Goal: Task Accomplishment & Management: Manage account settings

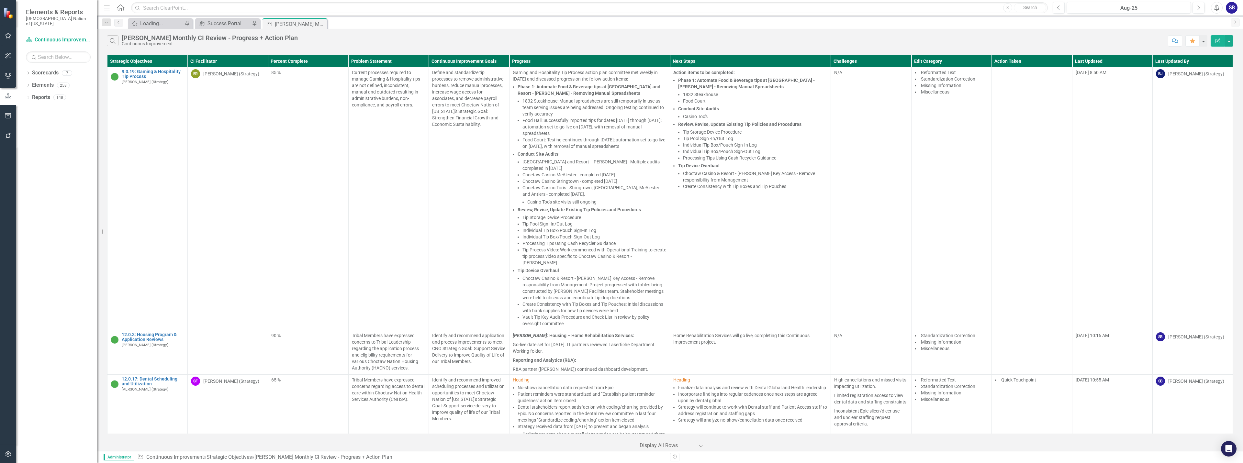
scroll to position [2062, 0]
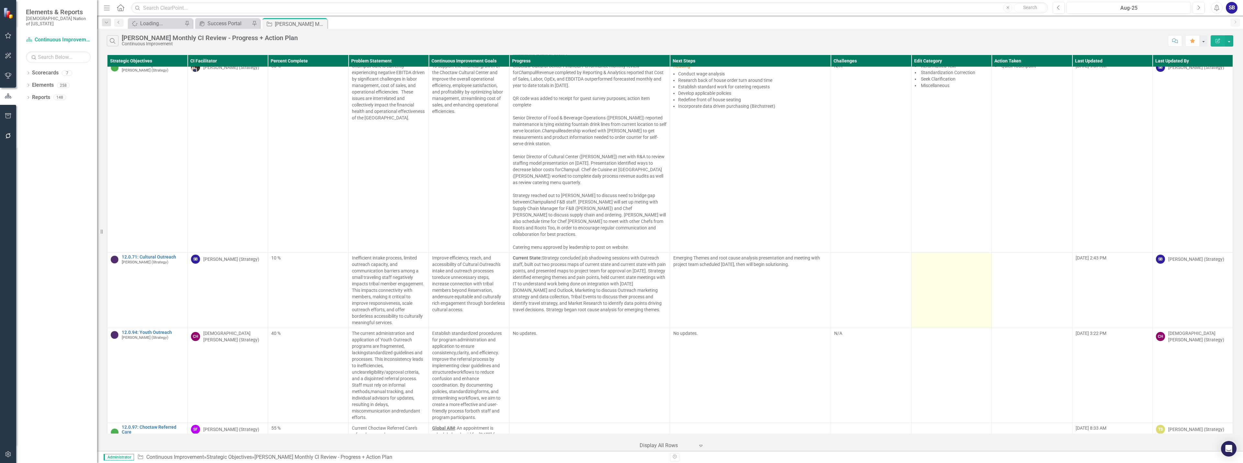
click at [946, 278] on td at bounding box center [951, 290] width 80 height 75
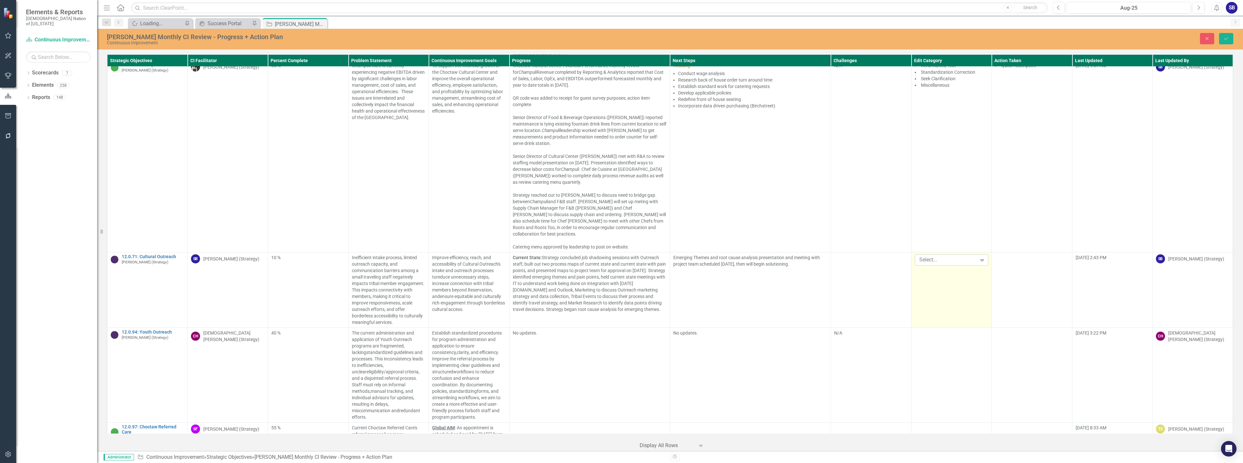
click at [940, 256] on div at bounding box center [946, 260] width 60 height 9
click at [939, 278] on div "Missing Information" at bounding box center [948, 279] width 63 height 7
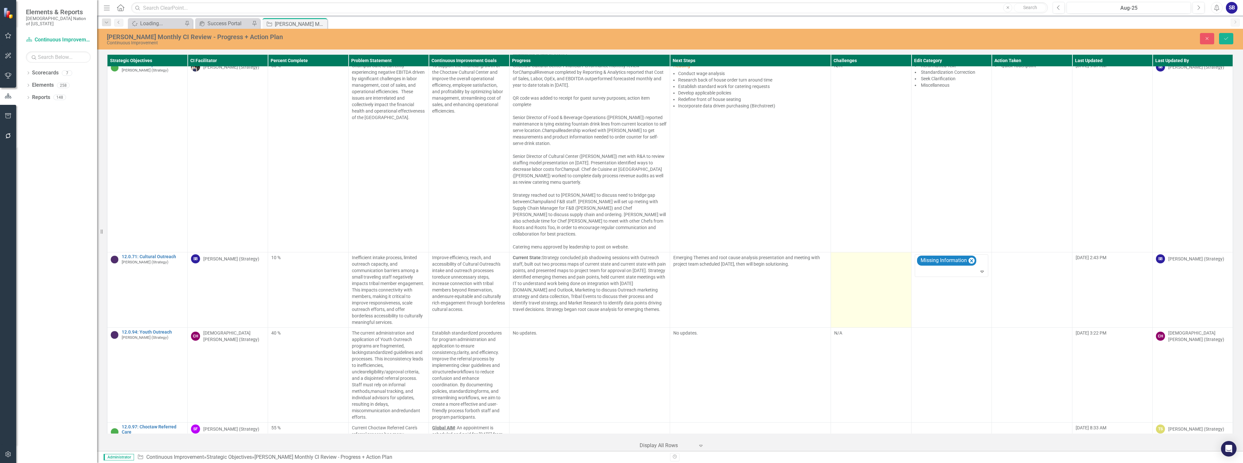
click at [880, 270] on td at bounding box center [871, 289] width 80 height 75
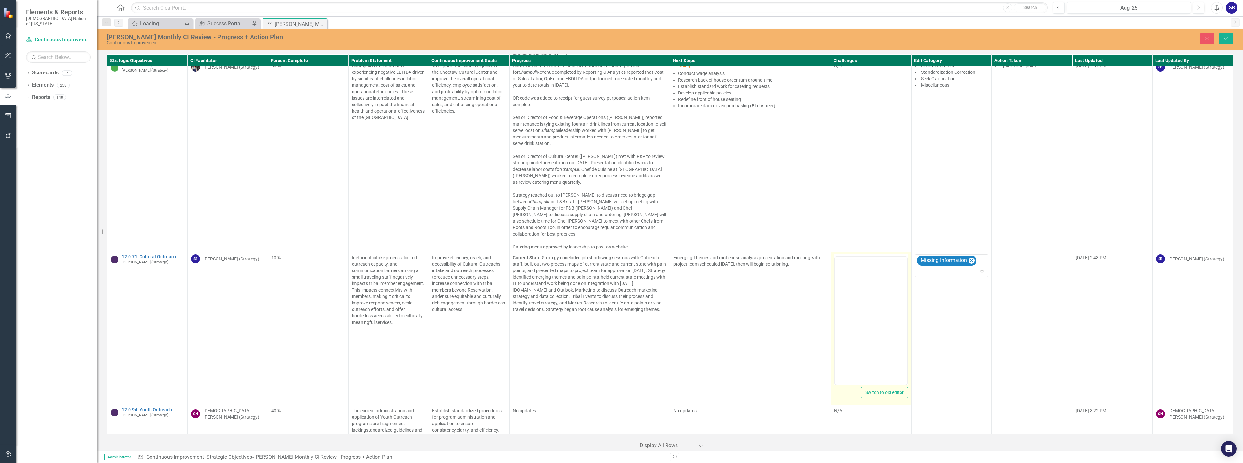
scroll to position [0, 0]
click at [882, 282] on body "Rich Text Area. Press ALT-0 for help." at bounding box center [871, 320] width 72 height 97
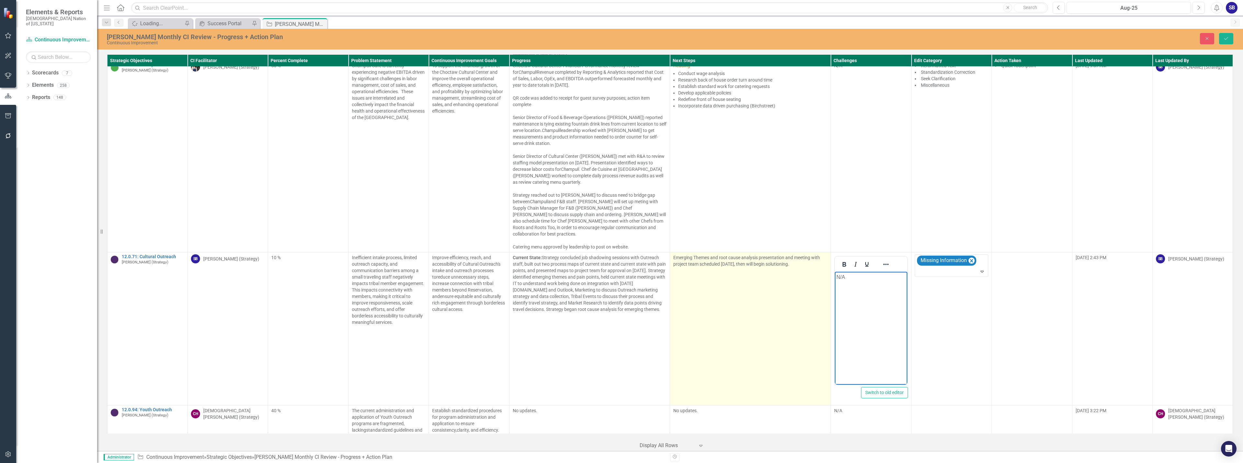
drag, startPoint x: 767, startPoint y: 281, endPoint x: 763, endPoint y: 282, distance: 3.6
click at [763, 282] on td "Emerging Themes and root cause analysis presentation and meeting with project t…" at bounding box center [750, 328] width 161 height 153
click at [768, 254] on p "Emerging Themes and root cause analysis presentation and meeting with project t…" at bounding box center [750, 260] width 154 height 13
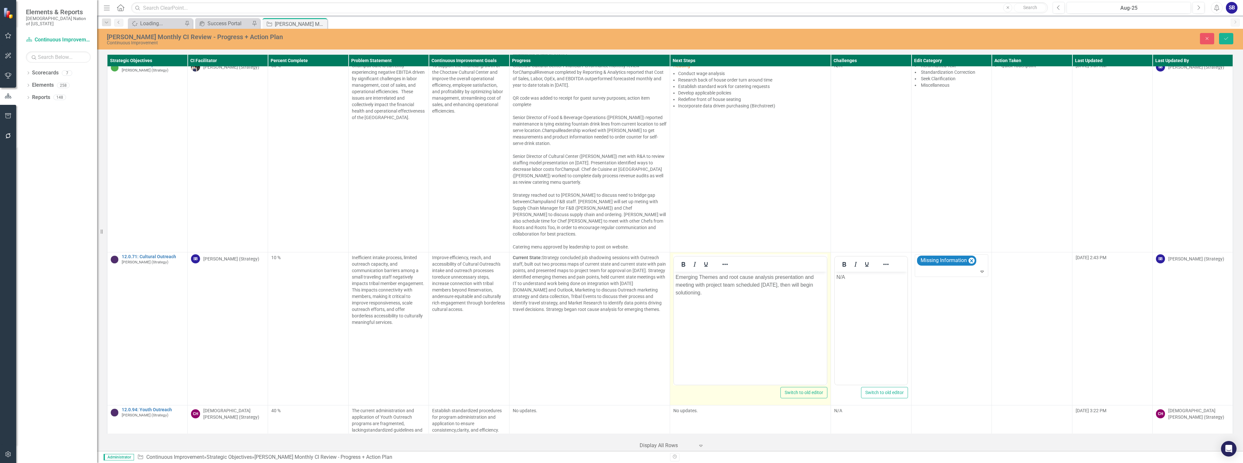
click at [676, 279] on p "Emerging Themes and root cause analysis presentation and meeting with project t…" at bounding box center [749, 284] width 149 height 23
click at [718, 277] on p "Strategy will conduct Emerging Themes and root cause analysis presentation and …" at bounding box center [749, 284] width 149 height 23
click at [775, 285] on p "Strategy will hold Emerging Themes and root cause analysis presentation and mee…" at bounding box center [749, 284] width 149 height 23
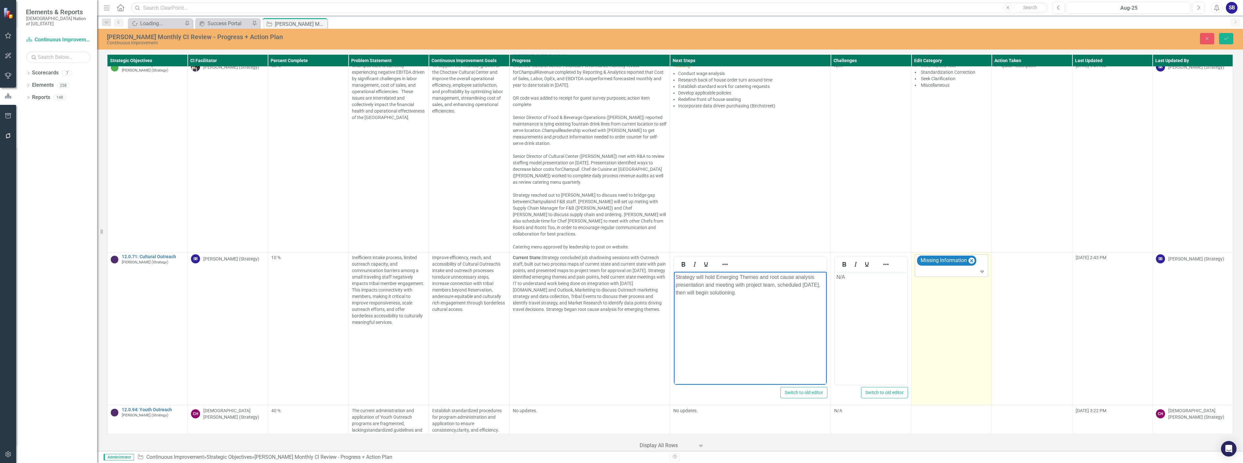
click at [960, 267] on div at bounding box center [951, 271] width 71 height 9
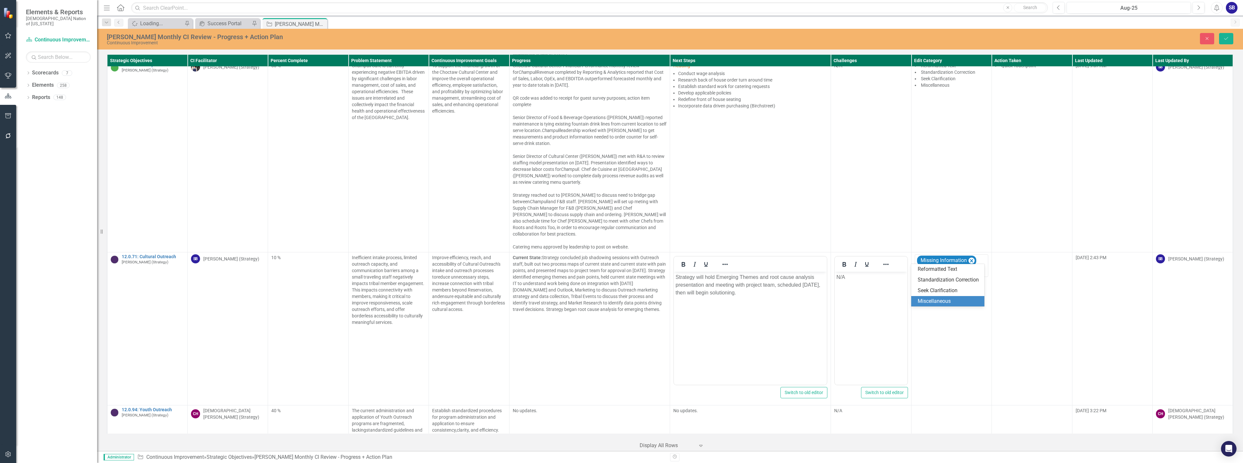
click at [958, 300] on div "Miscellaneous" at bounding box center [948, 301] width 63 height 7
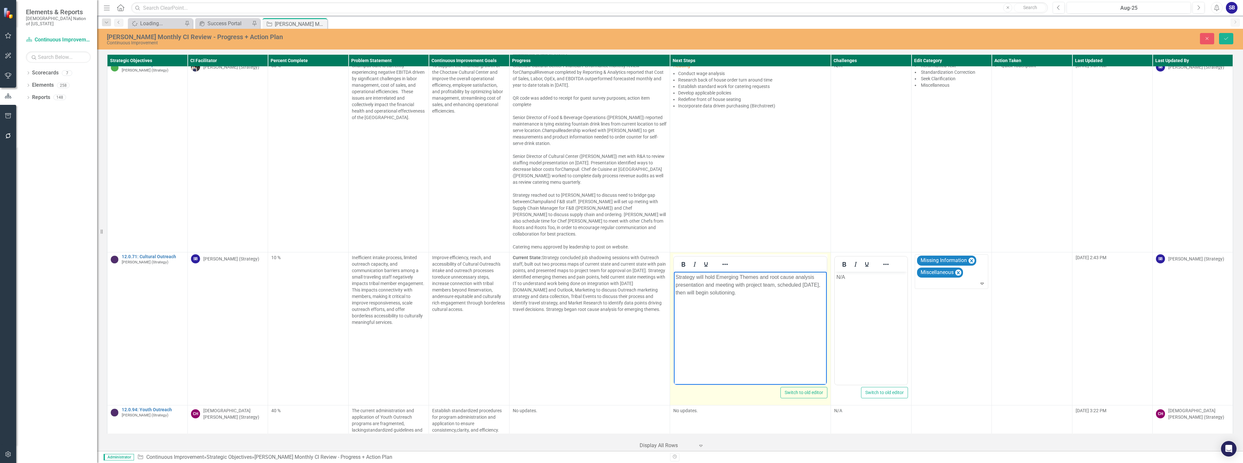
click at [776, 287] on p "Strategy will hold Emerging Themes and root cause analysis presentation and mee…" at bounding box center [749, 284] width 149 height 23
click at [810, 286] on p "Strategy will hold Emerging Themes and root cause analysis presentation and mee…" at bounding box center [749, 284] width 149 height 23
click at [718, 278] on p "Strategy will hold Emerging Themes and root cause analysis presentation and mee…" at bounding box center [749, 284] width 149 height 23
click at [742, 274] on p "Strategy will hold emerging Themes and root cause analysis presentation and mee…" at bounding box center [749, 284] width 149 height 23
click at [757, 279] on p "Strategy will hold emerging themes and root cause analysis presentation and mee…" at bounding box center [749, 284] width 149 height 23
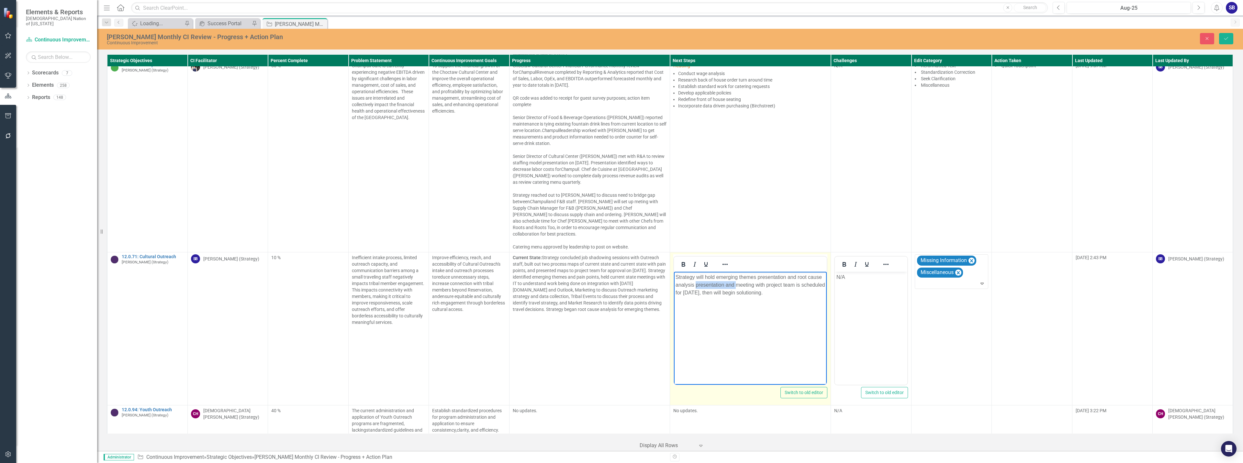
drag, startPoint x: 735, startPoint y: 285, endPoint x: 696, endPoint y: 285, distance: 38.8
click at [696, 285] on p "Strategy will hold emerging themes presentation and root cause analysis present…" at bounding box center [749, 284] width 149 height 23
drag, startPoint x: 794, startPoint y: 285, endPoint x: 756, endPoint y: 286, distance: 38.2
click at [756, 286] on p "Strategy will hold emerging themes presentation and root cause analysis meeting…" at bounding box center [749, 284] width 149 height 23
click at [734, 293] on p "Strategy will hold emerging themes presentation and root cause analysis meeting…" at bounding box center [749, 284] width 149 height 23
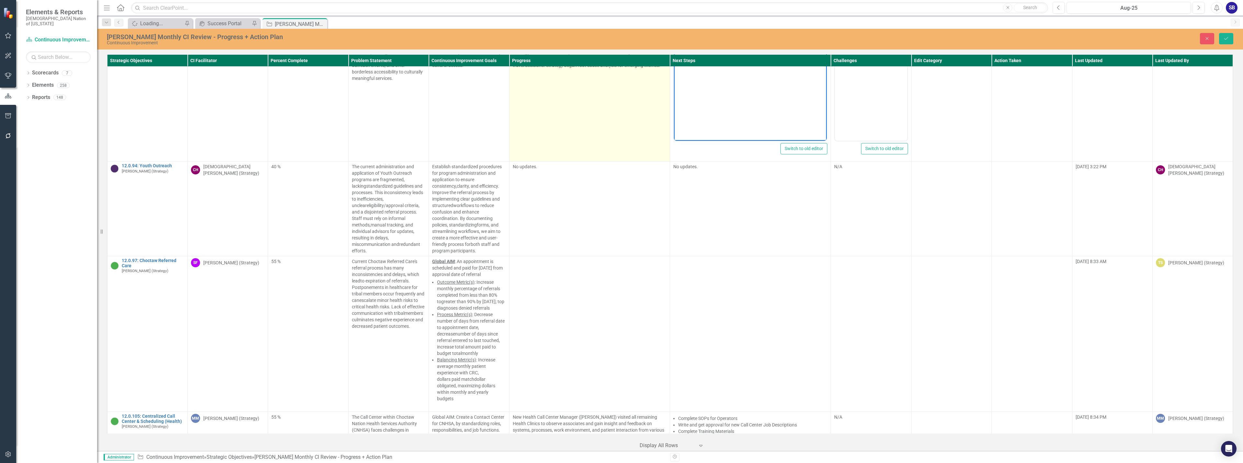
scroll to position [2321, 0]
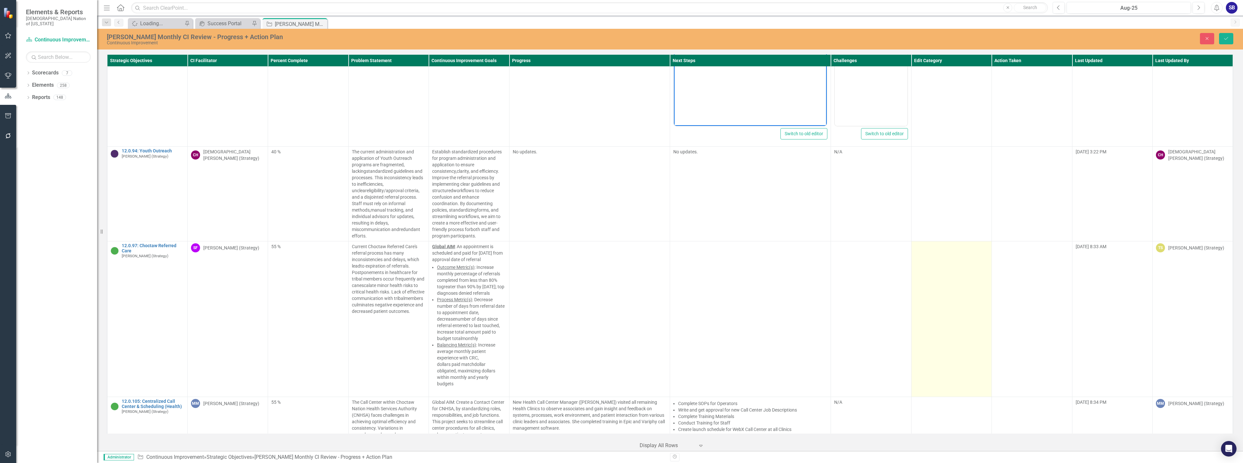
click at [931, 302] on td at bounding box center [951, 319] width 80 height 156
click at [941, 245] on div at bounding box center [946, 249] width 60 height 9
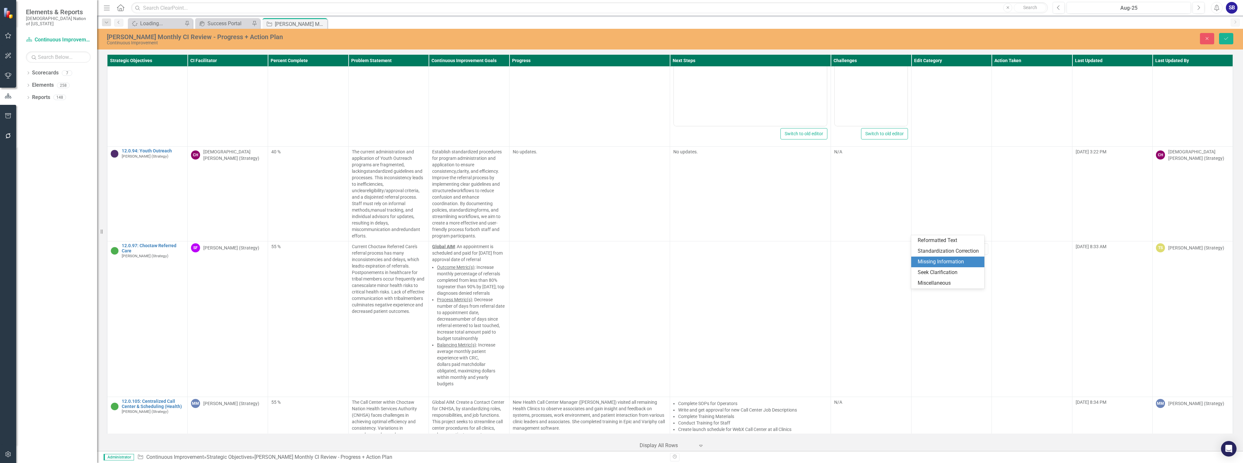
click at [947, 263] on div "Missing Information" at bounding box center [948, 261] width 63 height 7
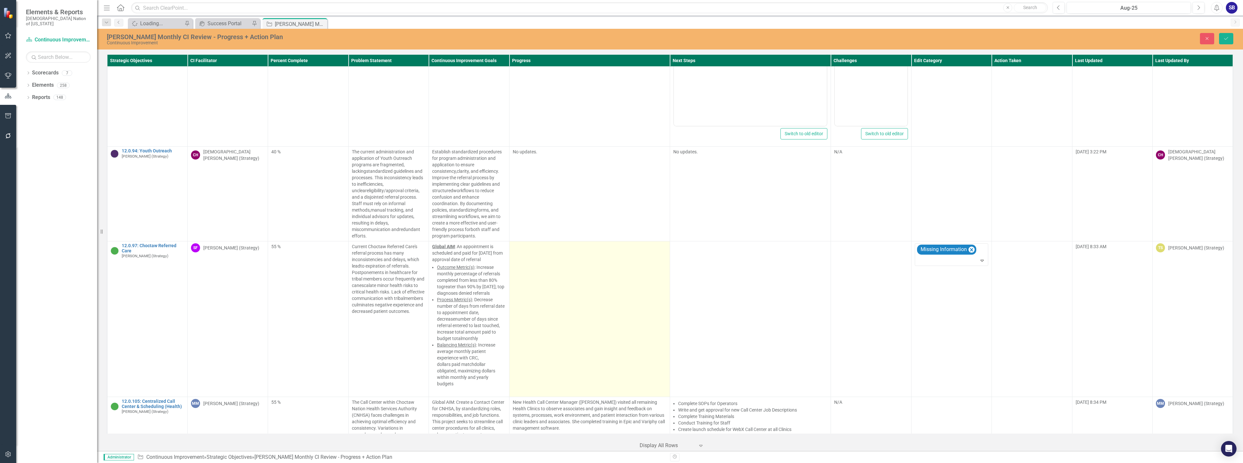
click at [591, 263] on td at bounding box center [589, 319] width 161 height 156
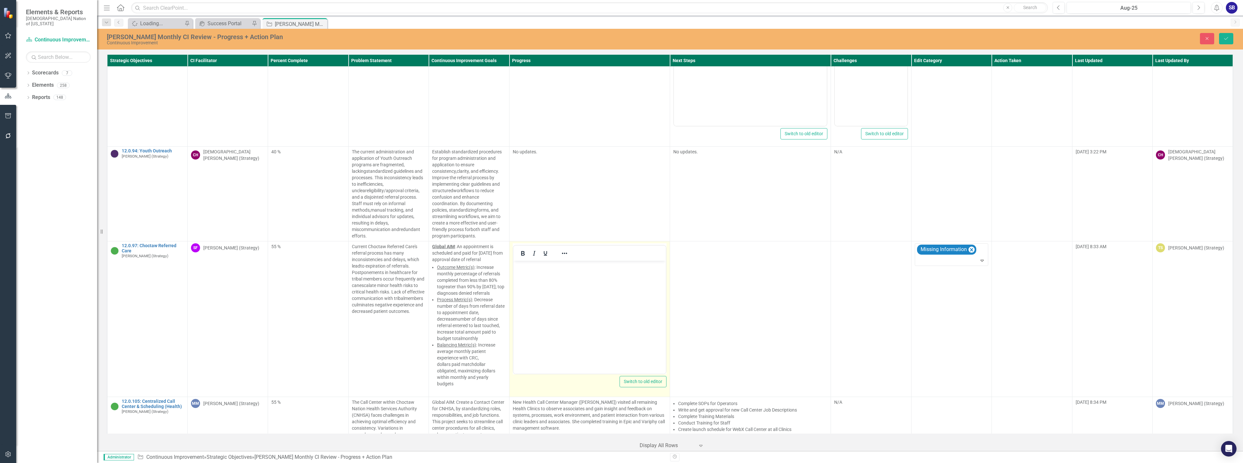
scroll to position [0, 0]
drag, startPoint x: 1103, startPoint y: 524, endPoint x: 592, endPoint y: 282, distance: 566.1
click at [592, 282] on body "Rich Text Area. Press ALT-0 for help." at bounding box center [589, 309] width 153 height 97
drag, startPoint x: 546, startPoint y: 269, endPoint x: 493, endPoint y: 269, distance: 52.7
click at [513, 269] on html "No updates." at bounding box center [589, 309] width 153 height 97
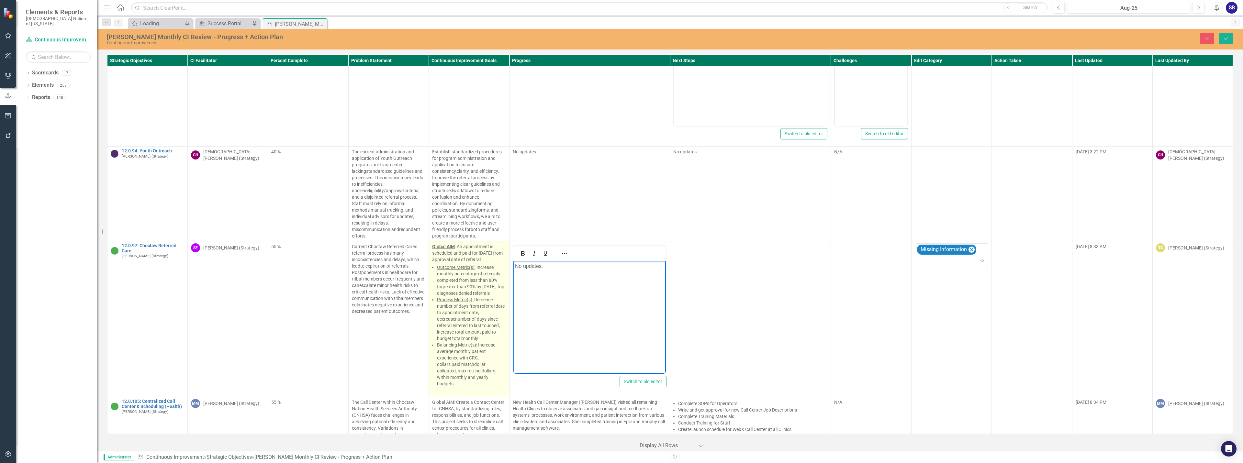
copy p "No updates."
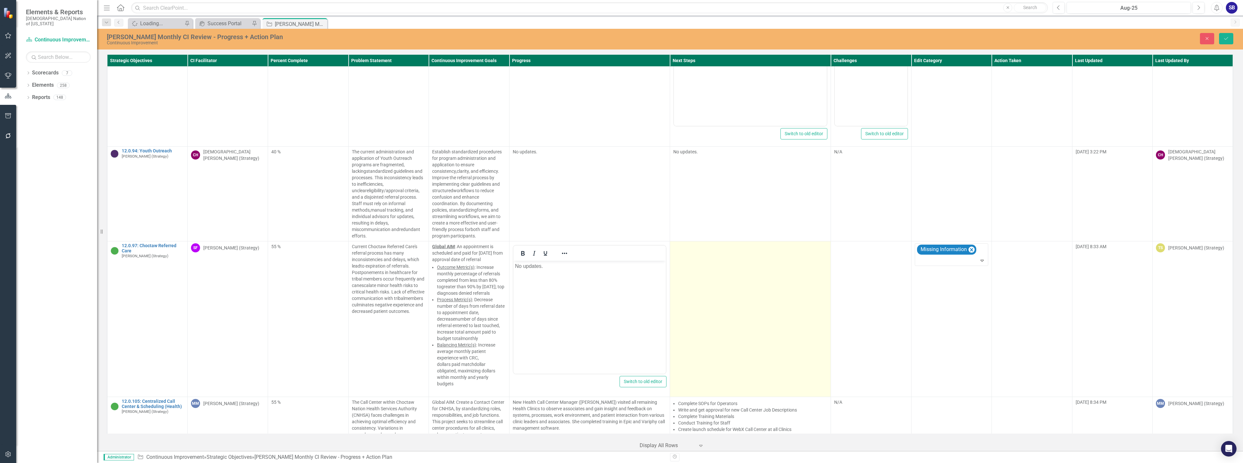
click at [711, 250] on td at bounding box center [750, 319] width 161 height 156
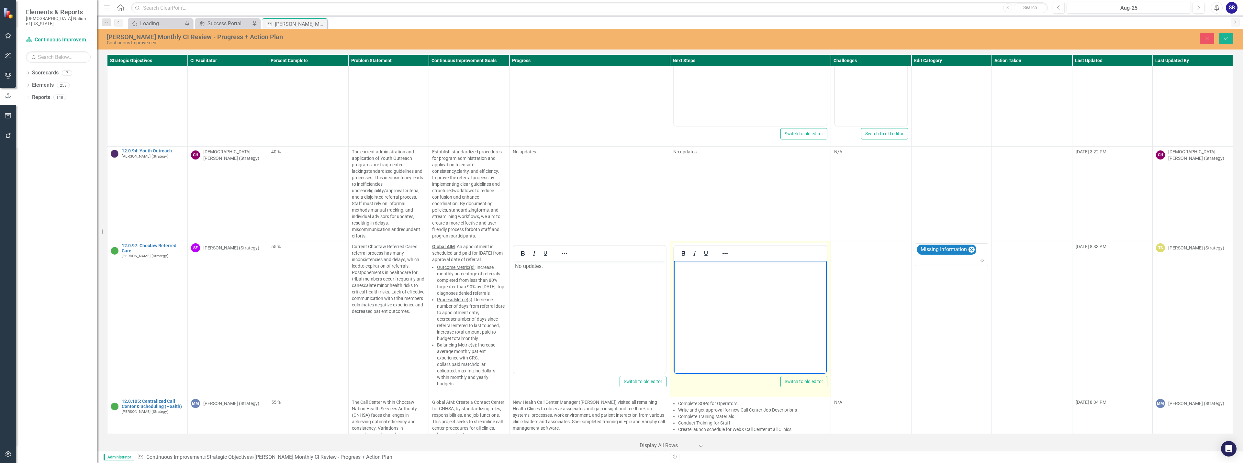
click at [712, 271] on body "Rich Text Area. Press ALT-0 for help." at bounding box center [750, 309] width 153 height 97
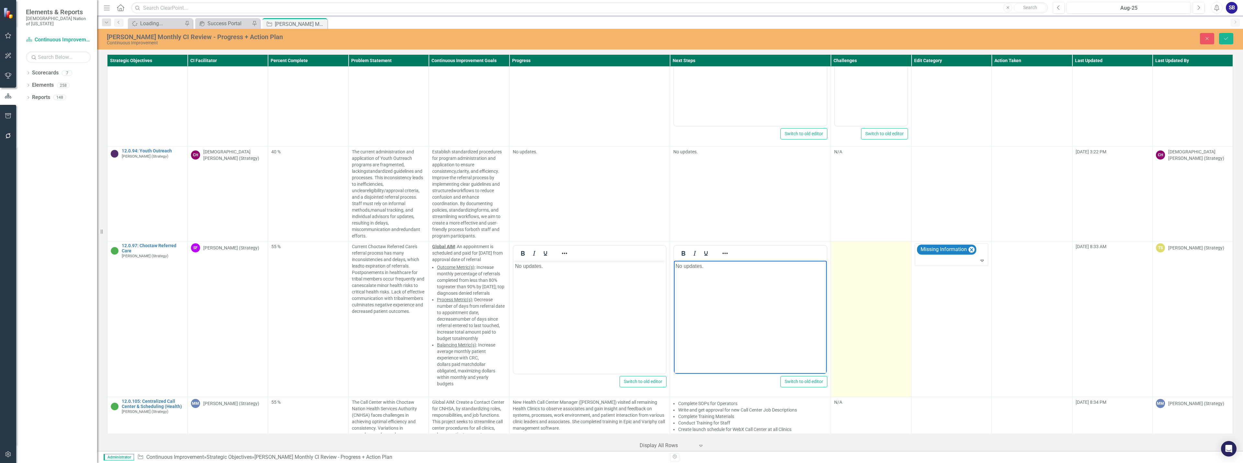
click at [836, 267] on td at bounding box center [871, 319] width 80 height 156
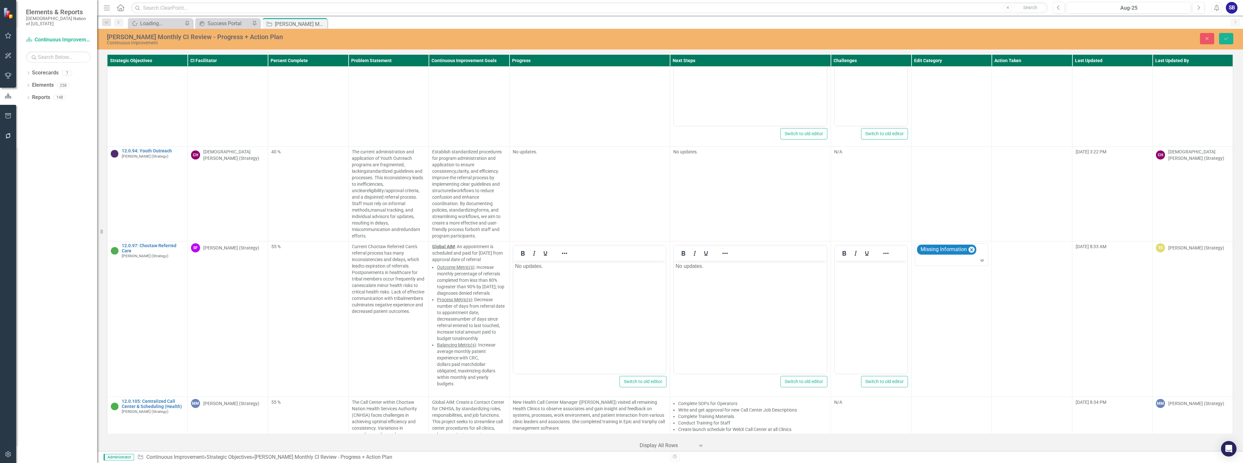
click at [852, 287] on body "Rich Text Area. Press ALT-0 for help." at bounding box center [871, 309] width 72 height 97
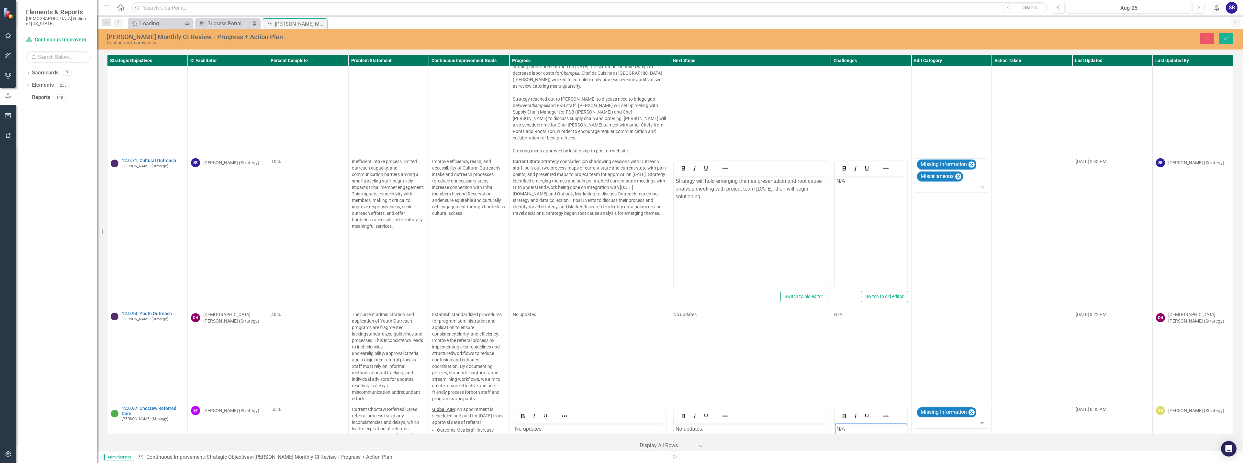
scroll to position [2127, 0]
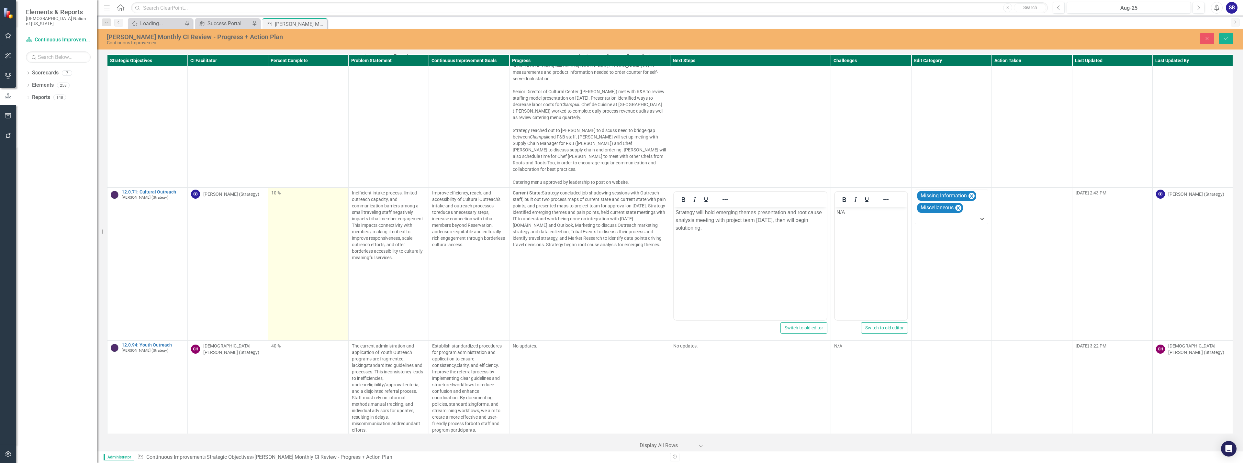
click at [311, 196] on td "10 %" at bounding box center [308, 264] width 80 height 153
type input "30"
drag, startPoint x: 279, startPoint y: 201, endPoint x: 293, endPoint y: 201, distance: 13.6
click at [293, 211] on div at bounding box center [294, 213] width 5 height 5
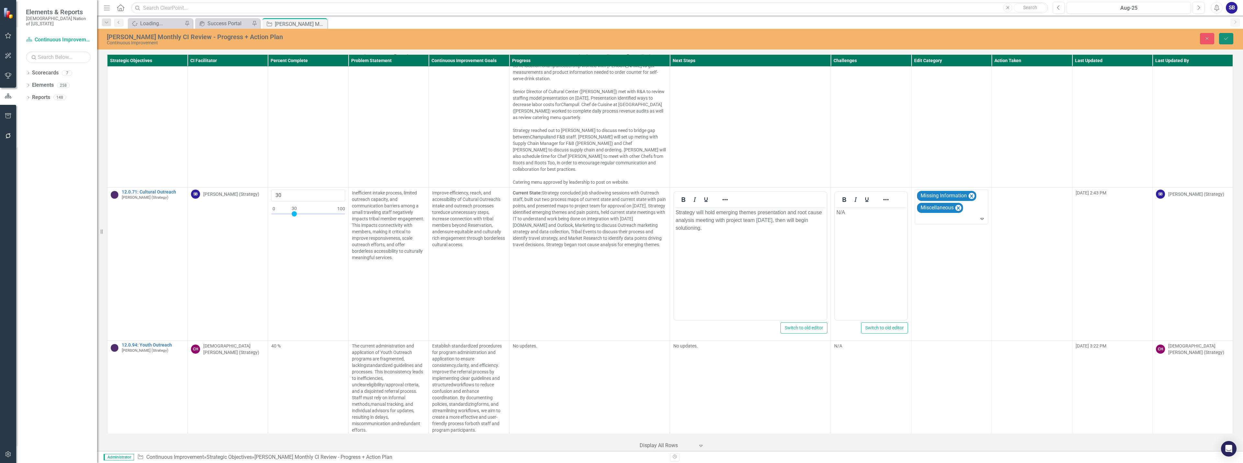
click at [1226, 40] on icon "Save" at bounding box center [1226, 38] width 6 height 5
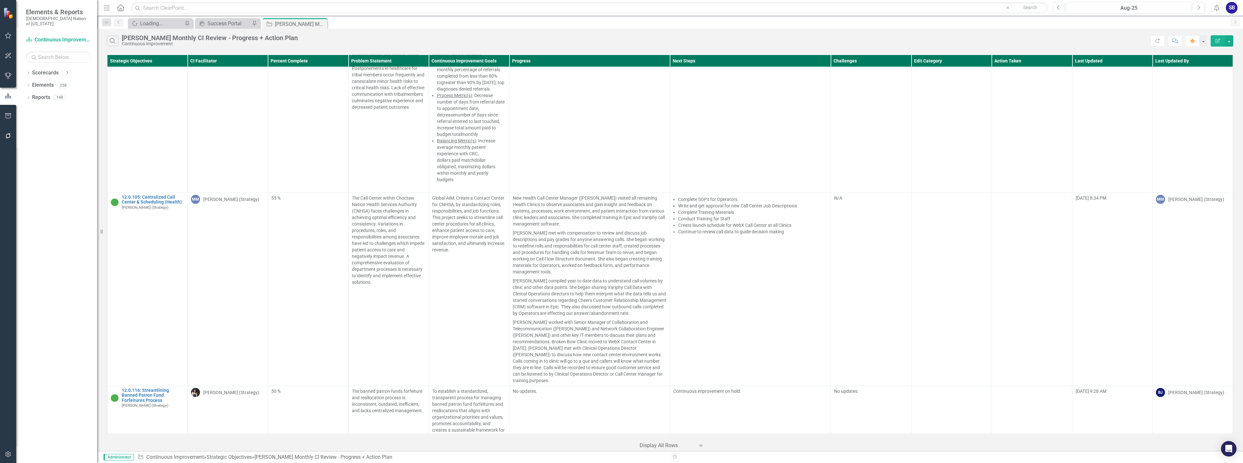
scroll to position [2459, 0]
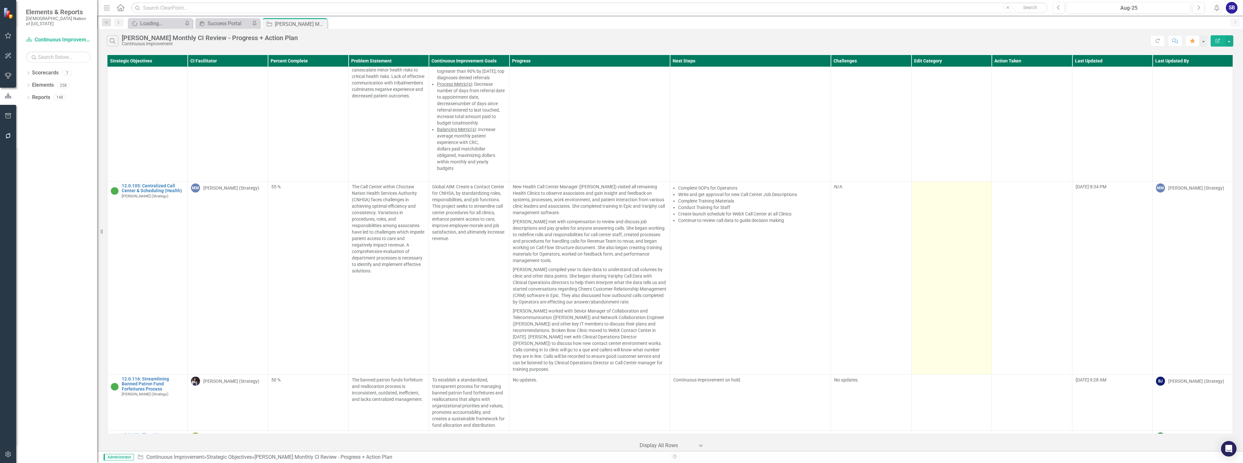
click at [944, 209] on td at bounding box center [951, 278] width 80 height 193
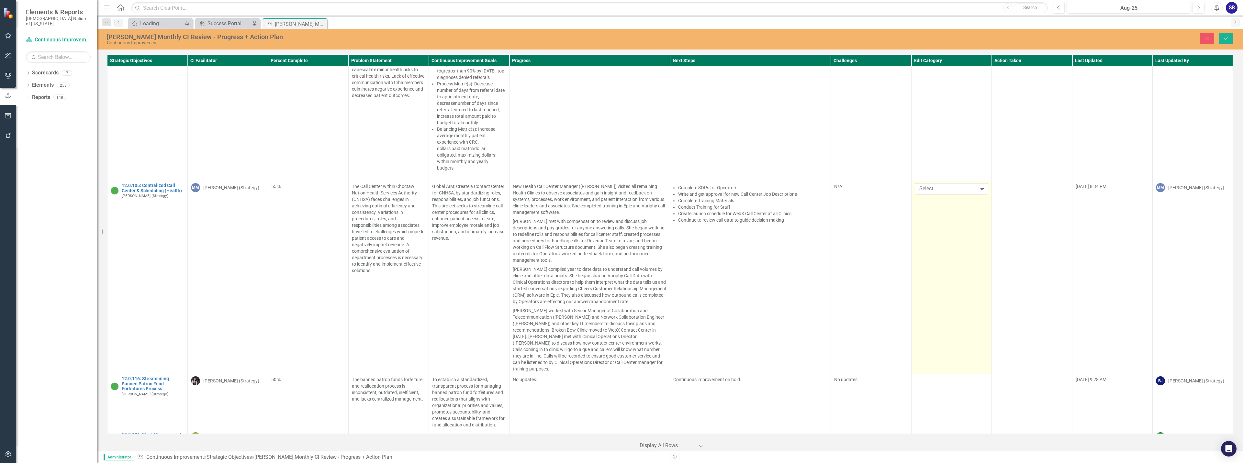
click at [940, 184] on div at bounding box center [946, 188] width 60 height 9
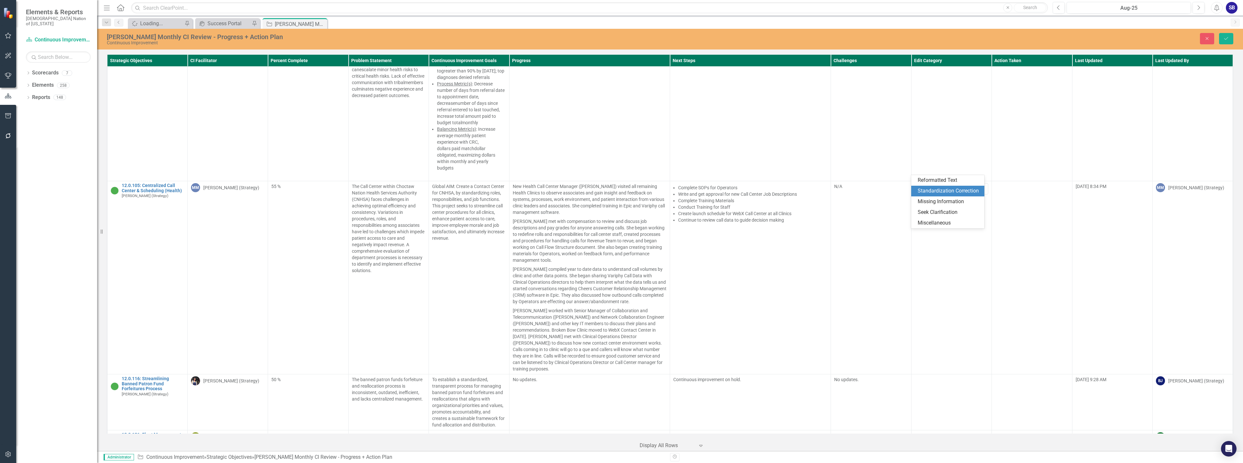
click at [939, 189] on div "Standardization Correction" at bounding box center [948, 190] width 63 height 7
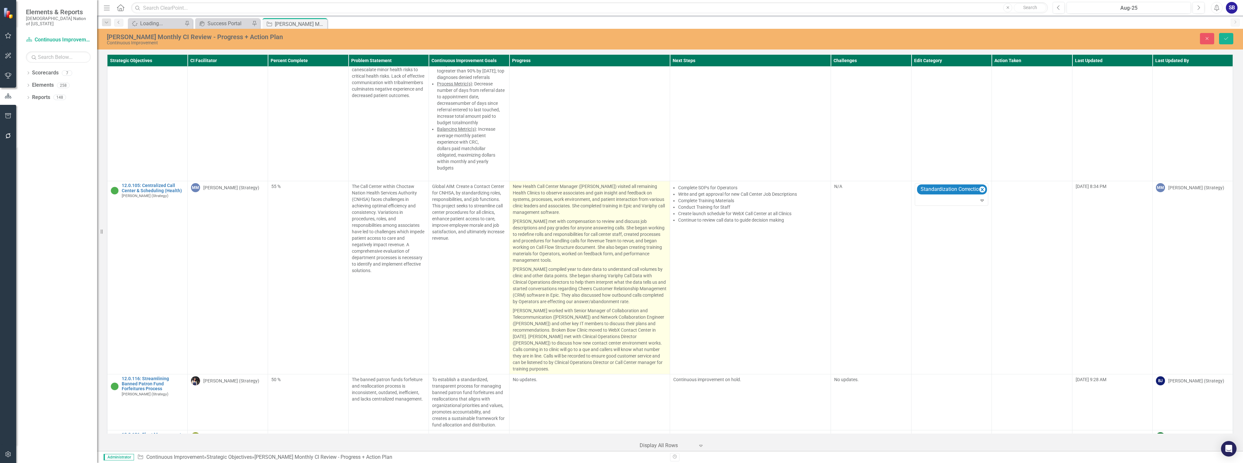
click at [637, 183] on p "New Health Call Center Manager (Paula Wicker) visited all remaining Health Clin…" at bounding box center [590, 200] width 154 height 34
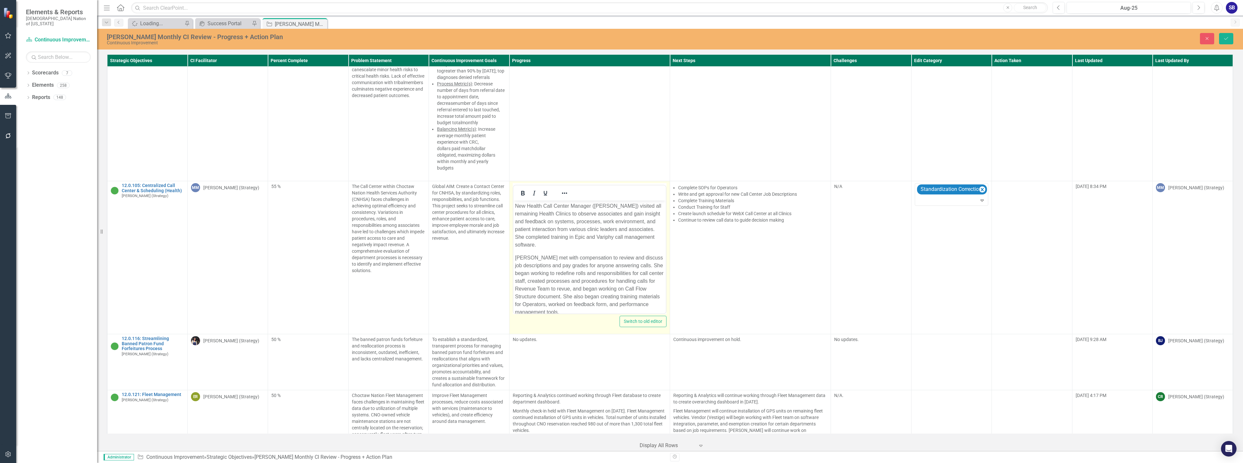
scroll to position [0, 0]
click at [639, 236] on p "New Health Call Center Manager (Paula Wicker) visited all remaining Health Clin…" at bounding box center [589, 225] width 149 height 47
copy p "Variphy"
click at [566, 241] on p "New Health Call Center Manager (Paula Wicker) visited all remaining Health Clin…" at bounding box center [589, 221] width 149 height 39
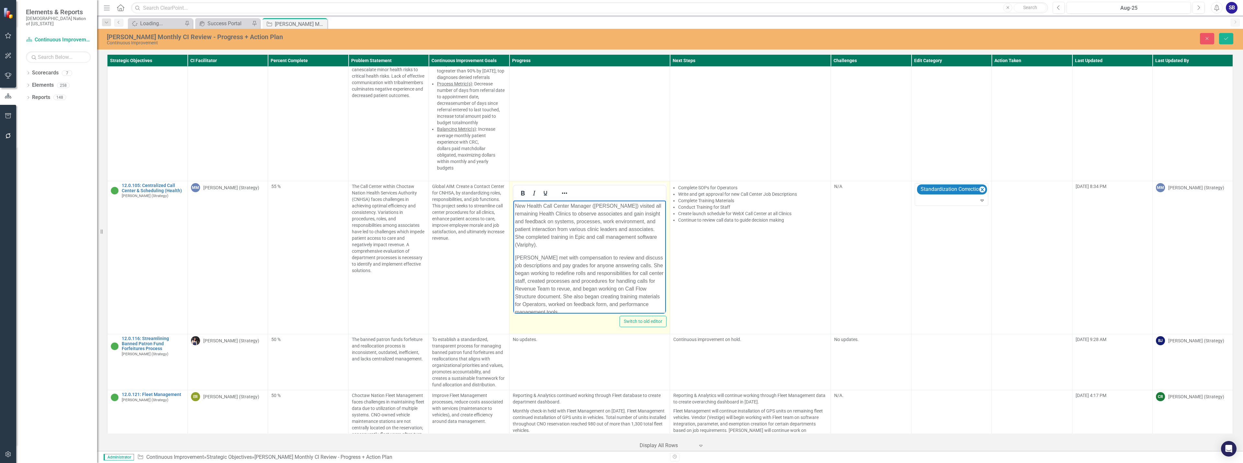
click at [601, 247] on p "New Health Call Center Manager ([PERSON_NAME]) visited all remaining Health Cli…" at bounding box center [589, 225] width 149 height 47
click at [529, 285] on p "Paula compiled year to date data to understand call volumes by clinic and other…" at bounding box center [589, 288] width 149 height 62
click at [554, 286] on p "Paula compiled year to date data to understand call volumes by clinic and other…" at bounding box center [589, 284] width 149 height 54
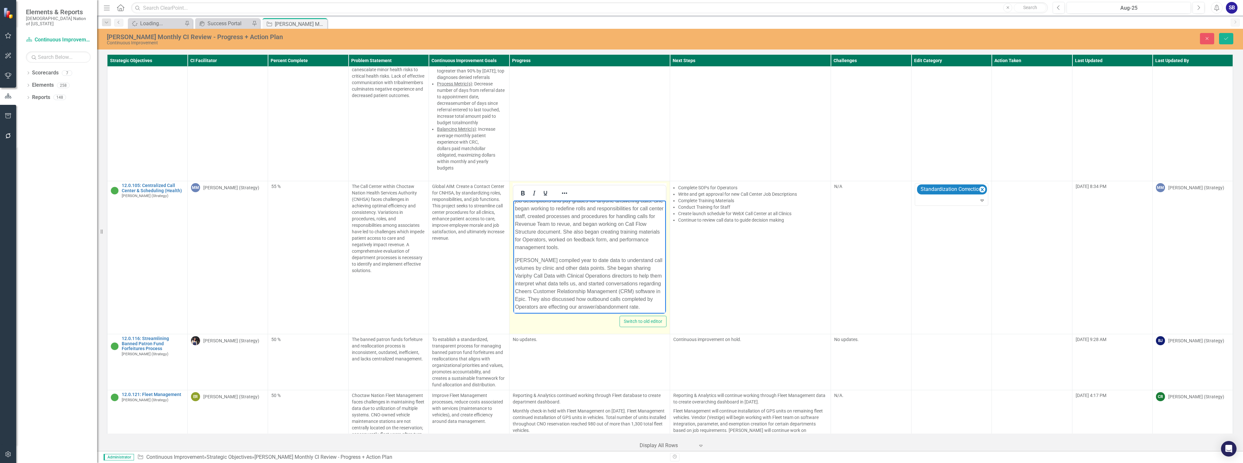
click at [575, 283] on p "Paula compiled year to date data to understand call volumes by clinic and other…" at bounding box center [589, 284] width 149 height 54
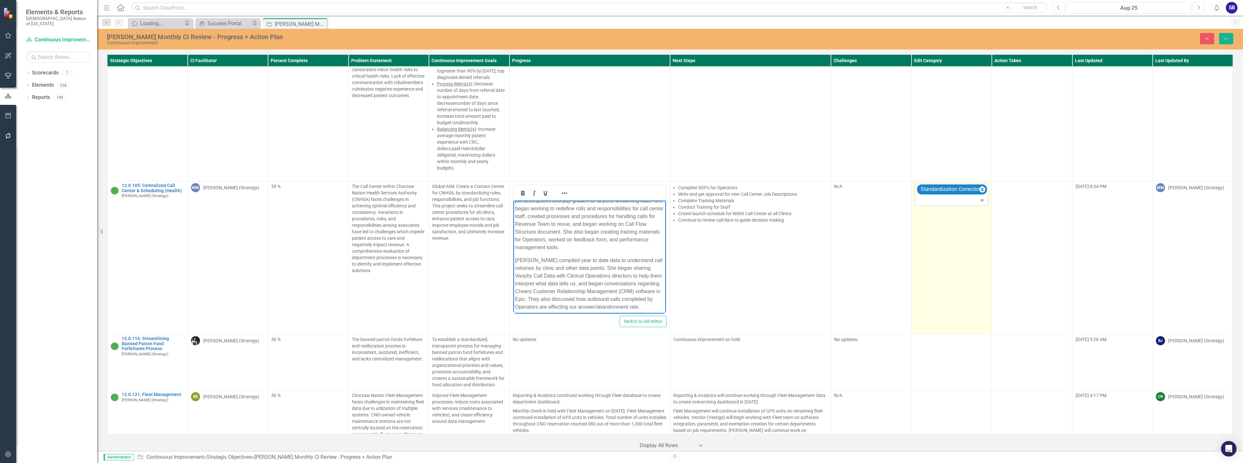
click at [936, 196] on div at bounding box center [951, 200] width 71 height 9
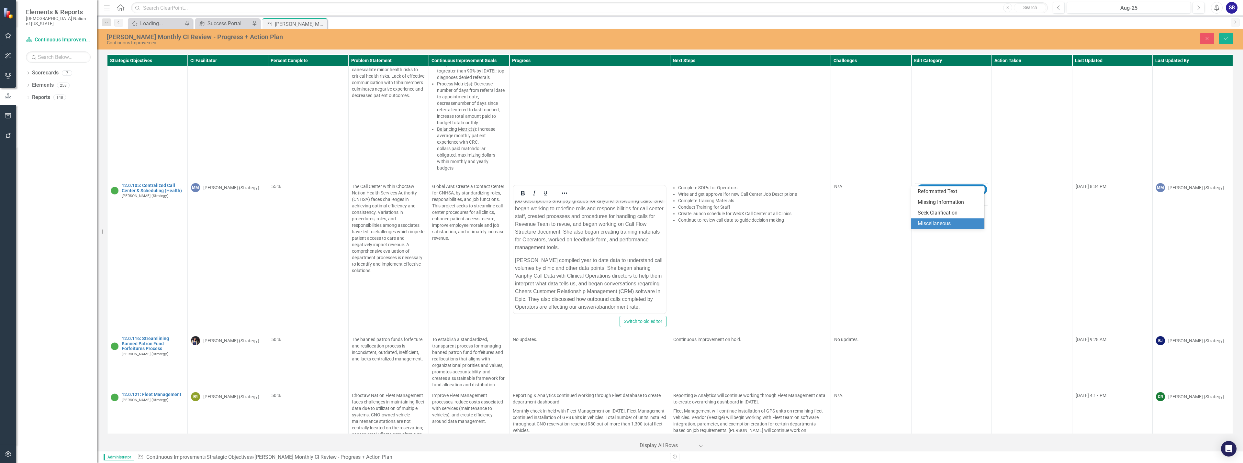
click at [944, 221] on div "Miscellaneous" at bounding box center [948, 223] width 63 height 7
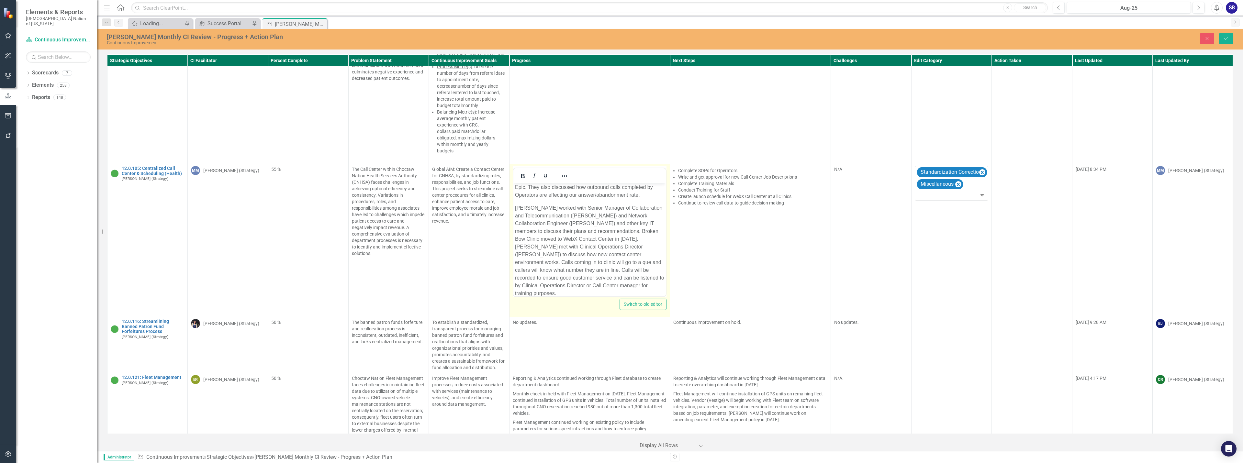
scroll to position [2492, 0]
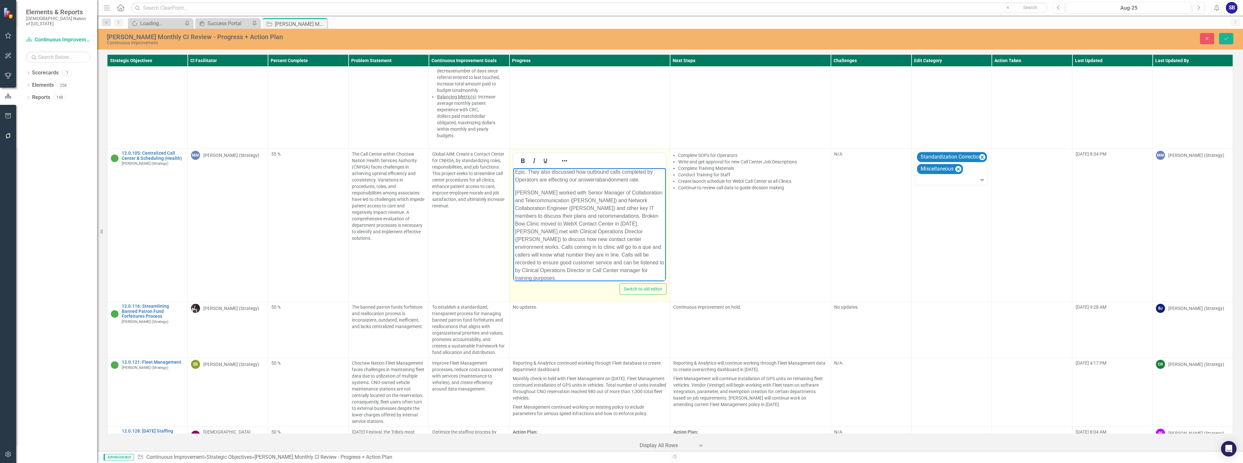
click at [581, 247] on p "Paula worked with Senior Manager of Collaboration and Telecommunication (Jeremy…" at bounding box center [589, 235] width 149 height 93
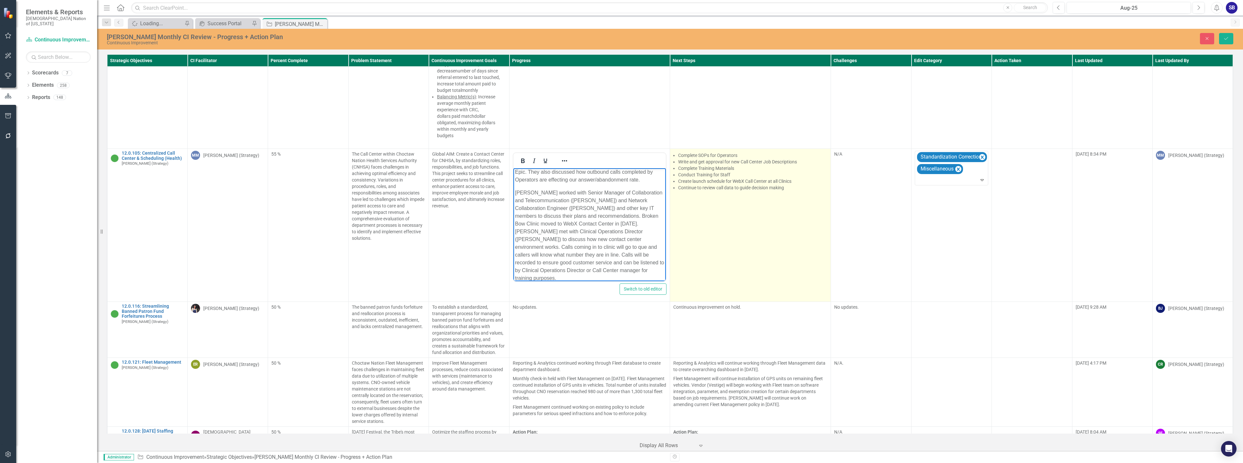
click at [737, 235] on td "Complete SOPs for Operators Write and get approval for new Call Center Job Desc…" at bounding box center [750, 225] width 161 height 153
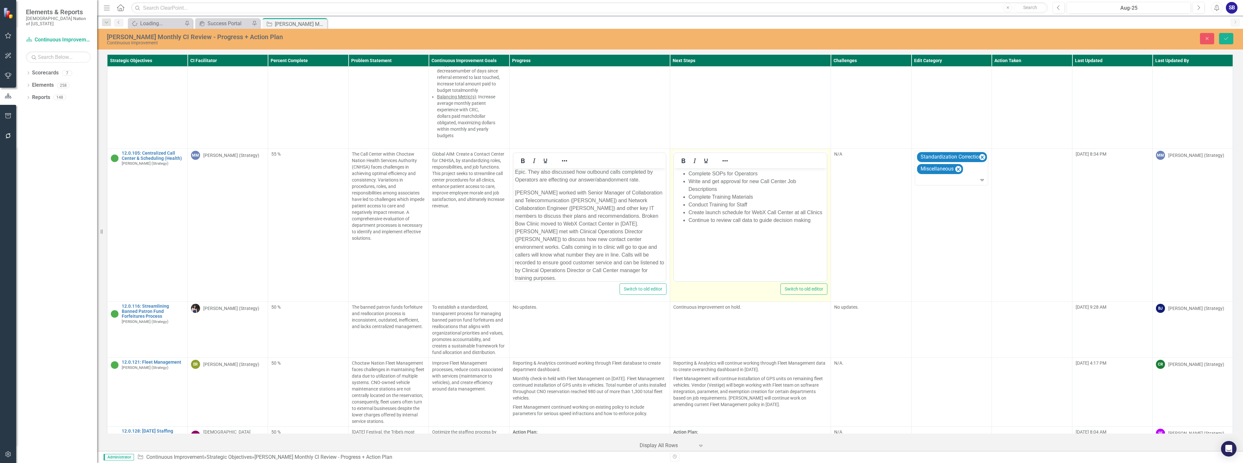
scroll to position [0, 0]
click at [688, 173] on li "Complete SOPs for Operators" at bounding box center [756, 174] width 137 height 8
click at [688, 173] on li "Rich Text Area. Press ALT-0 for help." at bounding box center [756, 174] width 137 height 8
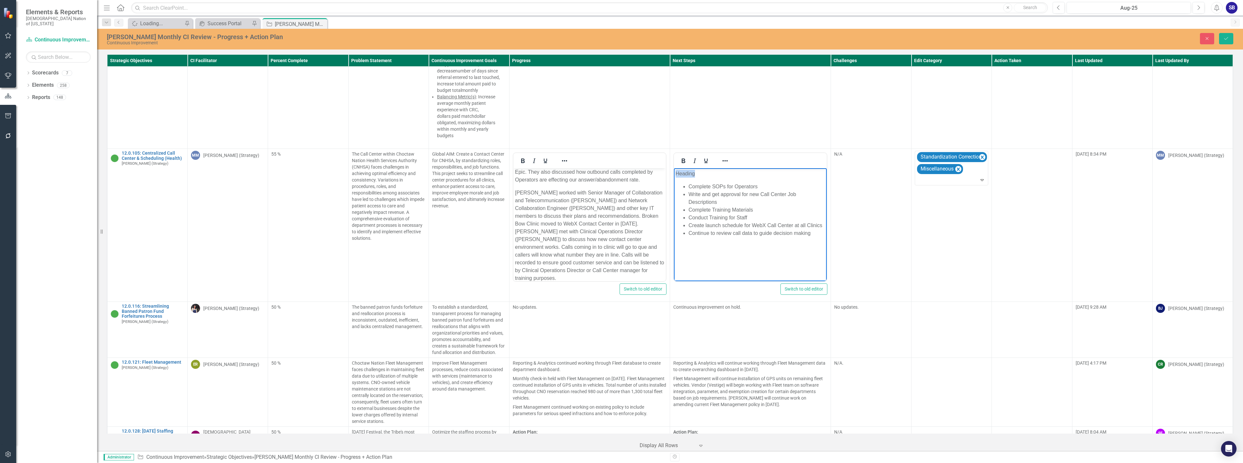
drag, startPoint x: 703, startPoint y: 176, endPoint x: 663, endPoint y: 170, distance: 40.3
click at [674, 170] on html "Heading Complete SOPs for Operators Write and get approval for new Call Center …" at bounding box center [750, 216] width 153 height 97
click at [719, 156] on button "Reveal or hide additional toolbar items" at bounding box center [724, 160] width 11 height 9
click at [781, 183] on span "Text color Black" at bounding box center [780, 178] width 5 height 9
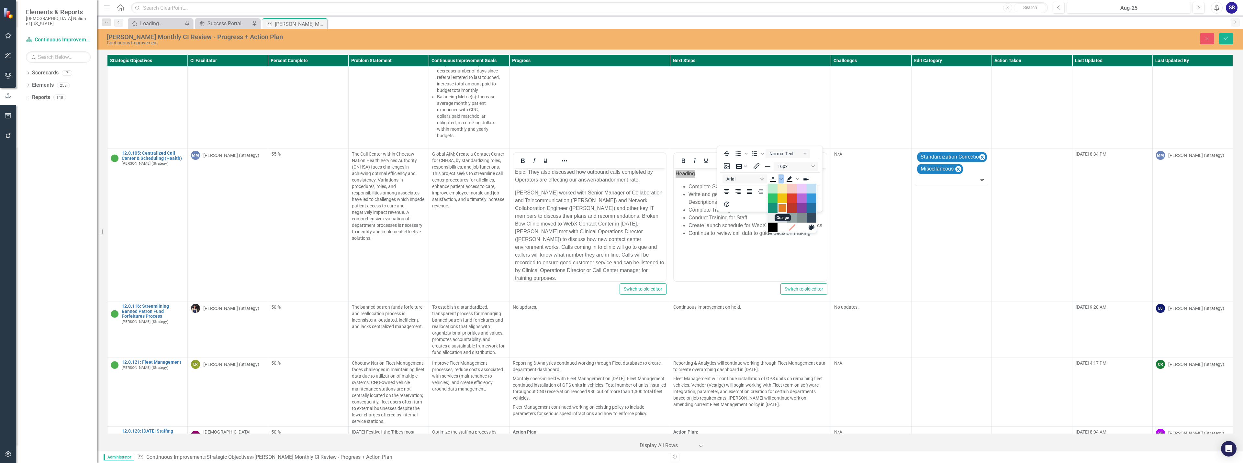
click at [784, 207] on div "Orange" at bounding box center [782, 208] width 8 height 8
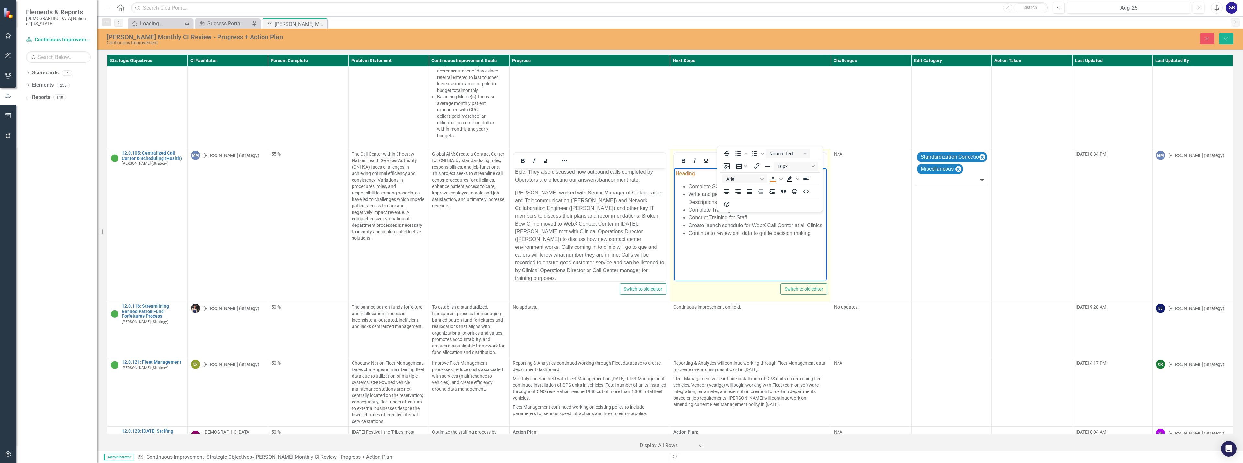
click at [723, 160] on icon "Reveal or hide additional toolbar items" at bounding box center [724, 160] width 5 height 1
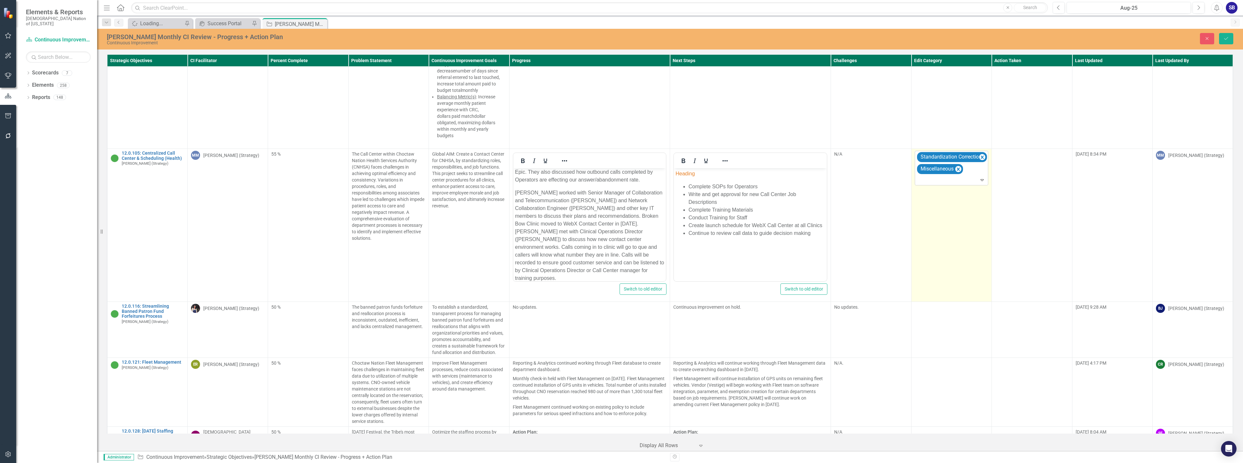
click at [946, 165] on div "Standardization Correction Miscellaneous" at bounding box center [952, 168] width 72 height 34
click at [941, 178] on div "Missing Information" at bounding box center [948, 181] width 63 height 7
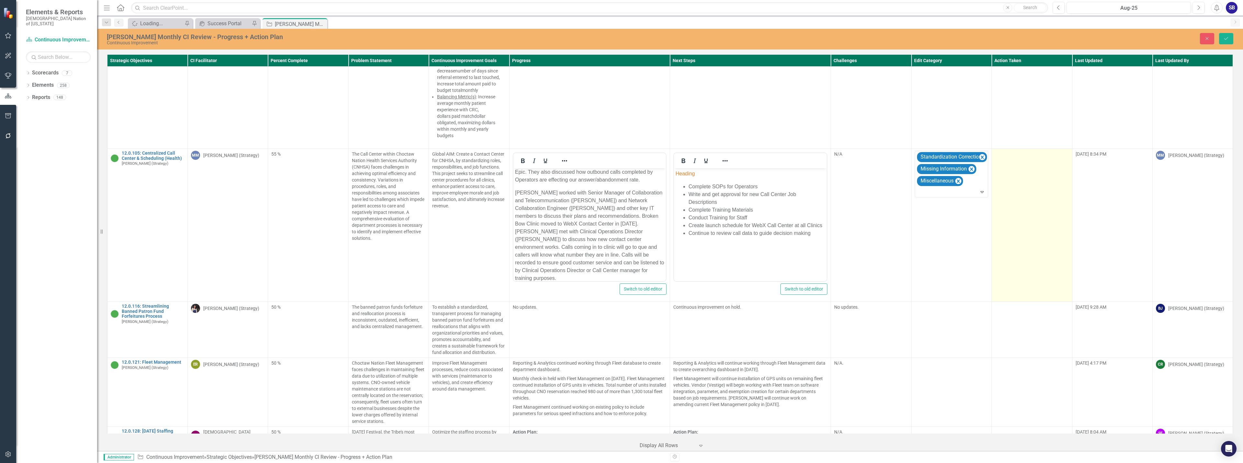
click at [1010, 151] on td at bounding box center [1031, 225] width 80 height 153
click at [1011, 152] on div at bounding box center [1027, 156] width 60 height 9
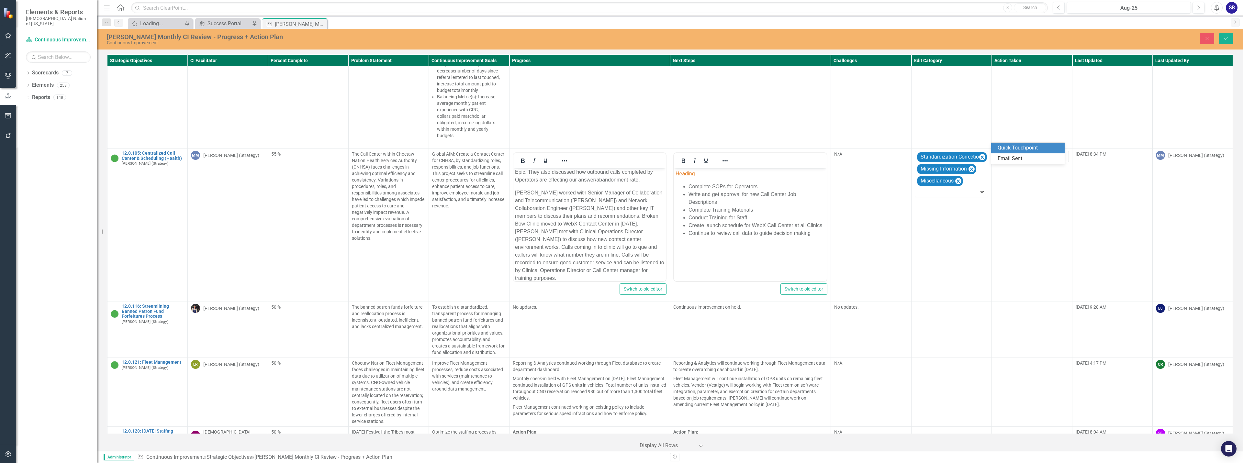
click at [1013, 148] on div "Quick Touchpoint" at bounding box center [1028, 147] width 63 height 7
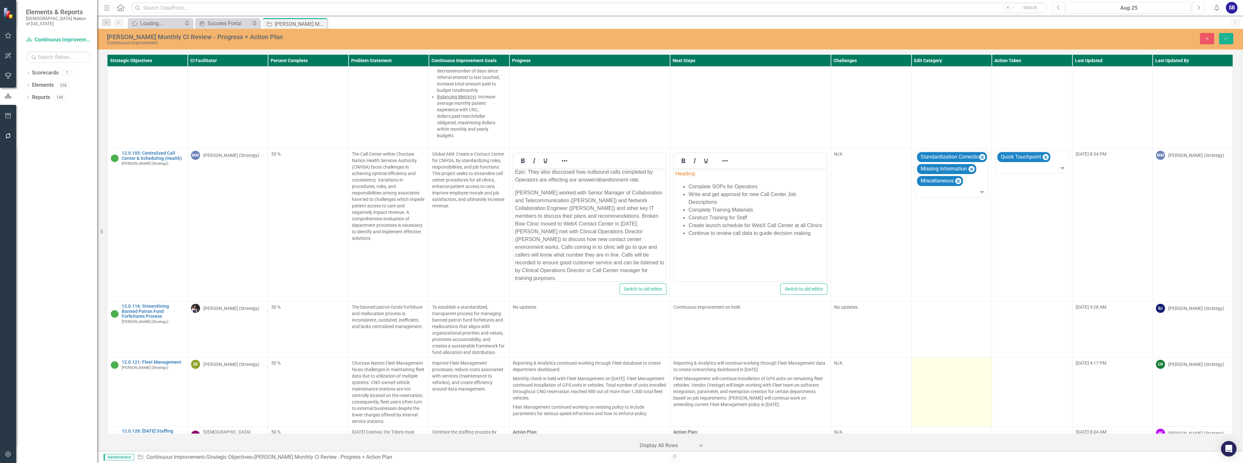
click at [932, 358] on td at bounding box center [951, 392] width 80 height 69
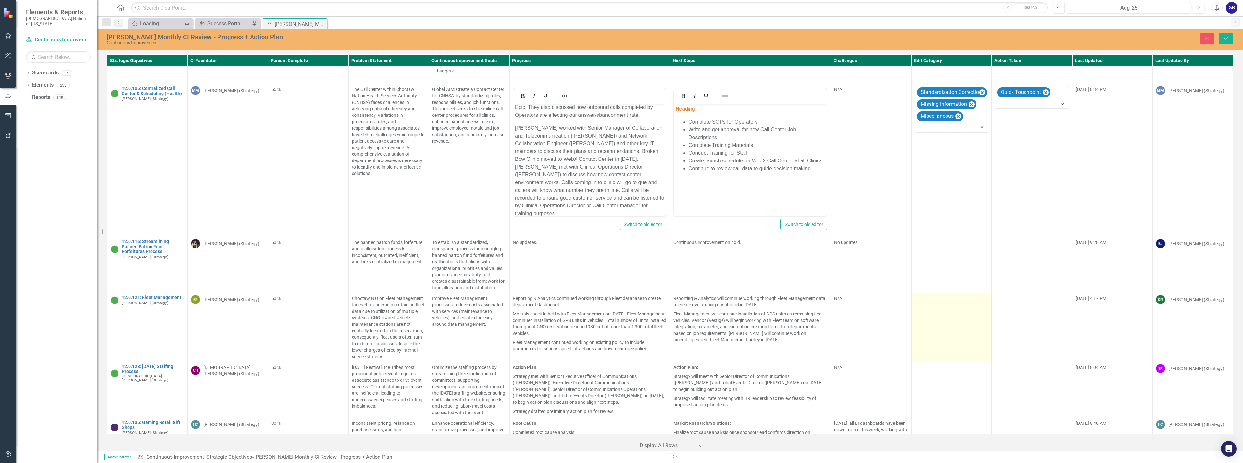
scroll to position [2589, 0]
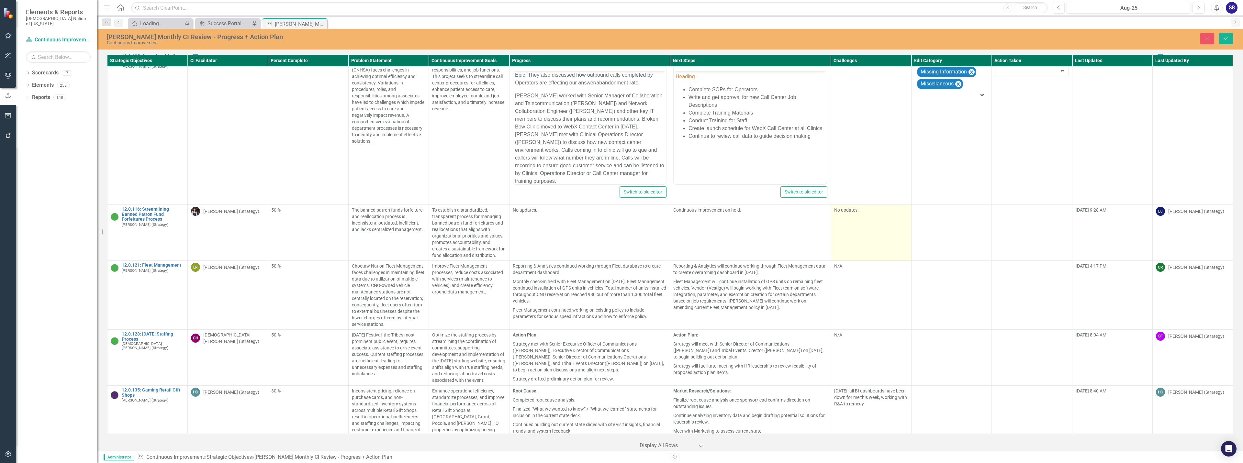
click at [890, 218] on td "No updates." at bounding box center [871, 233] width 80 height 56
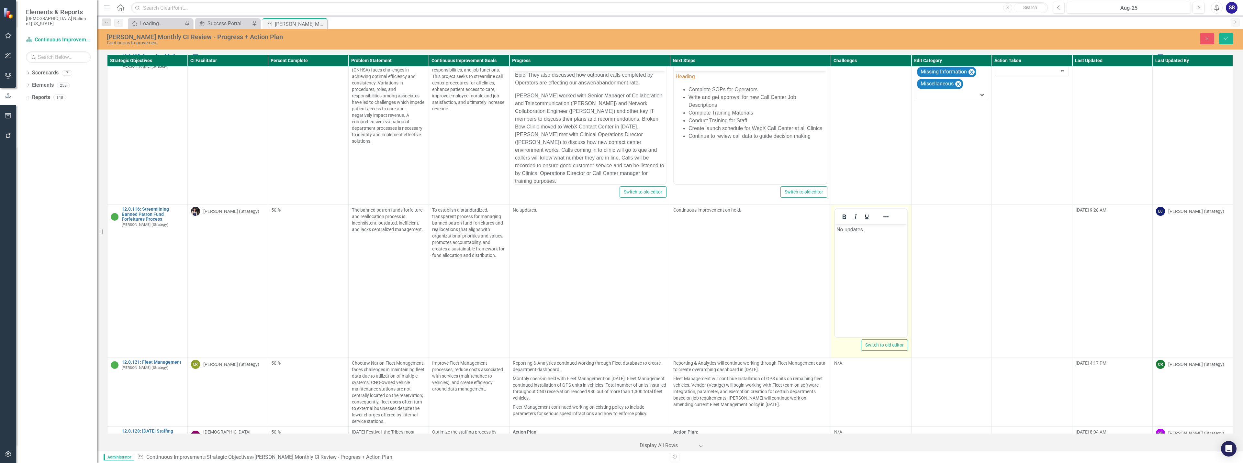
scroll to position [0, 0]
drag, startPoint x: 875, startPoint y: 232, endPoint x: 809, endPoint y: 216, distance: 67.7
click at [835, 224] on html "No updates." at bounding box center [871, 272] width 72 height 97
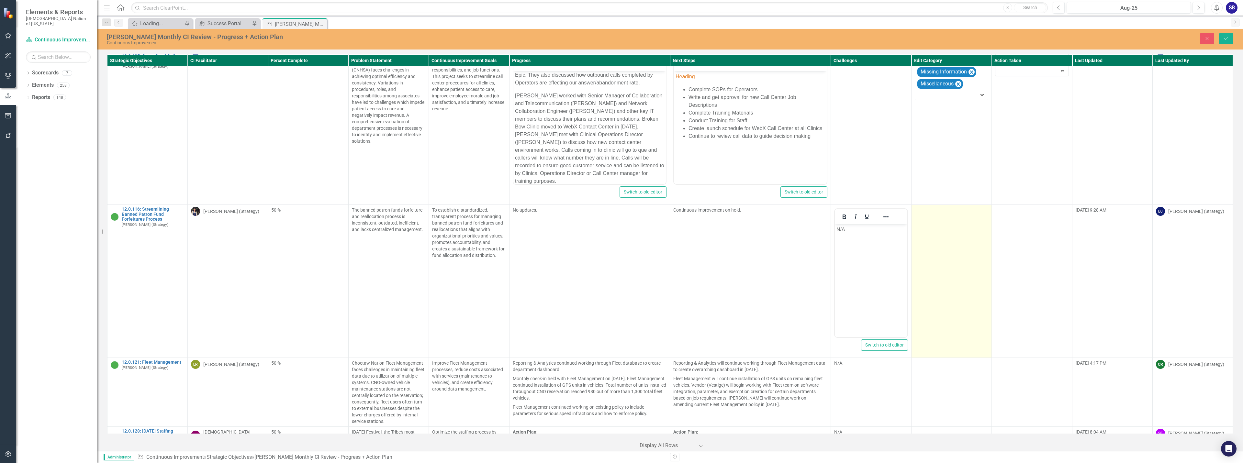
click at [964, 213] on td at bounding box center [951, 281] width 80 height 153
click at [964, 208] on div at bounding box center [946, 212] width 60 height 9
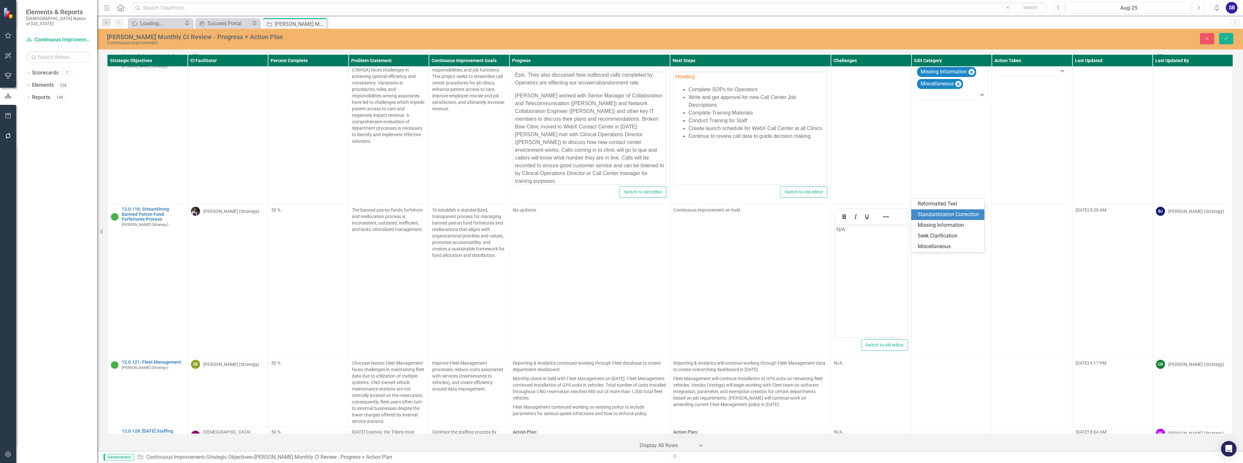
click at [955, 214] on div "Standardization Correction" at bounding box center [948, 214] width 63 height 7
click at [1222, 39] on button "Save" at bounding box center [1226, 38] width 14 height 11
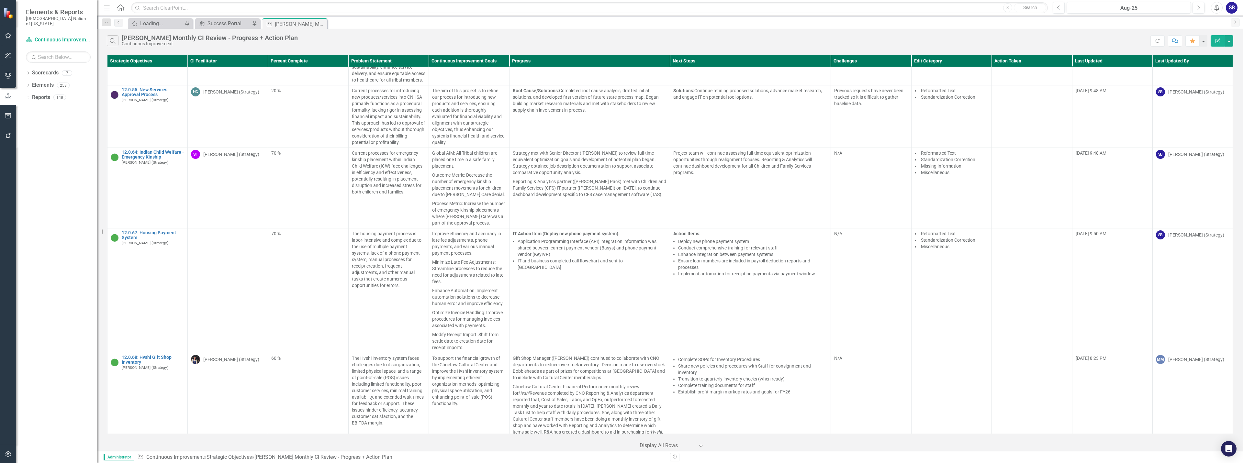
scroll to position [1586, 0]
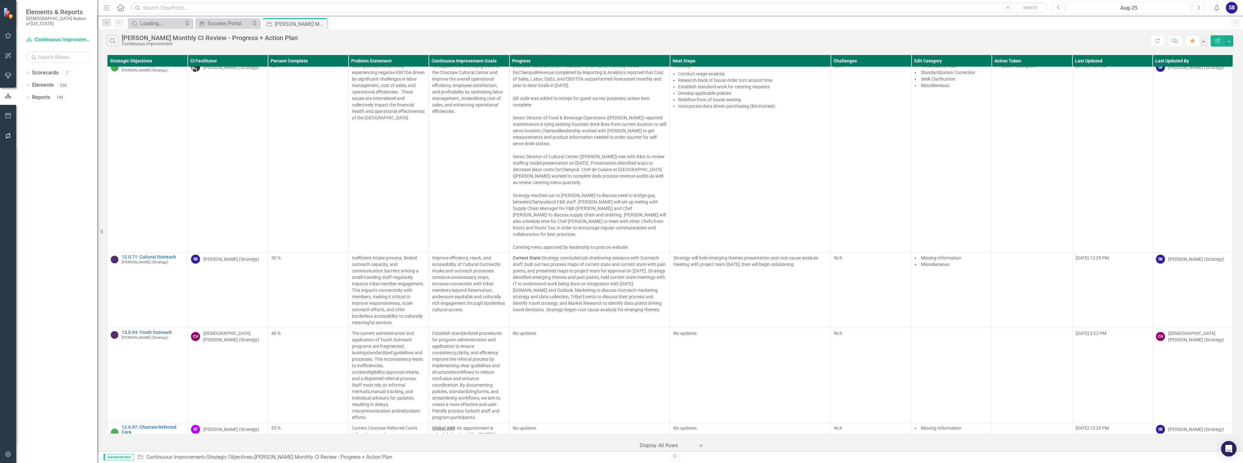
scroll to position [2618, 0]
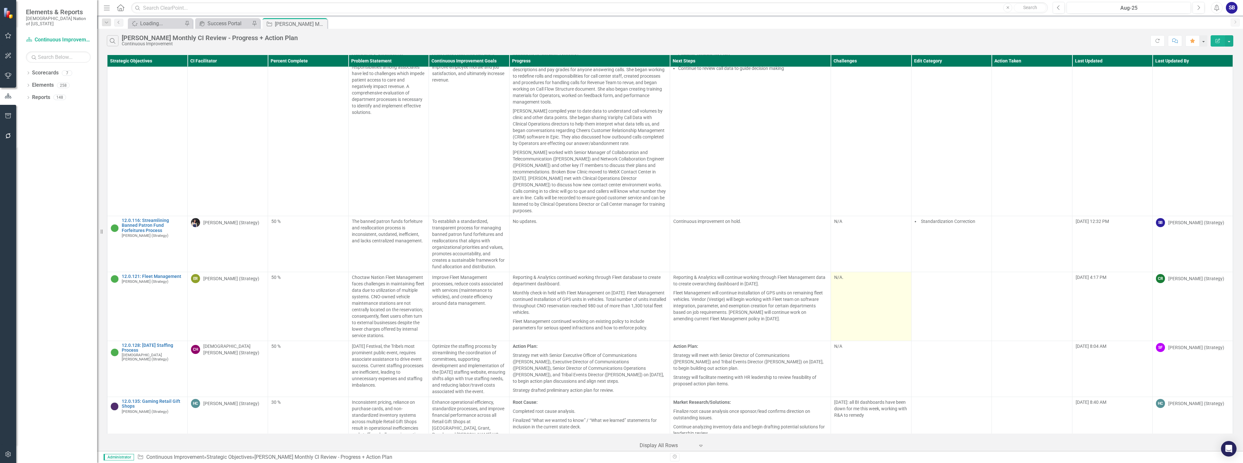
click at [893, 272] on td "N/A." at bounding box center [871, 306] width 80 height 69
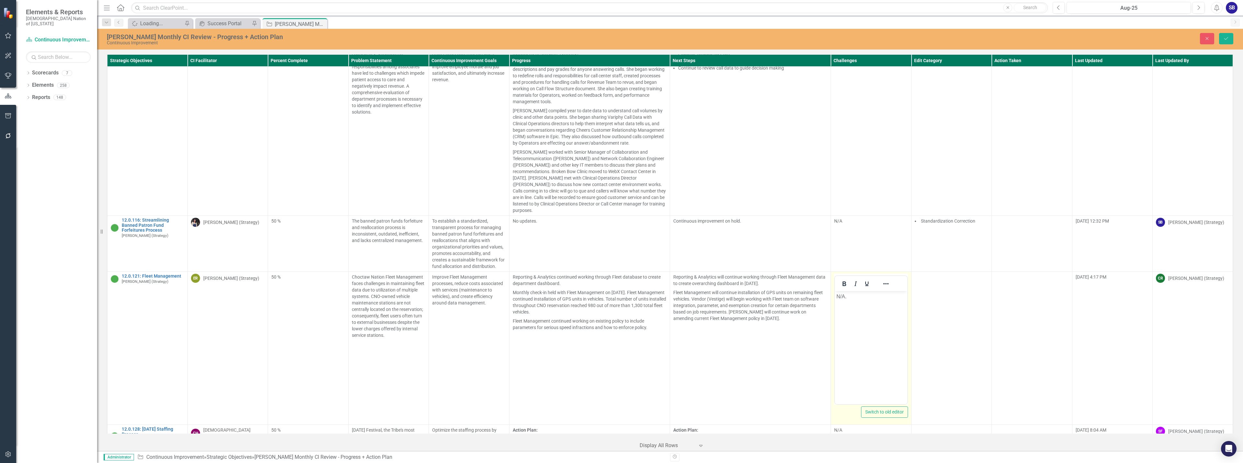
scroll to position [0, 0]
click at [890, 302] on body "N/A." at bounding box center [871, 339] width 72 height 97
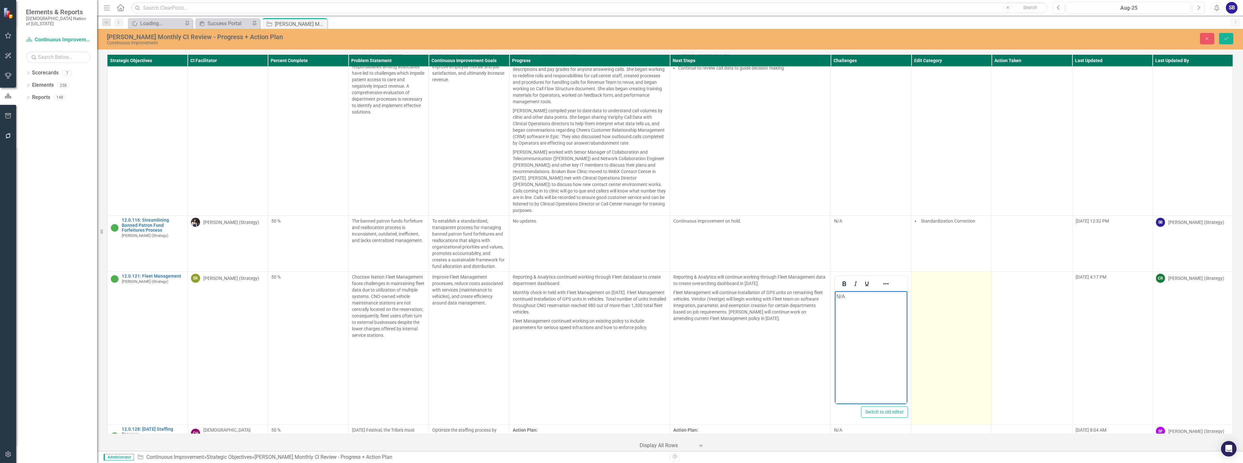
click at [936, 272] on td at bounding box center [951, 348] width 80 height 153
click at [940, 275] on div at bounding box center [946, 279] width 60 height 9
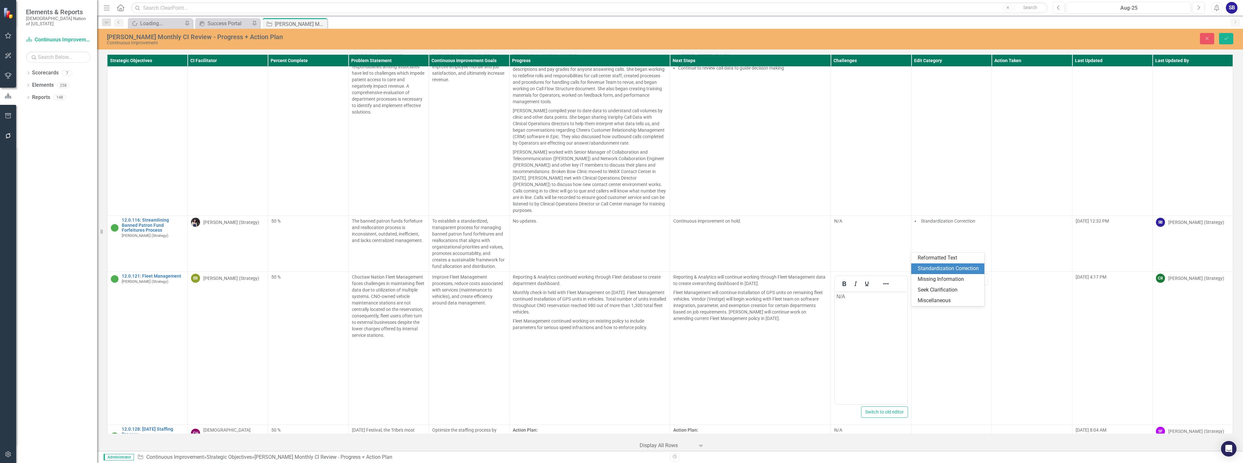
click at [939, 270] on div "Standardization Correction" at bounding box center [948, 268] width 63 height 7
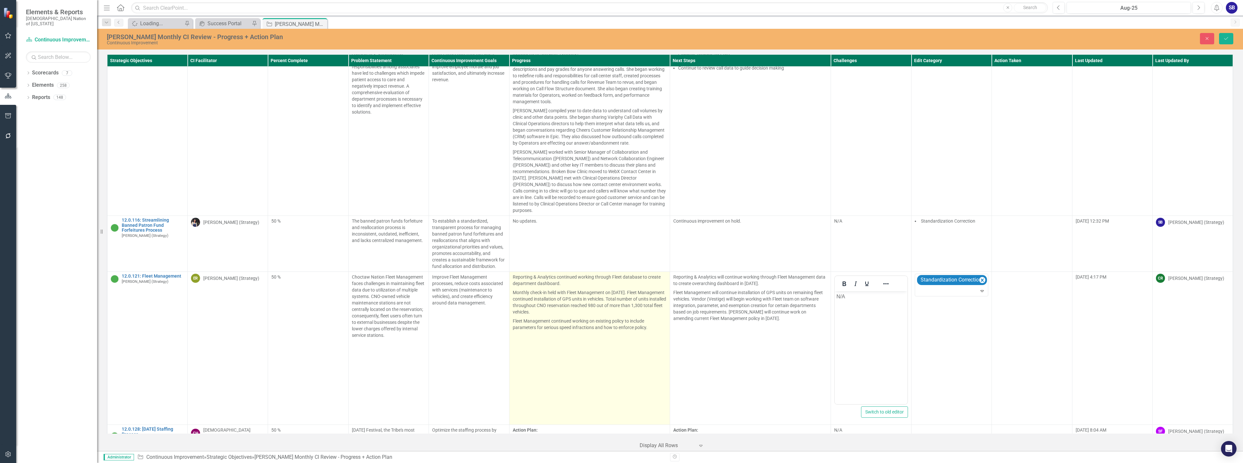
click at [556, 325] on td "Reporting & Analytics continued working through Fleet database to create depart…" at bounding box center [589, 348] width 161 height 153
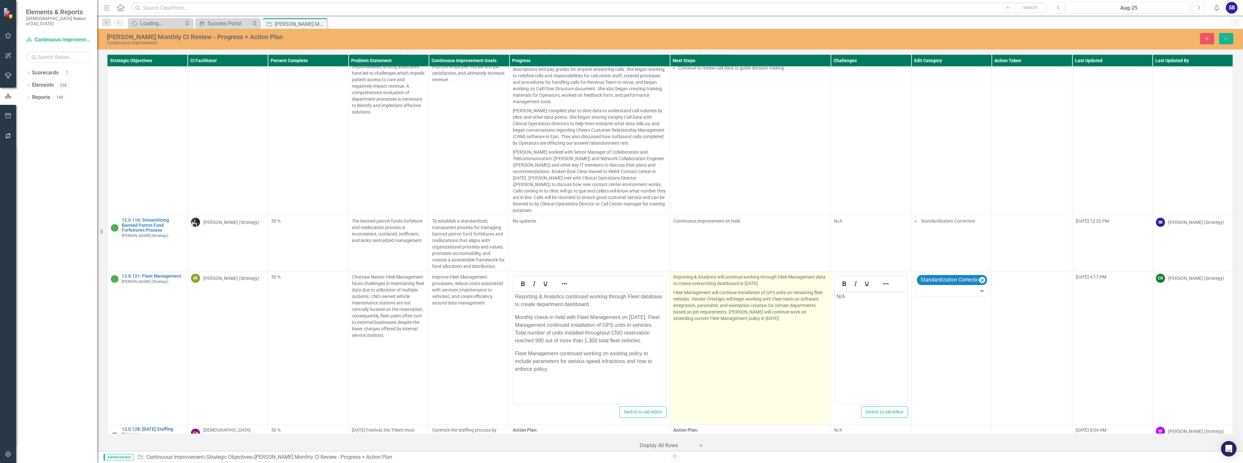
click at [752, 329] on td "Reporting & Analytics will continue working through Fleet Management data to cr…" at bounding box center [750, 348] width 161 height 153
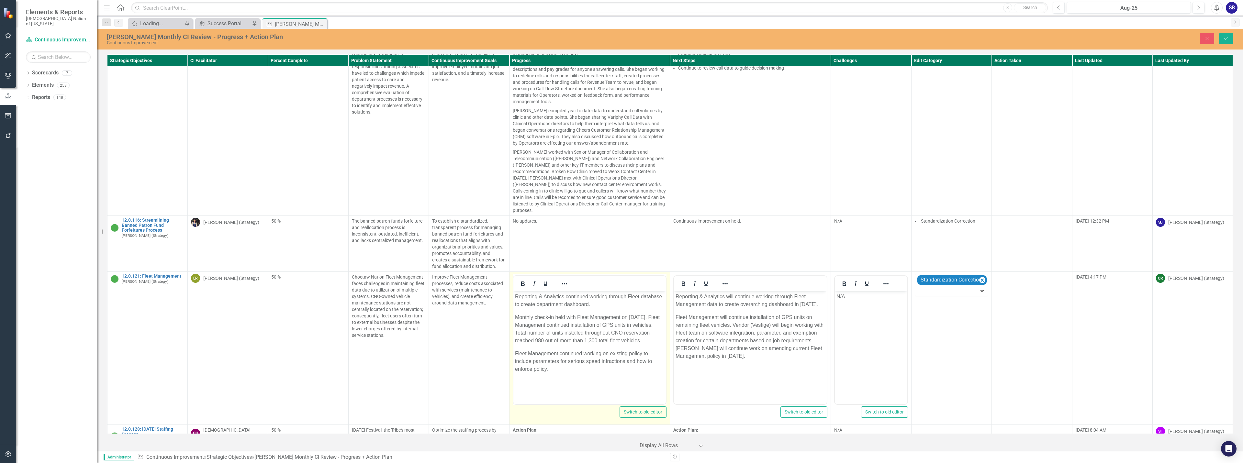
click at [585, 388] on html "Reporting & Analytics continued working through Fleet database to create depart…" at bounding box center [589, 339] width 153 height 97
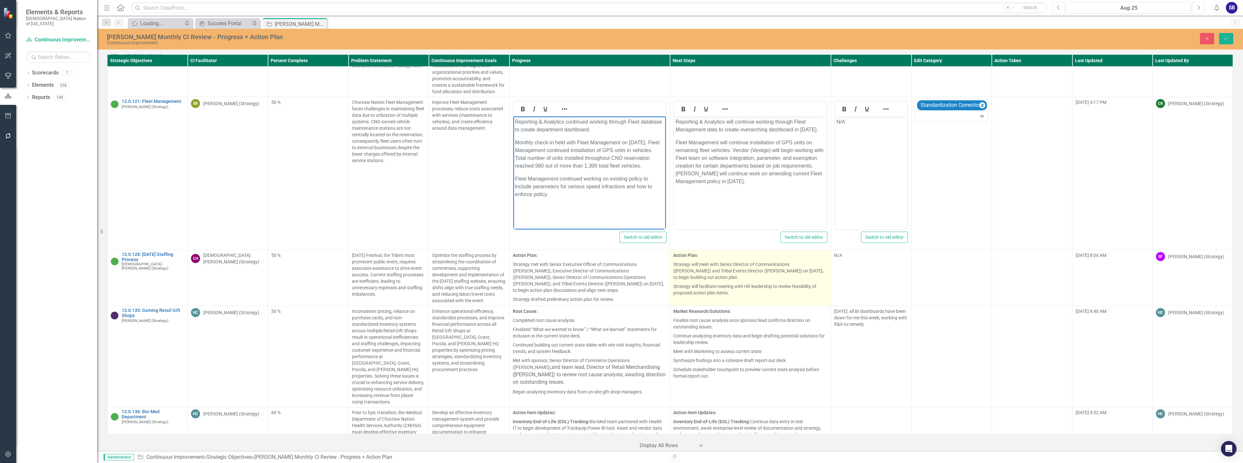
scroll to position [2812, 0]
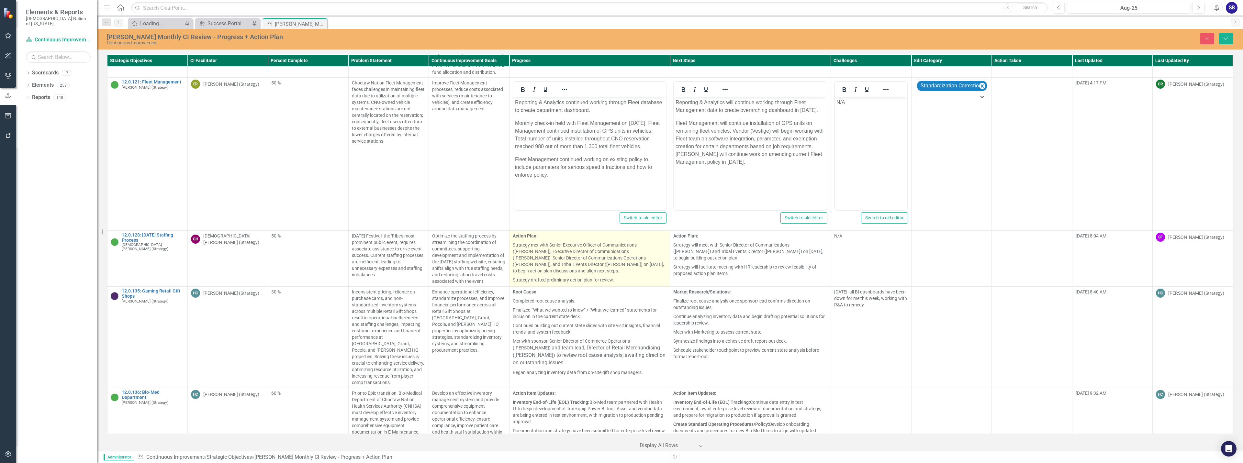
click at [612, 240] on p "Strategy met with Senior Executive Officer of Communications (John Hobbs), Exec…" at bounding box center [590, 257] width 154 height 35
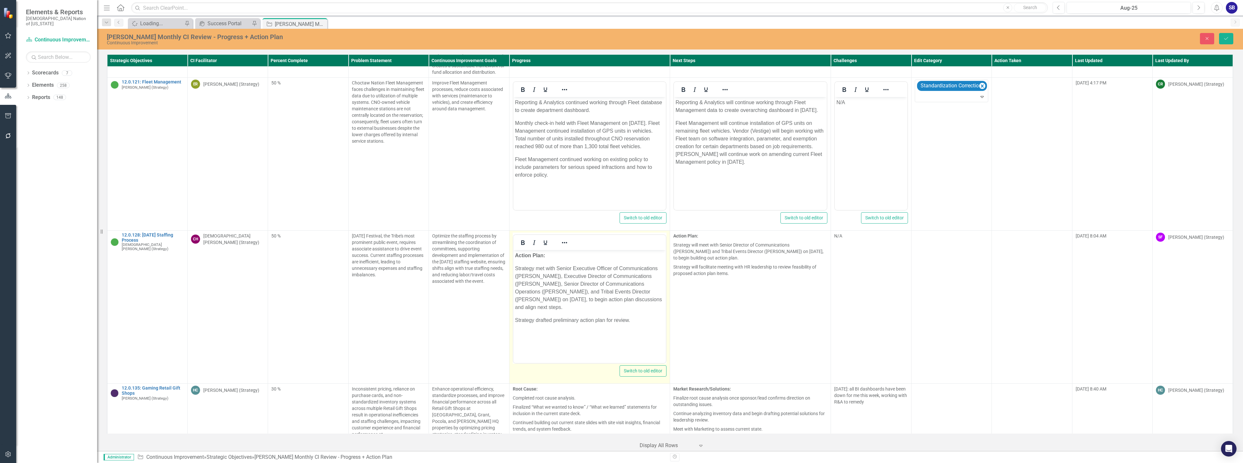
scroll to position [0, 0]
click at [625, 305] on p "Strategy met with Senior Executive Officer of Communications (John Hobbs), Exec…" at bounding box center [589, 288] width 149 height 47
click at [659, 306] on p "Strategy met with Senior Executive Officer of Communications (John Hobbs), Exec…" at bounding box center [589, 292] width 149 height 54
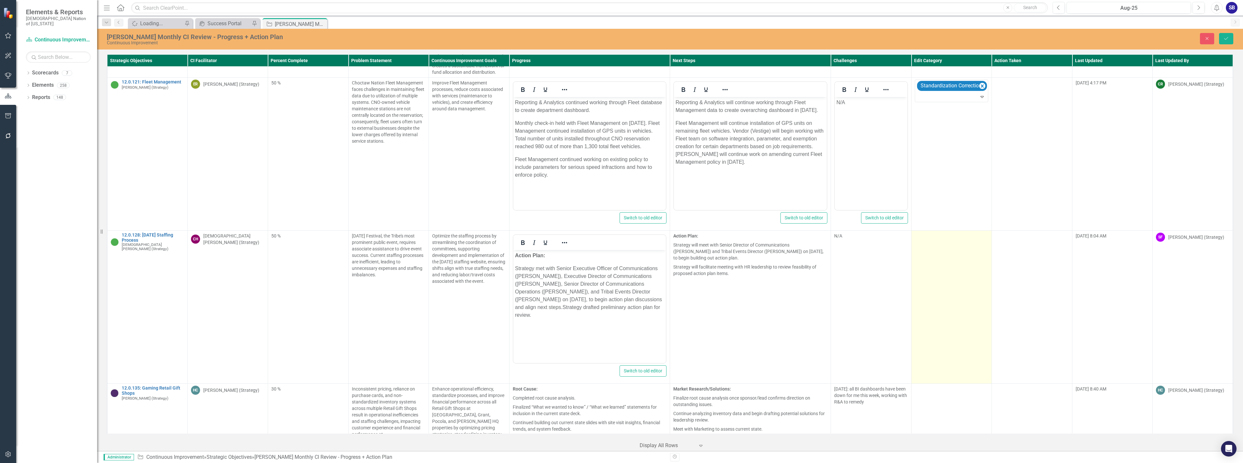
click at [928, 238] on td at bounding box center [951, 307] width 80 height 153
click at [937, 234] on div at bounding box center [946, 238] width 60 height 9
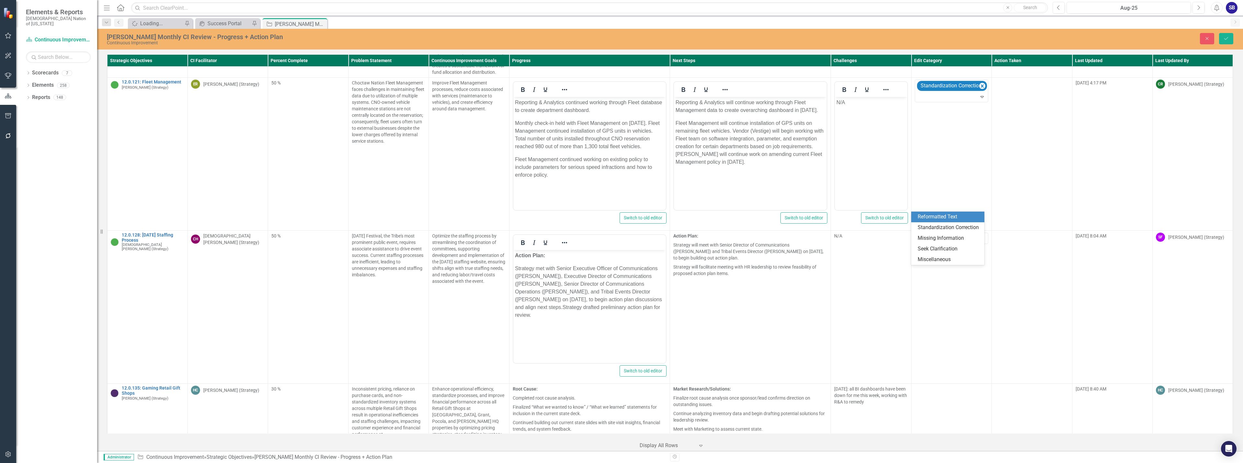
click at [935, 218] on div "Reformatted Text" at bounding box center [948, 216] width 63 height 7
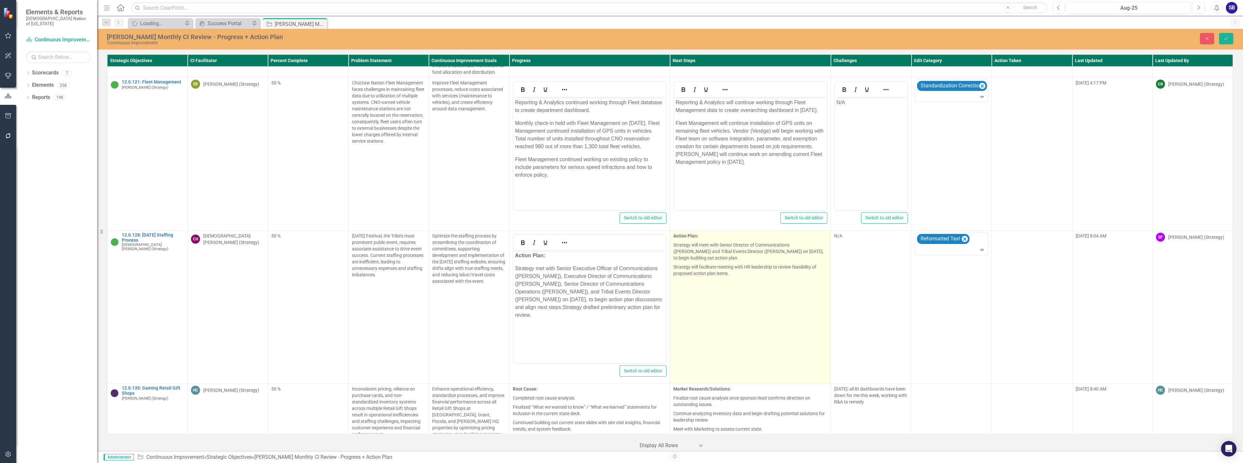
click at [757, 240] on p "Strategy will meet with Senior Director of Communications (Denise Schnitker) an…" at bounding box center [750, 251] width 154 height 22
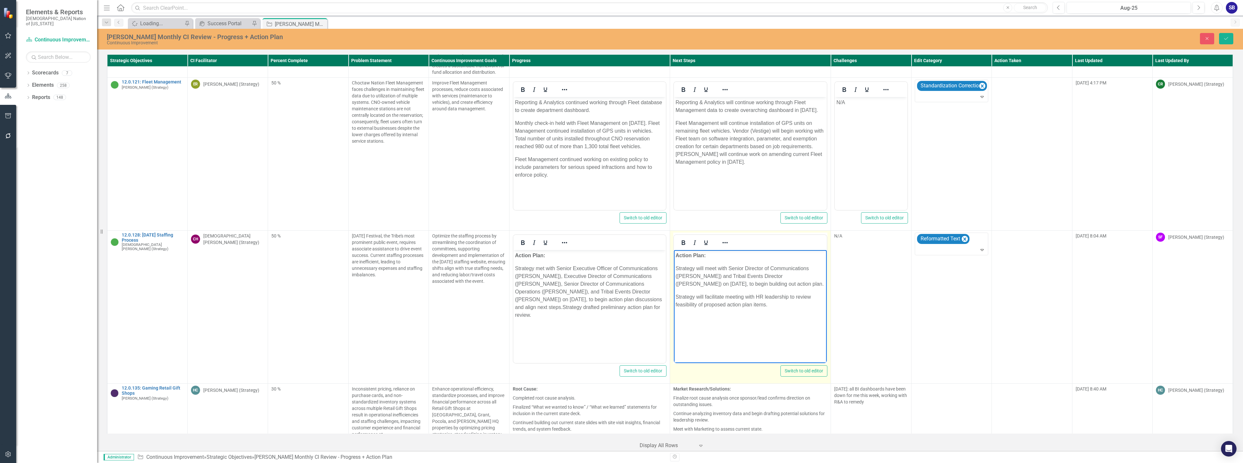
click at [784, 290] on body "Action Plan: Strategy will meet with Senior Director of Communications (Denise …" at bounding box center [750, 298] width 153 height 97
click at [814, 285] on p "Strategy will meet with Senior Director of Communications (Denise Schnitker) an…" at bounding box center [749, 276] width 149 height 23
click at [771, 291] on p "Strategy will meet with Senior Director of Communications (Denise Schnitker) an…" at bounding box center [749, 284] width 149 height 39
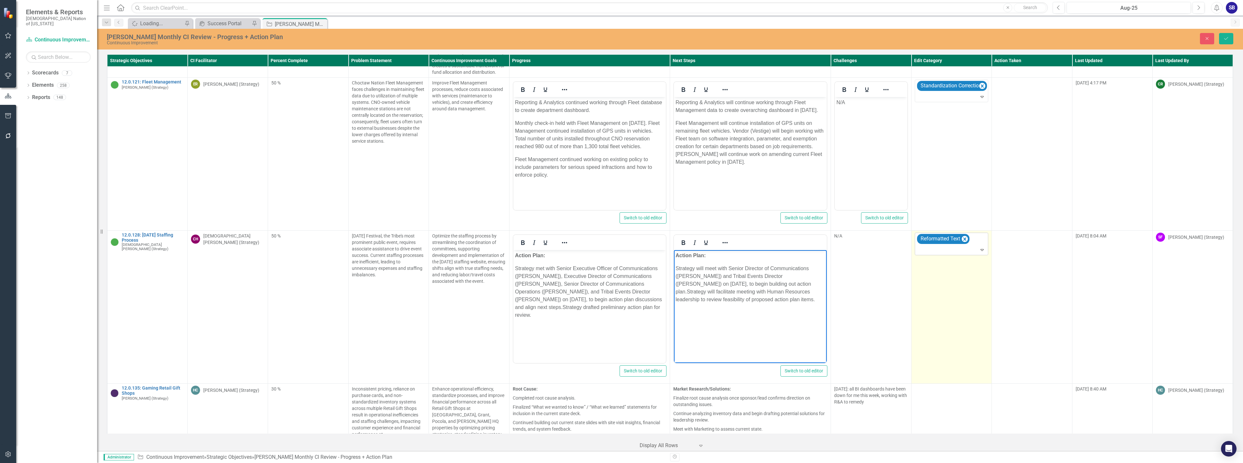
click at [963, 246] on div at bounding box center [951, 250] width 71 height 9
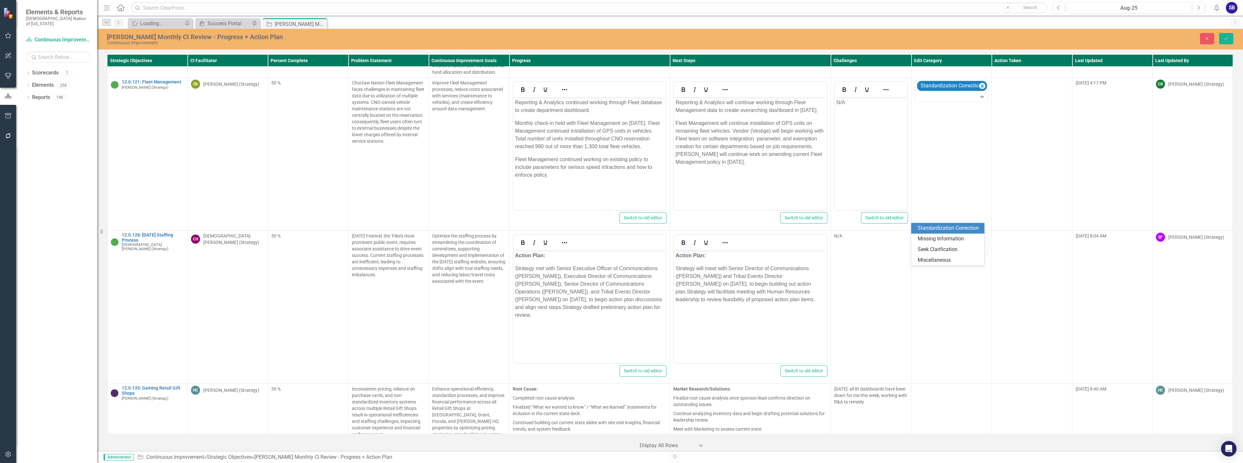
click at [959, 228] on div "Standardization Correction" at bounding box center [948, 228] width 63 height 7
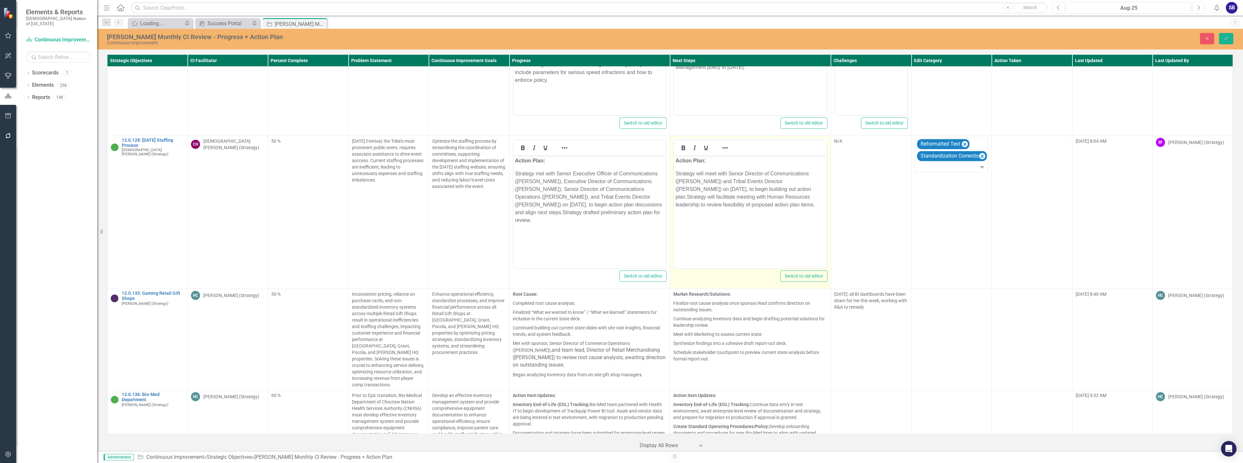
scroll to position [2909, 0]
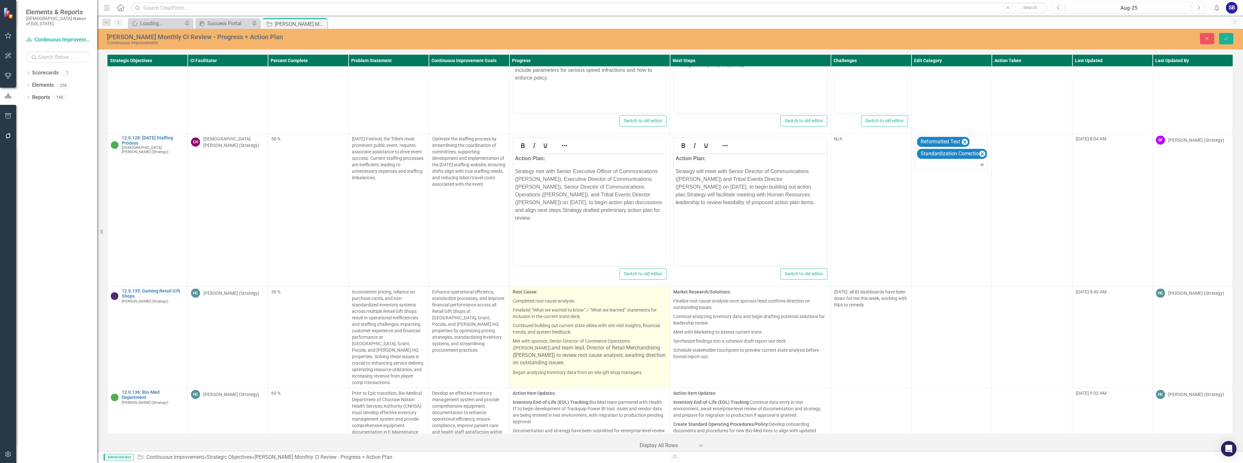
click at [612, 337] on p "Met with sponsor, Senior Director of Commerce Operations (Dakota Holloway), and…" at bounding box center [590, 352] width 154 height 31
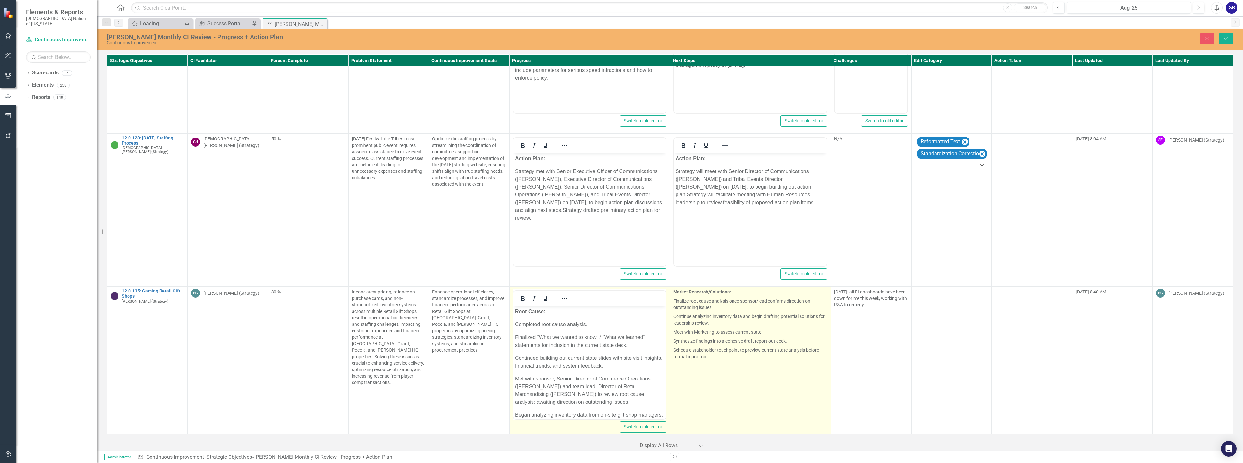
scroll to position [0, 0]
click at [737, 346] on p "Schedule stakeholder touchpoint to preview current state analysis before formal…" at bounding box center [750, 354] width 154 height 16
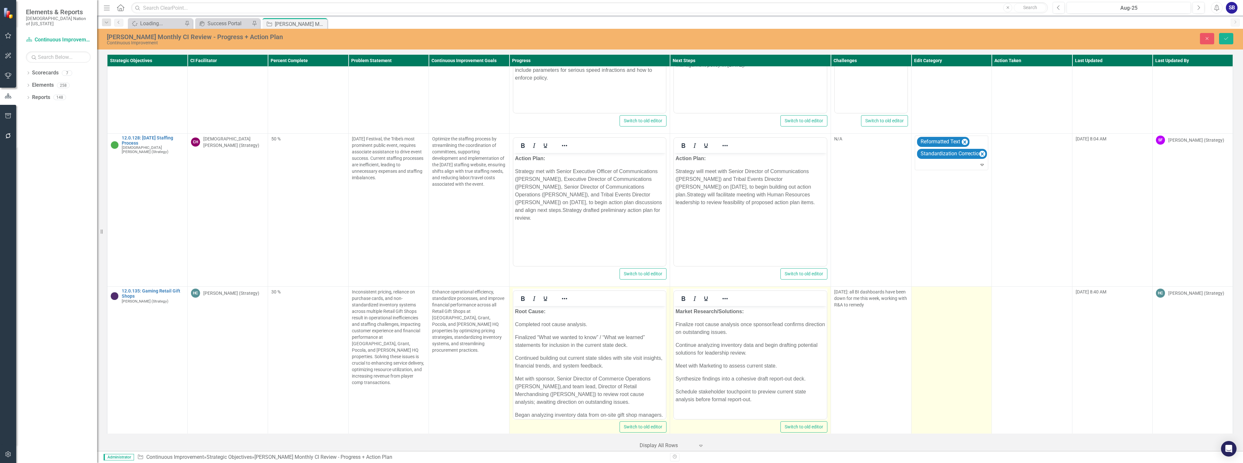
click at [945, 309] on td at bounding box center [951, 363] width 80 height 153
click at [942, 290] on div at bounding box center [946, 294] width 60 height 9
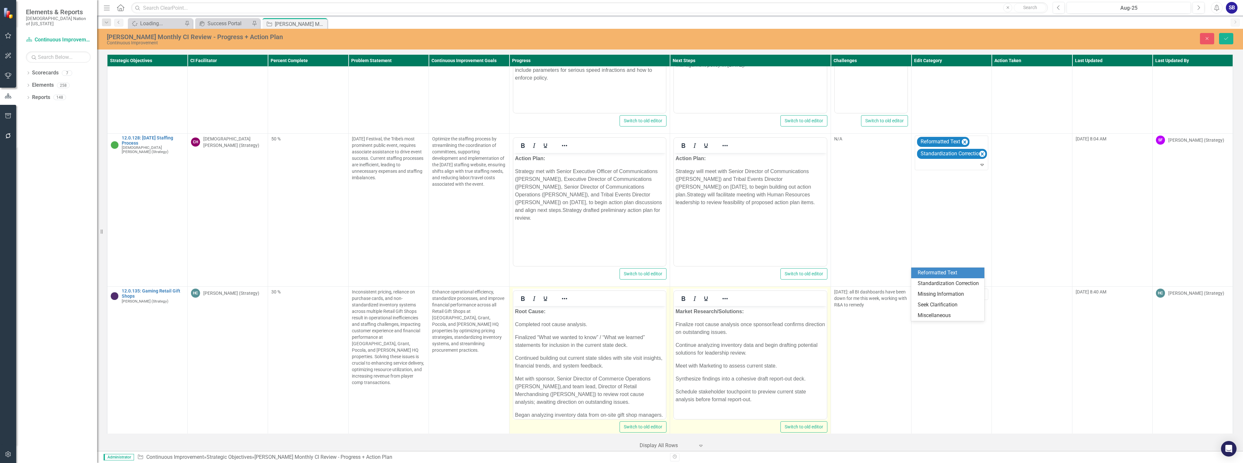
drag, startPoint x: 941, startPoint y: 273, endPoint x: 135, endPoint y: 0, distance: 851.0
click at [941, 273] on div "Reformatted Text" at bounding box center [948, 272] width 63 height 7
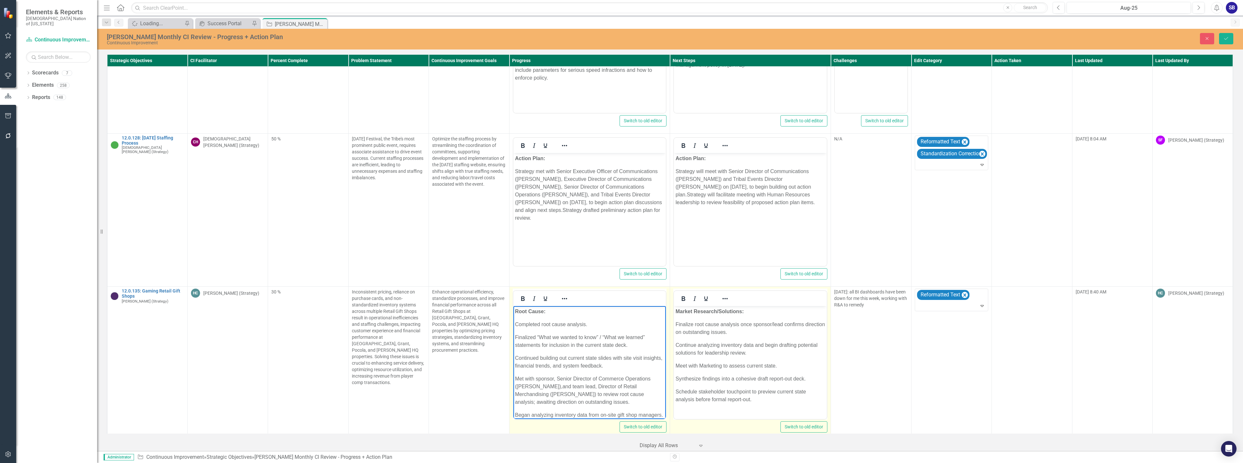
click at [609, 311] on p "Root Cause:" at bounding box center [589, 312] width 149 height 8
click at [766, 313] on p "Market Research/Solutions:" at bounding box center [749, 312] width 149 height 8
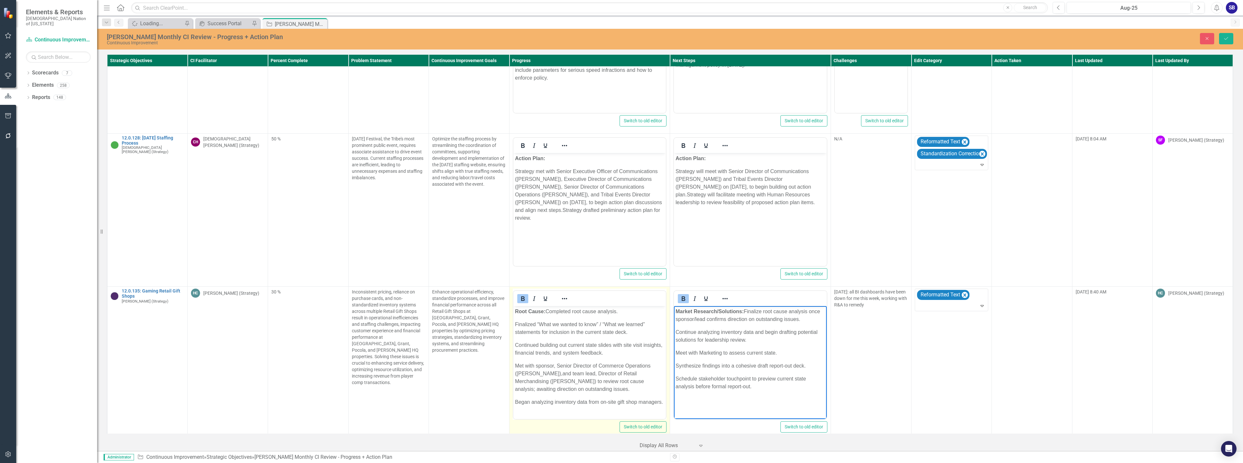
click at [634, 314] on p "Root Cause: Completed root cause analysis." at bounding box center [589, 312] width 149 height 8
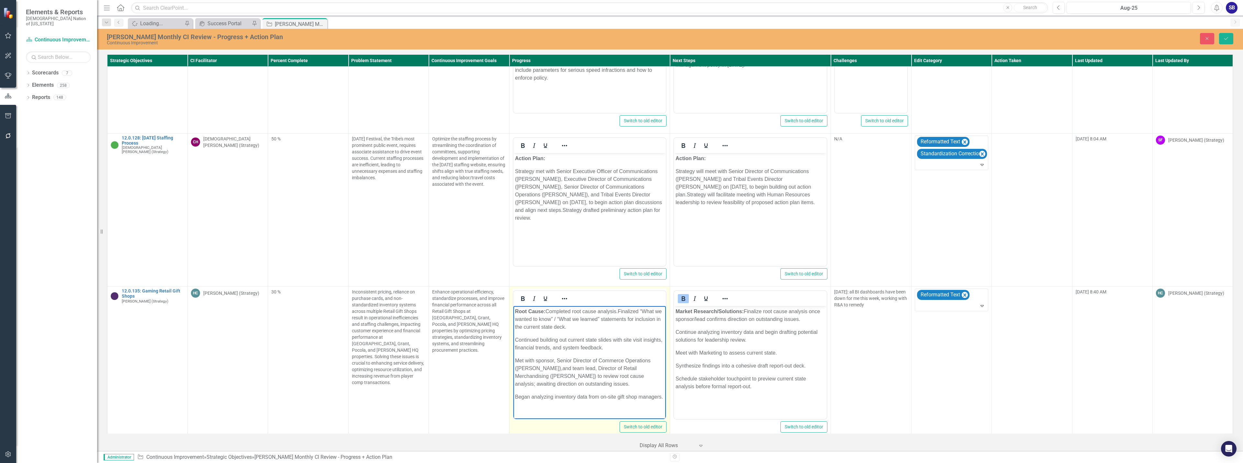
click at [635, 329] on p "Root Cause: Completed root cause analysis. Finalized “What we wanted to know” /…" at bounding box center [589, 319] width 149 height 23
click at [581, 339] on p "Root Cause: Completed root cause analysis. Finalized “What we wanted to know” /…" at bounding box center [589, 323] width 149 height 31
click at [612, 365] on p "Root Cause: Completed root cause analysis. Finalized “What we wanted to know” /…" at bounding box center [589, 339] width 149 height 62
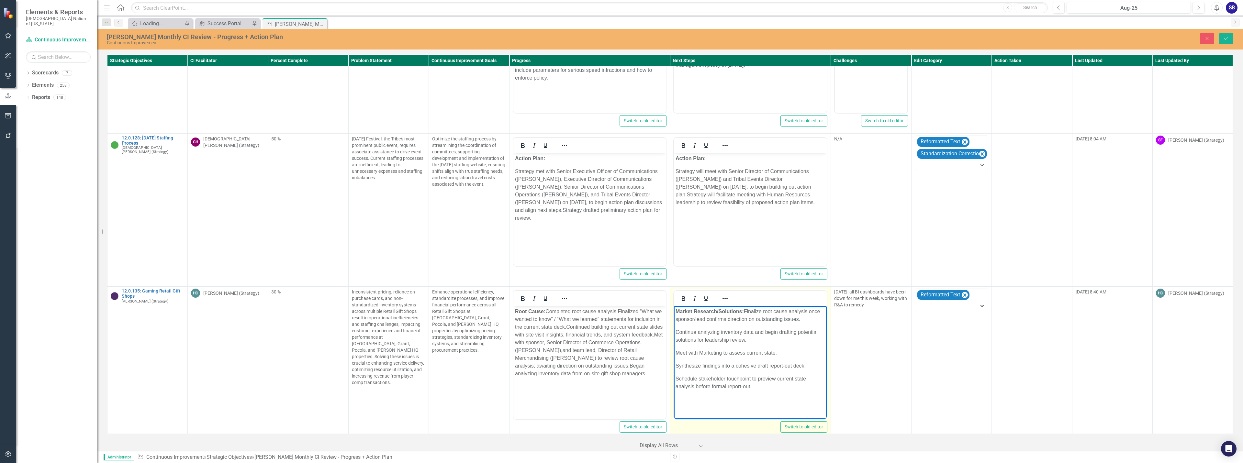
click at [809, 318] on p "Market Research/Solutions: Finalize root cause analysis once sponsor/lead confi…" at bounding box center [749, 316] width 149 height 16
click at [786, 332] on p "Market Research/Solutions: Finalize root cause analysis once sponsor/lead confi…" at bounding box center [749, 323] width 149 height 31
click at [745, 339] on p "Market Research/Solutions: Finalize root cause analysis once sponsor/lead confi…" at bounding box center [749, 323] width 149 height 31
click at [820, 342] on p "Market Research/Solutions: Finalize root cause analysis once sponsor/lead confi…" at bounding box center [749, 327] width 149 height 39
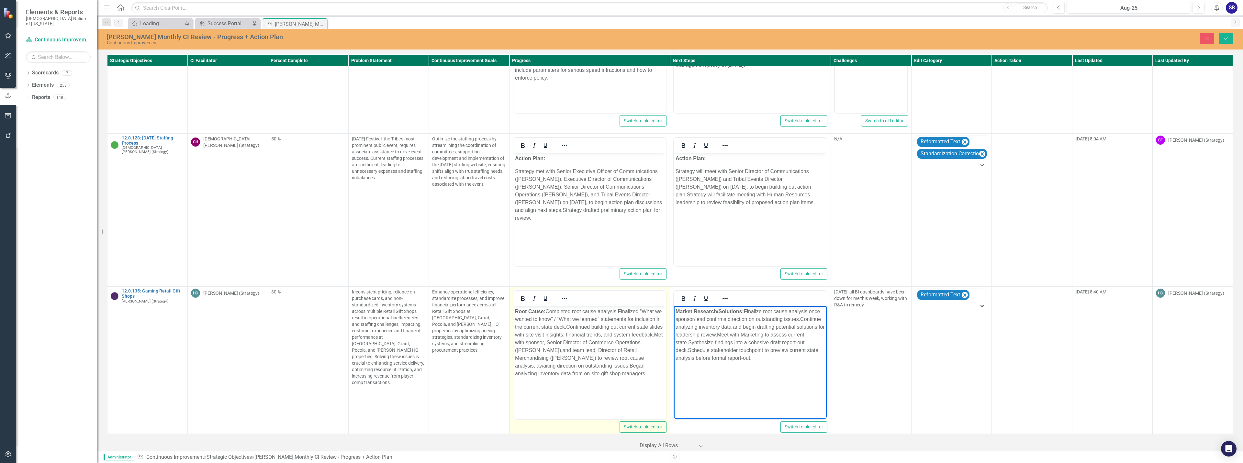
click at [653, 375] on p "Root Cause: Completed root cause analysis. Finalized “What we wanted to know” /…" at bounding box center [589, 343] width 149 height 70
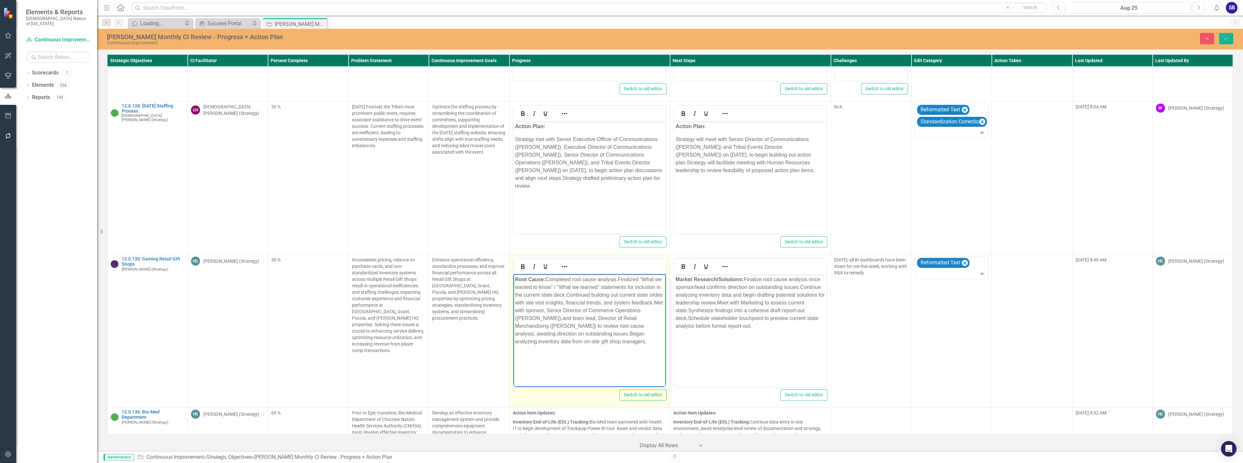
scroll to position [2941, 0]
click at [523, 294] on p "Root Cause: Completed root cause analysis. Finalized “What we wanted to know” /…" at bounding box center [589, 310] width 149 height 70
click at [548, 281] on p "Root Cause: Completed root cause analysis. Finalized “What we wanted to know” /…" at bounding box center [589, 310] width 149 height 70
drag, startPoint x: 572, startPoint y: 281, endPoint x: 547, endPoint y: 279, distance: 25.4
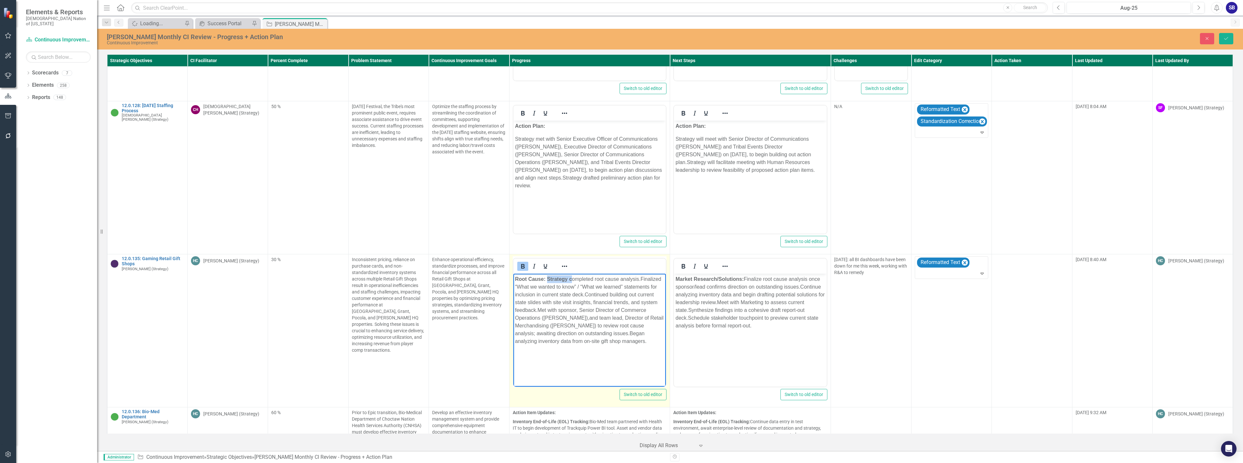
click at [547, 279] on p "Root Cause: Strategy c ompleted root cause analysis. Finalized “What we wanted …" at bounding box center [589, 310] width 149 height 70
click at [519, 262] on icon "Bold" at bounding box center [523, 266] width 8 height 8
click at [728, 336] on p "Rich Text Area. Press ALT-0 for help." at bounding box center [749, 339] width 149 height 8
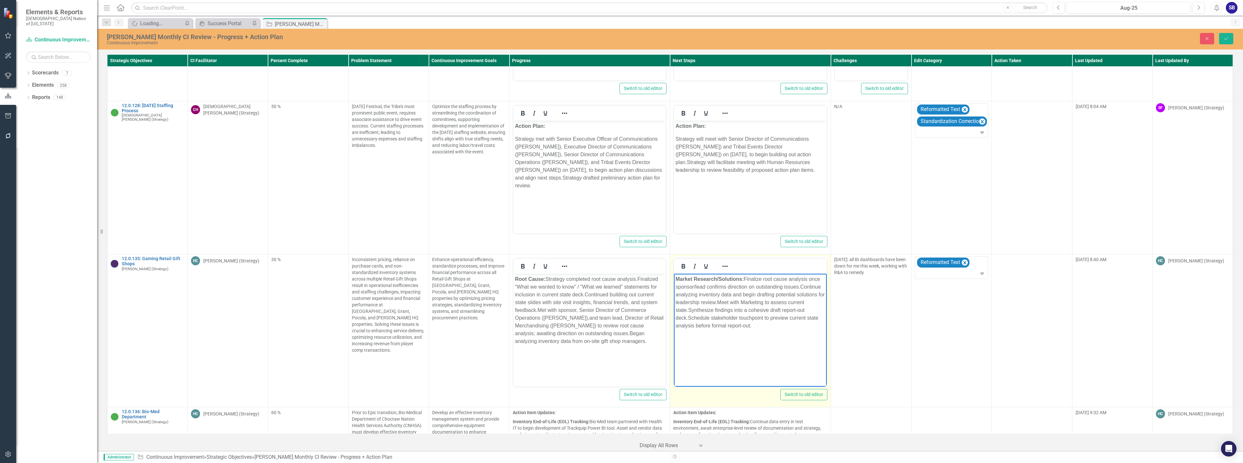
click at [747, 303] on p "Market Research/Solutions: Finalize root cause analysis once sponsor/lead confi…" at bounding box center [749, 302] width 149 height 54
click at [636, 289] on p "Root Cause: Strategy completed root cause analysis. Finalized “What we wanted t…" at bounding box center [589, 310] width 149 height 70
click at [757, 289] on span "Finalize root cause analysis once sponsor/lead confirms direction on outstandin…" at bounding box center [747, 282] width 144 height 13
click at [748, 279] on span "Finalize root cause analysis once sponsor/lead confirms direction on outstandin…" at bounding box center [747, 282] width 144 height 13
drag, startPoint x: 780, startPoint y: 278, endPoint x: 746, endPoint y: 279, distance: 33.7
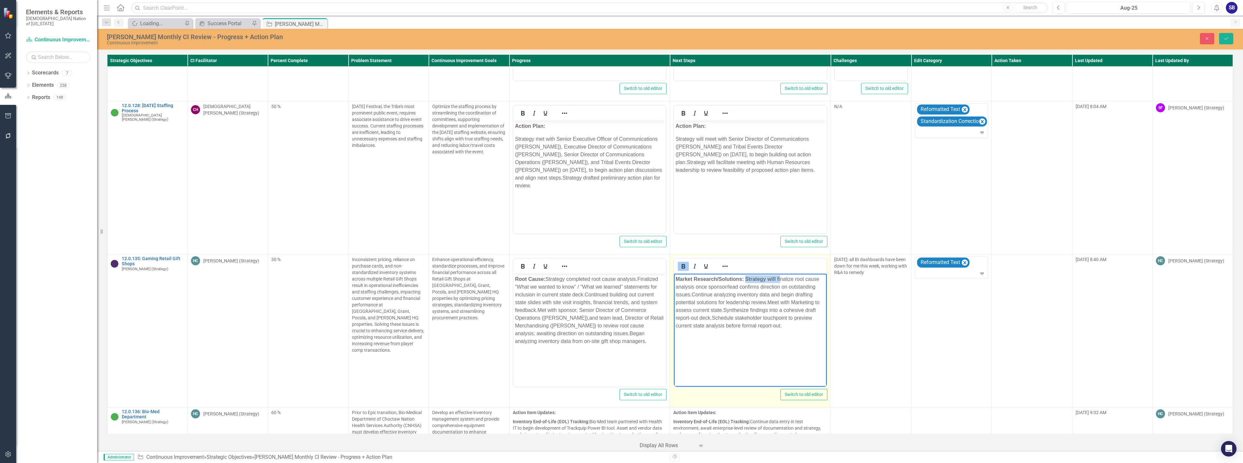
click at [746, 279] on p "Market Research/Solutions: Strategy will f inalize root cause analysis once spo…" at bounding box center [749, 302] width 149 height 54
click at [681, 262] on icon "Bold" at bounding box center [683, 266] width 8 height 8
click at [773, 303] on p "Market Research/Solutions: Strategy will f inalize root cause analysis once spo…" at bounding box center [749, 302] width 149 height 54
click at [812, 330] on body "Market Research/Solutions: Strategy will f inalize root cause analysis once spo…" at bounding box center [750, 322] width 153 height 97
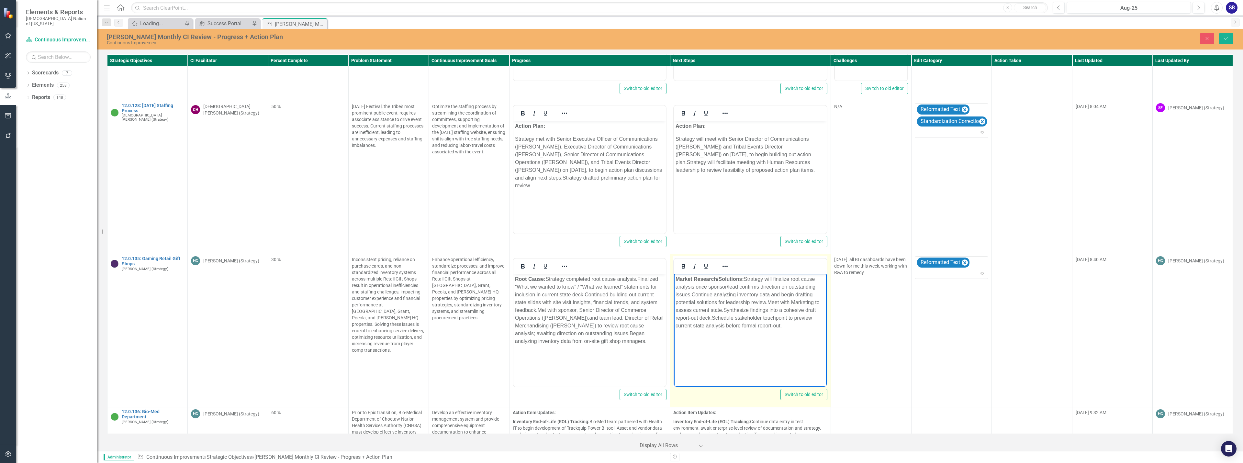
click at [790, 326] on p "Market Research/Solutions: Strategy will f inalize root cause analysis once spo…" at bounding box center [749, 302] width 149 height 54
click at [783, 309] on p "Market Research/Solutions: Strategy will f inalize root cause analysis once spo…" at bounding box center [749, 302] width 149 height 54
drag, startPoint x: 695, startPoint y: 294, endPoint x: 716, endPoint y: 310, distance: 25.6
click at [695, 294] on p "Market Research/Solutions: Strategy will f inalize root cause analysis once spo…" at bounding box center [749, 302] width 149 height 54
click at [770, 297] on p "Market Research/Solutions: Strategy will f inalize root cause analysis once spo…" at bounding box center [749, 302] width 149 height 54
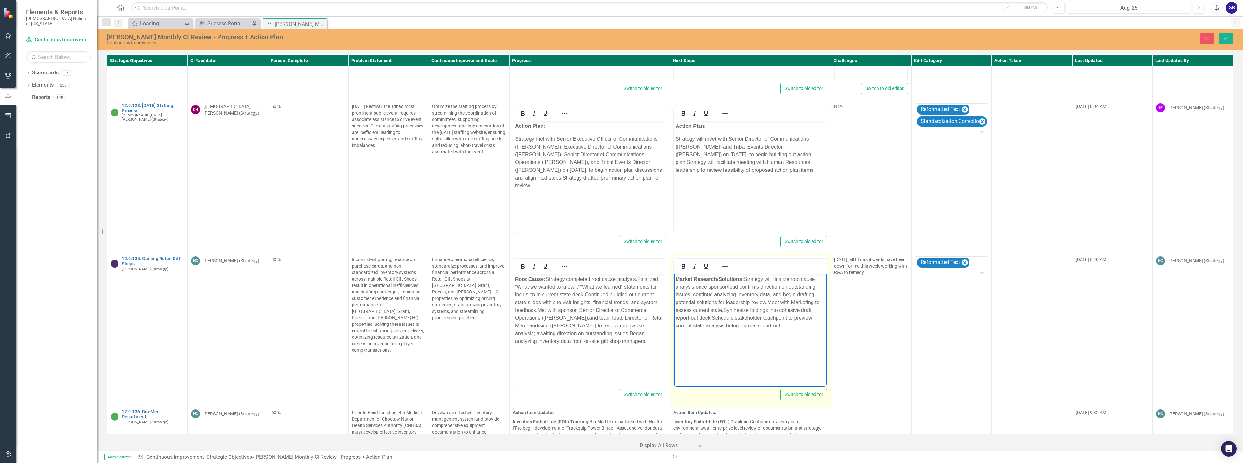
click at [770, 302] on p "Market Research/Solutions: Strategy will f inalize root cause analysis once spo…" at bounding box center [749, 302] width 149 height 54
click at [757, 311] on p "Market Research/Solutions: Strategy will f inalize root cause analysis once spo…" at bounding box center [749, 302] width 149 height 54
click at [749, 318] on p "Market Research/Solutions: Strategy will f inalize root cause analysis once spo…" at bounding box center [749, 302] width 149 height 54
click at [747, 318] on p "Market Research/Solutions: Strategy will f inalize root cause analysis once spo…" at bounding box center [749, 302] width 149 height 54
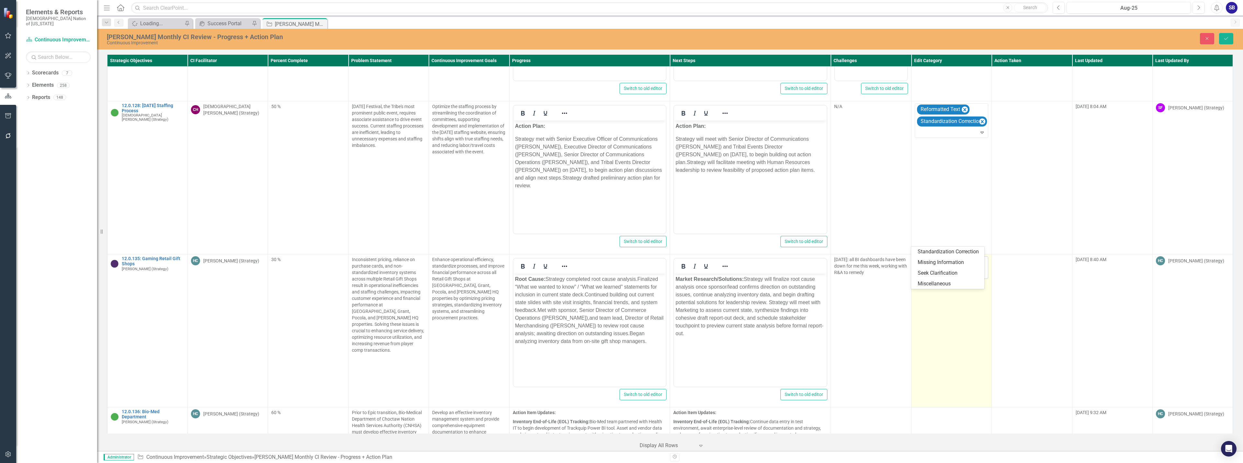
click at [965, 269] on div at bounding box center [951, 273] width 71 height 9
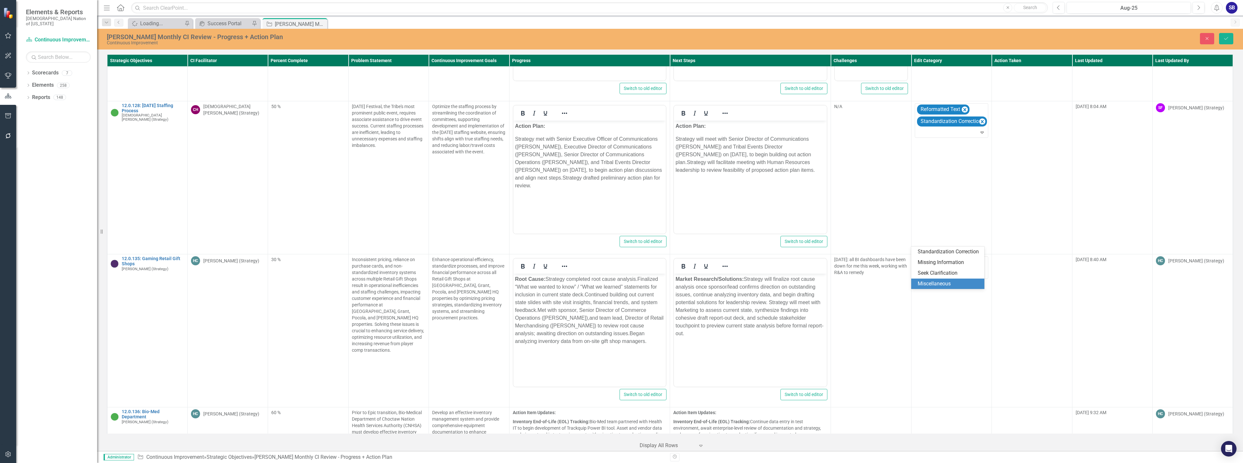
click at [960, 283] on div "Miscellaneous" at bounding box center [948, 283] width 63 height 7
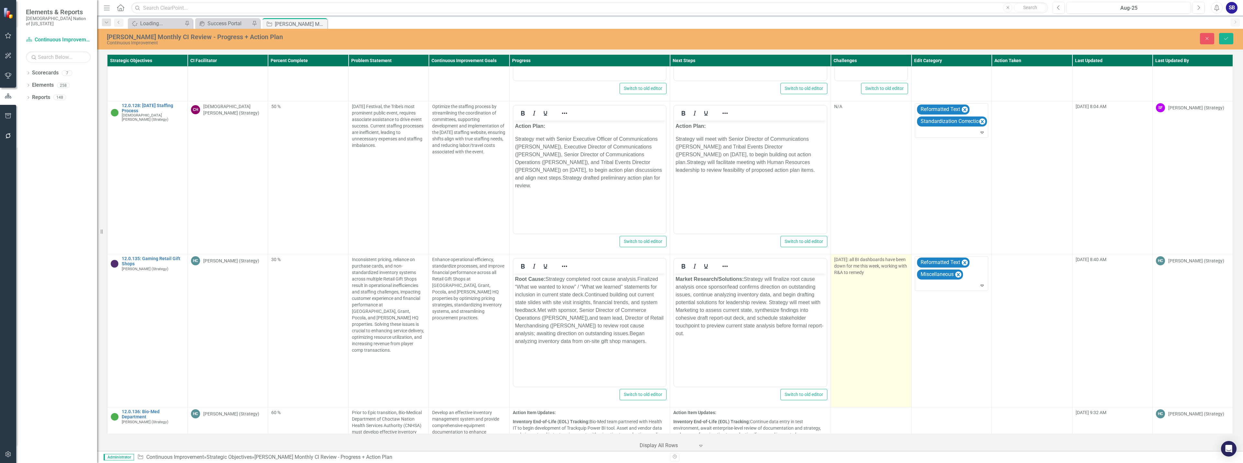
click at [870, 262] on td "8.28.25: all BI dashboards have been down for me this week, working with R&A to…" at bounding box center [871, 330] width 80 height 153
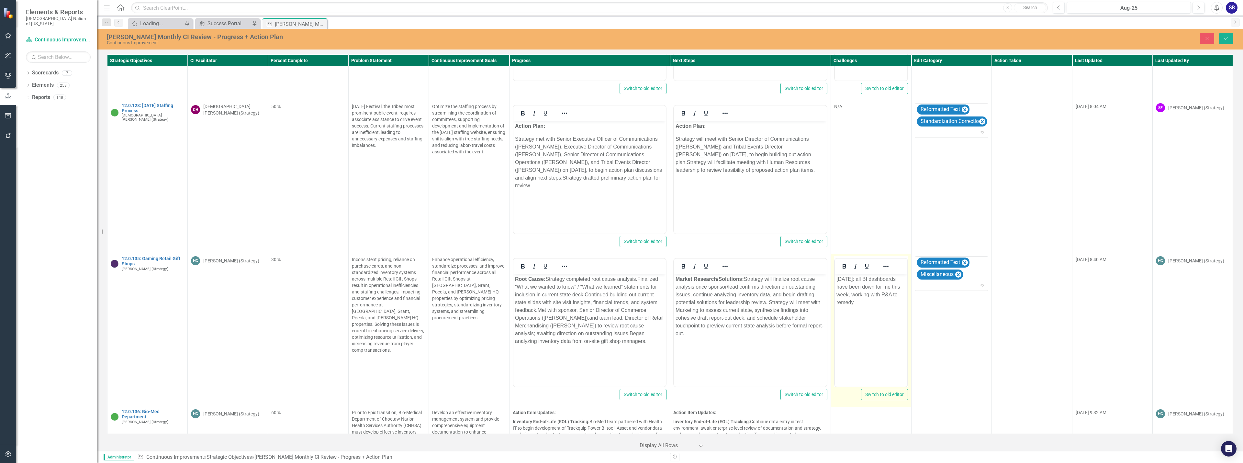
scroll to position [0, 0]
click at [840, 280] on p "8.28.25: all BI dashboards have been down for me this week, working with R&A to…" at bounding box center [870, 290] width 69 height 31
click at [878, 280] on p "August 28, 2025: all BI dashboards have been down for me this week, working wit…" at bounding box center [870, 290] width 69 height 31
click at [848, 296] on p "August 28, 2025: All BI dashboards have been down for me this week, working wit…" at bounding box center [870, 290] width 69 height 31
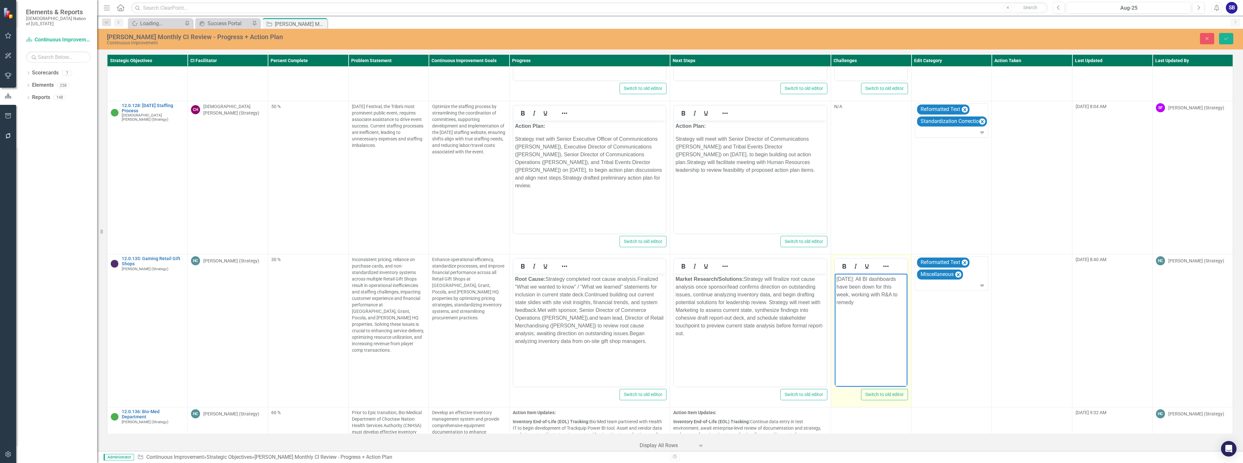
click at [867, 296] on p "August 28, 2025: All BI dashboards have been down for this week, working with R…" at bounding box center [870, 290] width 69 height 31
click at [873, 301] on p "August 28, 2025: All BI dashboards have been down for this week; working with R…" at bounding box center [870, 290] width 69 height 31
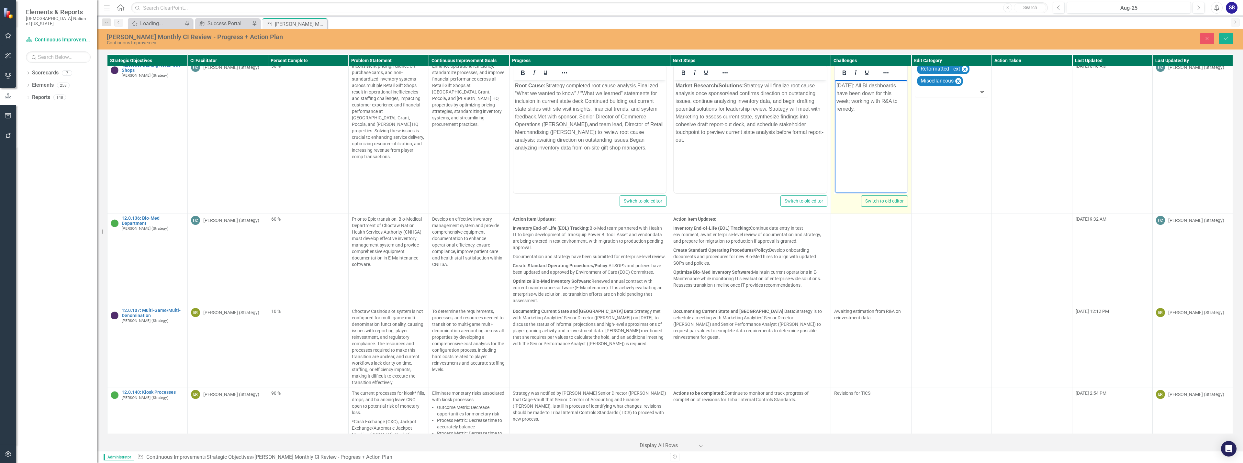
scroll to position [3136, 0]
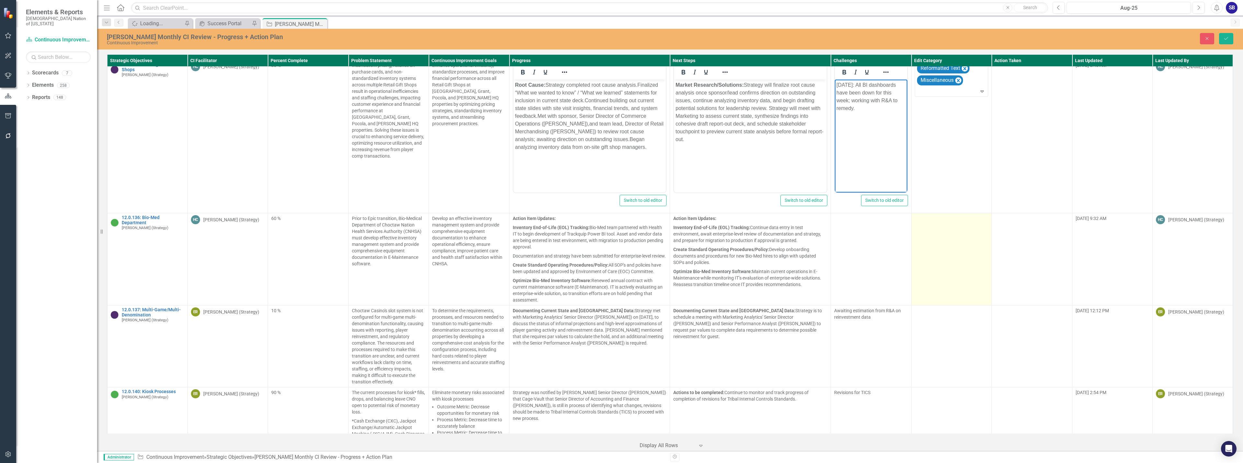
click at [936, 239] on td at bounding box center [951, 259] width 80 height 92
click at [925, 216] on div "Select..." at bounding box center [946, 221] width 60 height 10
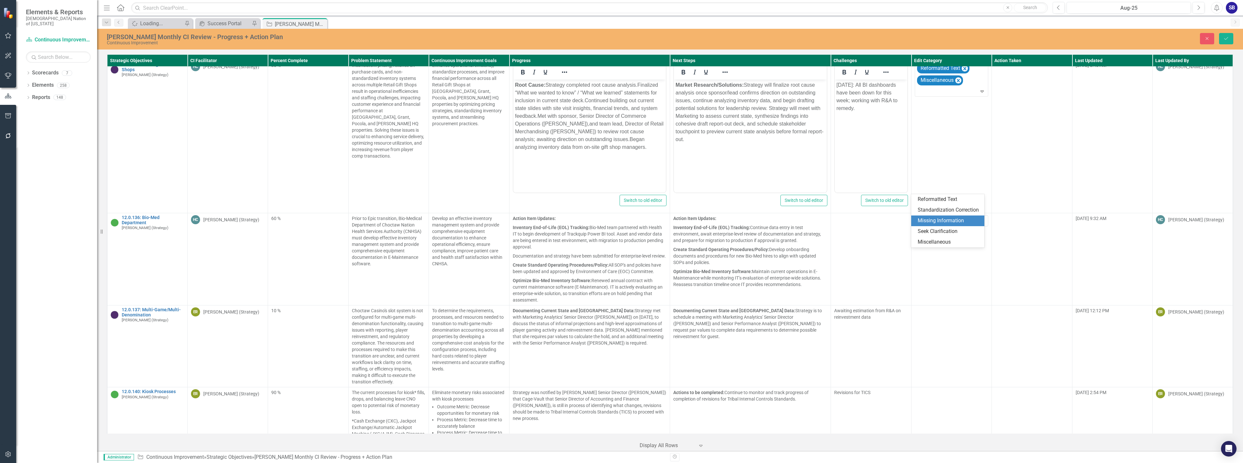
click at [928, 220] on div "Missing Information" at bounding box center [948, 220] width 63 height 7
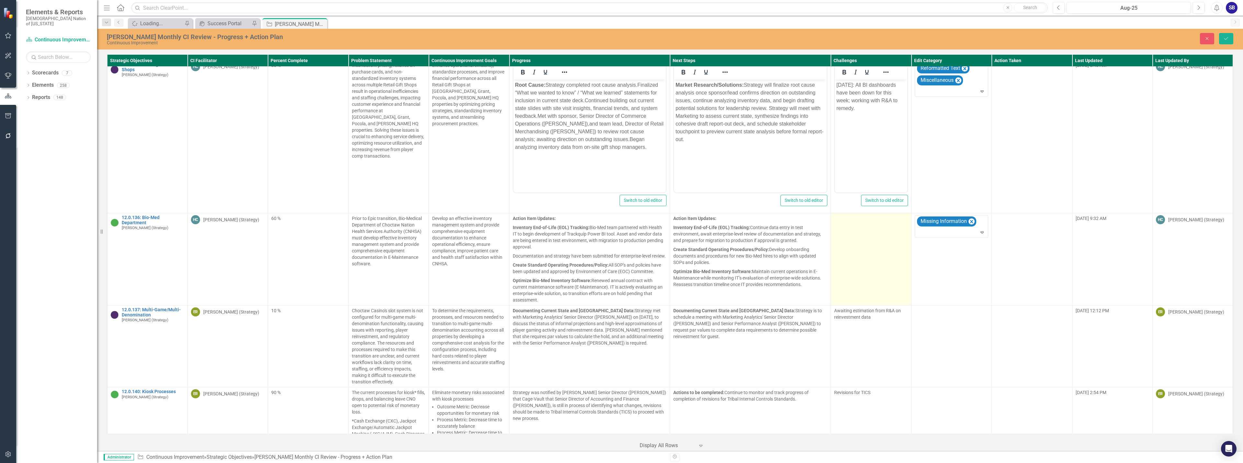
click at [862, 213] on td at bounding box center [871, 259] width 80 height 92
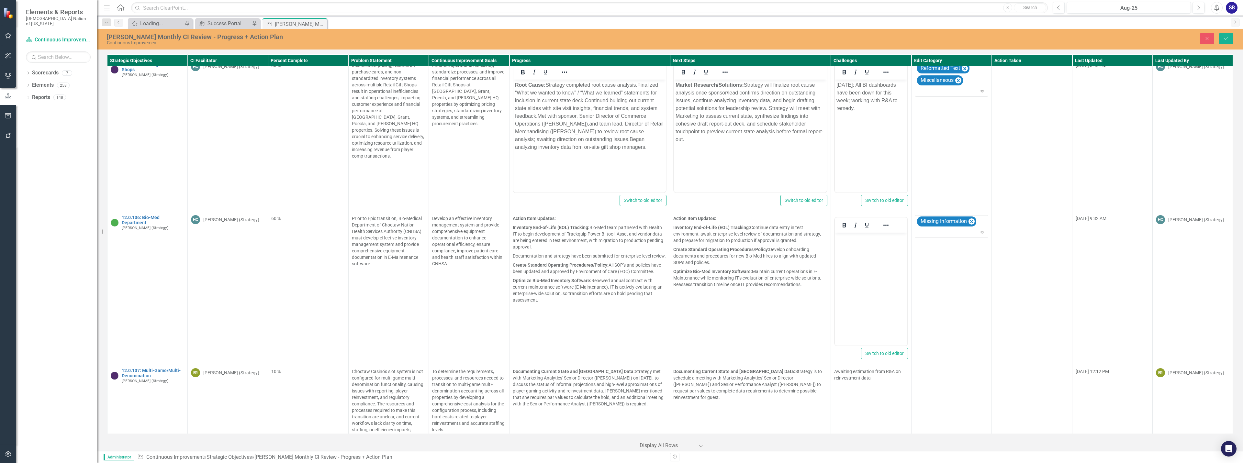
scroll to position [0, 0]
click at [855, 249] on body "Rich Text Area. Press ALT-0 for help." at bounding box center [871, 281] width 72 height 97
click at [1227, 40] on icon "Save" at bounding box center [1226, 38] width 6 height 5
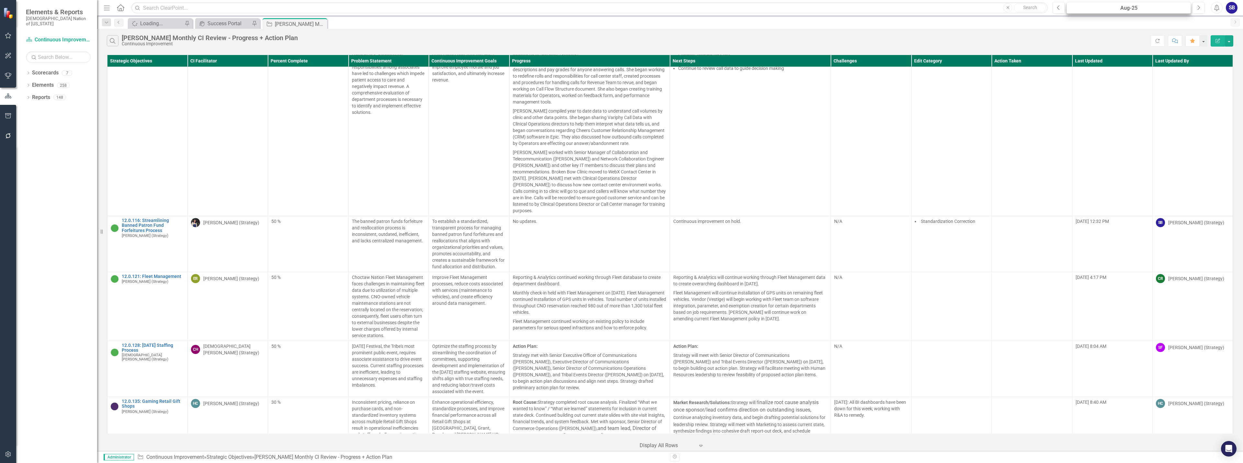
scroll to position [2851, 0]
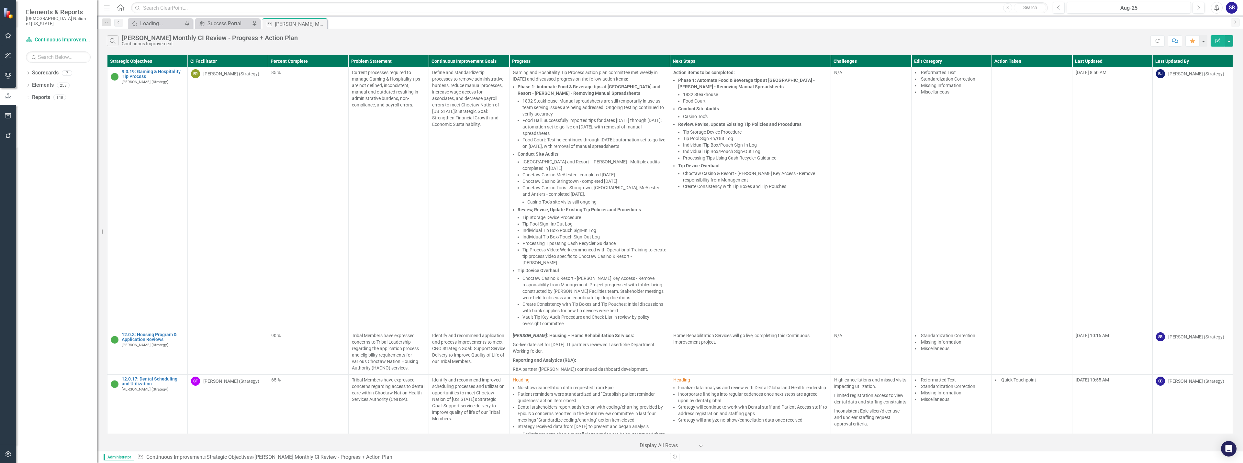
scroll to position [2851, 0]
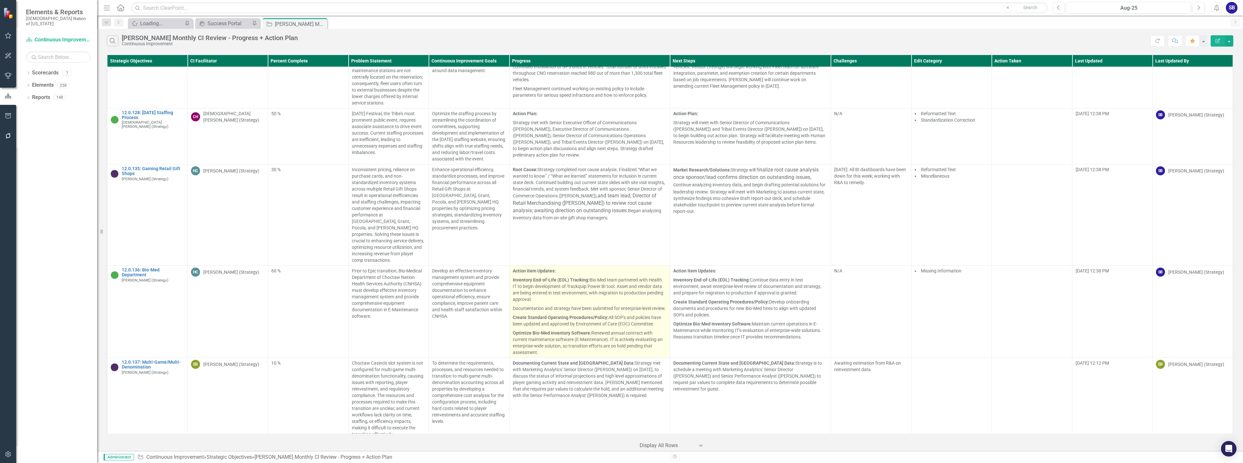
click at [576, 315] on strong "Create Standard Operating Procedures/Policy:" at bounding box center [561, 317] width 96 height 5
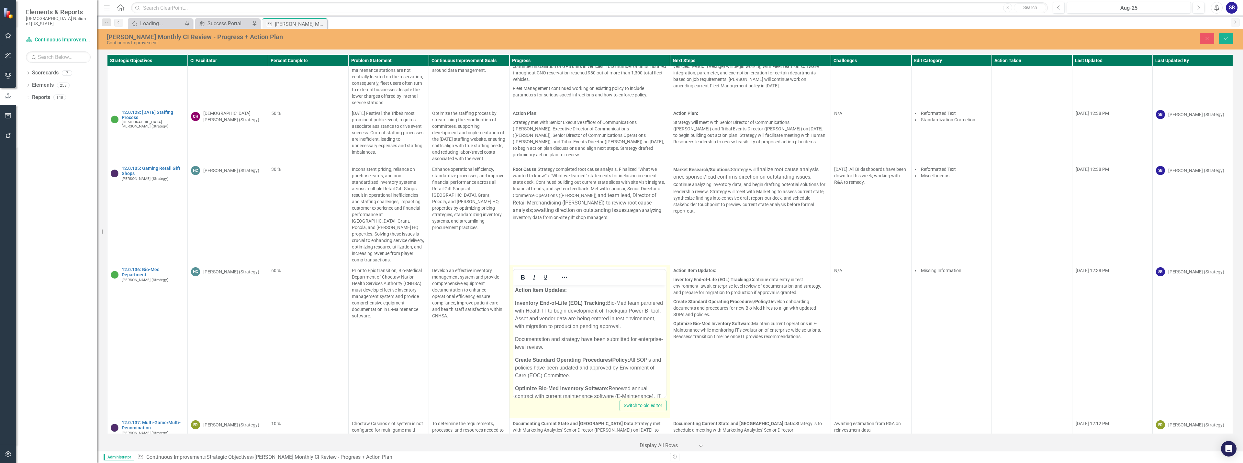
scroll to position [0, 0]
click at [655, 325] on p "Inventory End-of-Life (EOL) Tracking: Bio-Med team partnered with Health IT to …" at bounding box center [589, 314] width 149 height 31
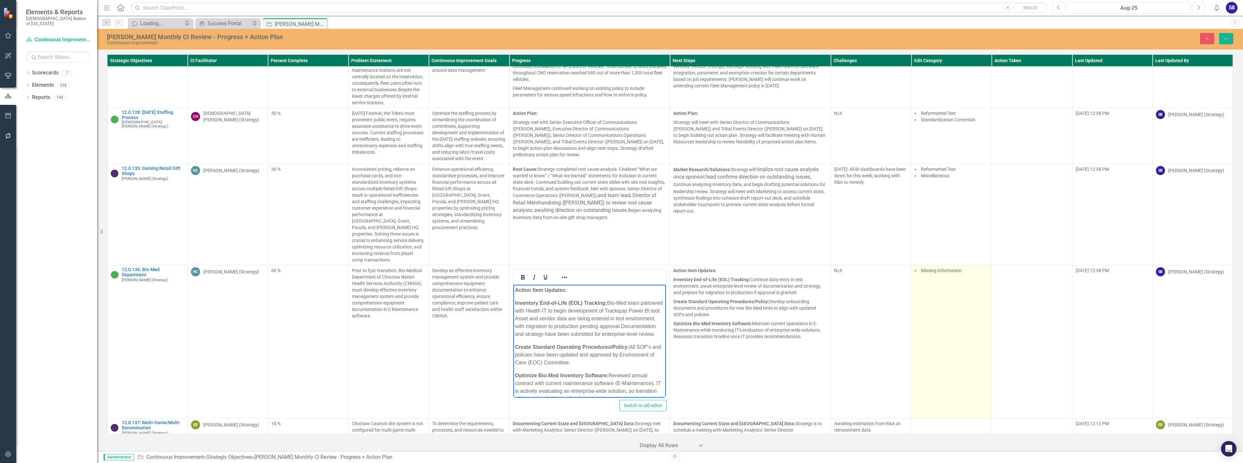
click at [941, 281] on td "Missing Information" at bounding box center [951, 341] width 80 height 153
click at [942, 280] on div at bounding box center [951, 284] width 71 height 9
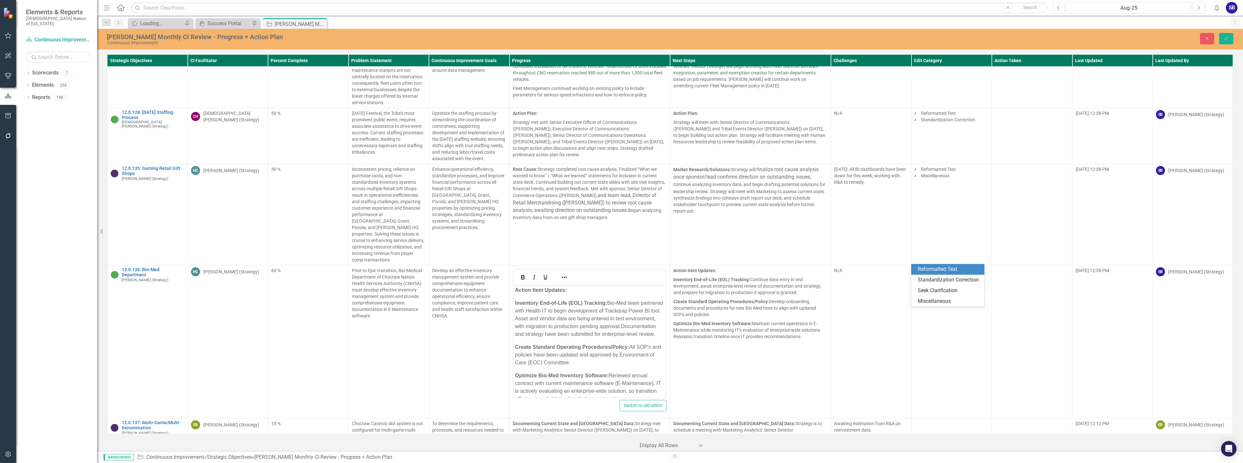
click at [940, 273] on div "Reformatted Text" at bounding box center [947, 269] width 73 height 11
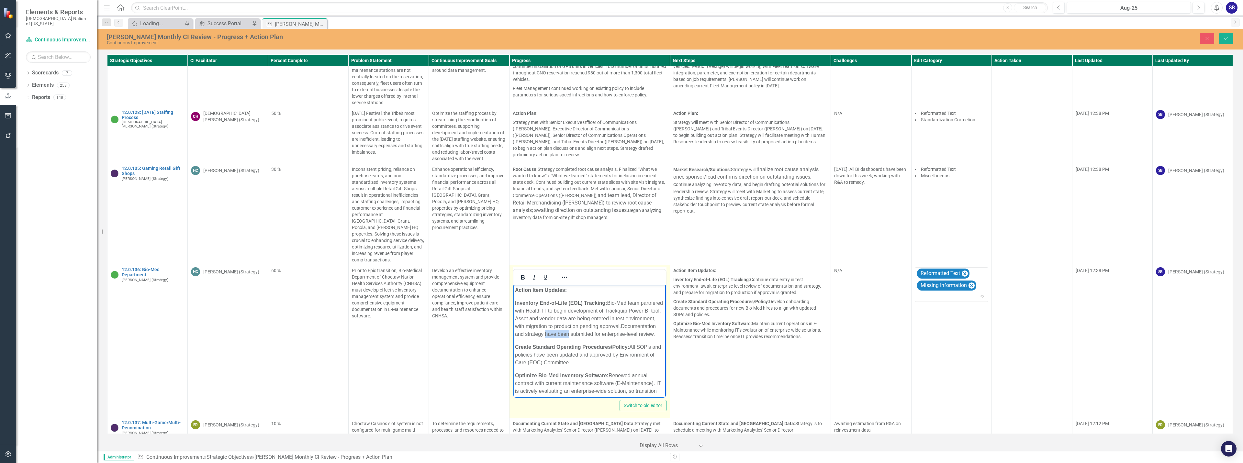
drag, startPoint x: 605, startPoint y: 336, endPoint x: 580, endPoint y: 337, distance: 24.6
click at [580, 337] on p "Inventory End-of-Life (EOL) Tracking: Bio-Med team partnered with Health IT to …" at bounding box center [589, 318] width 149 height 39
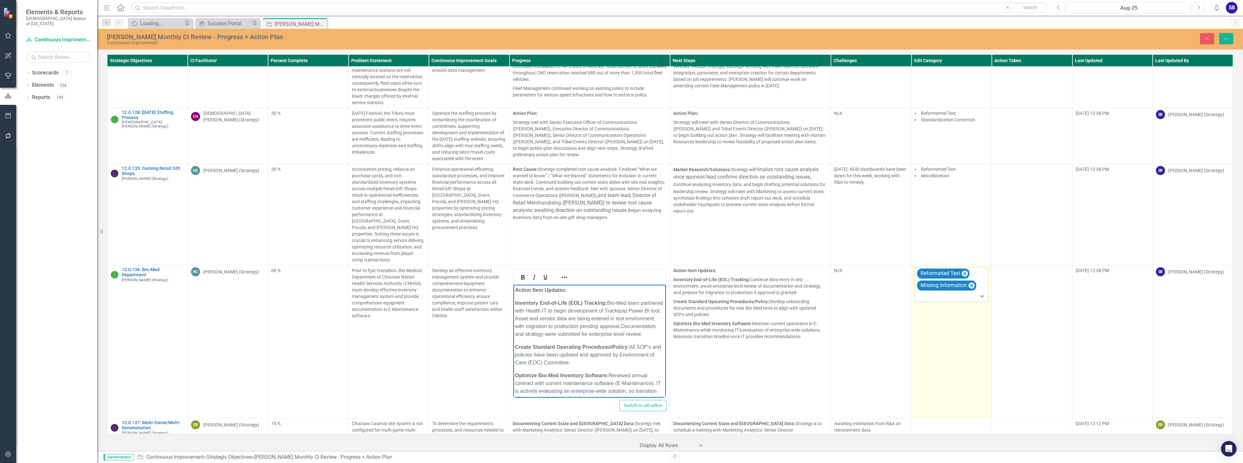
click at [973, 292] on div at bounding box center [951, 296] width 71 height 9
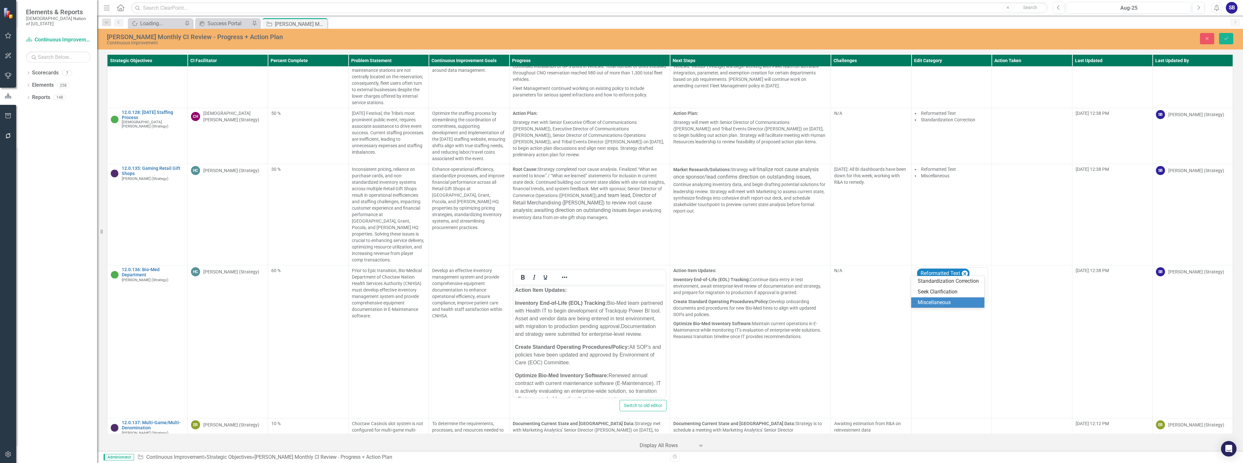
click at [959, 300] on div "Miscellaneous" at bounding box center [948, 302] width 63 height 7
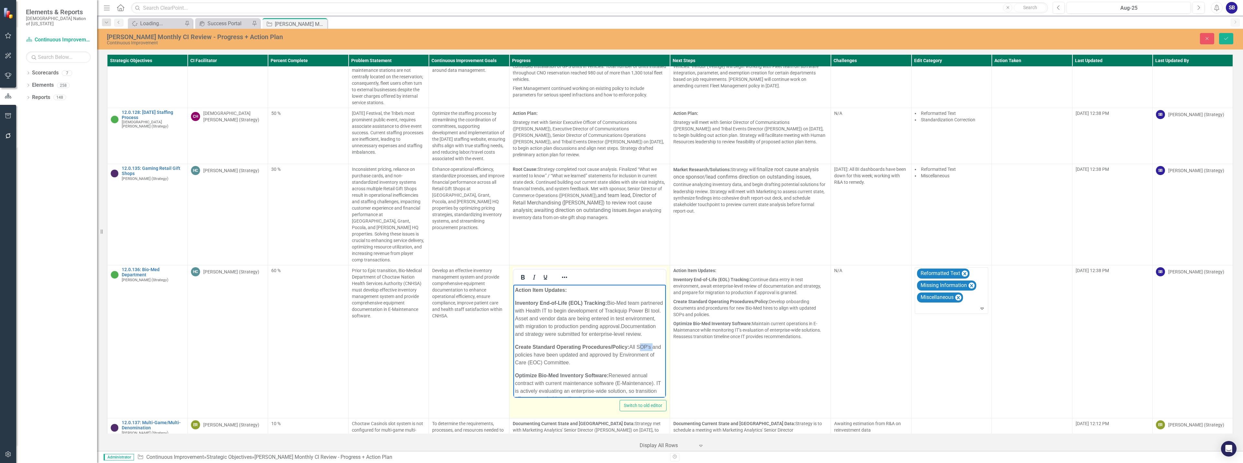
drag, startPoint x: 651, startPoint y: 355, endPoint x: 638, endPoint y: 355, distance: 12.9
click at [638, 355] on p "Create Standard Operating Procedures/Policy: All SOP's and policies have been u…" at bounding box center [589, 354] width 149 height 23
click at [647, 367] on p "Create Standard Operating Procedures/Policy: All standard operating procedures …" at bounding box center [589, 354] width 149 height 23
click at [522, 381] on p "Optimize Bio-Med Inventory Software: Renewed annual contract with current maint…" at bounding box center [589, 375] width 149 height 31
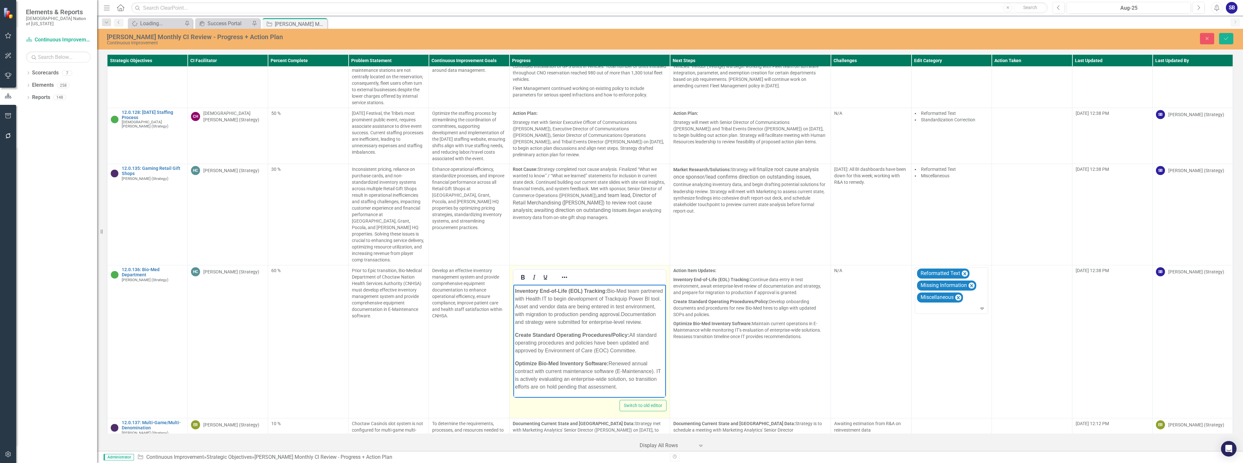
click at [522, 381] on p "Optimize Bio-Med Inventory Software: Renewed annual contract with current maint…" at bounding box center [589, 375] width 149 height 31
click at [566, 380] on p "Optimize Bio-Med Inventory Software: Renewed annual contract with current maint…" at bounding box center [589, 375] width 149 height 31
click at [610, 351] on p "Create Standard Operating Procedures/Policy: All standard operating procedures …" at bounding box center [589, 342] width 149 height 23
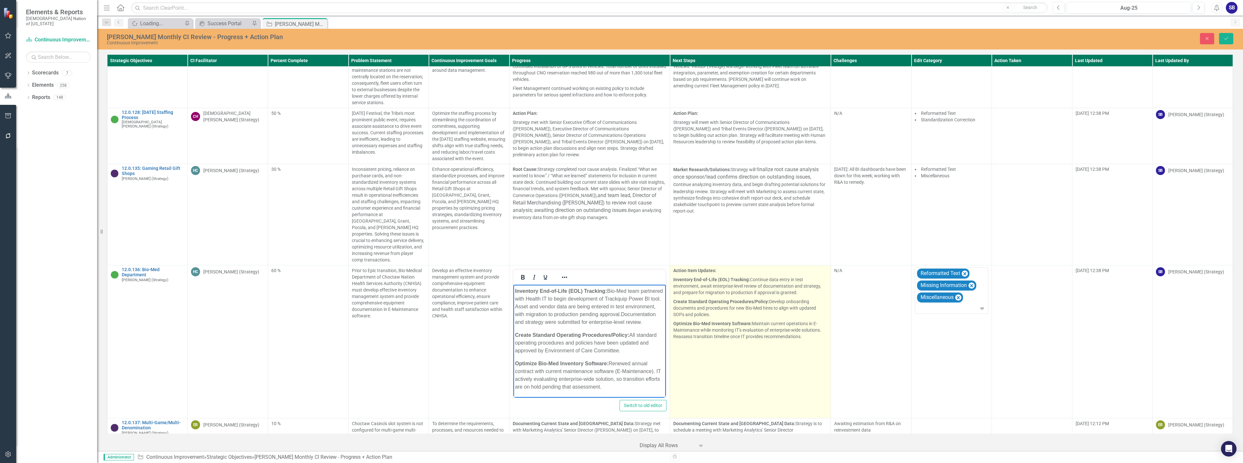
click at [726, 336] on td "Action Item Updates: Inventory End-of-Life (EOL) Tracking: Continue data entry …" at bounding box center [750, 341] width 161 height 153
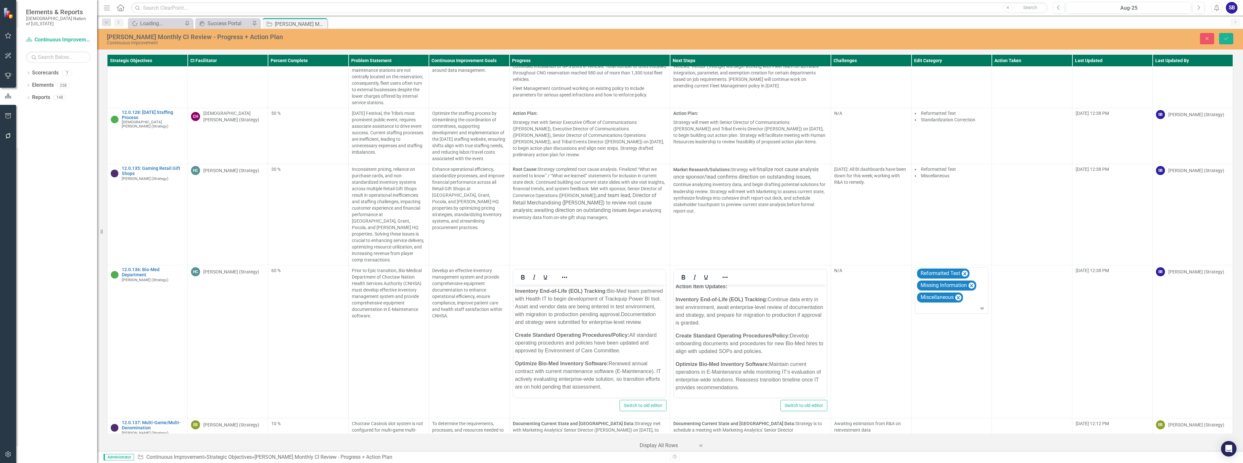
scroll to position [4, 0]
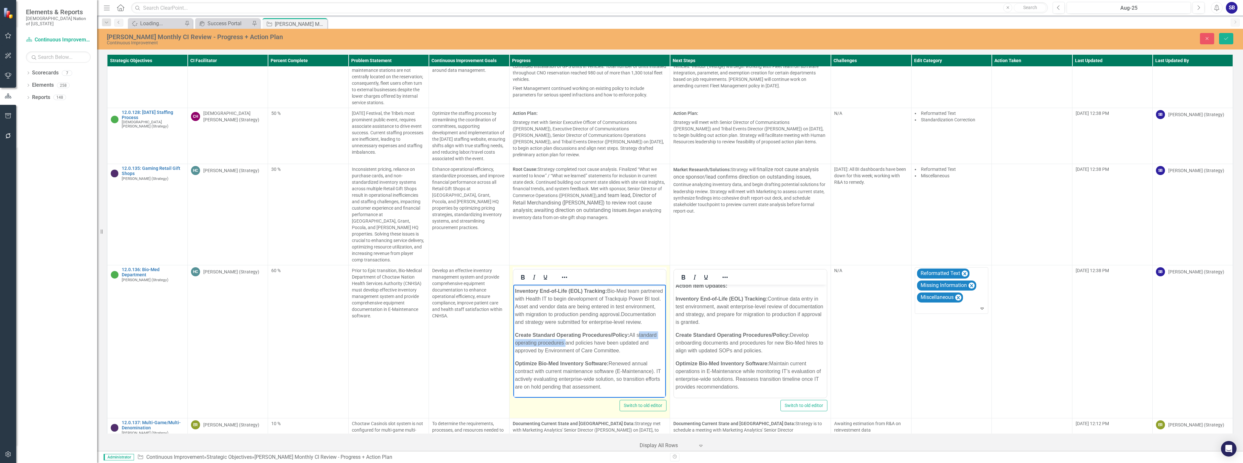
drag, startPoint x: 636, startPoint y: 335, endPoint x: 562, endPoint y: 341, distance: 74.4
click at [562, 341] on p "Create Standard Operating Procedures/Policy: All standard operating procedures …" at bounding box center [589, 342] width 149 height 23
copy p "standard operating procedures"
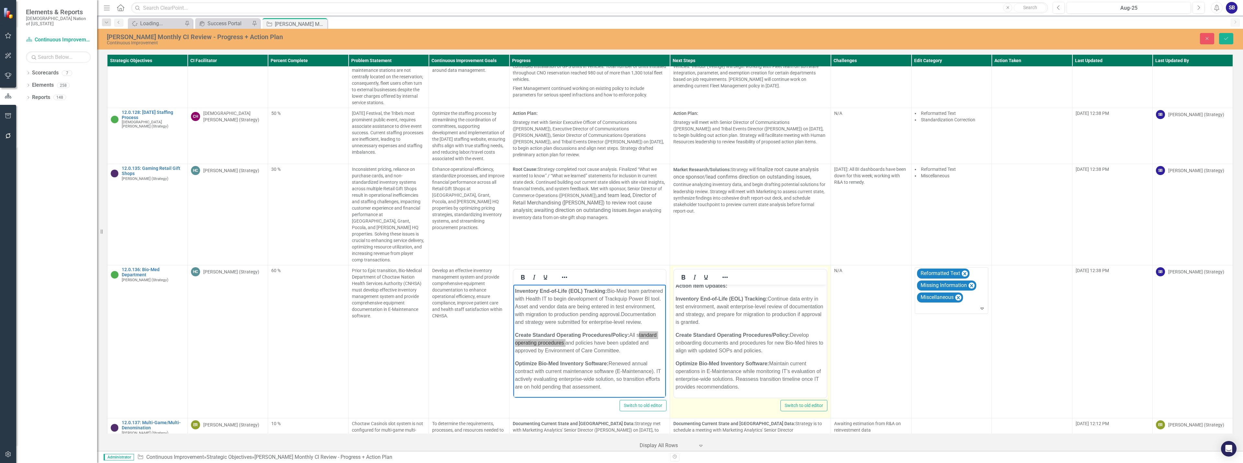
click at [732, 351] on p "Create Standard Operating Procedures/Policy: Develop onboarding documents and p…" at bounding box center [749, 342] width 149 height 23
click at [765, 389] on p "Optimize Bio-Med Inventory Software: Maintain current operations in E-Maintenan…" at bounding box center [749, 375] width 149 height 31
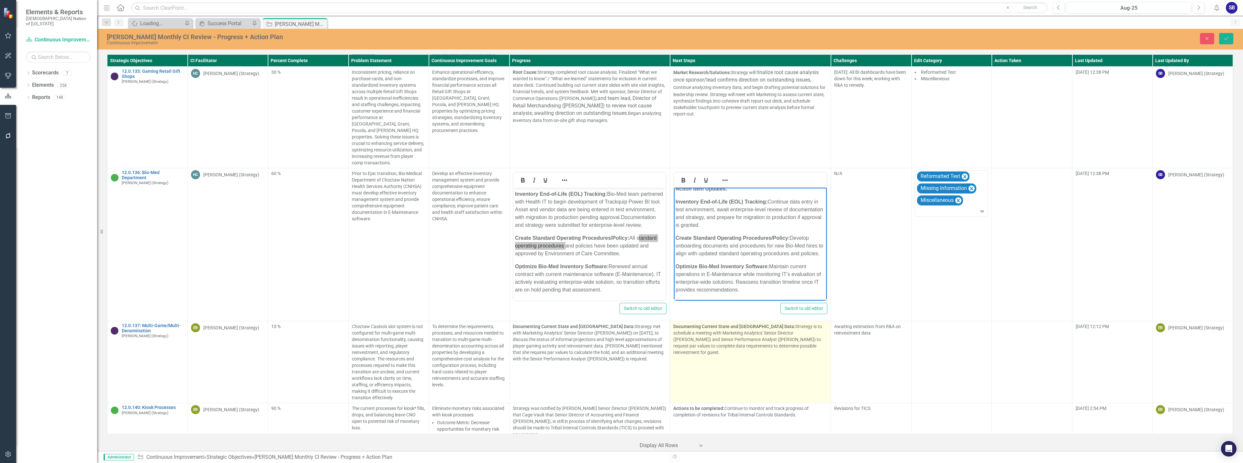
scroll to position [2980, 0]
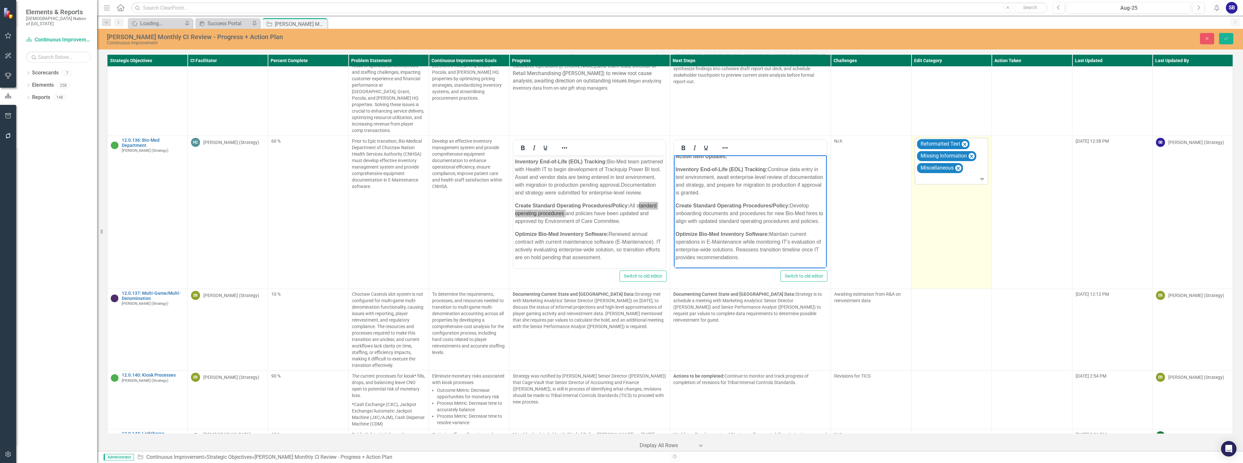
click at [924, 175] on div at bounding box center [951, 179] width 71 height 9
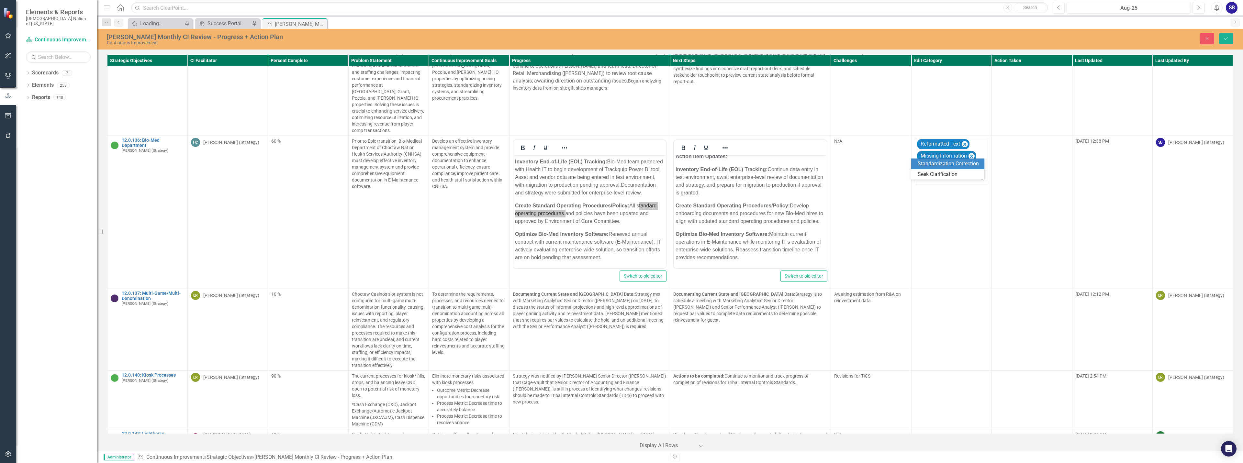
click at [930, 162] on div "Standardization Correction" at bounding box center [948, 163] width 63 height 7
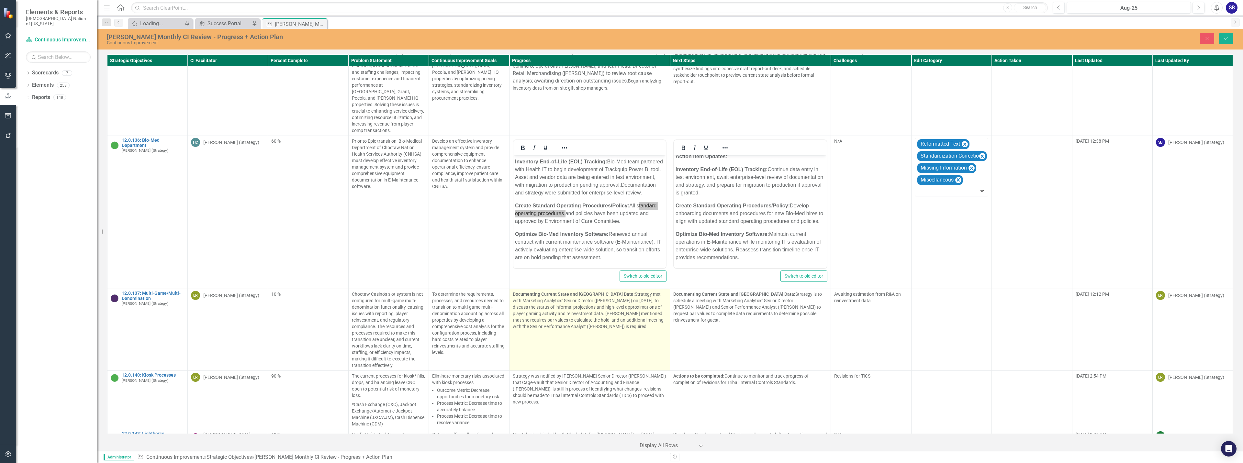
click at [582, 316] on td "Documenting Current State and Baseline Data: Strategy met with Marketing Analyt…" at bounding box center [589, 330] width 161 height 82
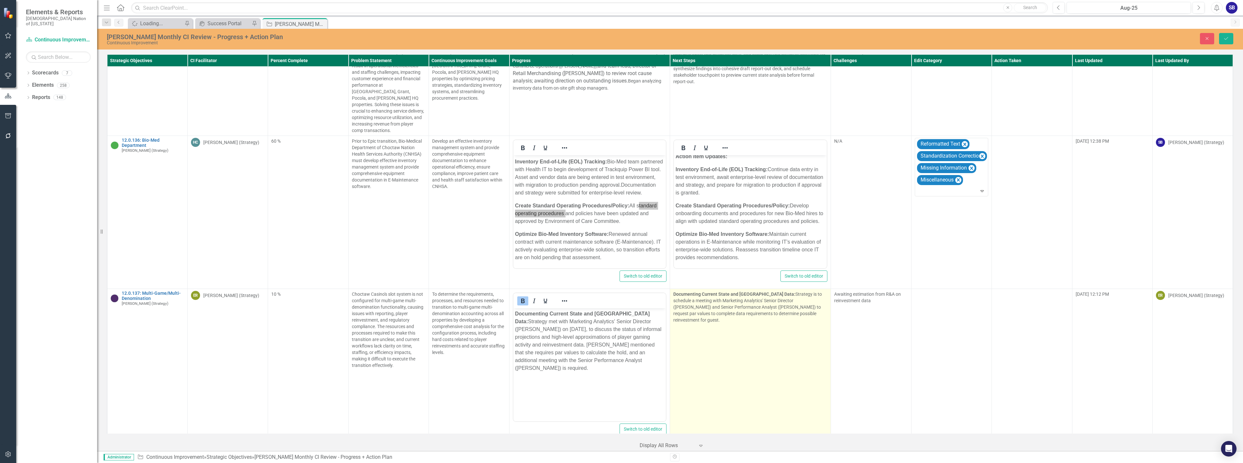
scroll to position [0, 0]
click at [742, 329] on td "Documenting Current State and Baseline Data: Strategy is to schedule a meeting …" at bounding box center [750, 365] width 161 height 153
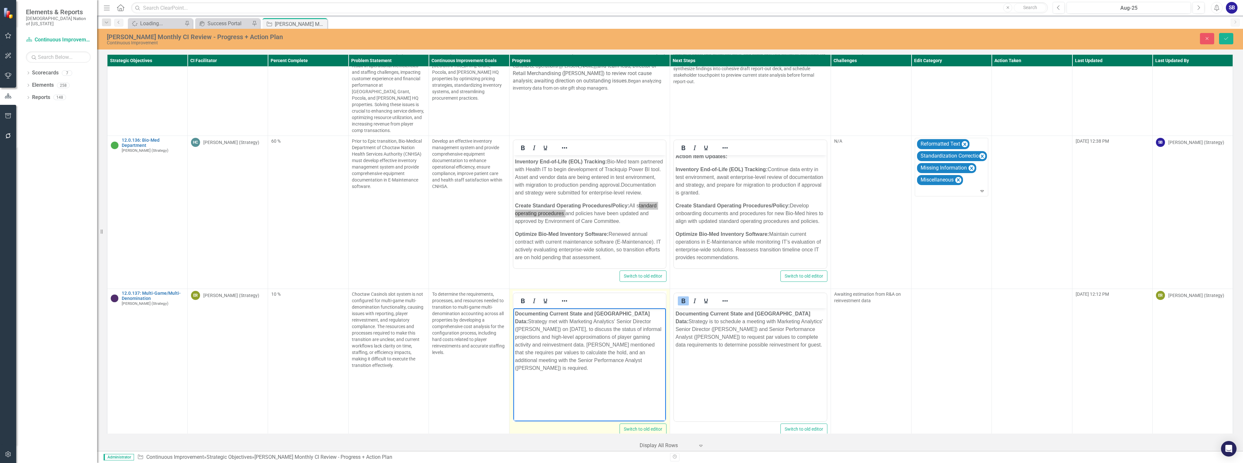
click at [583, 331] on p "Documenting Current State and Baseline Data: Strategy met with Marketing Analyt…" at bounding box center [589, 341] width 149 height 62
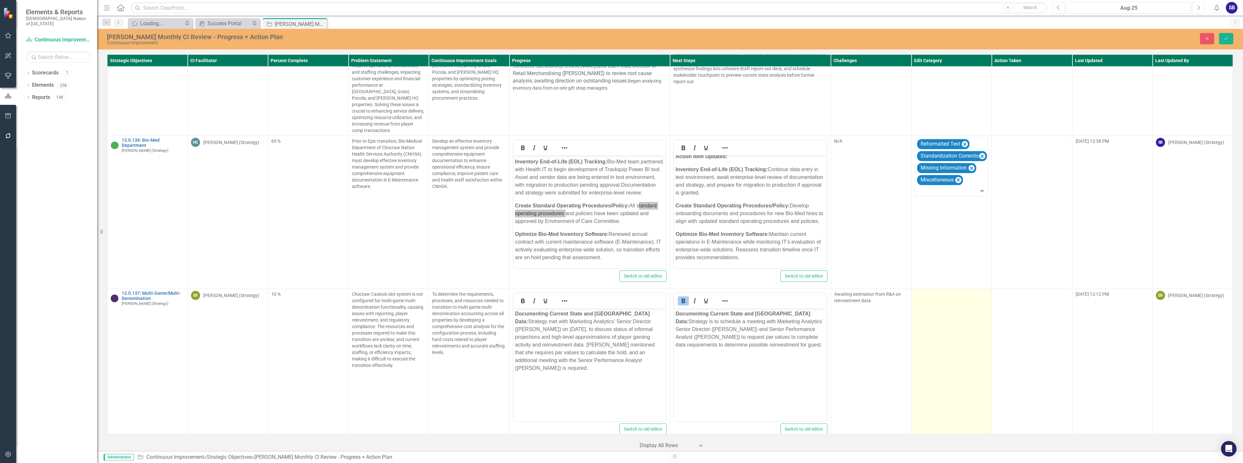
click at [947, 294] on td at bounding box center [951, 365] width 80 height 153
click at [945, 292] on div at bounding box center [946, 296] width 60 height 9
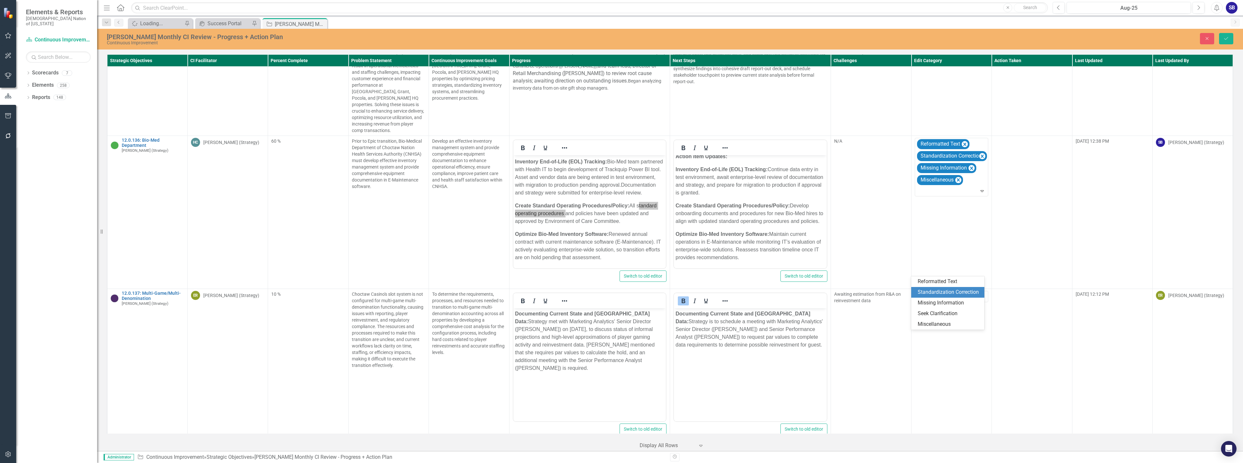
click at [942, 292] on div "Standardization Correction" at bounding box center [948, 292] width 63 height 7
click at [592, 354] on p "Documenting Current State and Baseline Data: Strategy met with Marketing Analyt…" at bounding box center [589, 341] width 149 height 62
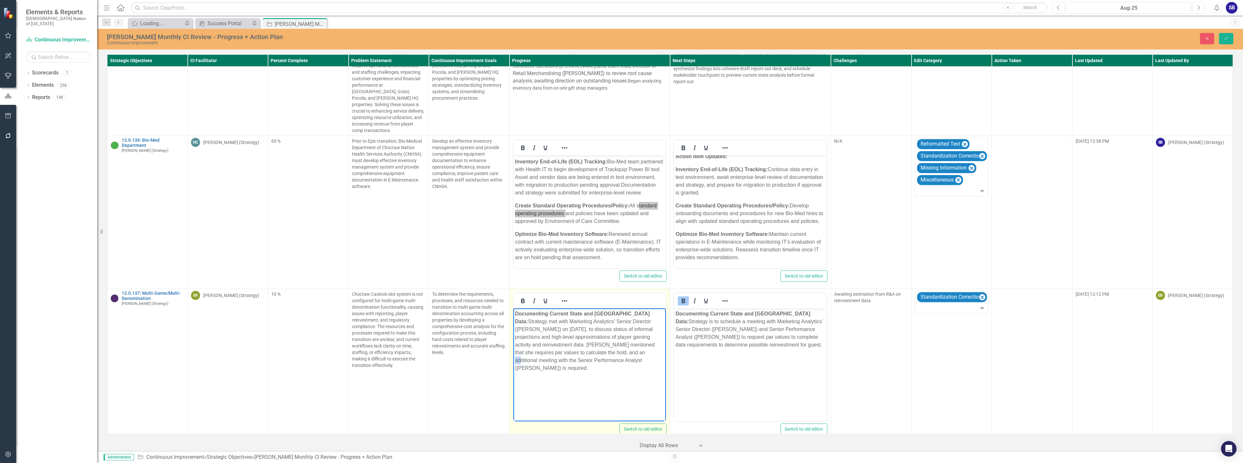
click at [592, 354] on p "Documenting Current State and Baseline Data: Strategy met with Marketing Analyt…" at bounding box center [589, 341] width 149 height 62
click at [647, 354] on p "Documenting Current State and Baseline Data: Strategy met with Marketing Analyt…" at bounding box center [589, 341] width 149 height 62
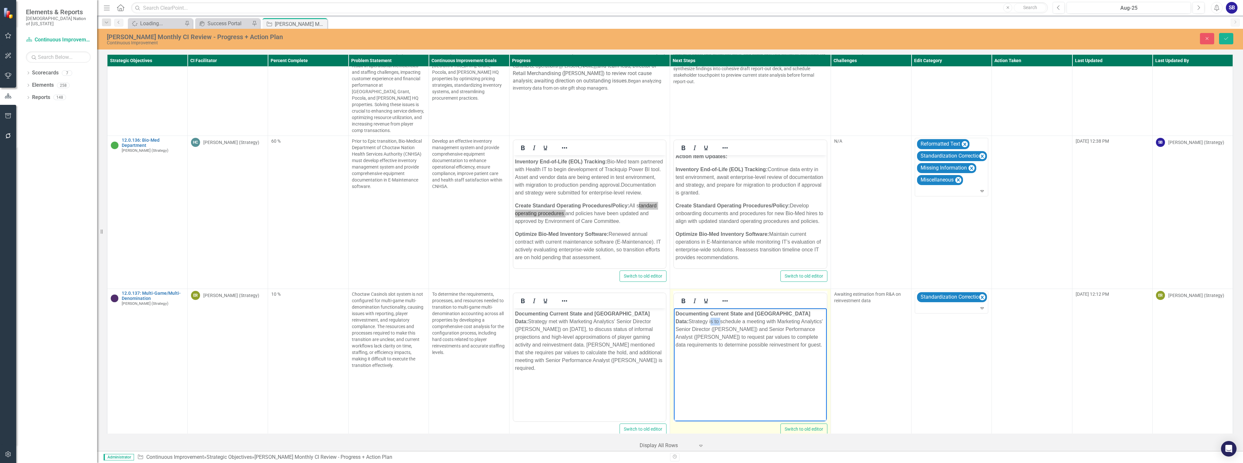
drag, startPoint x: 812, startPoint y: 312, endPoint x: 822, endPoint y: 315, distance: 10.0
click at [822, 315] on p "Documenting Current State and Baseline Data: Strategy is to schedule a meeting …" at bounding box center [749, 329] width 149 height 39
click at [698, 325] on p "Documenting Current State and Baseline Data: Strategy will schedule a meeting w…" at bounding box center [749, 329] width 149 height 39
click at [789, 345] on p "Documenting Current State and Baseline Data: Strategy will schedule meeting wit…" at bounding box center [749, 329] width 149 height 39
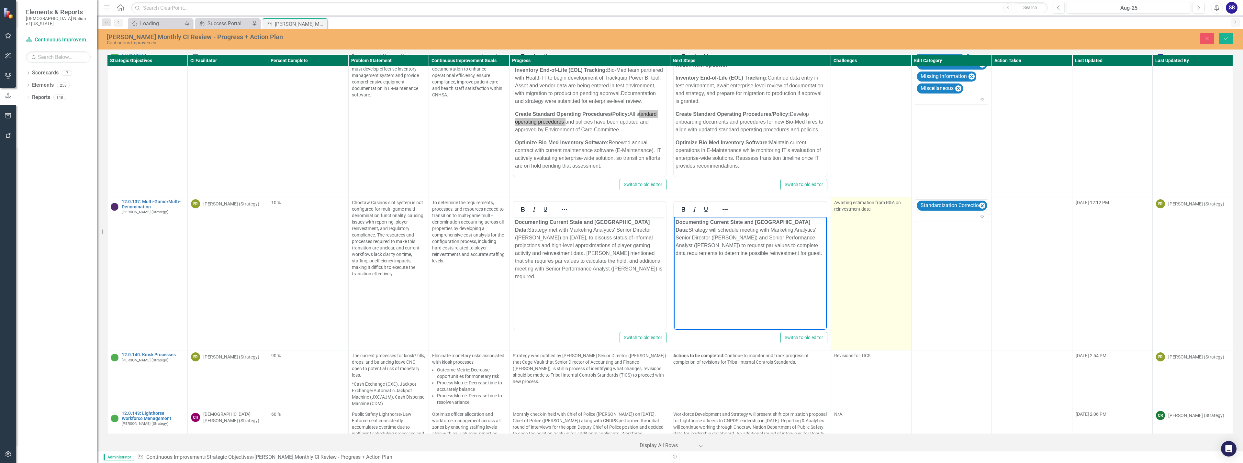
scroll to position [2980, 0]
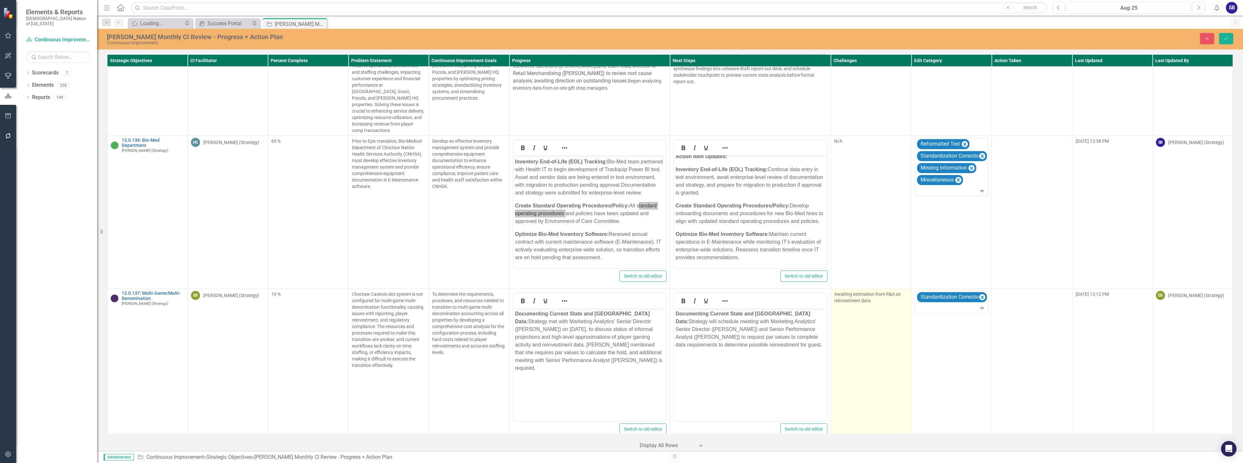
click at [857, 293] on td "Awaiting estimation from R&A on reinvestment data" at bounding box center [871, 365] width 80 height 153
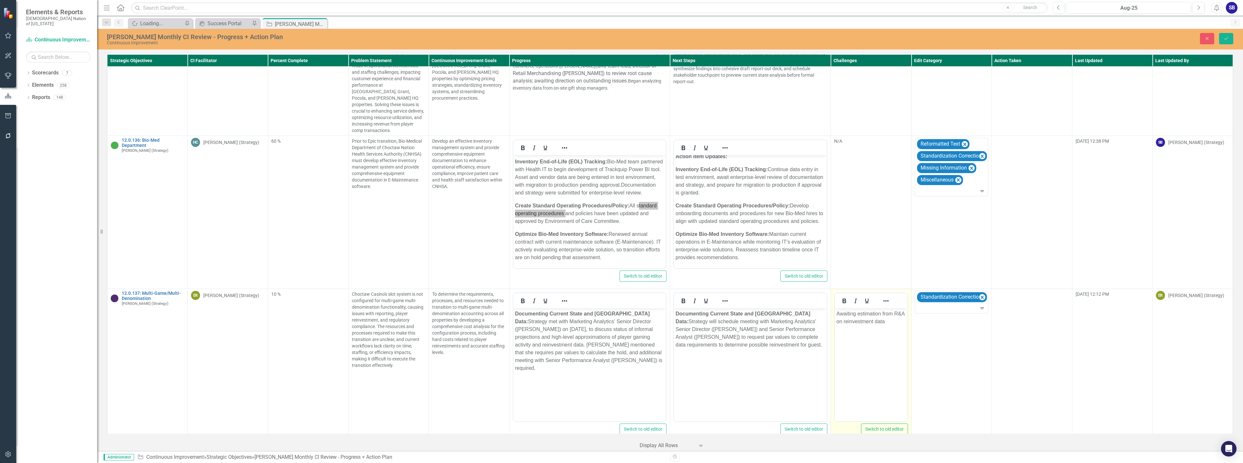
scroll to position [0, 0]
click at [887, 322] on p "Awaiting estimation from R&A on reinvestment data" at bounding box center [870, 318] width 69 height 16
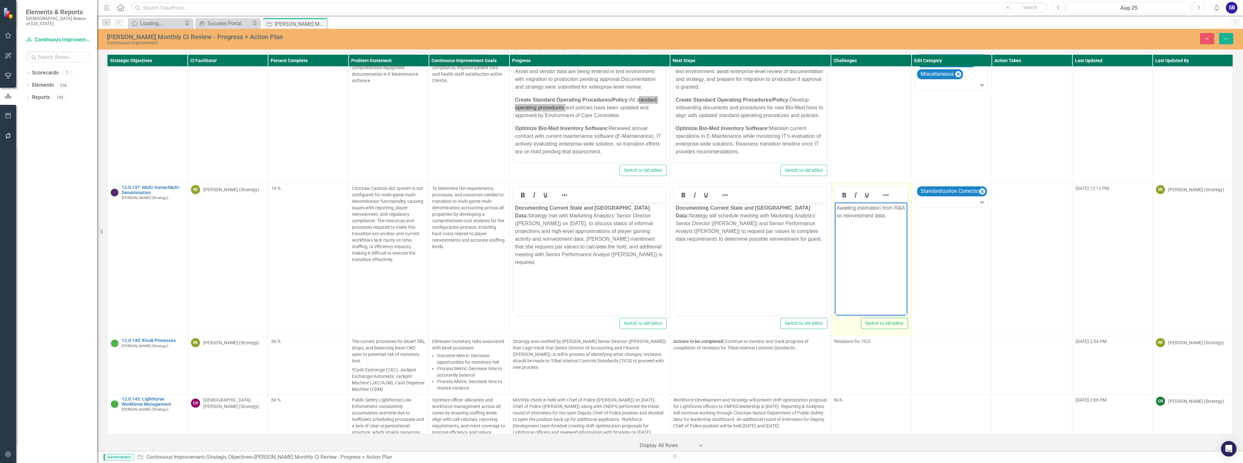
scroll to position [3142, 0]
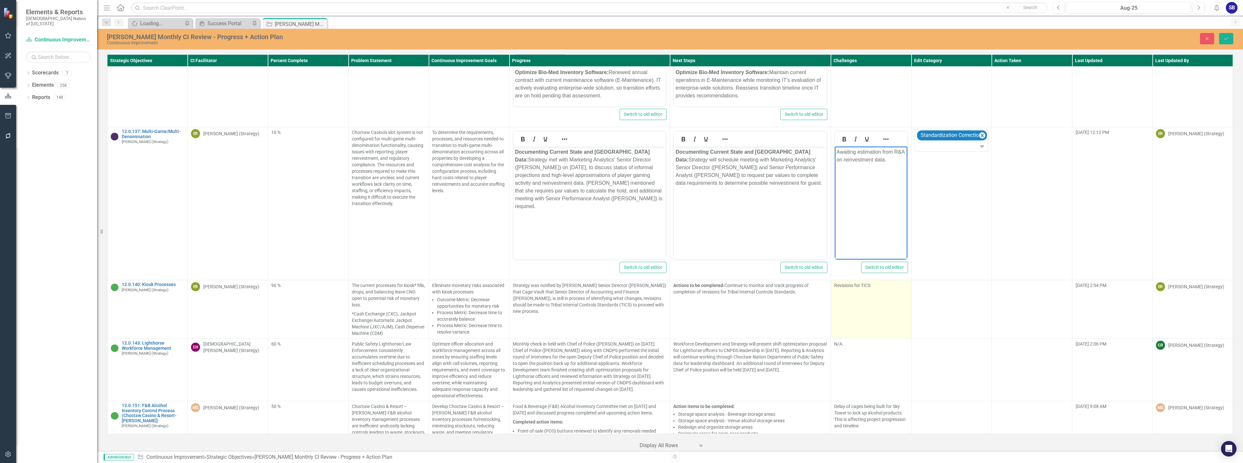
click at [878, 292] on td "Revisions for TICS" at bounding box center [871, 309] width 80 height 59
click at [867, 282] on p "Revisions for TICS" at bounding box center [870, 285] width 73 height 6
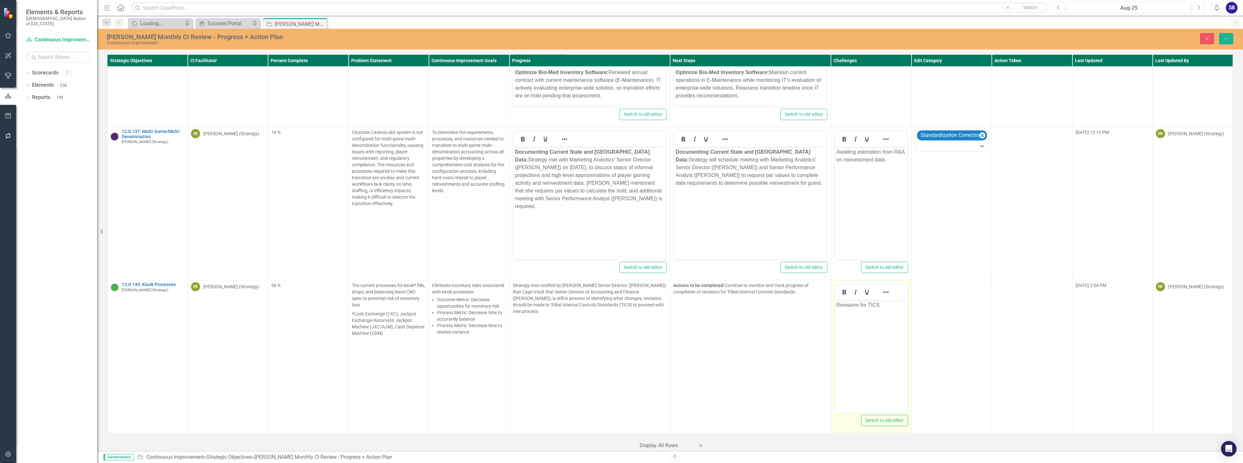
scroll to position [0, 0]
click at [883, 307] on p "Revisions for TICS" at bounding box center [870, 305] width 69 height 8
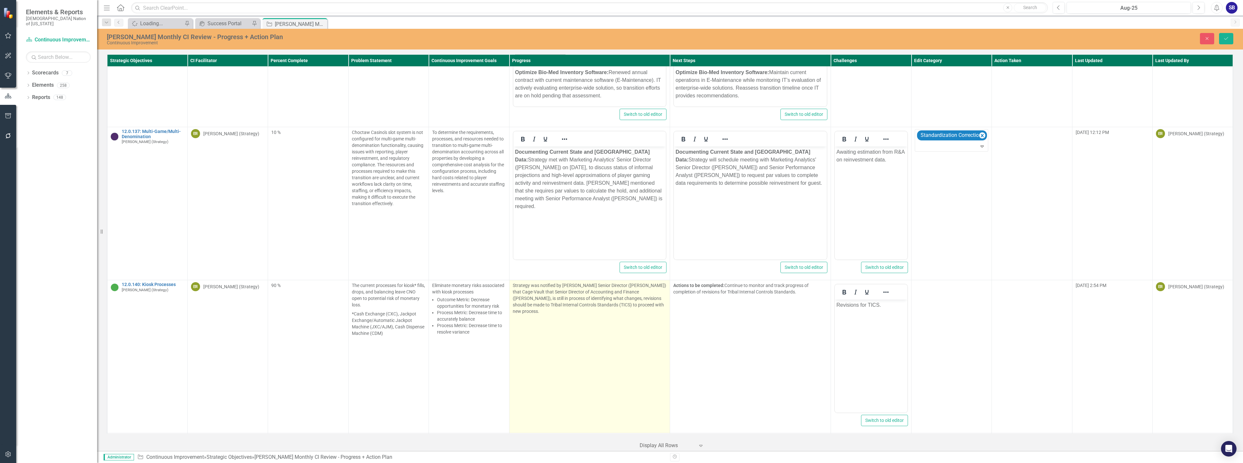
click at [612, 303] on td "Strategy was notified by Cage Senior Director (Tom McDonald) that Cage-Vault th…" at bounding box center [589, 356] width 161 height 153
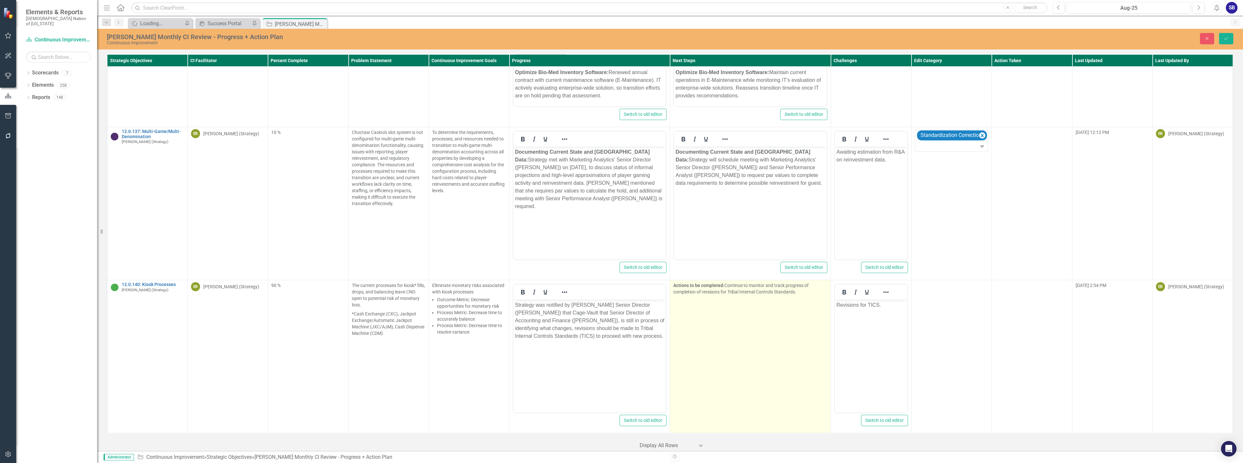
click at [733, 315] on td "Actions to be completed: Continue to monitor and track progress of completion o…" at bounding box center [750, 356] width 161 height 153
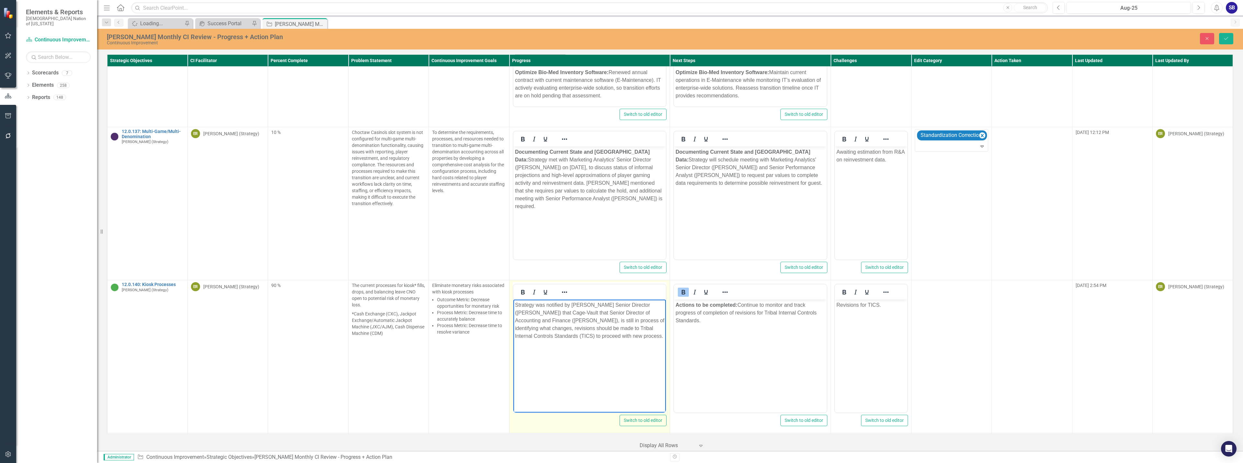
click at [515, 329] on p "Strategy was notified by Cage Senior Director (Tom McDonald) that Cage-Vault th…" at bounding box center [589, 320] width 149 height 39
click at [629, 337] on p "Strategy was notified by [PERSON_NAME] Senior Director ([PERSON_NAME]) that Cag…" at bounding box center [589, 320] width 149 height 39
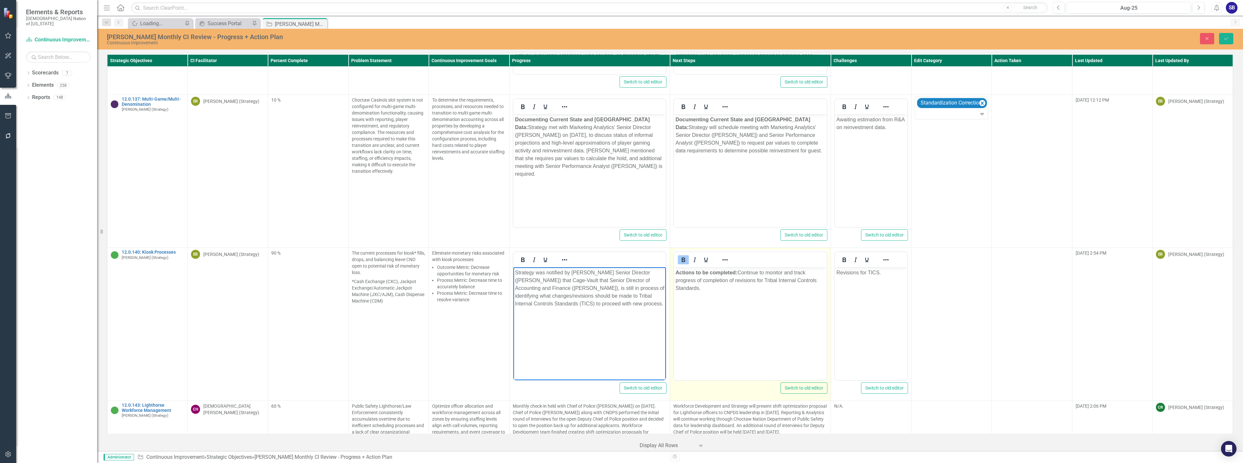
click at [739, 273] on p "Actions to be completed: Continue to monitor and track progress of completion o…" at bounding box center [749, 280] width 149 height 23
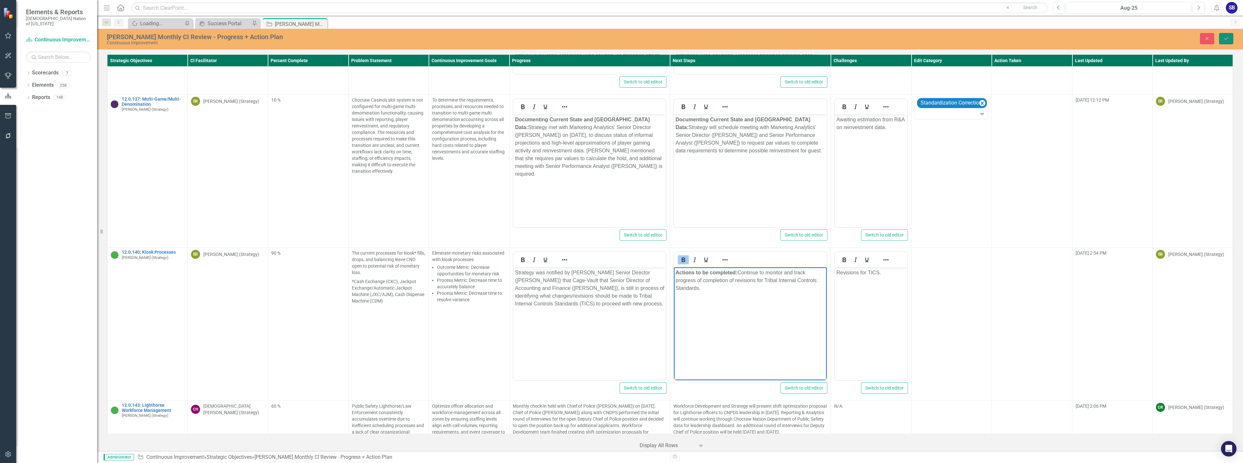
click at [1227, 35] on button "Save" at bounding box center [1226, 38] width 14 height 11
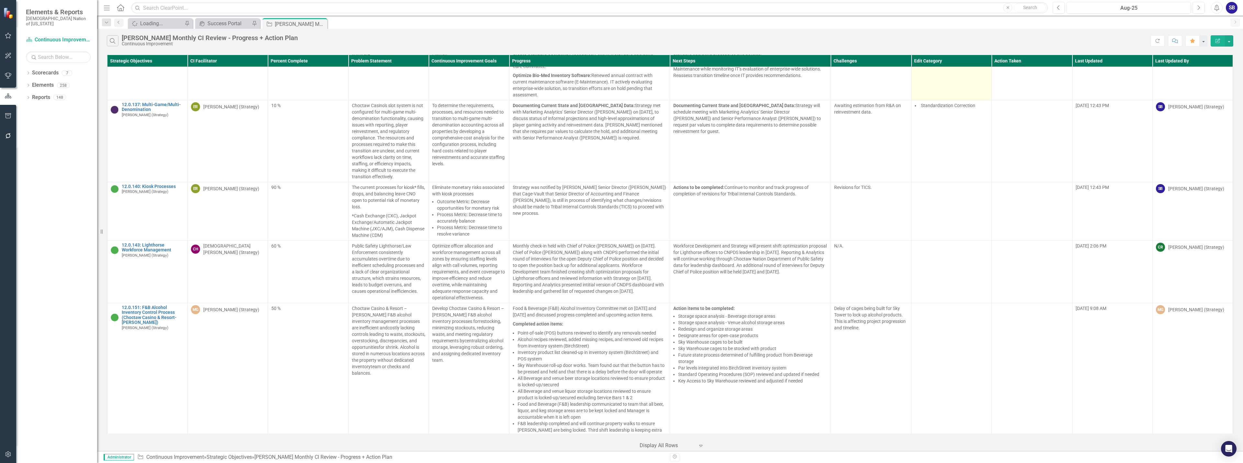
scroll to position [3119, 0]
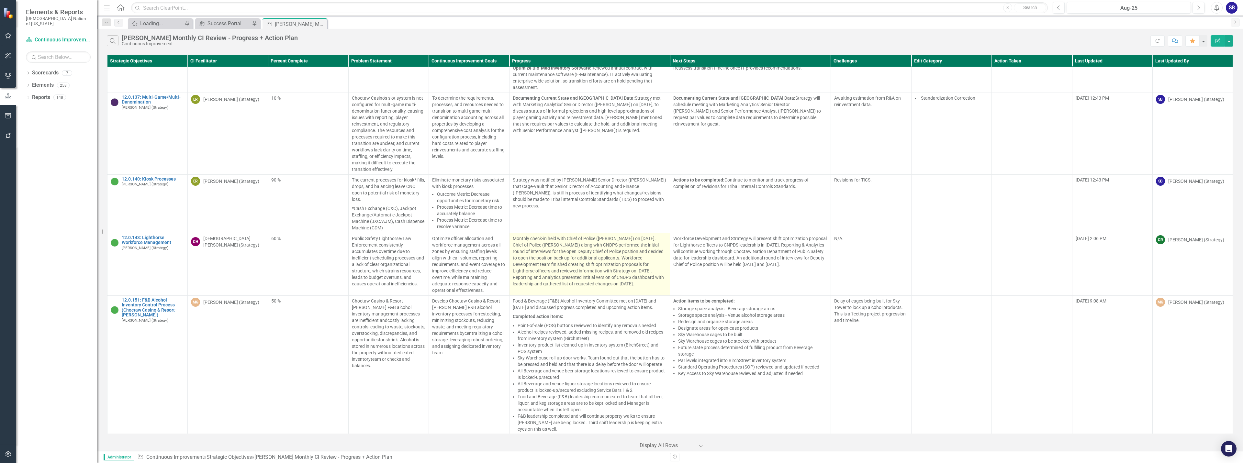
click at [597, 235] on p "Monthly check-in held with Chief of Police ([PERSON_NAME]) on [DATE]. Chief of …" at bounding box center [590, 261] width 154 height 52
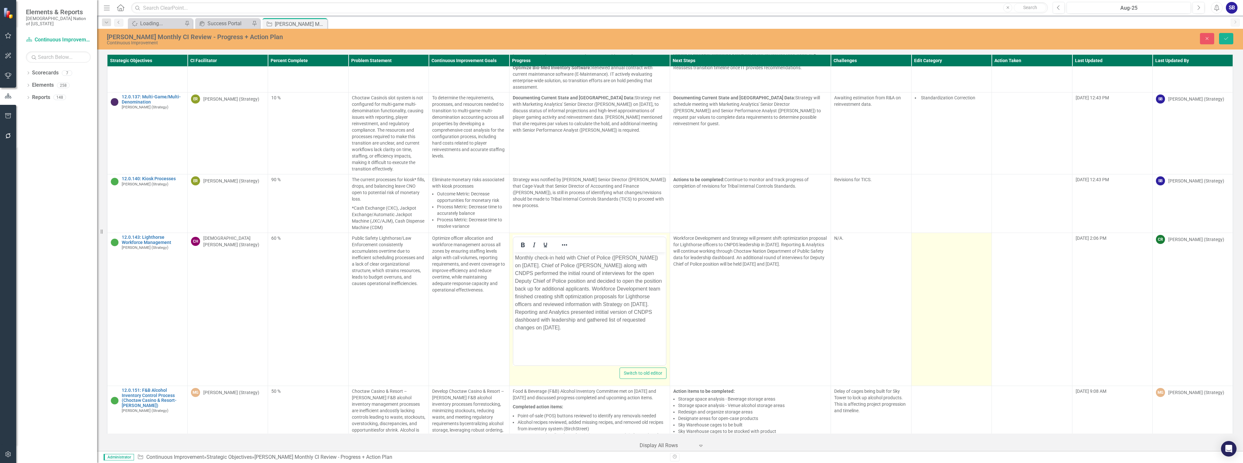
scroll to position [0, 0]
click at [917, 233] on td at bounding box center [951, 309] width 80 height 153
click at [927, 236] on div at bounding box center [946, 240] width 60 height 9
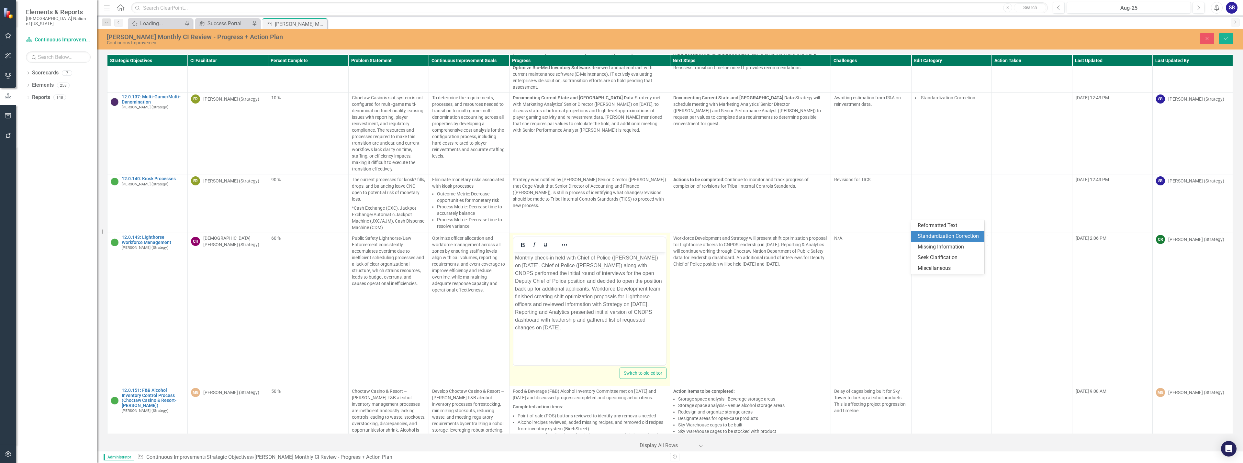
click at [931, 235] on div "Standardization Correction" at bounding box center [948, 236] width 63 height 7
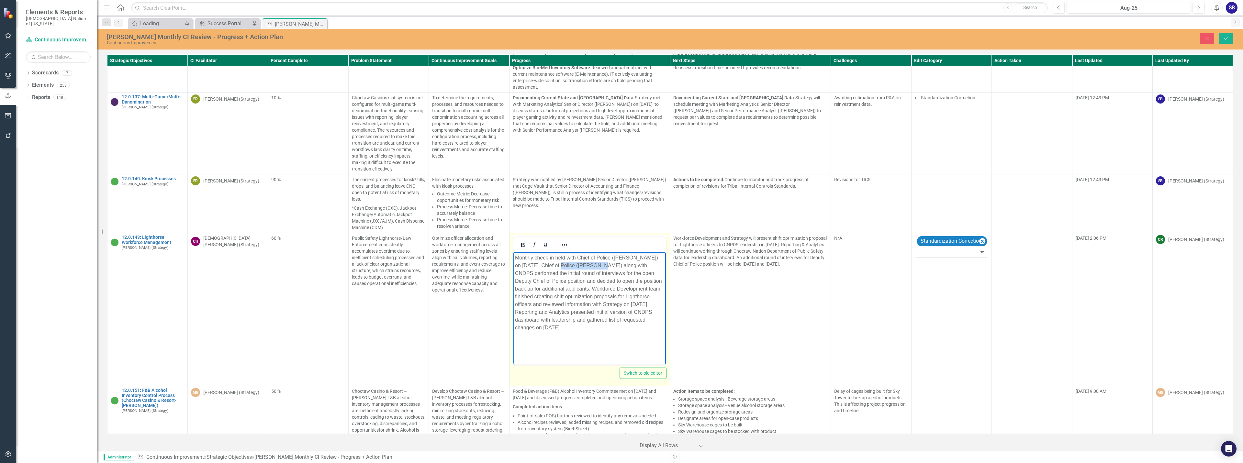
drag, startPoint x: 591, startPoint y: 266, endPoint x: 556, endPoint y: 266, distance: 34.9
click at [556, 266] on p "Monthly check-in held with Chief of Police ([PERSON_NAME]) on [DATE]. Chief of …" at bounding box center [589, 293] width 149 height 78
drag, startPoint x: 590, startPoint y: 265, endPoint x: 568, endPoint y: 265, distance: 21.7
click at [568, 265] on p "Monthly check-in held with Chief of Police ([PERSON_NAME]) on [DATE]. [PERSON_N…" at bounding box center [589, 289] width 149 height 70
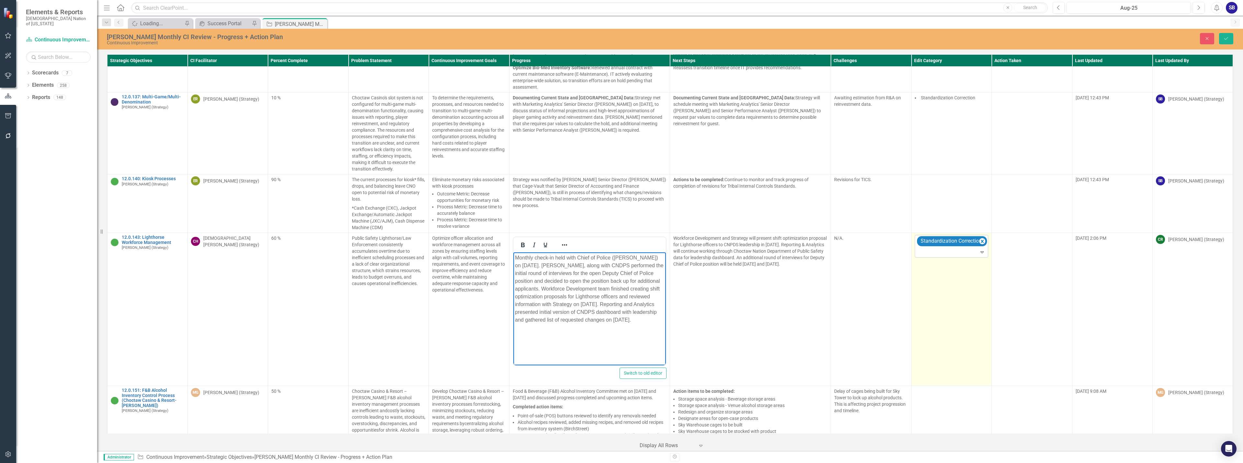
click at [929, 248] on div at bounding box center [951, 252] width 71 height 9
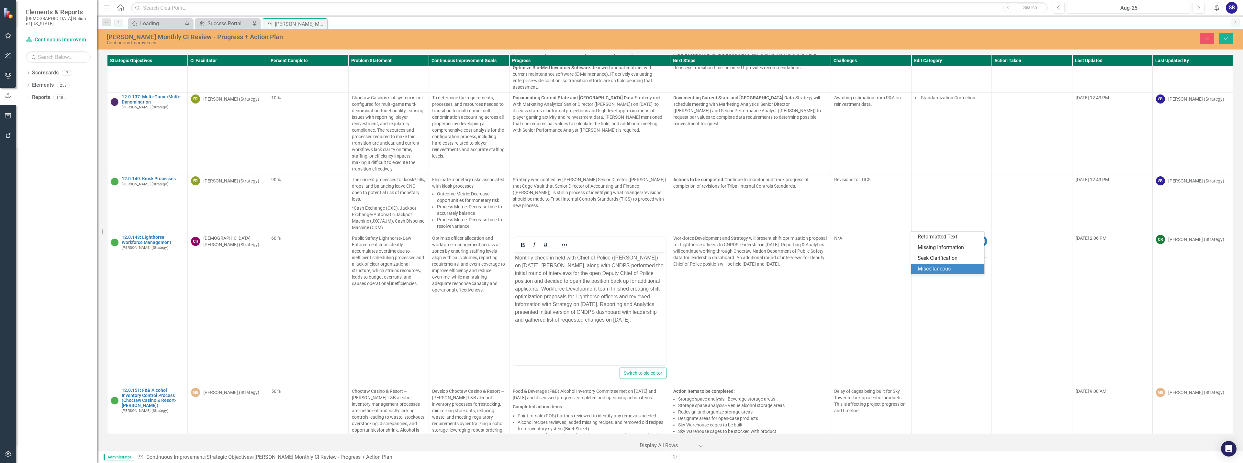
click at [934, 270] on div "Miscellaneous" at bounding box center [948, 268] width 63 height 7
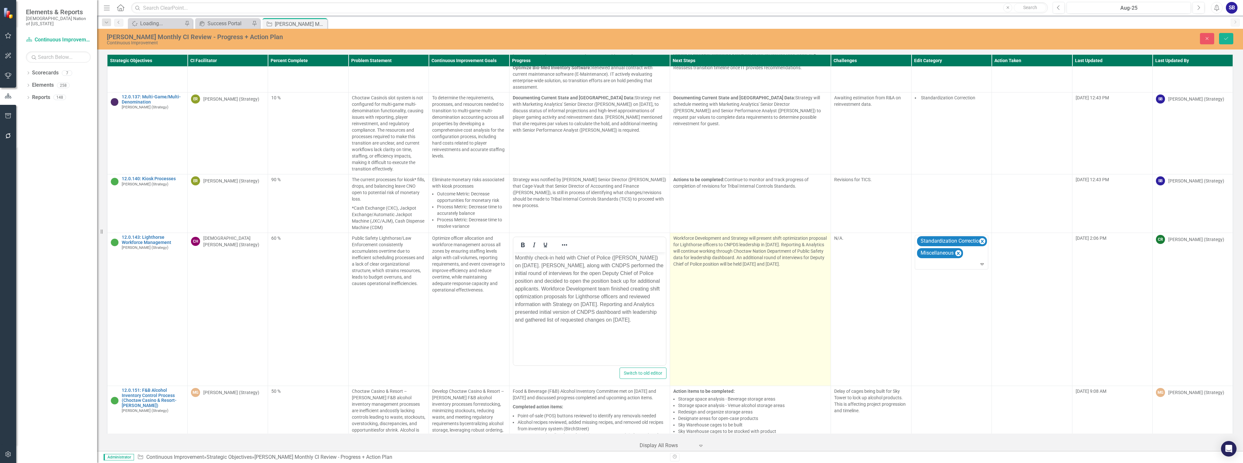
click at [761, 287] on td "Workforce Development and Strategy will present shift optimization proposal for…" at bounding box center [750, 309] width 161 height 153
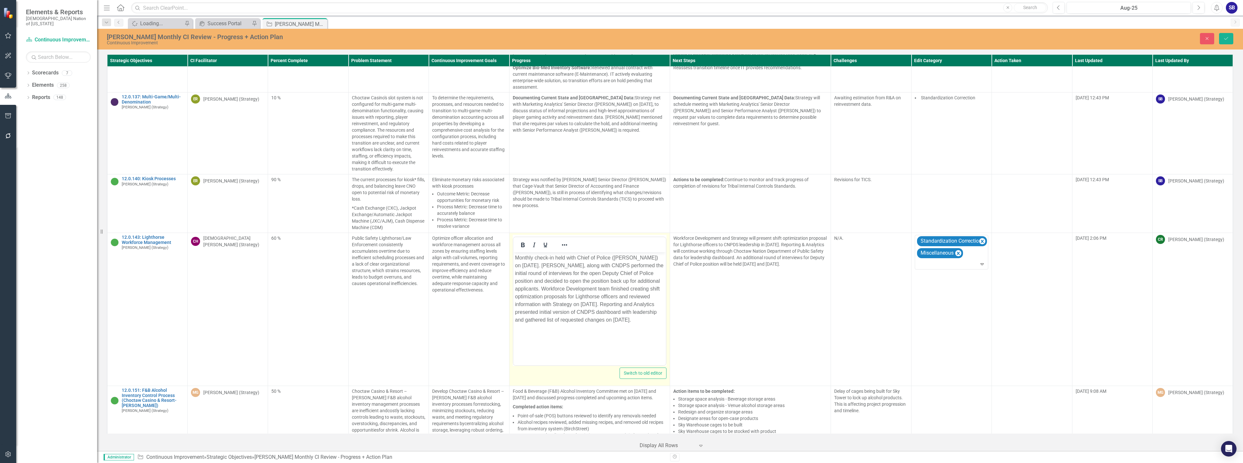
click at [593, 266] on p "Monthly check-in held with Chief of Police ([PERSON_NAME]) on [DATE]. [PERSON_N…" at bounding box center [589, 289] width 149 height 70
click at [604, 272] on p "Monthly check-in held with Chief of Police ([PERSON_NAME]) on [DATE]. [PERSON_N…" at bounding box center [589, 293] width 149 height 78
click at [528, 283] on p "Monthly check-in held with Chief of Police ([PERSON_NAME]) on [DATE]. [PERSON_N…" at bounding box center [589, 293] width 149 height 78
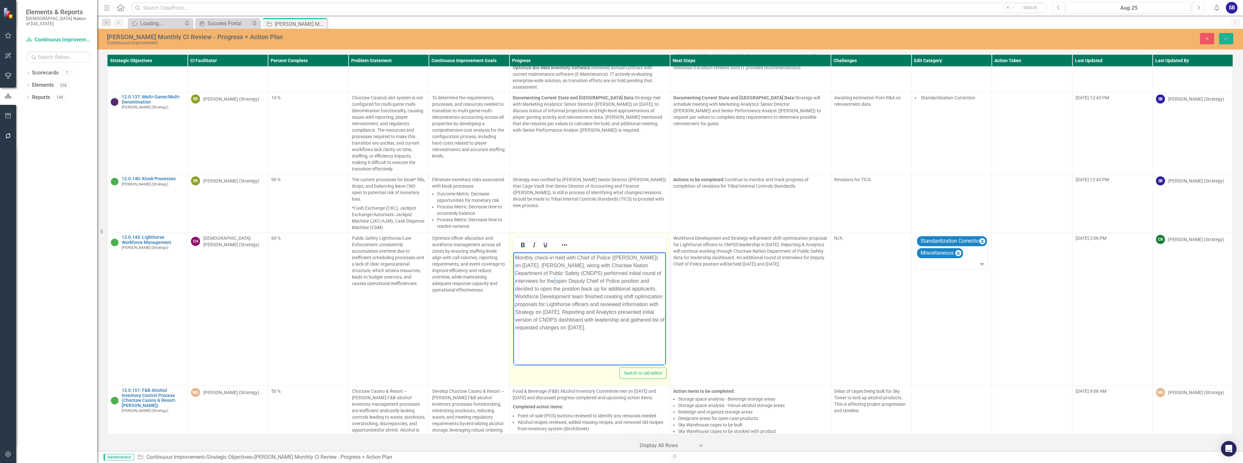
click at [528, 283] on p "Monthly check-in held with Chief of Police ([PERSON_NAME]) on [DATE]. [PERSON_N…" at bounding box center [589, 293] width 149 height 78
click at [525, 281] on p "Monthly check-in held with Chief of Police ([PERSON_NAME]) on [DATE]. [PERSON_N…" at bounding box center [589, 293] width 149 height 78
click at [659, 283] on p "Monthly check-in held with Chief of Police ([PERSON_NAME]) on [DATE]. [PERSON_N…" at bounding box center [589, 293] width 149 height 78
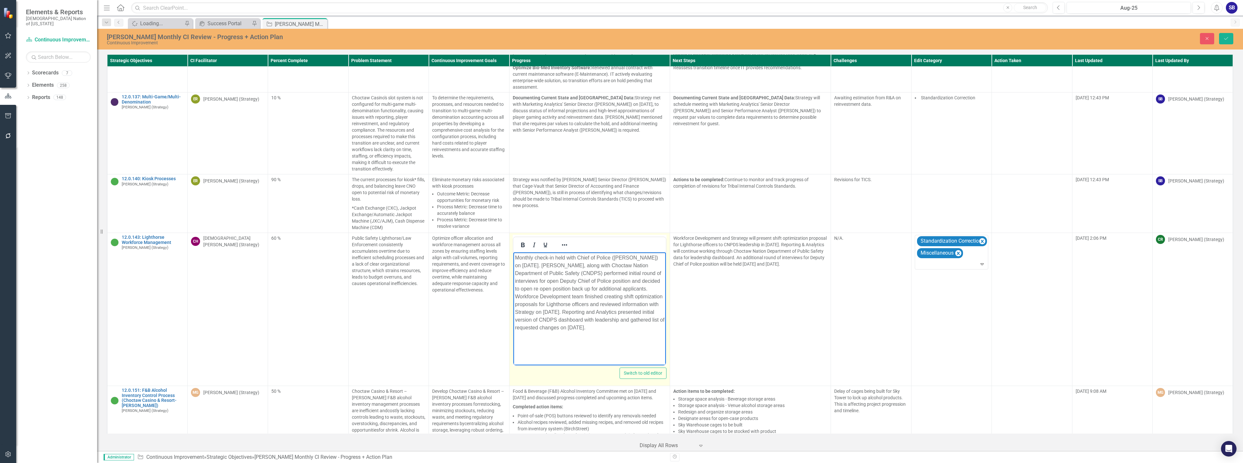
click at [563, 288] on p "Monthly check-in held with Chief of Police ([PERSON_NAME]) on [DATE]. [PERSON_N…" at bounding box center [589, 293] width 149 height 78
click at [558, 312] on p "Monthly check-in held with Chief of Police ([PERSON_NAME]) on [DATE]. [PERSON_N…" at bounding box center [589, 293] width 149 height 78
click at [618, 330] on p "Monthly check-in held with Chief of Police ([PERSON_NAME]) on [DATE]. [PERSON_N…" at bounding box center [589, 293] width 149 height 78
drag, startPoint x: 593, startPoint y: 266, endPoint x: 573, endPoint y: 274, distance: 21.1
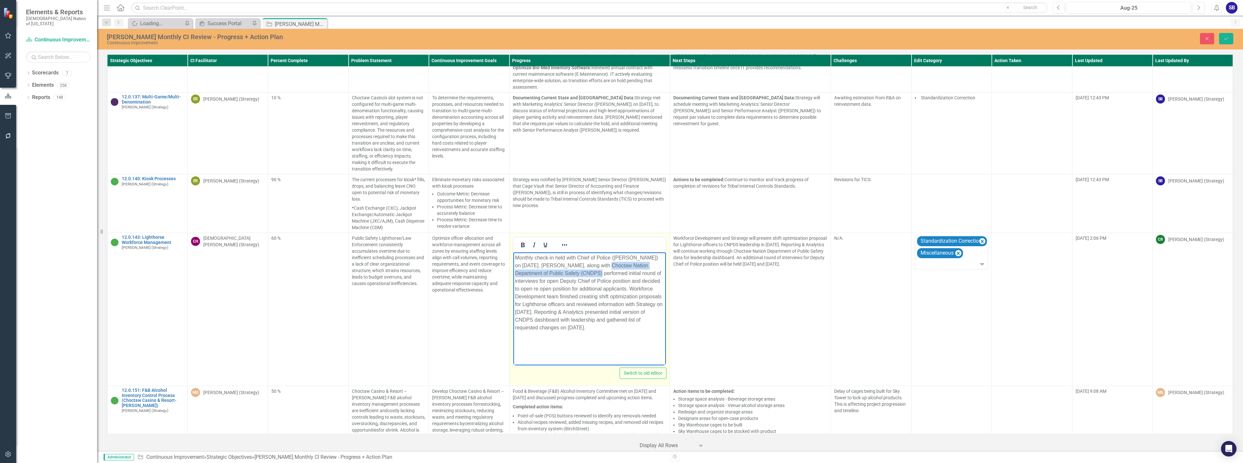
click at [573, 274] on p "Monthly check-in held with Chief of Police ([PERSON_NAME]) on [DATE]. [PERSON_N…" at bounding box center [589, 293] width 149 height 78
copy p "Choctaw Nation Department of Public Safety (CNDPS)"
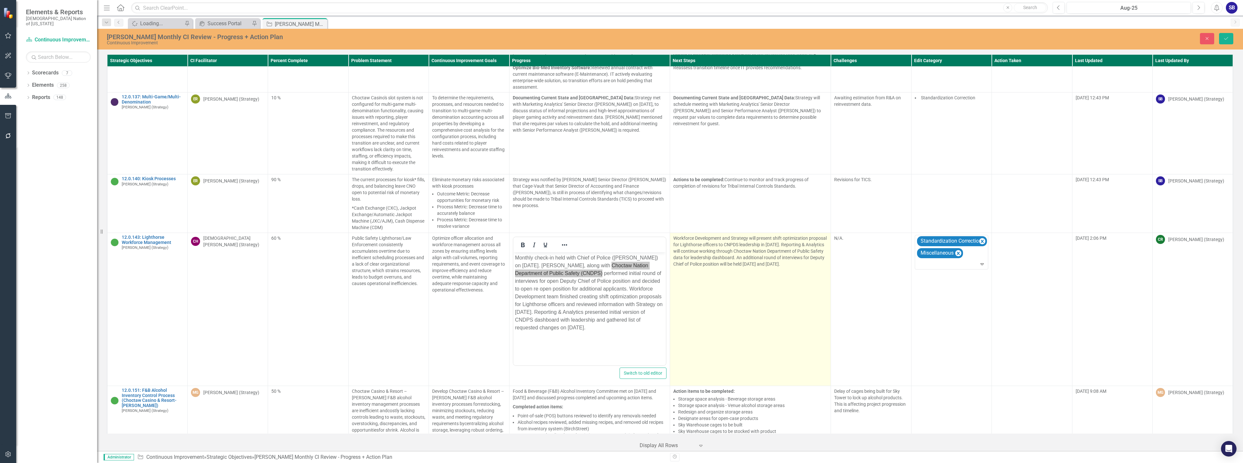
click at [782, 240] on p "Workforce Development and Strategy will present shift optimization proposal for…" at bounding box center [750, 251] width 154 height 32
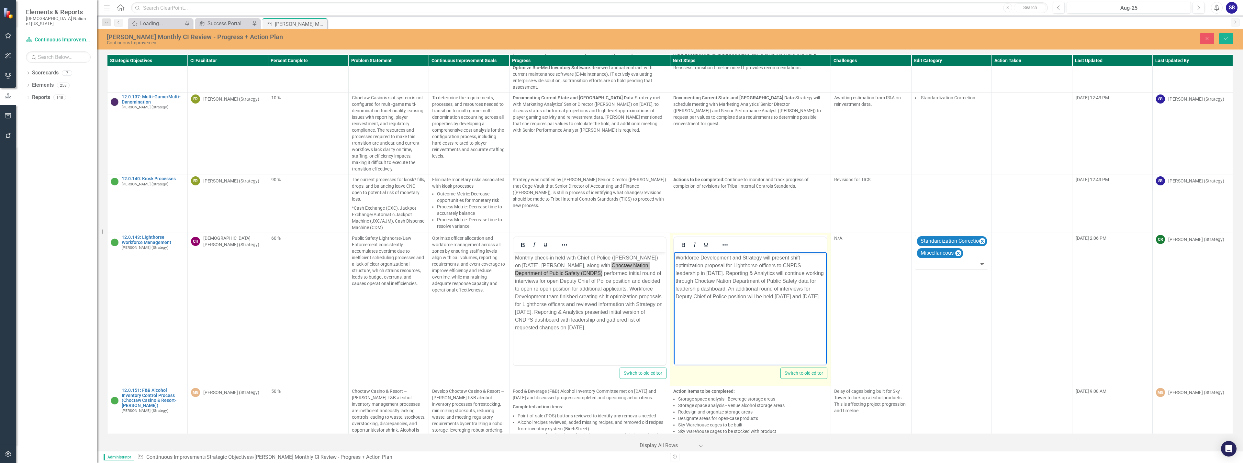
click at [791, 265] on p "Workforce Development and Strategy will present shift optimization proposal for…" at bounding box center [749, 277] width 149 height 47
paste body "Rich Text Area. Press ALT-0 for help."
drag, startPoint x: 777, startPoint y: 289, endPoint x: 679, endPoint y: 289, distance: 97.4
click at [679, 289] on p "Workforce Development and Strategy will present shift optimization proposal for…" at bounding box center [749, 281] width 149 height 54
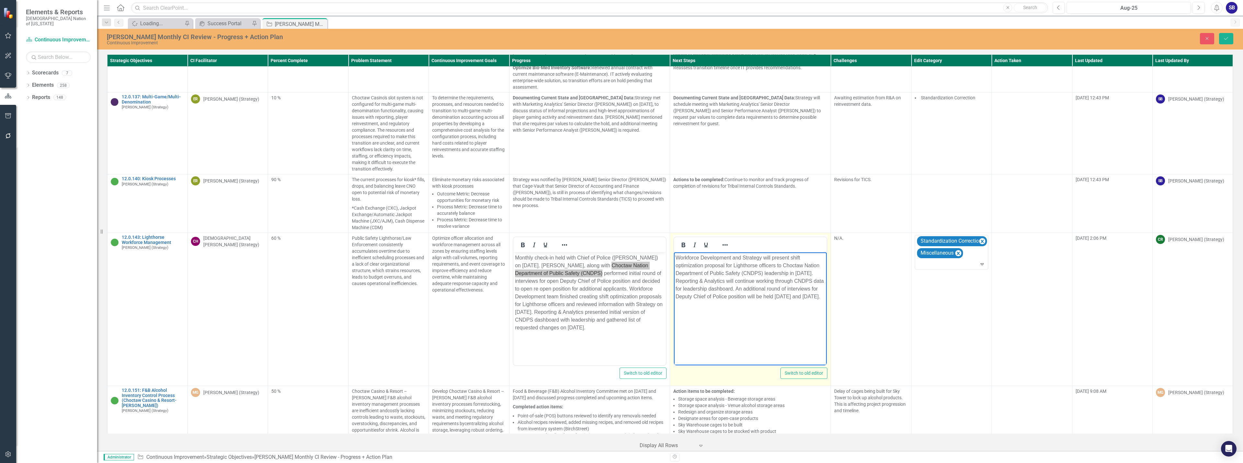
click at [770, 290] on p "Workforce Development and Strategy will present shift optimization proposal for…" at bounding box center [749, 277] width 149 height 47
click at [768, 290] on p "Workforce Development and Strategy will present shift optimization proposal for…" at bounding box center [749, 277] width 149 height 47
click at [724, 244] on icon "Reveal or hide additional toolbar items" at bounding box center [724, 244] width 5 height 1
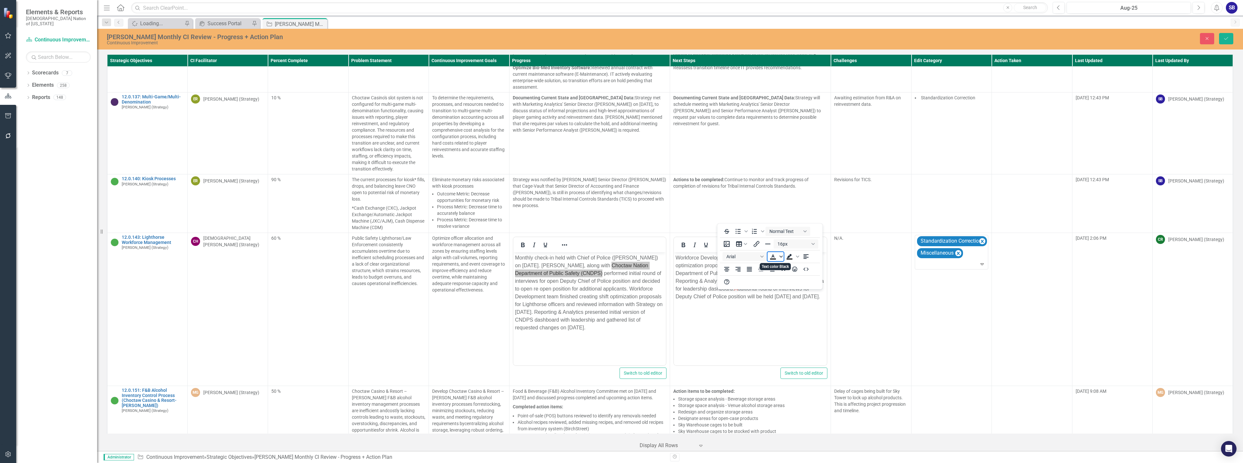
drag, startPoint x: 780, startPoint y: 259, endPoint x: 120, endPoint y: 87, distance: 681.7
click at [780, 259] on span "Text color Black" at bounding box center [780, 256] width 5 height 9
drag, startPoint x: 790, startPoint y: 305, endPoint x: 119, endPoint y: 76, distance: 708.9
click at [790, 305] on icon "Remove color" at bounding box center [792, 305] width 6 height 6
click at [721, 241] on icon "Reveal or hide additional toolbar items" at bounding box center [725, 245] width 8 height 8
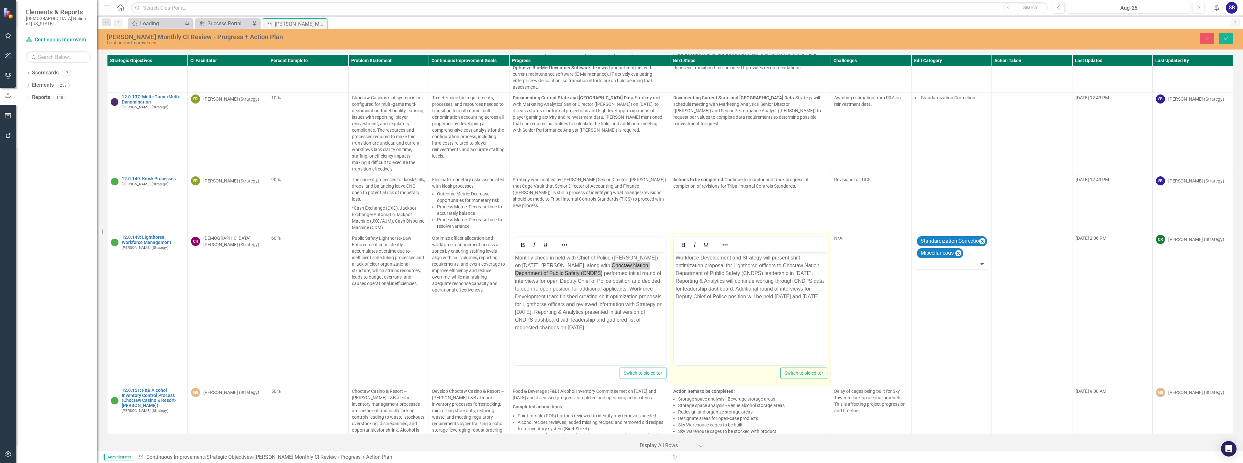
click at [785, 341] on body "Workforce Development and Strategy will present shift optimization proposal for…" at bounding box center [750, 300] width 153 height 97
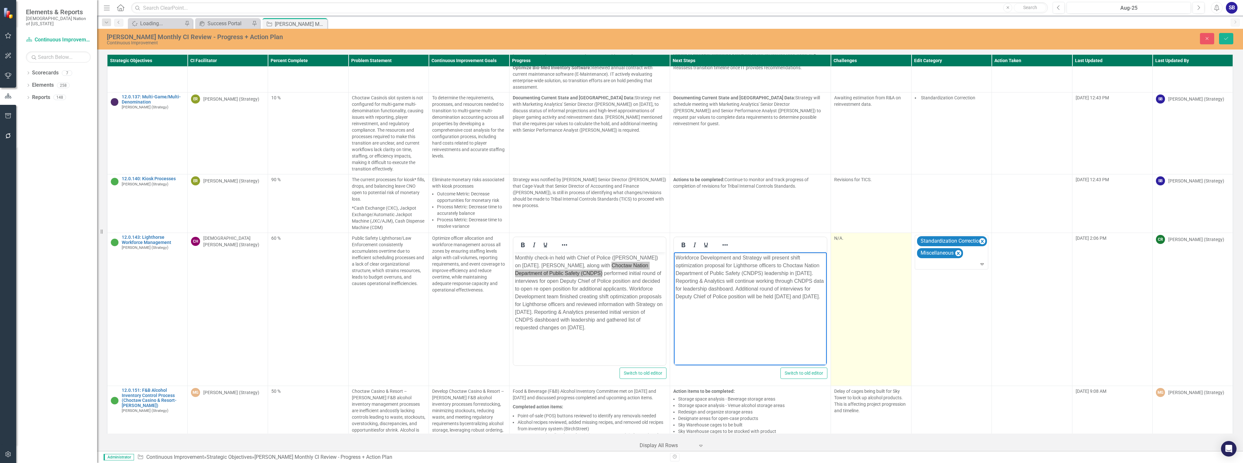
click at [845, 252] on td "N/A." at bounding box center [871, 309] width 80 height 153
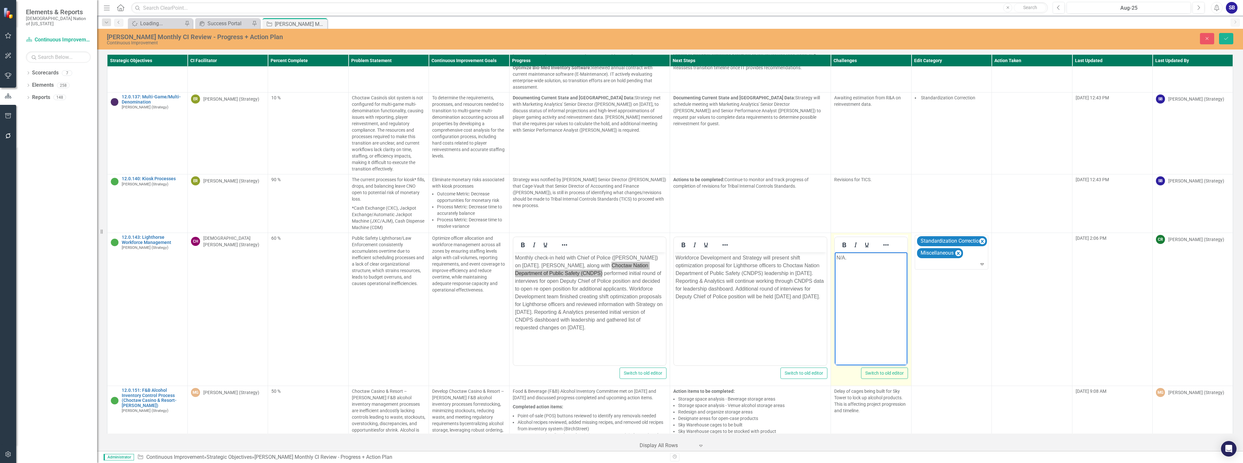
click at [861, 260] on p "N/A." at bounding box center [870, 258] width 69 height 8
click at [1228, 40] on icon "Save" at bounding box center [1226, 38] width 6 height 5
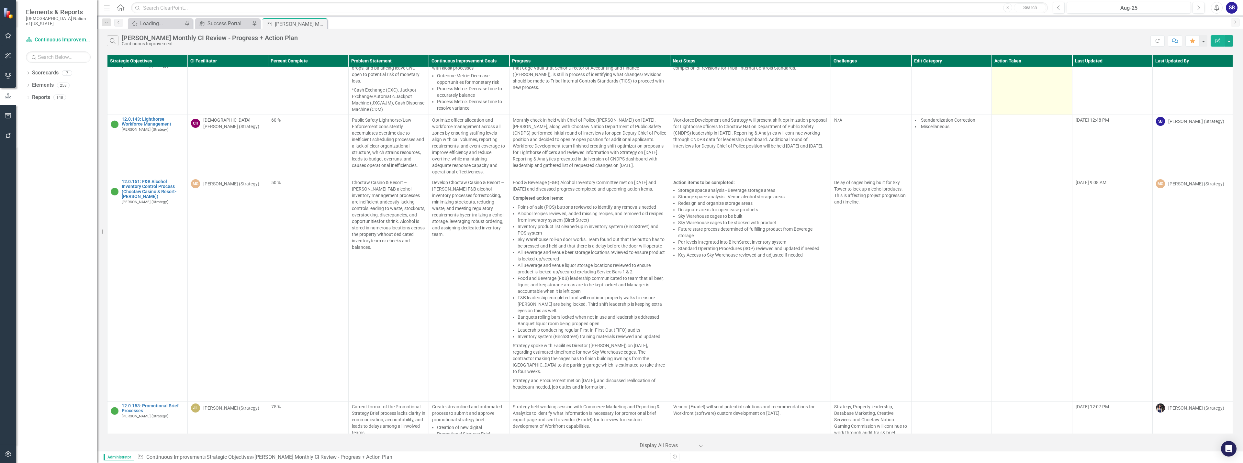
scroll to position [3255, 0]
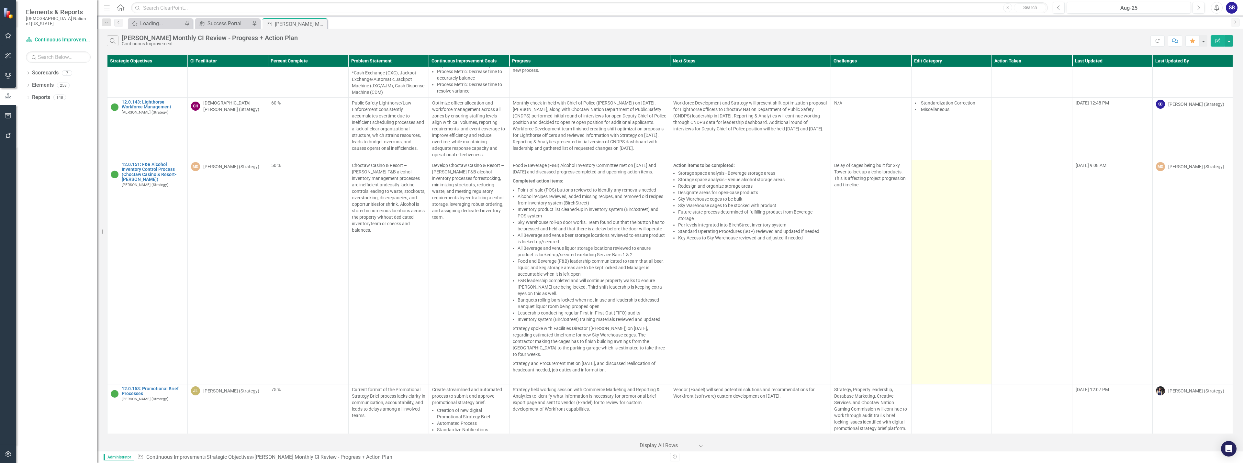
click at [961, 225] on td at bounding box center [951, 272] width 80 height 224
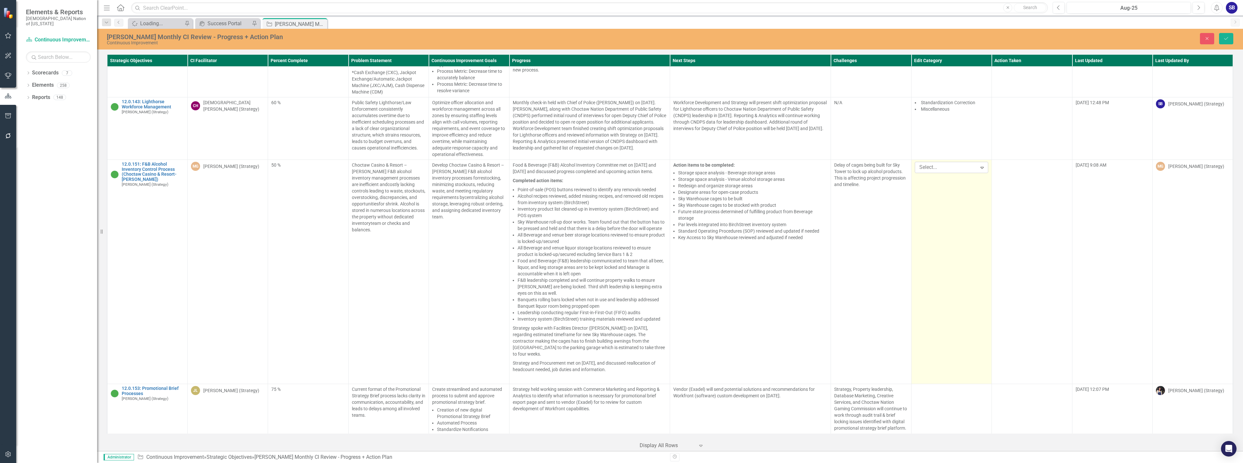
click at [929, 163] on div at bounding box center [946, 167] width 60 height 9
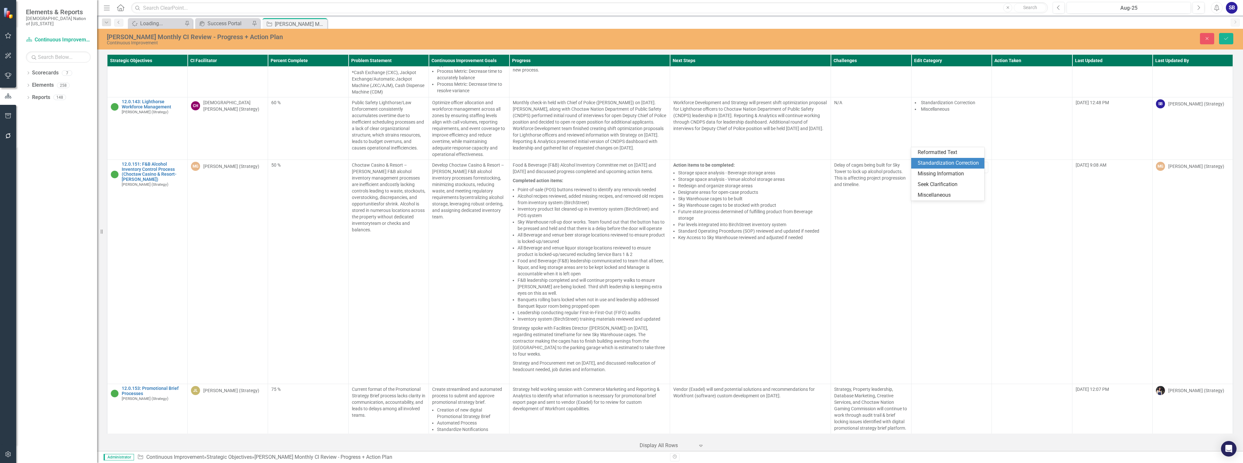
click at [926, 160] on div "Standardization Correction" at bounding box center [948, 163] width 63 height 7
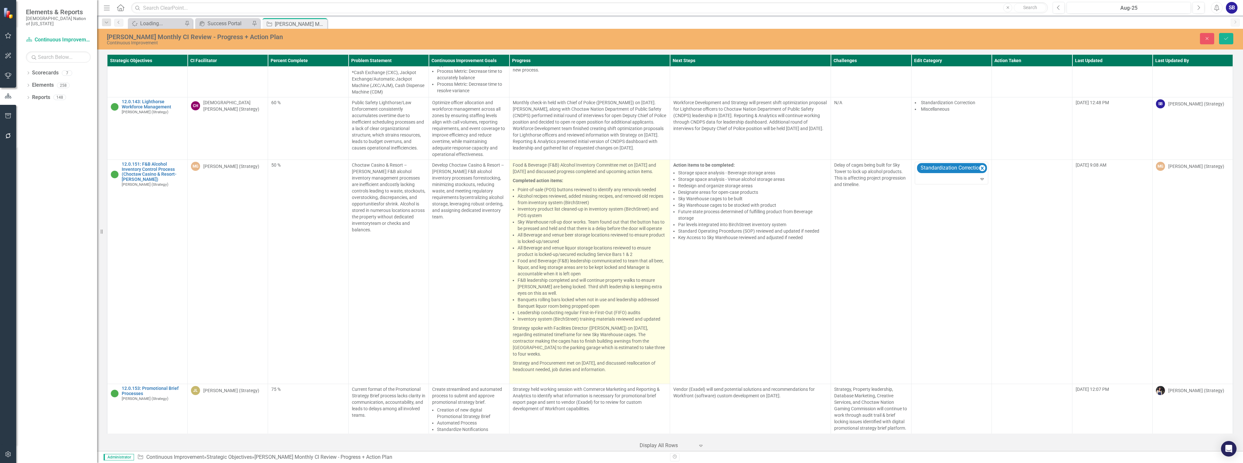
click at [583, 193] on li "Alcohol recipes reviewed, added missing recipes, and removed old recipes from i…" at bounding box center [591, 199] width 149 height 13
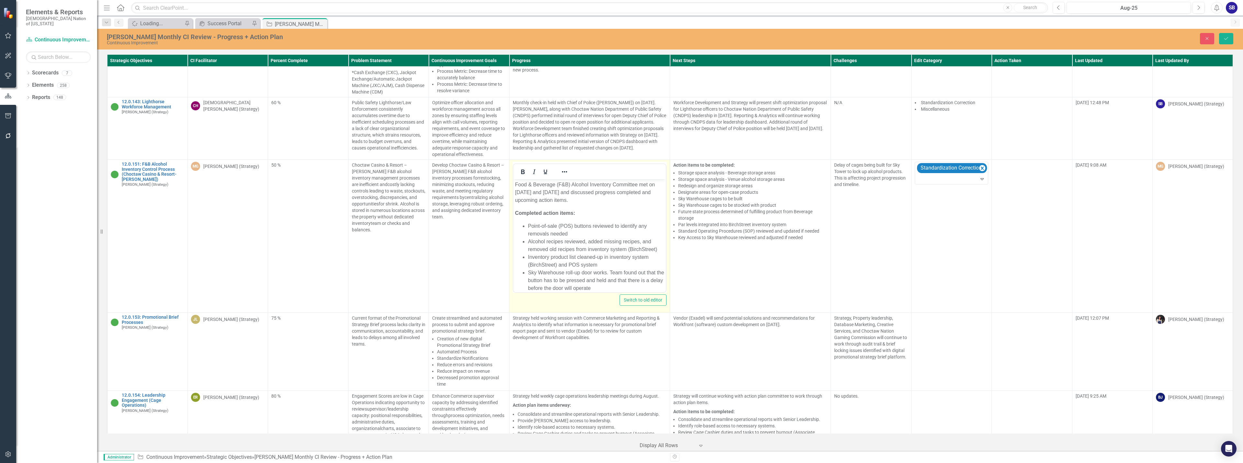
scroll to position [0, 0]
click at [566, 191] on p "Food & Beverage (F&B) Alcohol Inventory Committee met on August 6 and 20, 2025 …" at bounding box center [589, 192] width 149 height 23
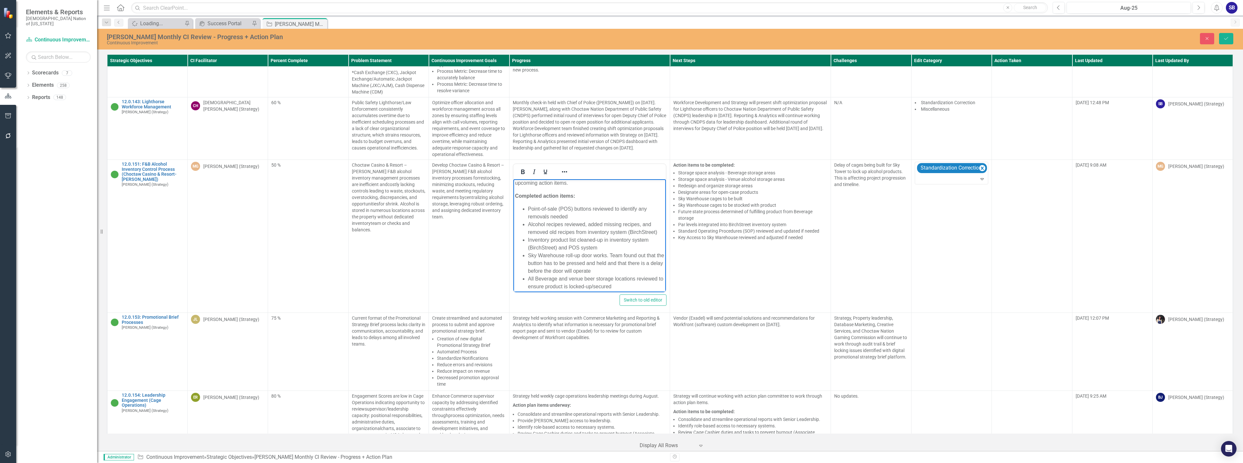
scroll to position [32, 0]
click at [531, 250] on li "Sky Warehouse roll-up door works. Team found out that the button has to be pres…" at bounding box center [595, 248] width 137 height 23
click at [648, 250] on li "Sky Warehouse roll-up door works. Team found out that button has to be pressed …" at bounding box center [595, 248] width 137 height 23
click at [559, 256] on li "Sky Warehouse roll-up door works. Team found out that button has to be pressed …" at bounding box center [595, 248] width 137 height 23
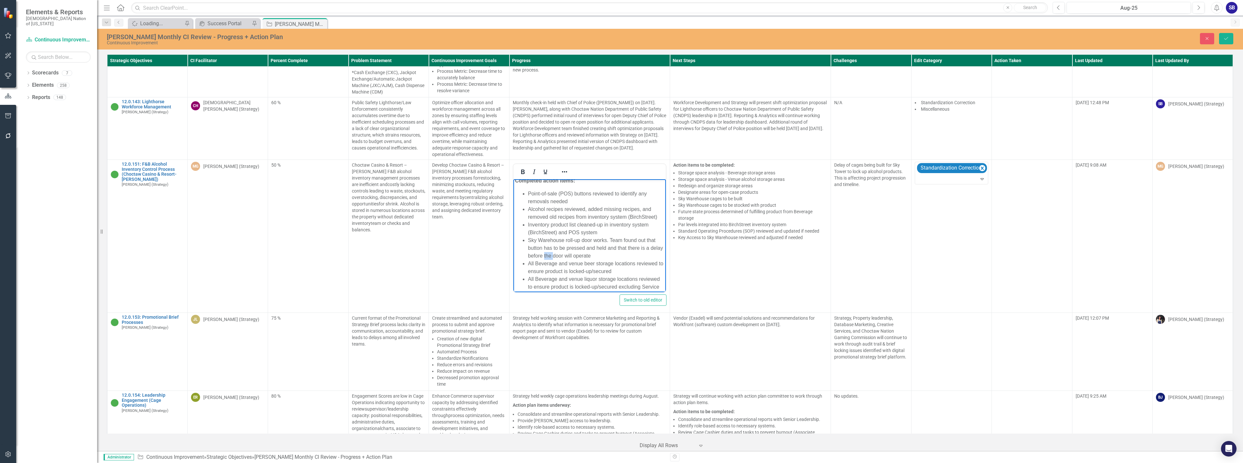
click at [559, 256] on li "Sky Warehouse roll-up door works. Team found out that button has to be pressed …" at bounding box center [595, 248] width 137 height 23
drag, startPoint x: 609, startPoint y: 224, endPoint x: 528, endPoint y: 233, distance: 81.4
click at [528, 233] on li "Inventory product list cleaned-up in inventory system (BirchStreet) and POS sys…" at bounding box center [595, 229] width 137 height 16
click at [637, 226] on li "Inventory product list cleaned-up in BirchStreet) and POS system" at bounding box center [595, 229] width 137 height 16
drag, startPoint x: 624, startPoint y: 239, endPoint x: 644, endPoint y: 239, distance: 20.1
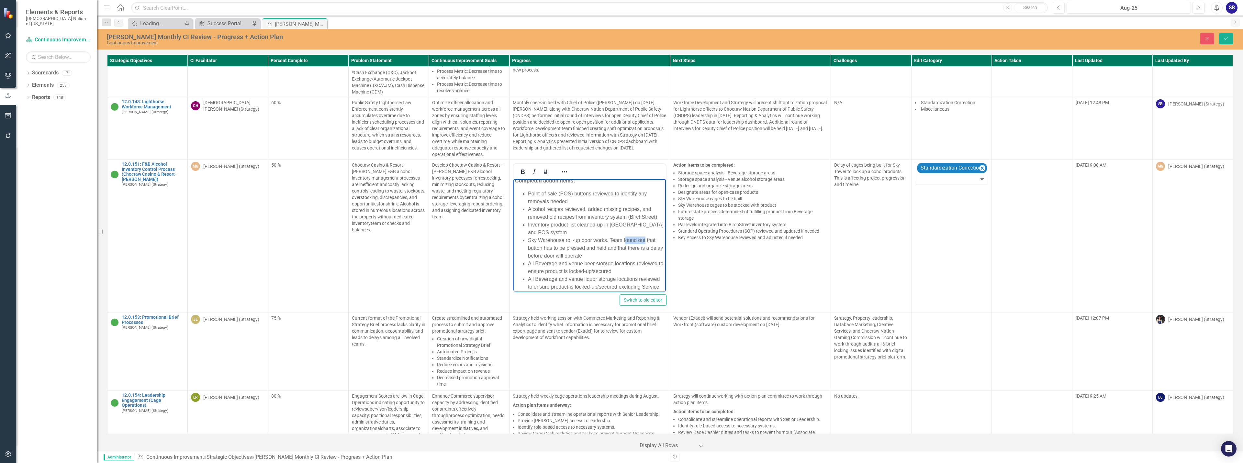
click at [644, 239] on li "Sky Warehouse roll-up door works. Team found out that button has to be pressed …" at bounding box center [595, 248] width 137 height 23
drag, startPoint x: 592, startPoint y: 260, endPoint x: 523, endPoint y: 231, distance: 75.7
click at [523, 231] on ul "Point-of-sale (POS) buttons reviewed to identify any removals needed Alcohol re…" at bounding box center [589, 266] width 149 height 217
click at [563, 168] on icon "Reveal or hide additional toolbar items" at bounding box center [564, 172] width 8 height 8
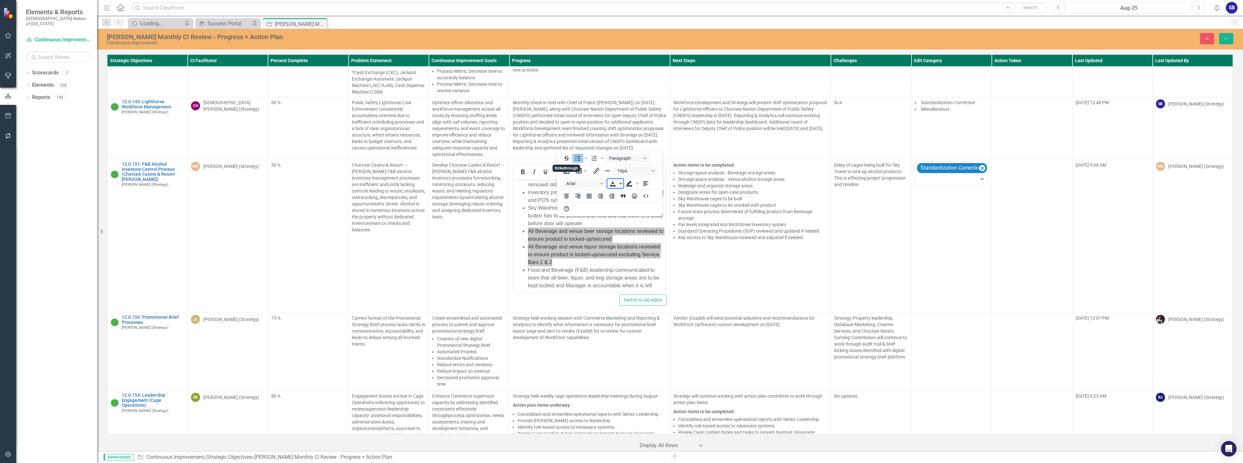
click at [620, 183] on icon "Text color Black" at bounding box center [620, 184] width 3 height 2
click at [618, 214] on div "Orange" at bounding box center [622, 213] width 8 height 8
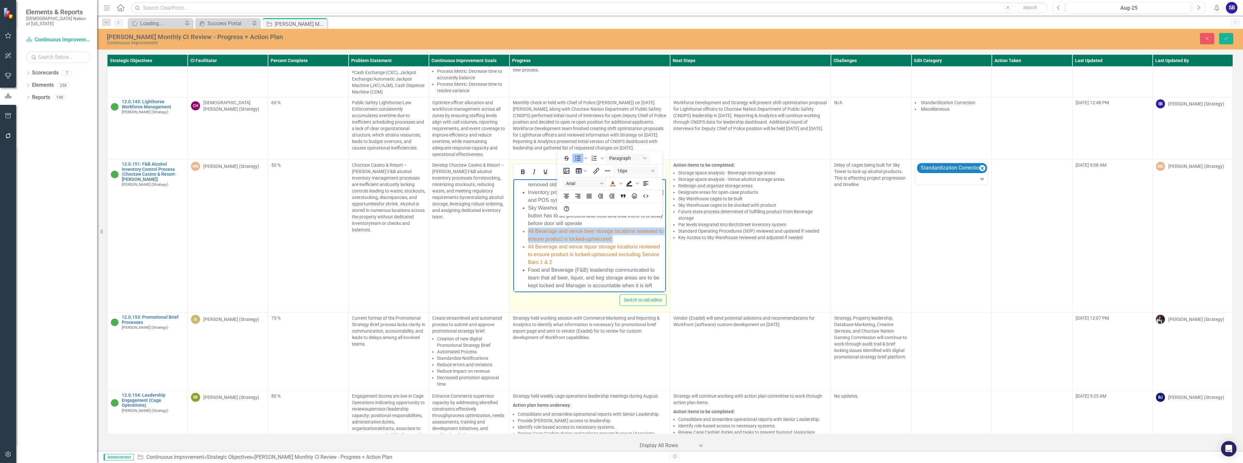
click at [562, 171] on icon "Reveal or hide additional toolbar items" at bounding box center [564, 171] width 5 height 1
click at [607, 264] on li "All Beverage and venue liquor storage locations reviewed to ensure product is l…" at bounding box center [595, 254] width 137 height 23
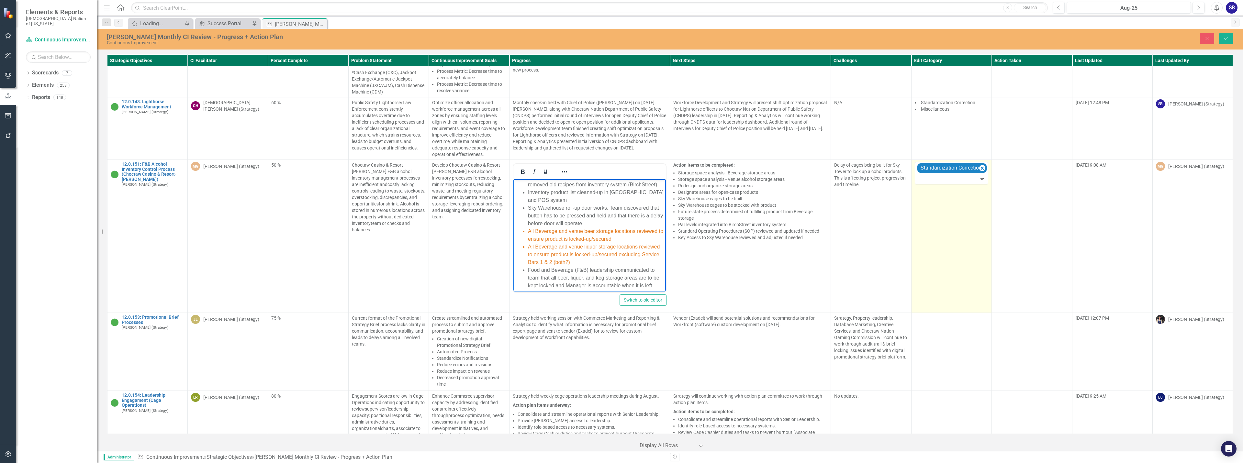
click at [958, 175] on div at bounding box center [951, 179] width 71 height 9
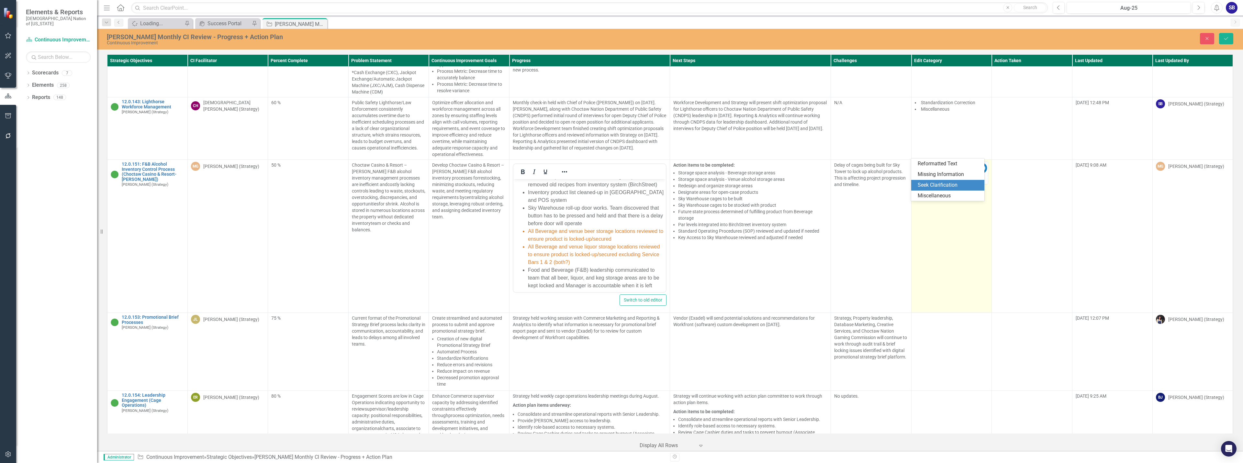
drag, startPoint x: 946, startPoint y: 186, endPoint x: 963, endPoint y: 182, distance: 17.4
click at [946, 186] on div "Seek Clarification" at bounding box center [948, 185] width 63 height 7
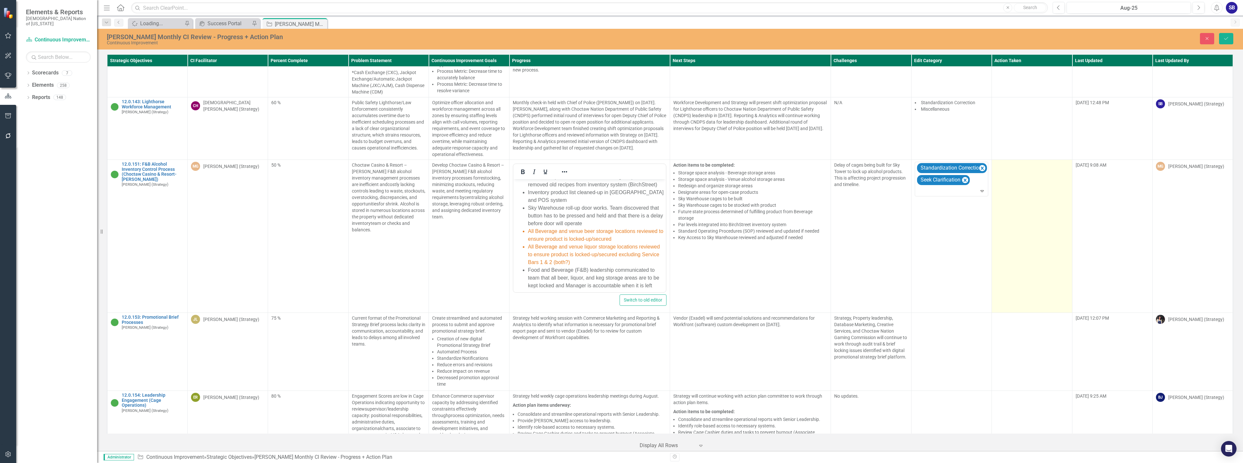
click at [1005, 174] on td at bounding box center [1031, 236] width 80 height 153
click at [1006, 174] on td at bounding box center [1031, 236] width 80 height 153
click at [1020, 163] on div at bounding box center [1027, 167] width 60 height 9
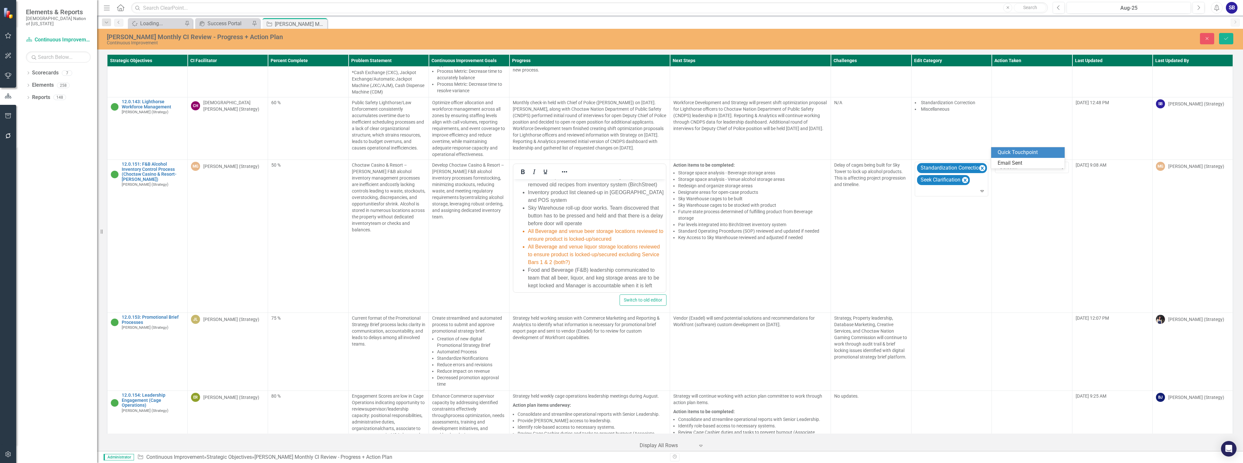
click at [1019, 151] on div "Quick Touchpoint" at bounding box center [1028, 152] width 63 height 7
click at [546, 270] on li "Food and Beverage (F&B) leadership communicated to team that all beer, liquor, …" at bounding box center [595, 281] width 137 height 31
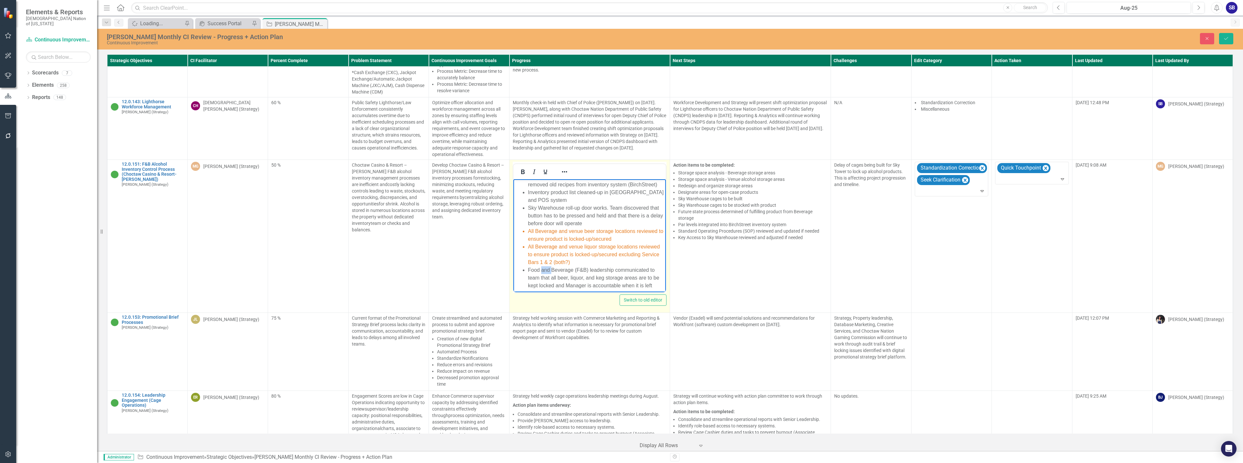
click at [546, 270] on li "Food and Beverage (F&B) leadership communicated to team that all beer, liquor, …" at bounding box center [595, 281] width 137 height 31
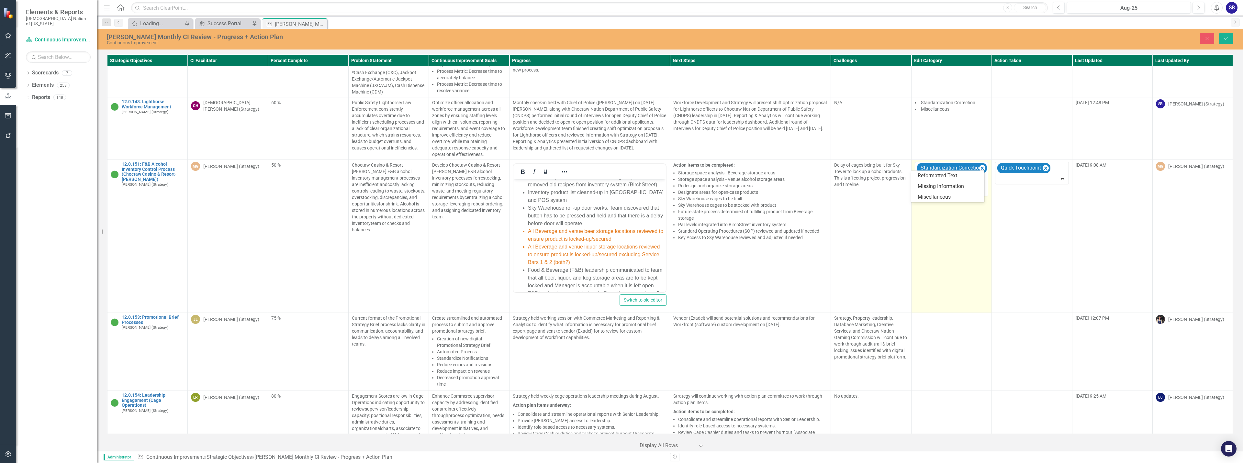
click at [926, 187] on div at bounding box center [951, 191] width 71 height 9
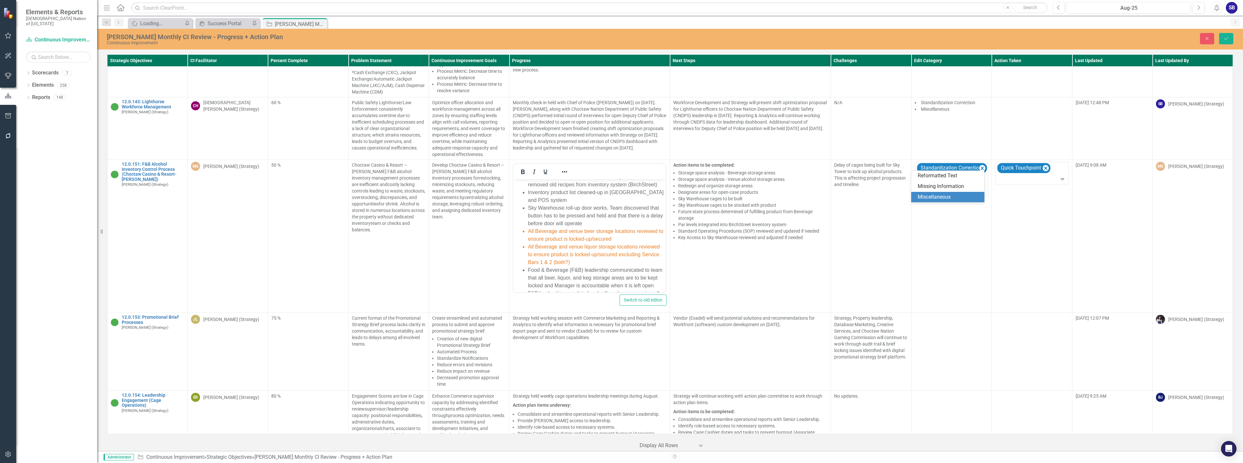
click at [927, 197] on div "Miscellaneous" at bounding box center [948, 197] width 63 height 7
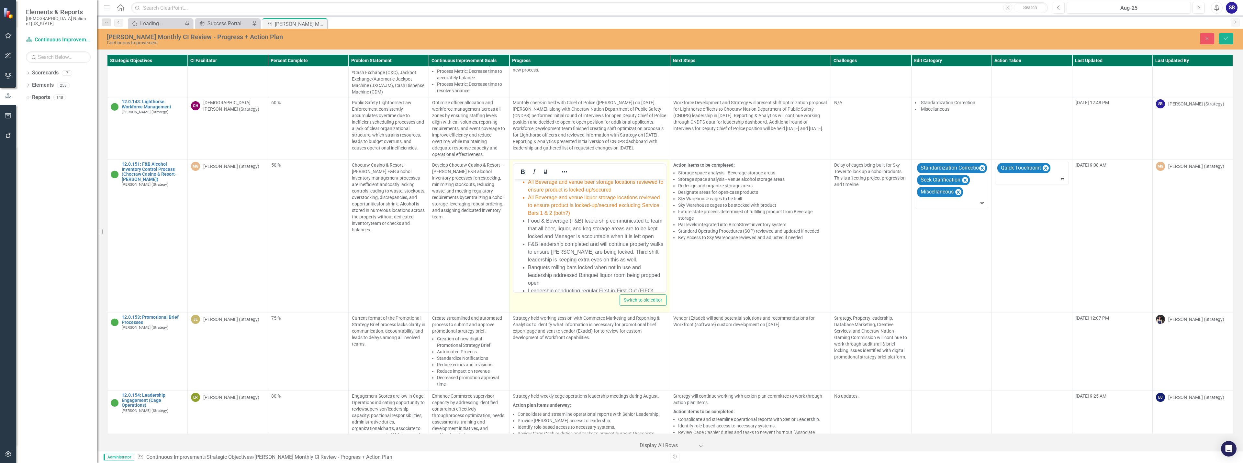
scroll to position [129, 0]
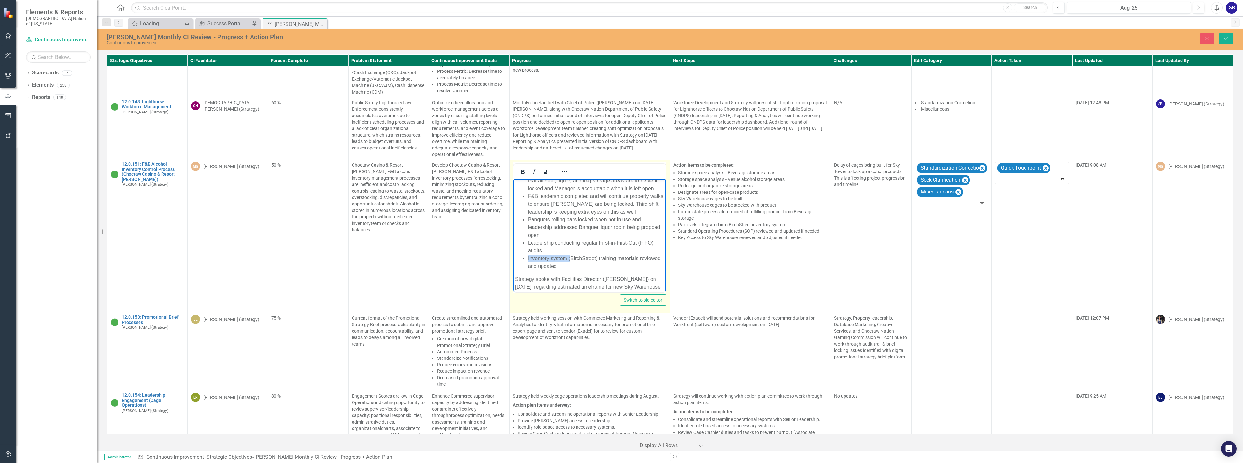
drag, startPoint x: 569, startPoint y: 265, endPoint x: 527, endPoint y: 266, distance: 42.4
click at [527, 266] on ul "Point-of-sale (POS) buttons reviewed to identify any removals needed Alcohol re…" at bounding box center [589, 166] width 149 height 210
click at [554, 262] on li "BirchStreet) training materials reviewed and updated" at bounding box center [595, 259] width 137 height 8
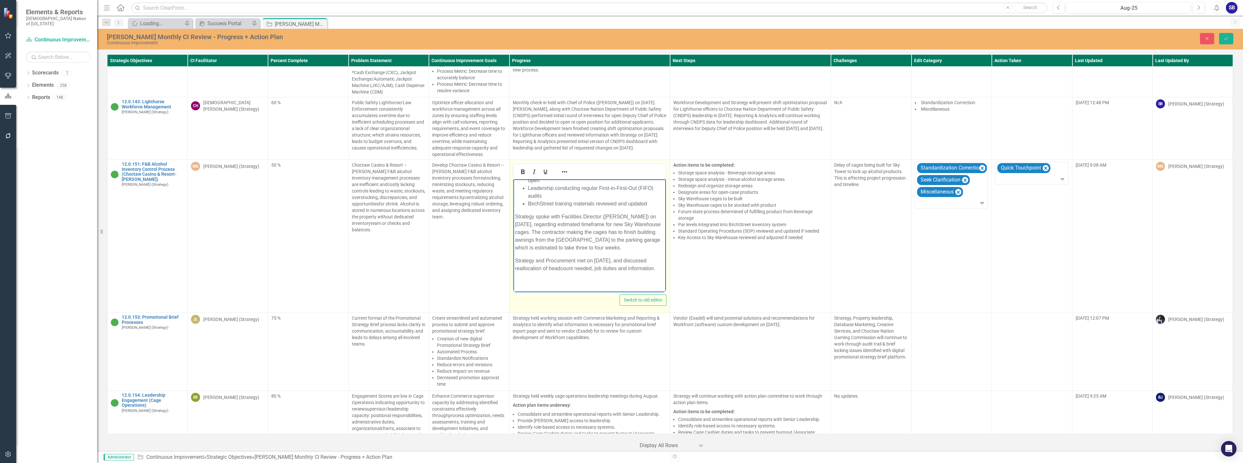
click at [561, 281] on body "Food & Beverage (F&B) Alcohol Inventory Committee met on [DATE] and [DATE], and…" at bounding box center [589, 127] width 153 height 329
click at [557, 272] on p "Strategy and Procurement met on [DATE], and discussed reallocation of headcount…" at bounding box center [589, 265] width 149 height 16
click at [563, 238] on p "Strategy spoke with Facilities Director ([PERSON_NAME]) on [DATE], regarding es…" at bounding box center [589, 245] width 149 height 39
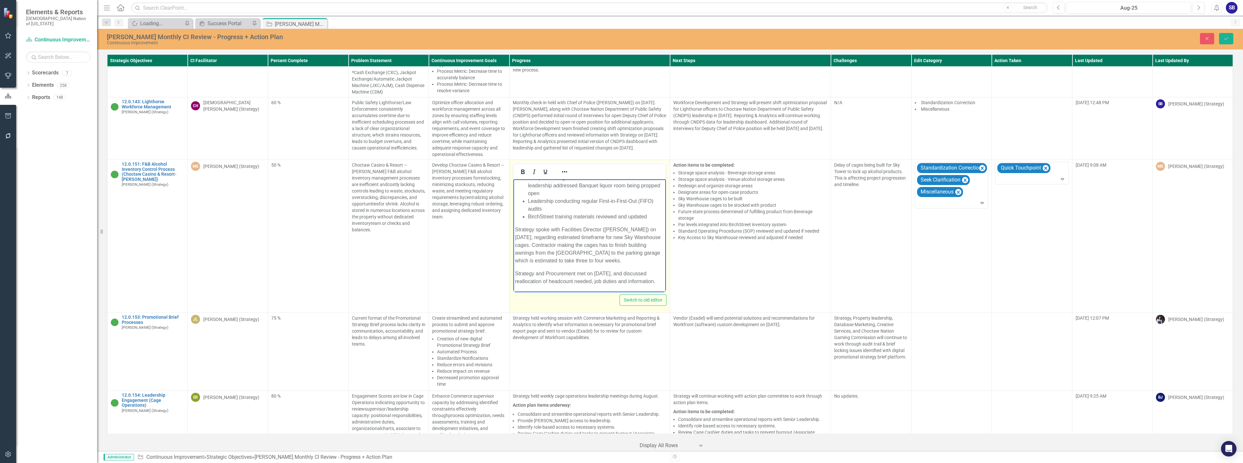
click at [606, 237] on p "Strategy spoke with Facilities Director ([PERSON_NAME]) on [DATE], regarding es…" at bounding box center [589, 245] width 149 height 39
click at [569, 246] on p "Strategy spoke with Facilities Director ([PERSON_NAME]) on [DATE], regarding es…" at bounding box center [589, 245] width 149 height 39
click at [600, 245] on p "Strategy spoke with Facilities Director ([PERSON_NAME]) on [DATE], regarding es…" at bounding box center [589, 245] width 149 height 39
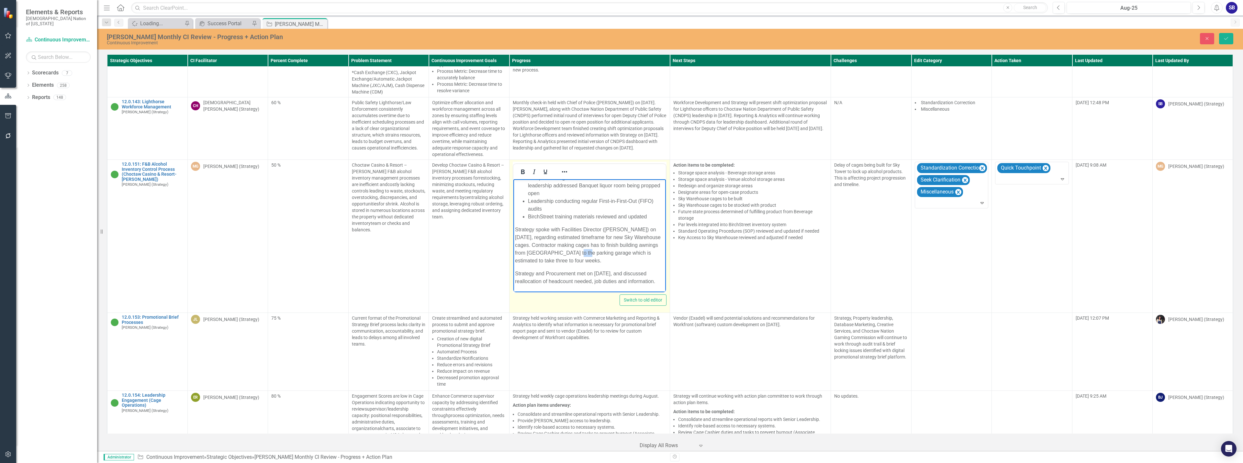
click at [600, 245] on p "Strategy spoke with Facilities Director ([PERSON_NAME]) on [DATE], regarding es…" at bounding box center [589, 245] width 149 height 39
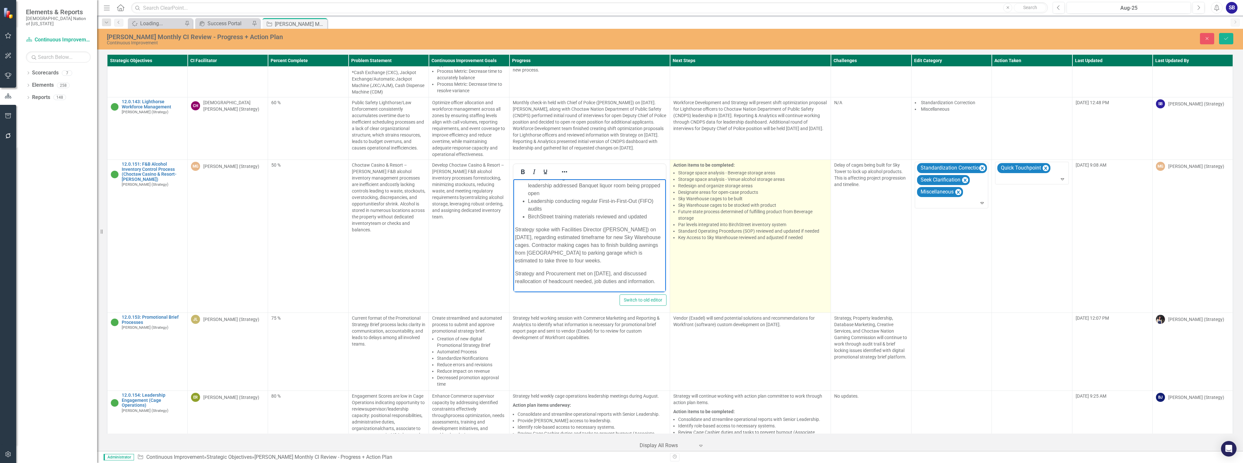
click at [732, 232] on td "Action items to be completed: Storage space analysis - Beverage storage areas S…" at bounding box center [750, 236] width 161 height 153
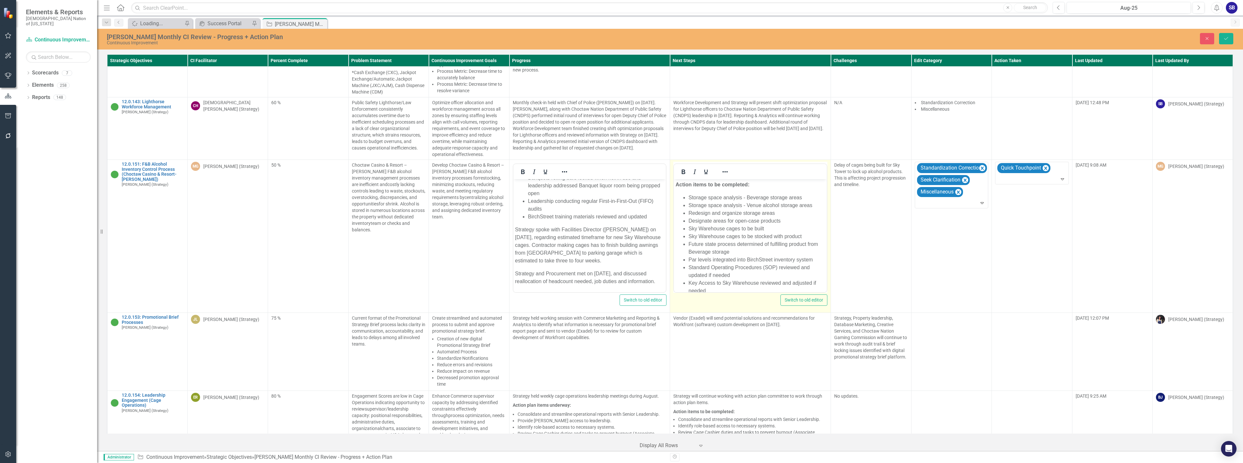
scroll to position [0, 0]
click at [744, 226] on li "Sky Warehouse cages to be built" at bounding box center [756, 229] width 137 height 8
click at [743, 237] on li "Sky Warehouse cages to be stocked with product" at bounding box center [756, 237] width 137 height 8
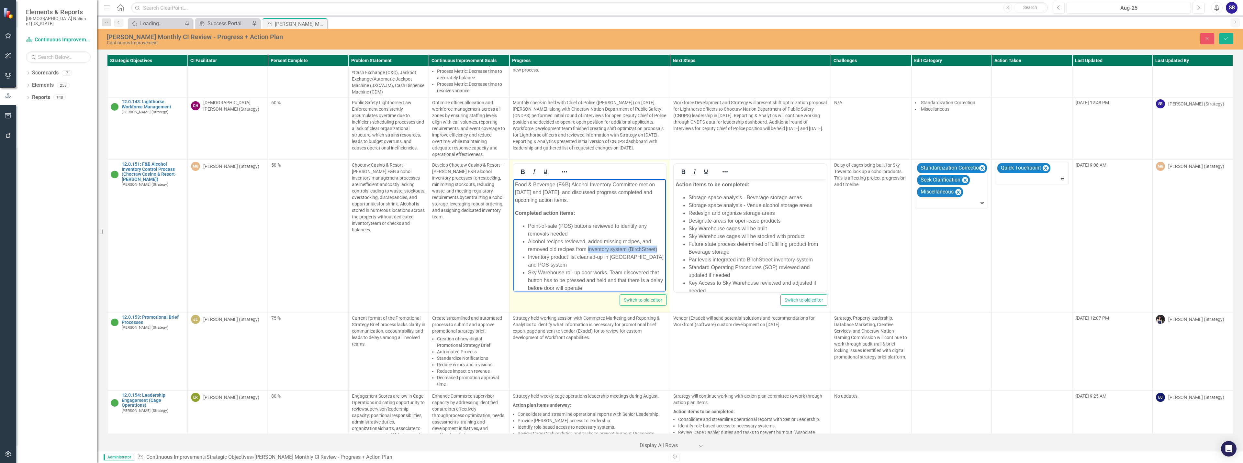
drag, startPoint x: 586, startPoint y: 250, endPoint x: 666, endPoint y: 249, distance: 79.6
click at [666, 249] on html "Food & Beverage (F&B) Alcohol Inventory Committee met on [DATE] and [DATE], and…" at bounding box center [589, 337] width 153 height 316
copy li "inventory system (BirchStreet)"
click at [759, 260] on li "Par levels integrated into BirchStreet inventory system" at bounding box center [756, 260] width 137 height 8
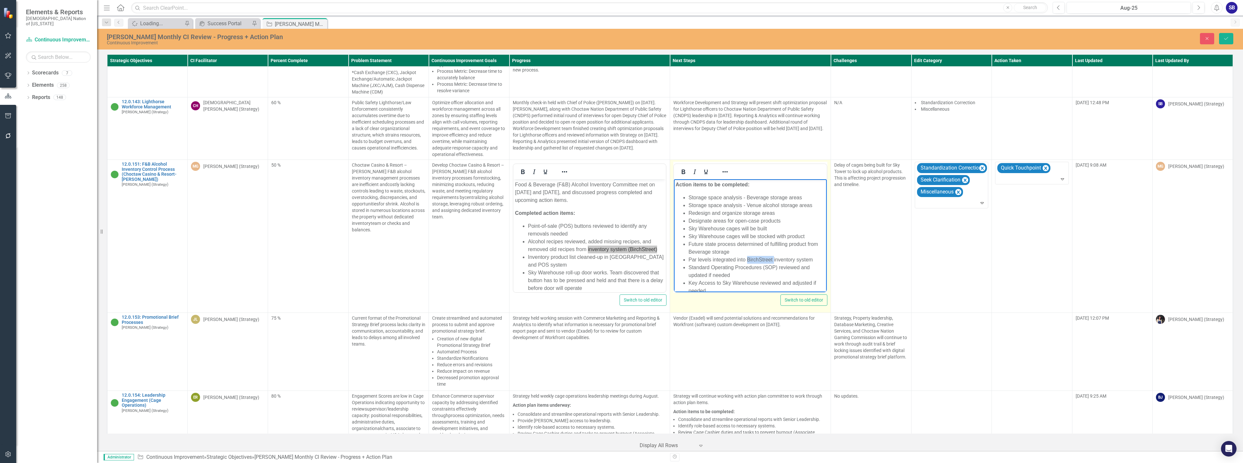
click at [759, 260] on li "Par levels integrated into BirchStreet inventory system" at bounding box center [756, 260] width 137 height 8
click at [779, 261] on li "Standard Operating Procedures (SOP) reviewed and updated if needed" at bounding box center [756, 262] width 137 height 16
click at [735, 281] on li "Key Access to Sky Warehouse reviewed and adjusted if needed" at bounding box center [756, 278] width 137 height 16
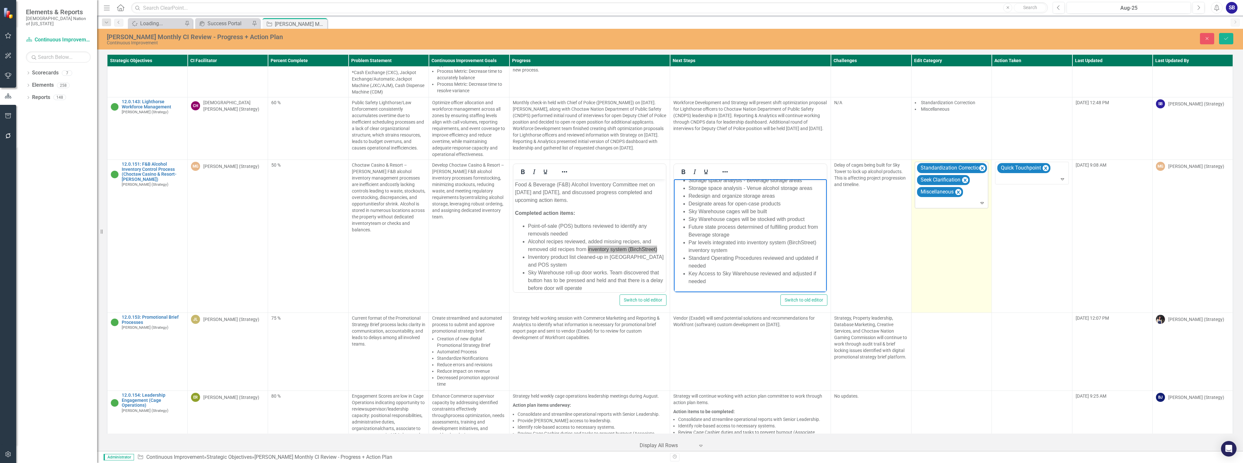
click at [967, 199] on div at bounding box center [951, 203] width 71 height 9
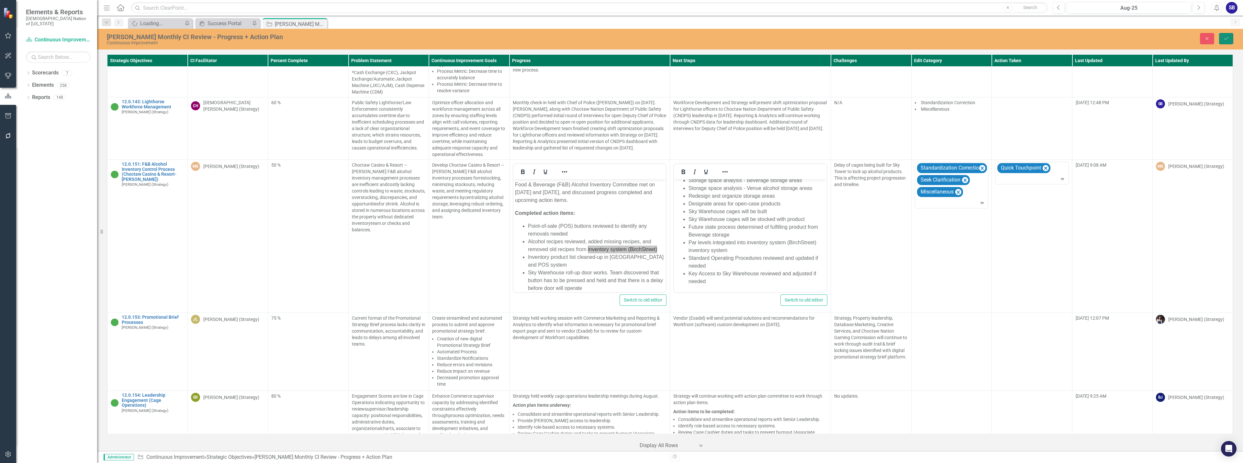
click at [1224, 40] on icon "Save" at bounding box center [1226, 38] width 6 height 5
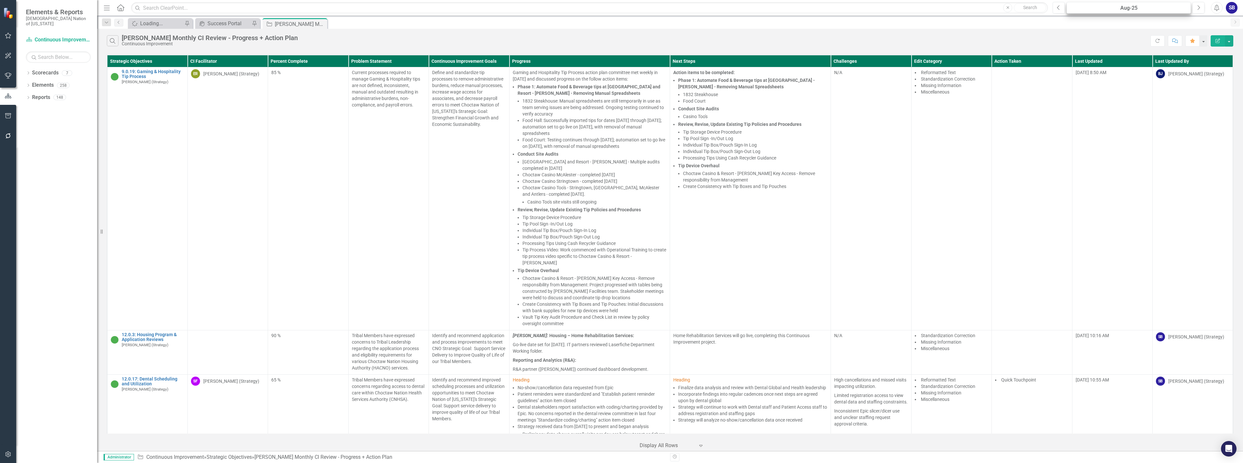
scroll to position [3352, 0]
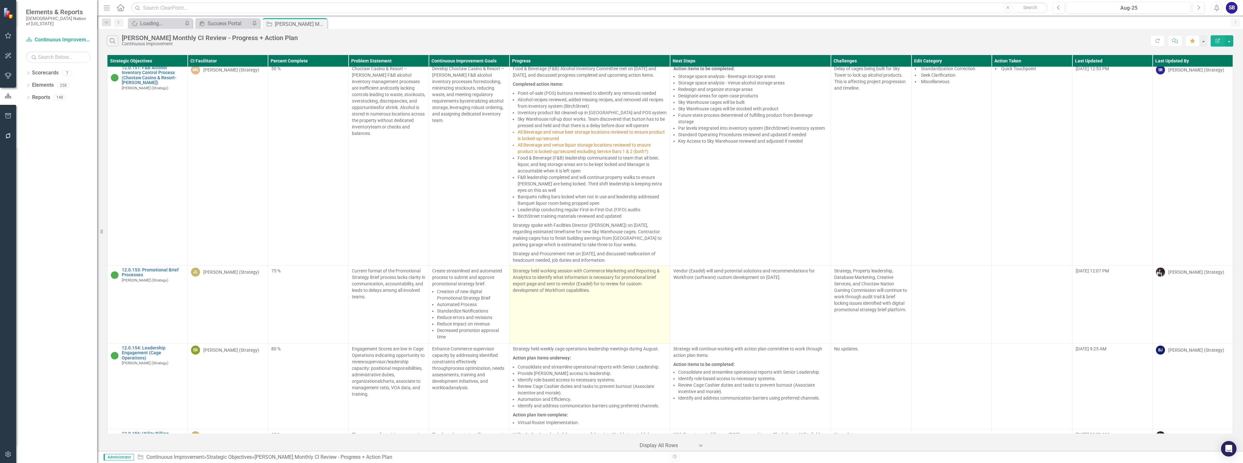
click at [617, 277] on td "Strategy held working session with Commerce Marketing and Reporting & Analytics…" at bounding box center [589, 305] width 161 height 78
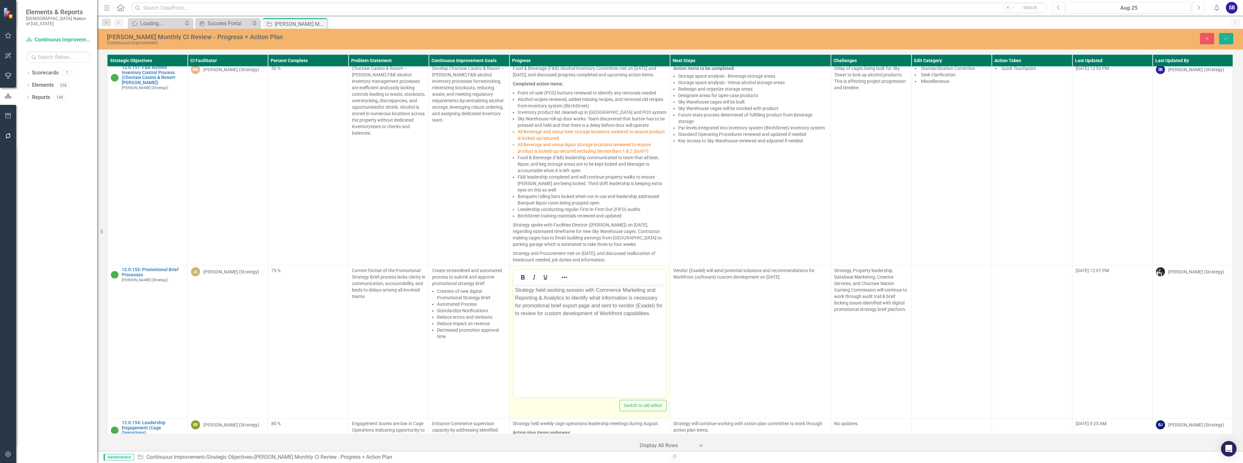
scroll to position [0, 0]
click at [658, 306] on p "Strategy held working session with Commerce Marketing and Reporting & Analytics…" at bounding box center [589, 301] width 149 height 31
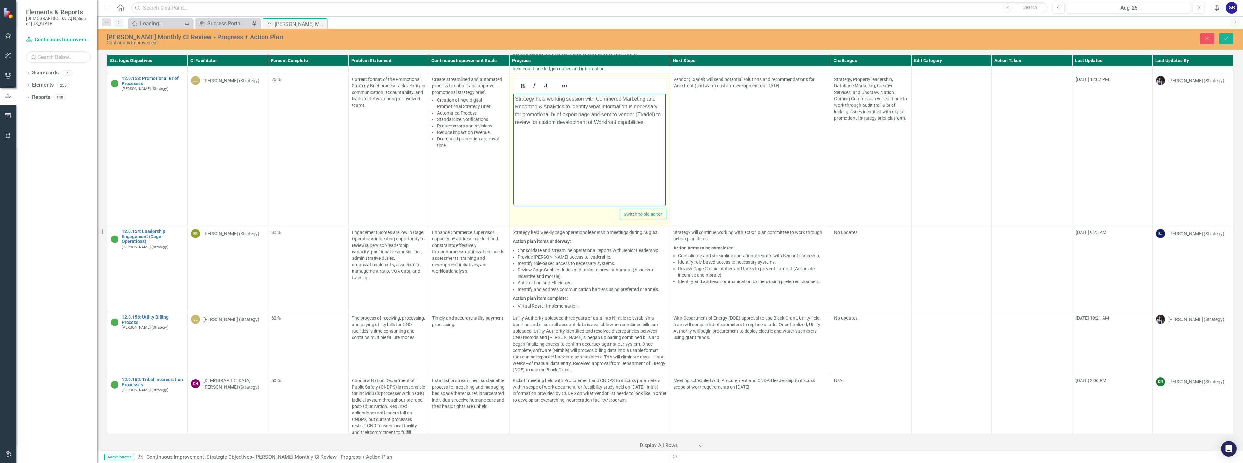
scroll to position [3546, 0]
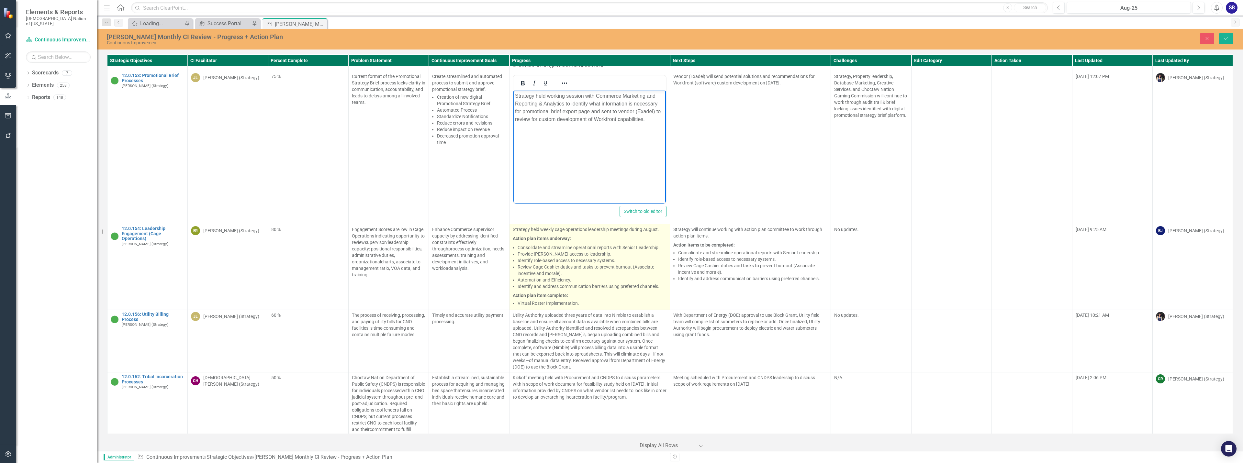
click at [630, 234] on p "Action plan items underway:" at bounding box center [590, 238] width 154 height 9
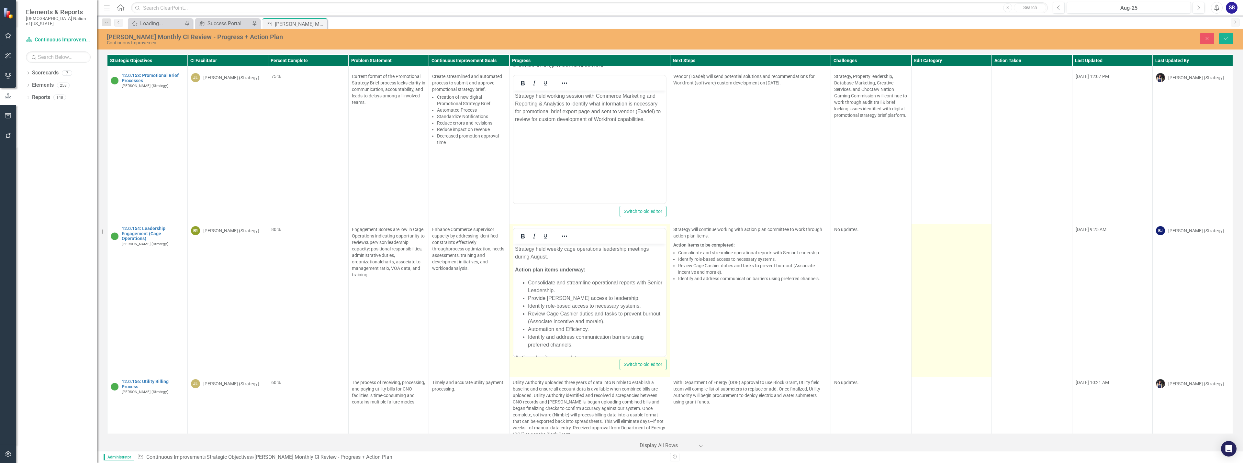
scroll to position [0, 0]
click at [938, 231] on td at bounding box center [951, 300] width 80 height 153
click at [949, 227] on div at bounding box center [946, 231] width 60 height 9
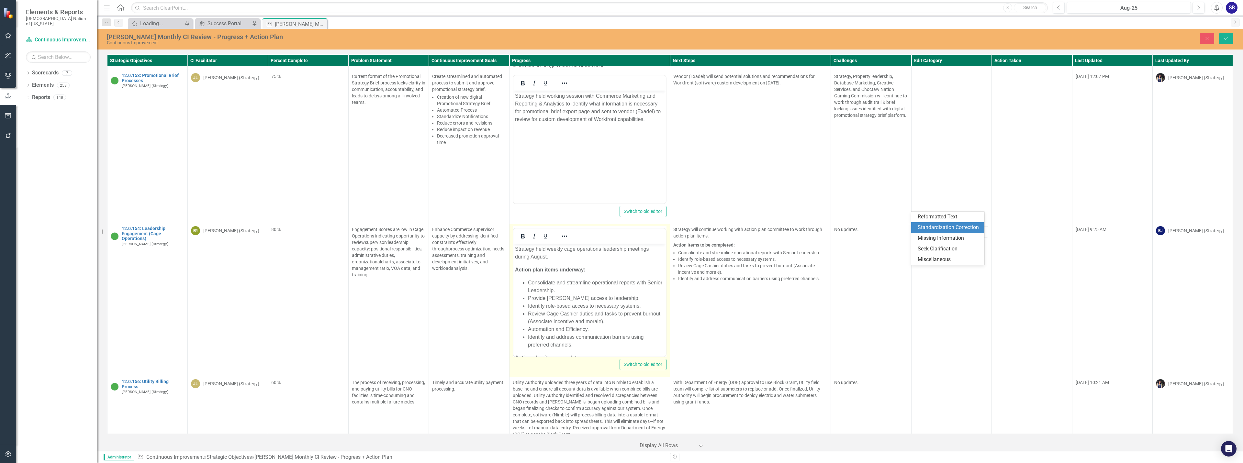
click at [953, 224] on div "Standardization Correction" at bounding box center [948, 227] width 63 height 7
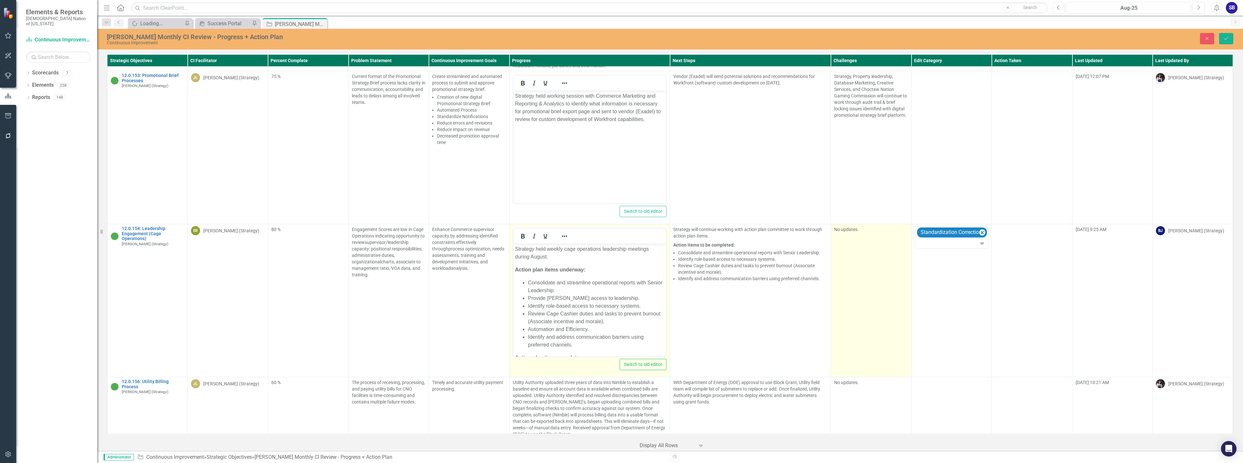
click at [871, 224] on td "No updates." at bounding box center [871, 300] width 80 height 153
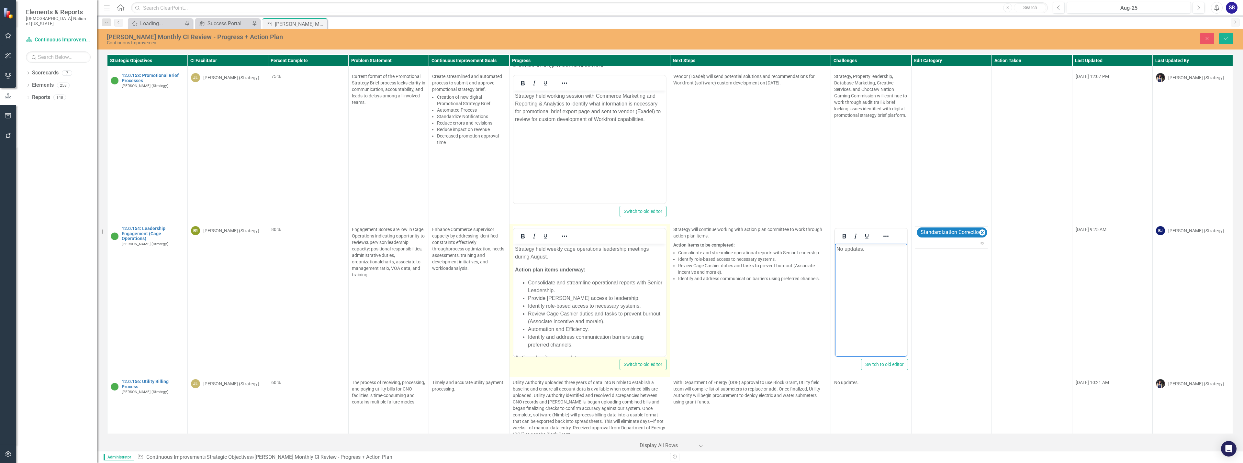
drag, startPoint x: 877, startPoint y: 253, endPoint x: 819, endPoint y: 248, distance: 57.8
click at [835, 248] on html "No updates." at bounding box center [871, 292] width 72 height 97
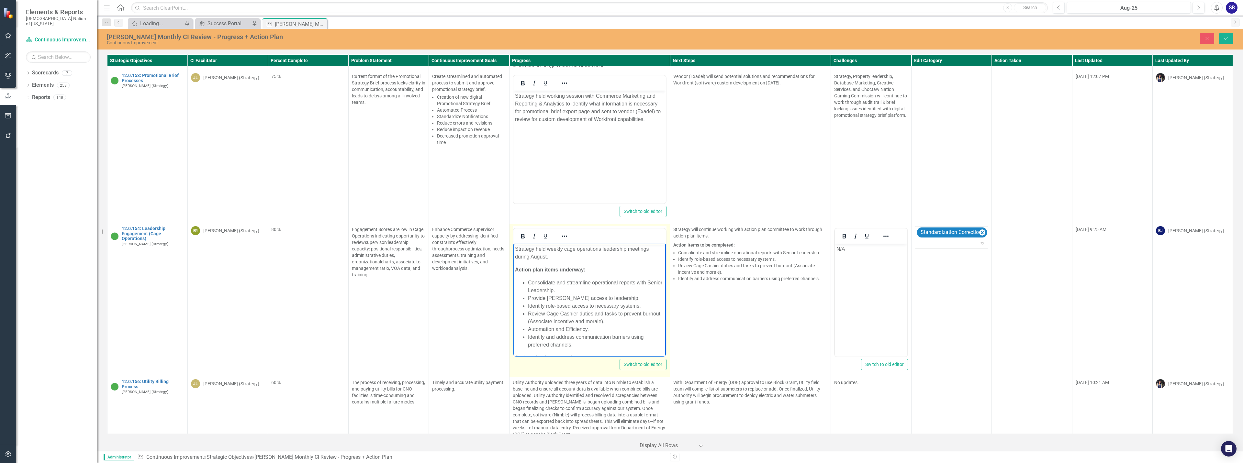
click at [548, 260] on p "Strategy held weekly cage operations leadership meetings during August." at bounding box center [589, 253] width 149 height 16
click at [546, 290] on li "Consolidate and streamline operational reports with Senior Leadership." at bounding box center [595, 287] width 137 height 16
click at [575, 291] on li "Consolidate and streamline operational reports with Senior leadership." at bounding box center [595, 287] width 137 height 16
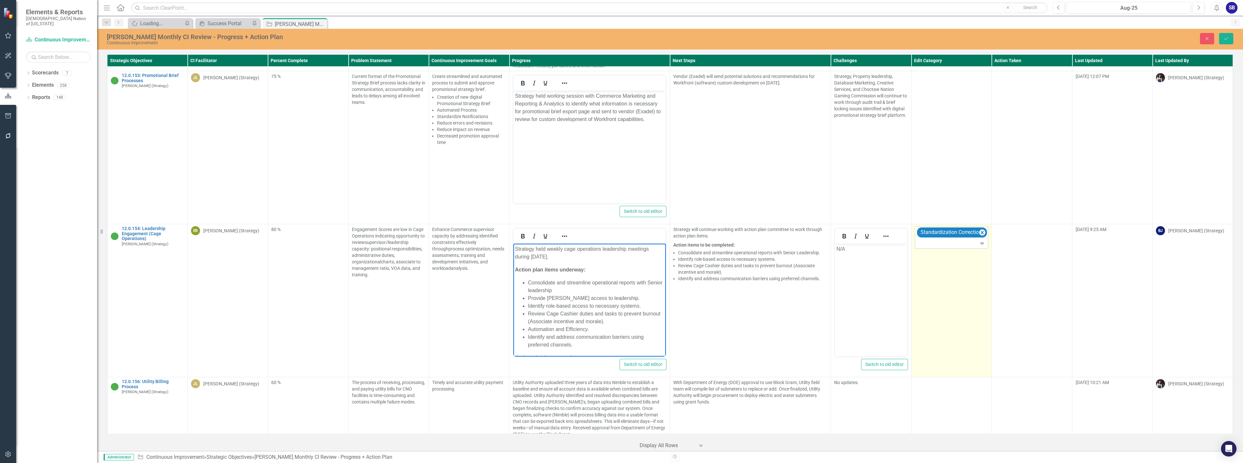
click at [931, 239] on div at bounding box center [951, 243] width 71 height 9
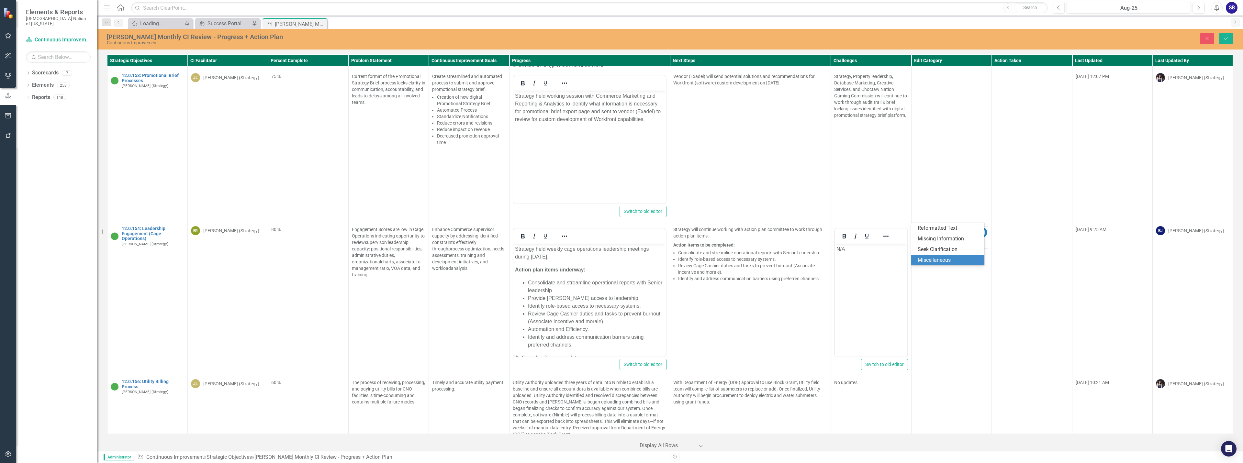
click at [933, 259] on div "Miscellaneous" at bounding box center [948, 260] width 63 height 7
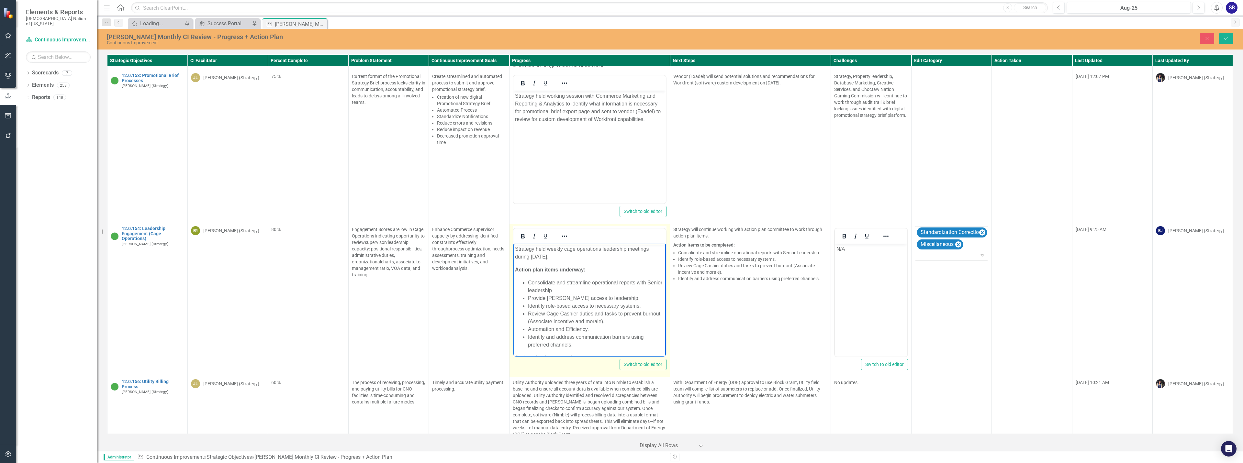
click at [615, 298] on li "Provide Kronos access to leadership." at bounding box center [595, 298] width 137 height 8
click at [642, 306] on li "Identify role-based access to necessary systems." at bounding box center [595, 306] width 137 height 8
click at [552, 323] on li "Review Cage Cashier duties and tasks to prevent burnout (Associate incentive an…" at bounding box center [595, 318] width 137 height 16
click at [629, 322] on li "Review Cage Cashier duties and tasks to prevent burnout (associate incentive an…" at bounding box center [595, 318] width 137 height 16
drag, startPoint x: 594, startPoint y: 330, endPoint x: 570, endPoint y: 330, distance: 23.9
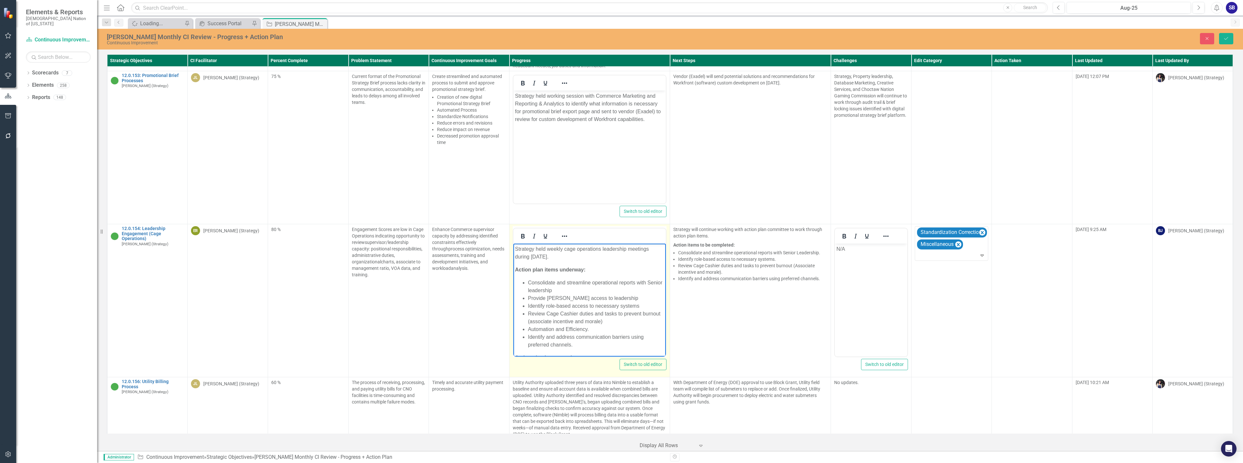
click at [593, 330] on li "Automation and Efficiency." at bounding box center [595, 330] width 137 height 8
click at [596, 344] on li "Identify and address communication barriers using preferred channels." at bounding box center [595, 341] width 137 height 16
click at [606, 350] on body "Strategy held weekly cage operations leadership meetings during August 2025. Ac…" at bounding box center [589, 288] width 153 height 138
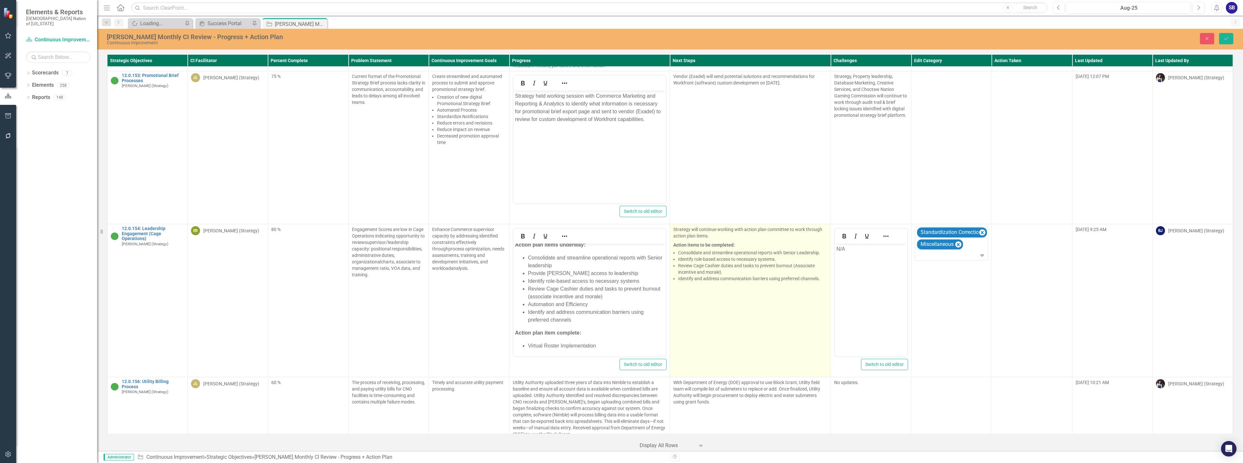
click at [734, 272] on td "Strategy will continue working with action plan committee to work through actio…" at bounding box center [750, 300] width 161 height 153
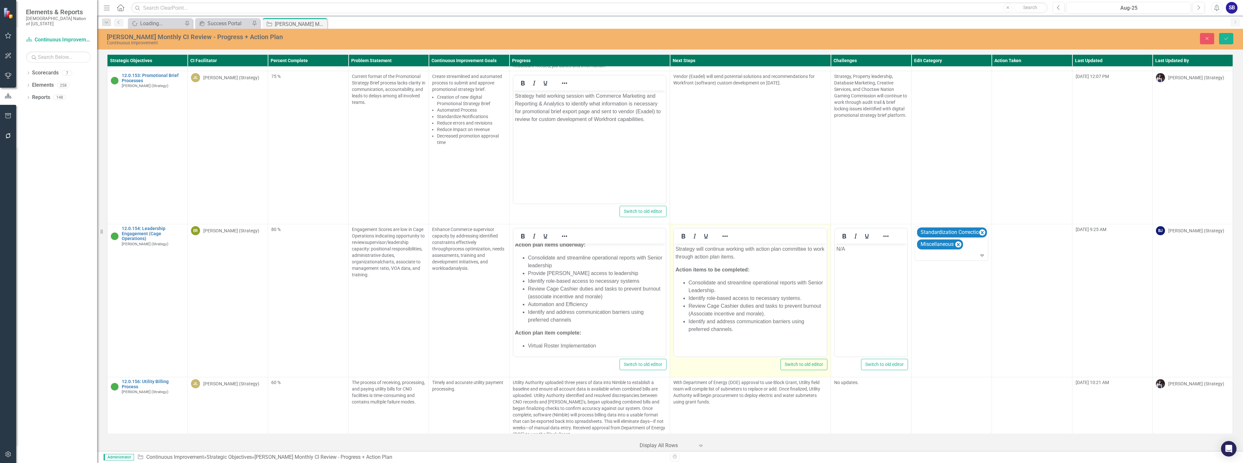
scroll to position [0, 0]
click at [718, 291] on li "Consolidate and streamline operational reports with Senior Leadership." at bounding box center [756, 287] width 137 height 16
click at [691, 289] on li "Consolidate and streamline operational reports with Senior Leadership" at bounding box center [756, 287] width 137 height 16
click at [803, 299] on li "Identify role-based access to necessary systems." at bounding box center [756, 298] width 137 height 8
click at [782, 314] on li "Review Cage Cashier duties and tasks to prevent burnout (Associate incentive an…" at bounding box center [756, 310] width 137 height 16
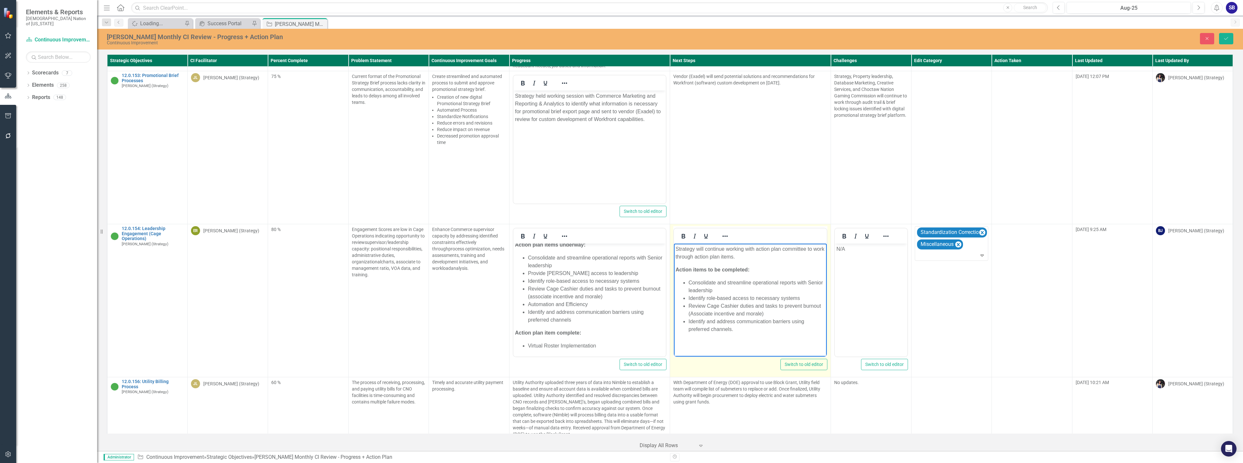
click at [693, 314] on li "Review Cage Cashier duties and tasks to prevent burnout (Associate incentive an…" at bounding box center [756, 310] width 137 height 16
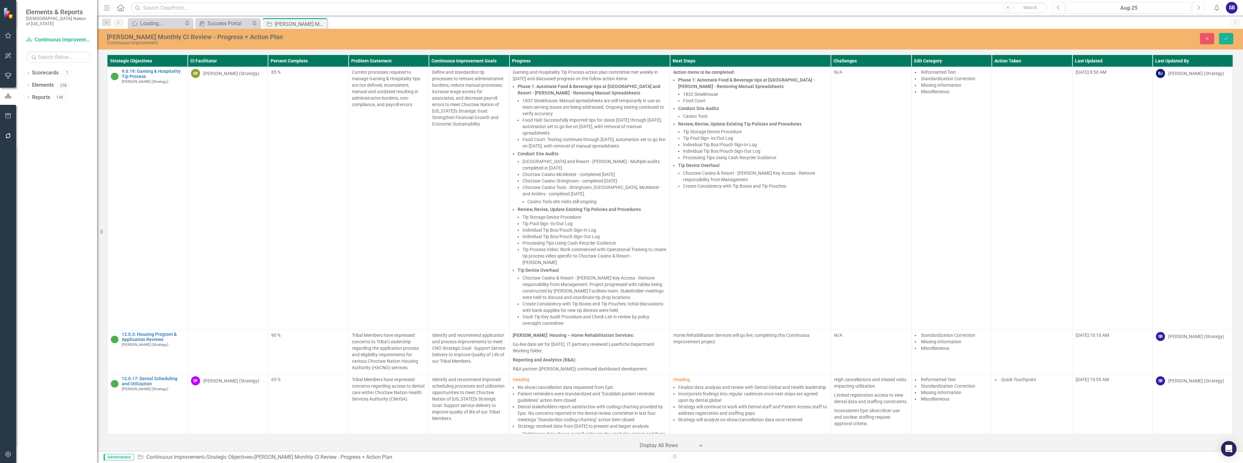
scroll to position [3546, 0]
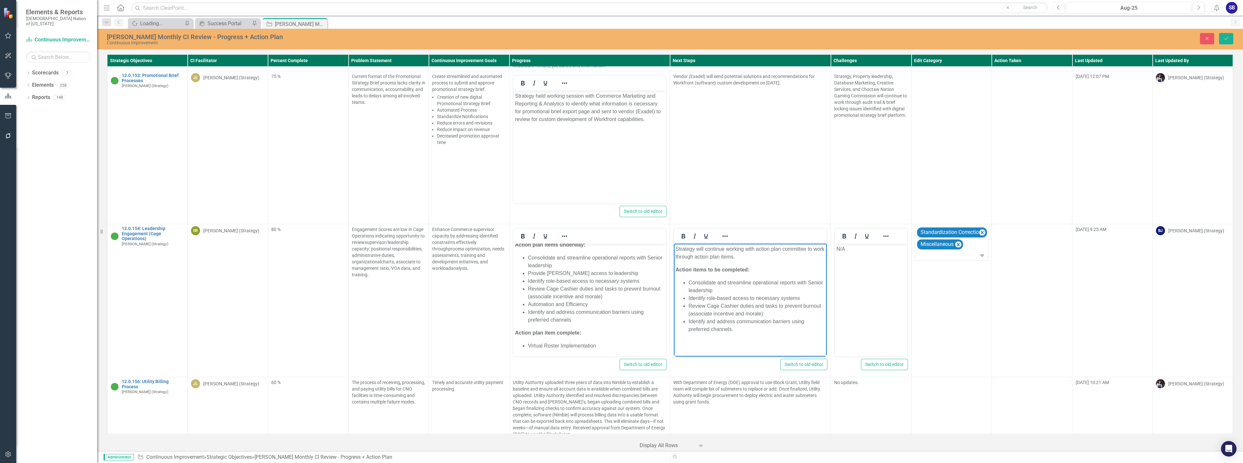
drag, startPoint x: 739, startPoint y: 330, endPoint x: 753, endPoint y: 336, distance: 14.2
click at [740, 330] on li "Identify and address communication barriers using preferred channels." at bounding box center [756, 326] width 137 height 16
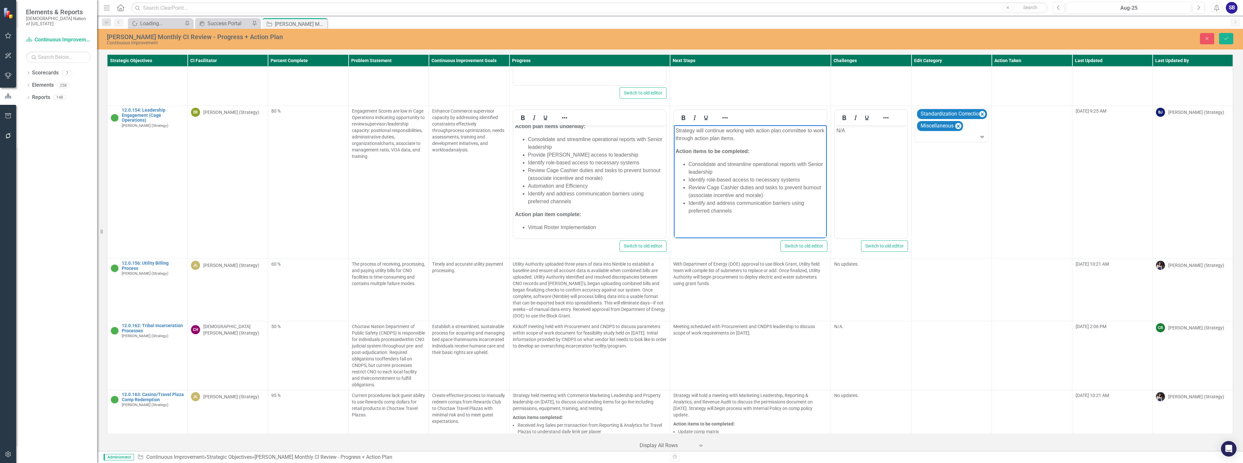
scroll to position [3708, 0]
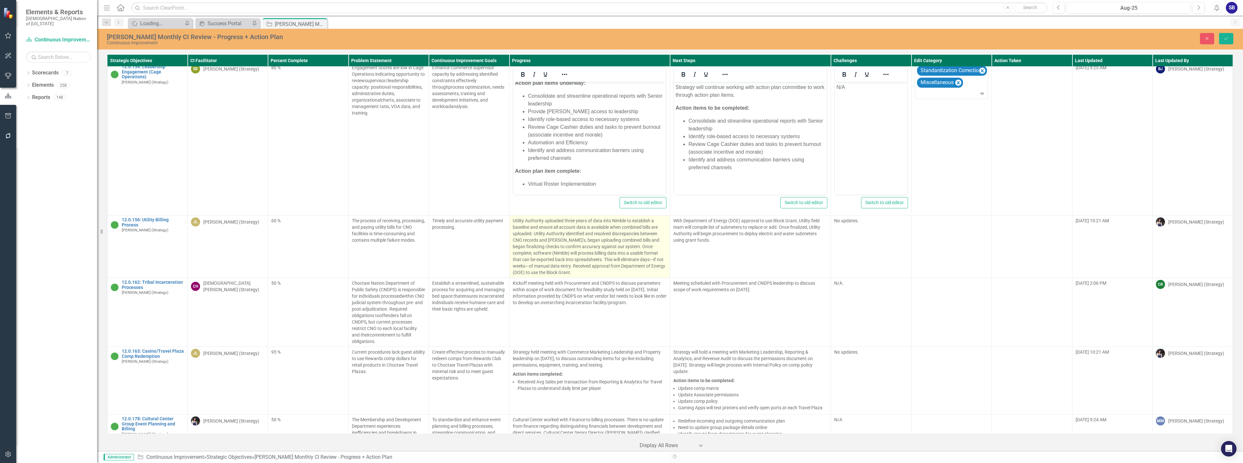
click at [571, 218] on span "Utility Authority uploaded three years of data into Nimble to establish a basel…" at bounding box center [589, 246] width 152 height 57
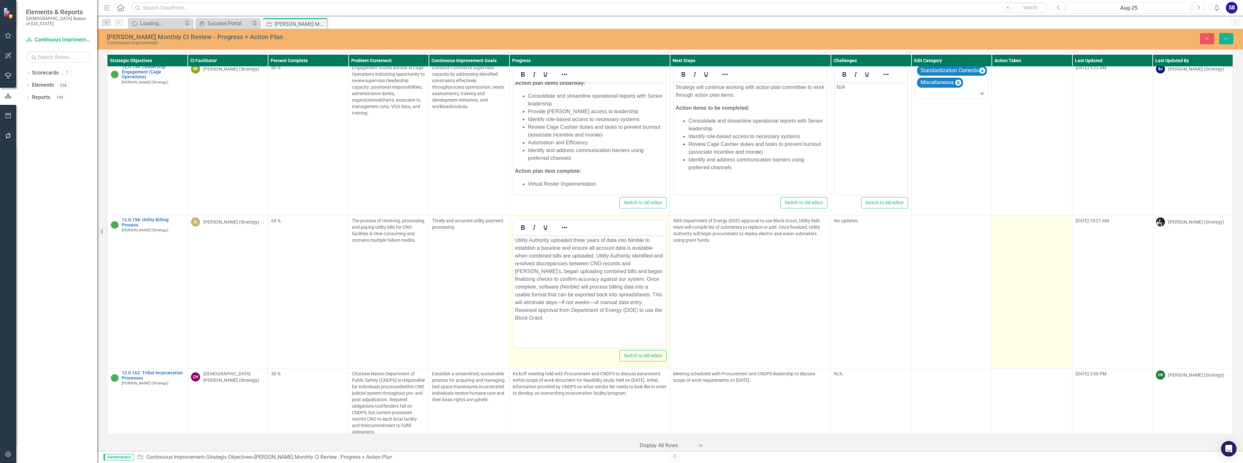
scroll to position [0, 0]
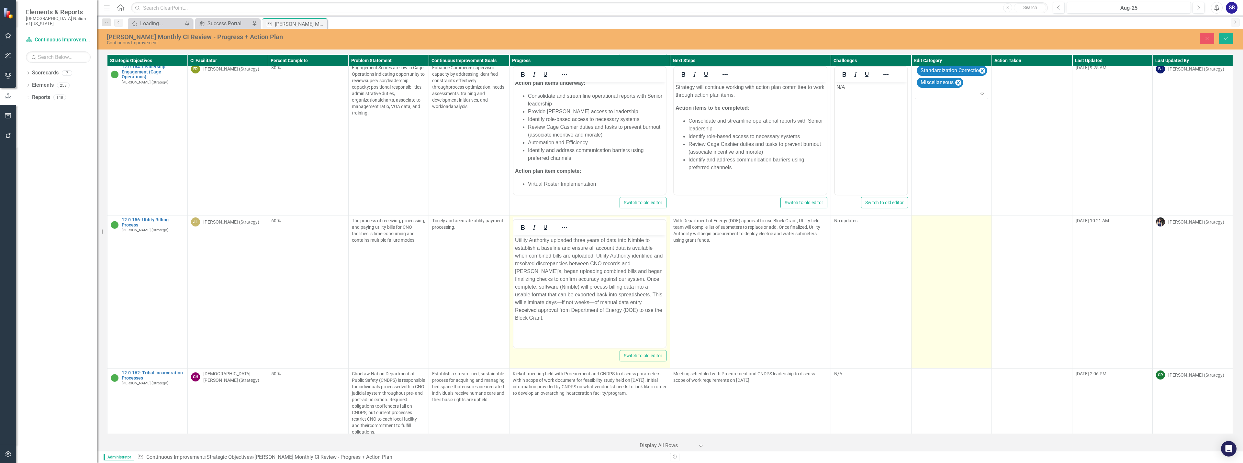
click at [951, 232] on td at bounding box center [951, 292] width 80 height 153
click at [938, 219] on div at bounding box center [946, 223] width 60 height 9
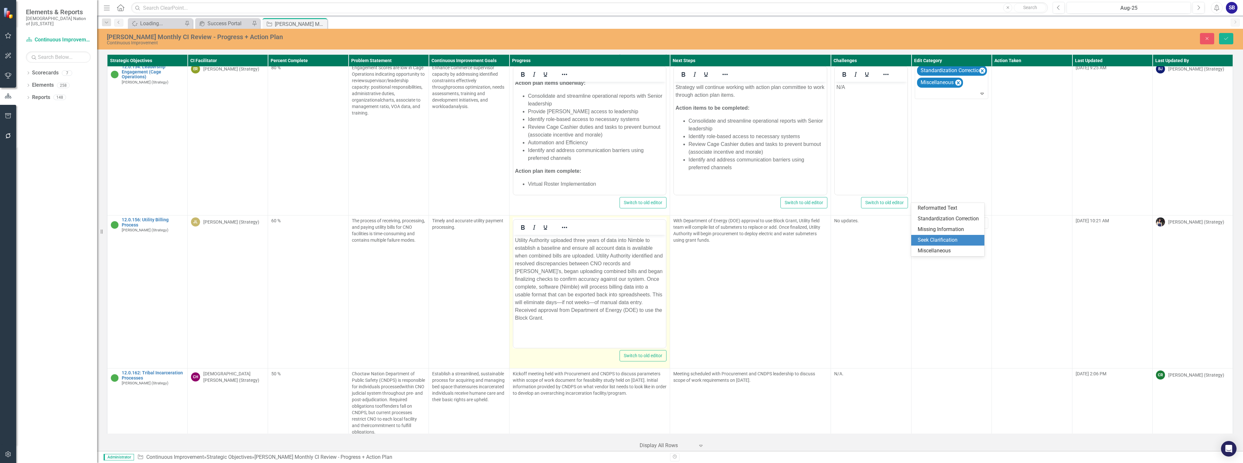
click at [937, 238] on div "Seek Clarification" at bounding box center [948, 240] width 63 height 7
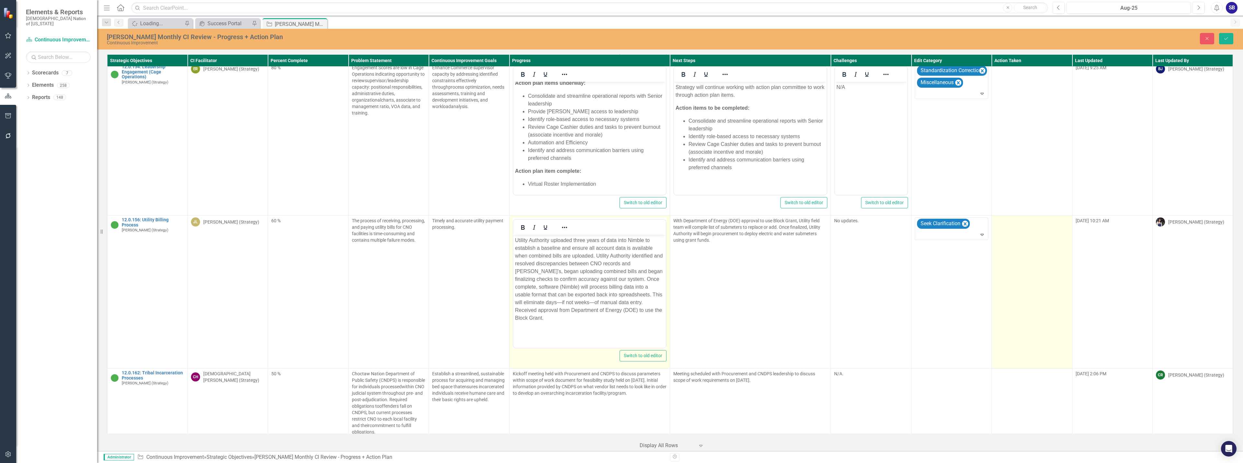
click at [1019, 223] on td at bounding box center [1031, 292] width 80 height 153
click at [1022, 216] on td "Select... Expand" at bounding box center [1031, 292] width 80 height 153
click at [1019, 219] on div at bounding box center [1027, 223] width 60 height 9
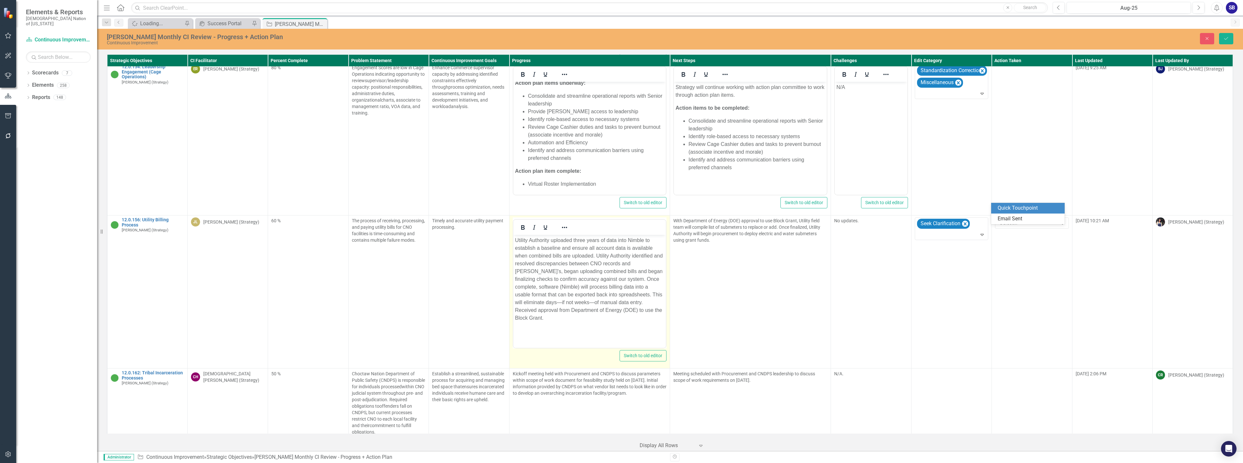
click at [1017, 208] on div "Quick Touchpoint" at bounding box center [1028, 208] width 63 height 7
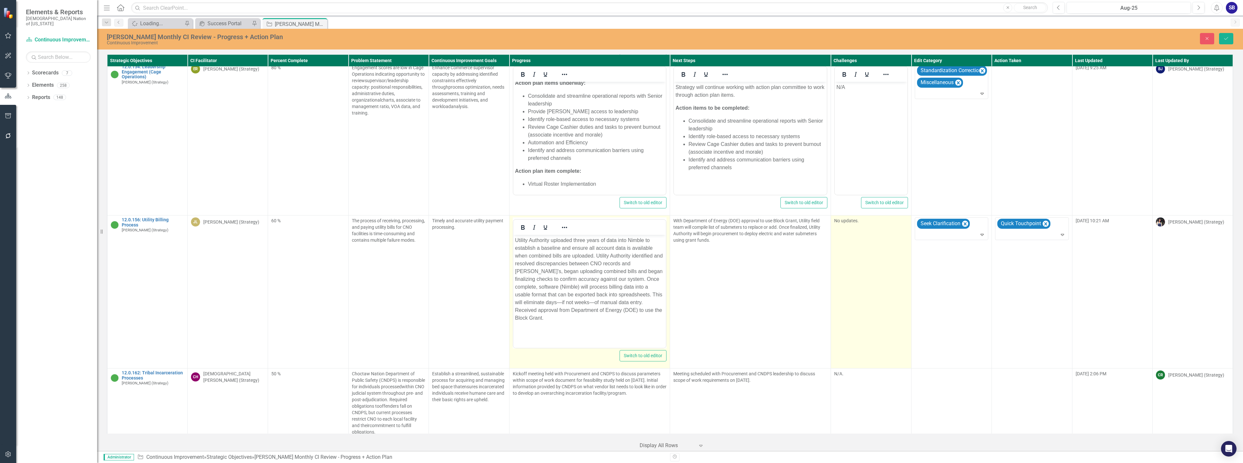
click at [864, 216] on td "No updates." at bounding box center [871, 292] width 80 height 153
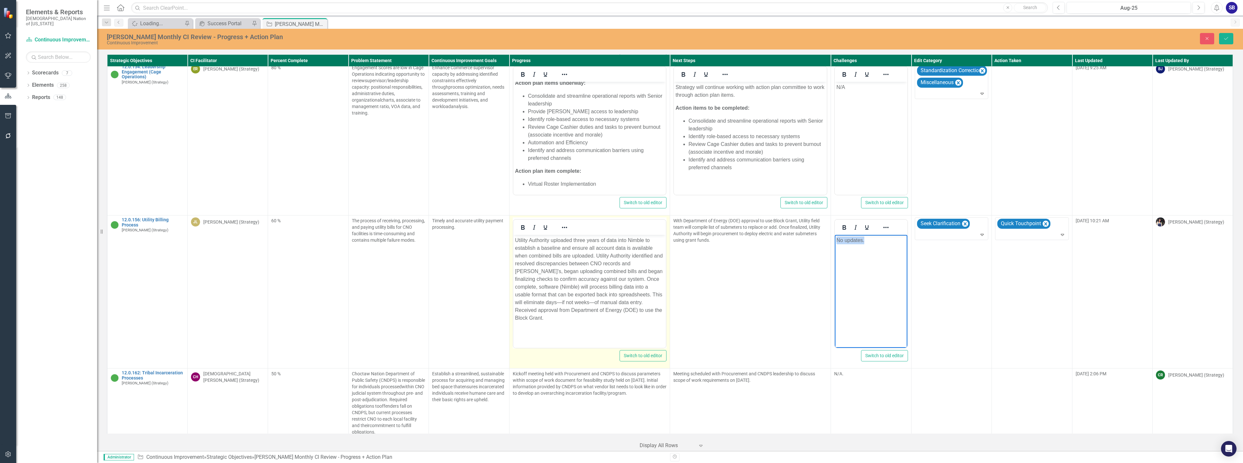
drag, startPoint x: 871, startPoint y: 240, endPoint x: 824, endPoint y: 241, distance: 47.6
click at [835, 241] on html "No updates." at bounding box center [871, 283] width 72 height 97
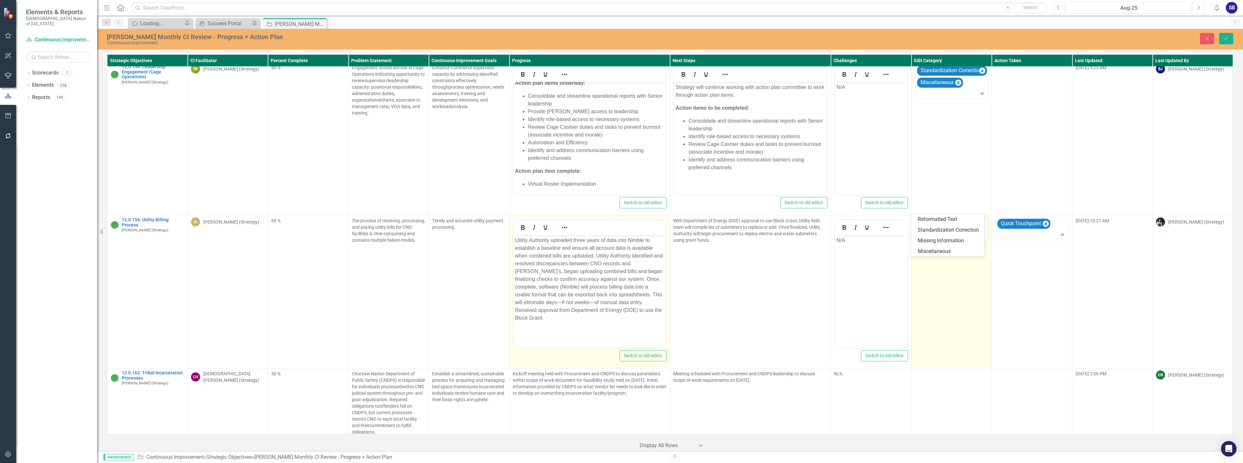
click at [970, 230] on div at bounding box center [951, 234] width 71 height 9
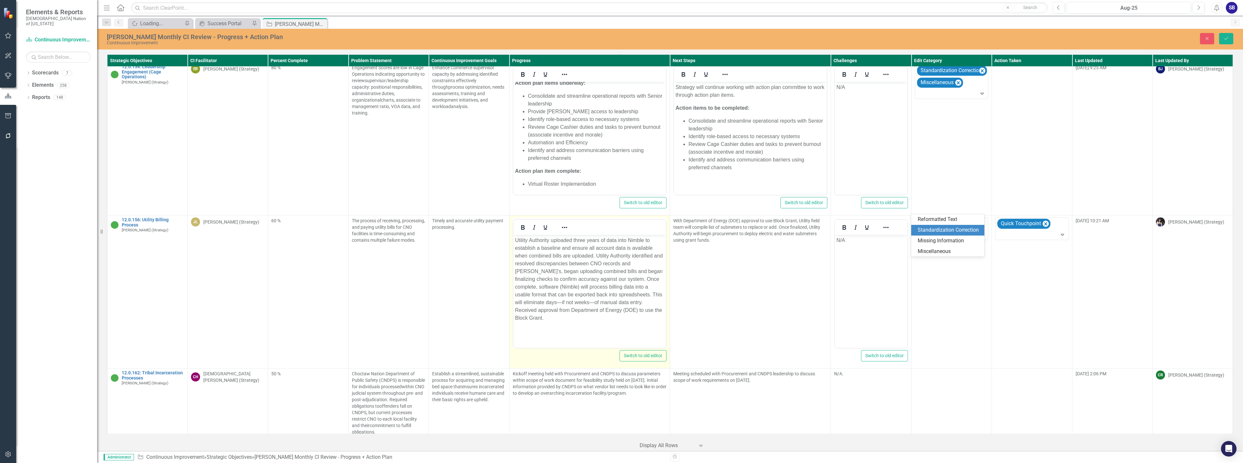
click at [966, 231] on div "Standardization Correction" at bounding box center [948, 230] width 63 height 7
click at [635, 240] on p "Utility Authority uploaded three years of data into Nimble to establish a basel…" at bounding box center [589, 279] width 149 height 85
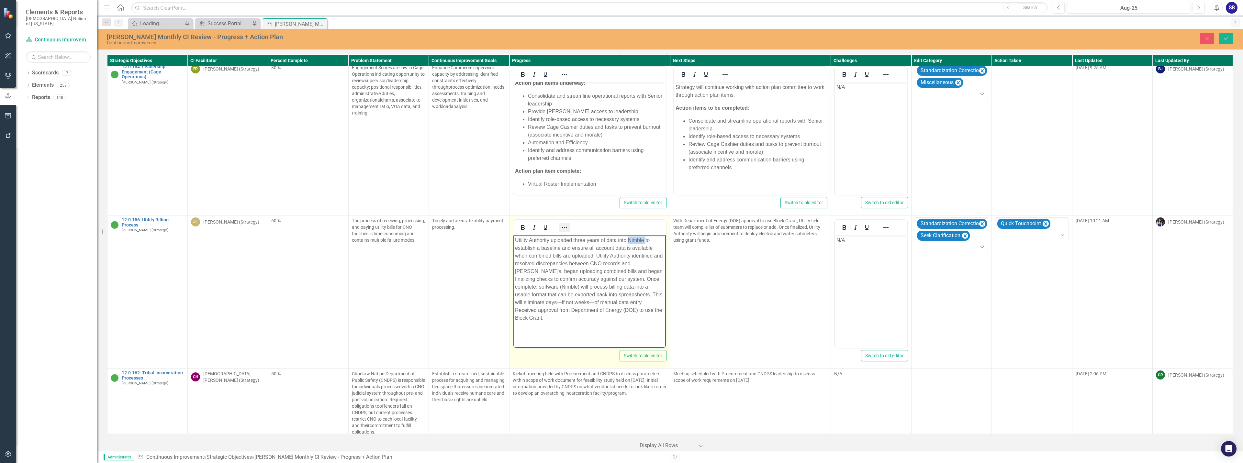
click at [561, 224] on icon "Reveal or hide additional toolbar items" at bounding box center [564, 228] width 8 height 8
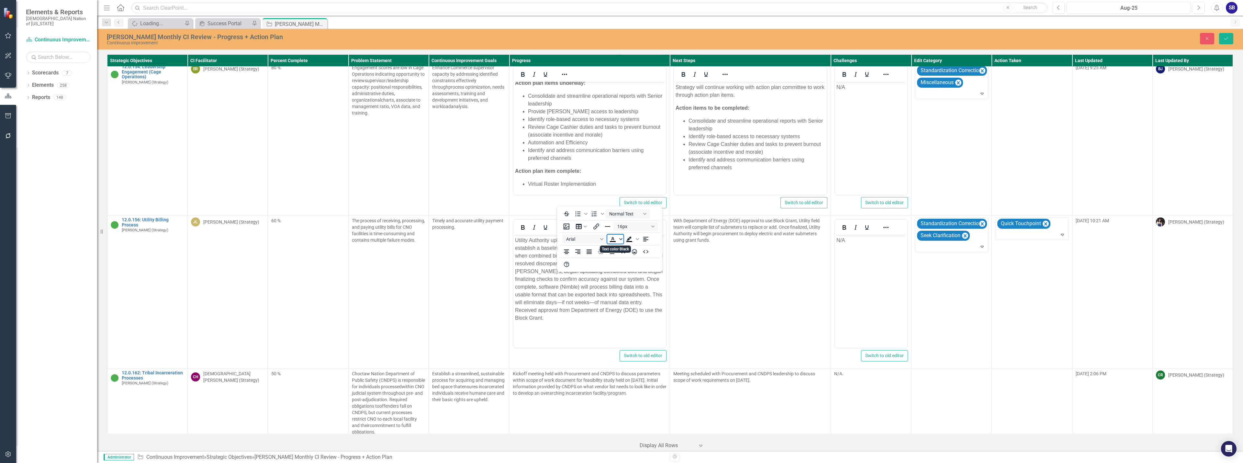
click at [622, 241] on span "Text color Black" at bounding box center [620, 239] width 5 height 9
click at [622, 265] on div "Orange" at bounding box center [622, 268] width 8 height 8
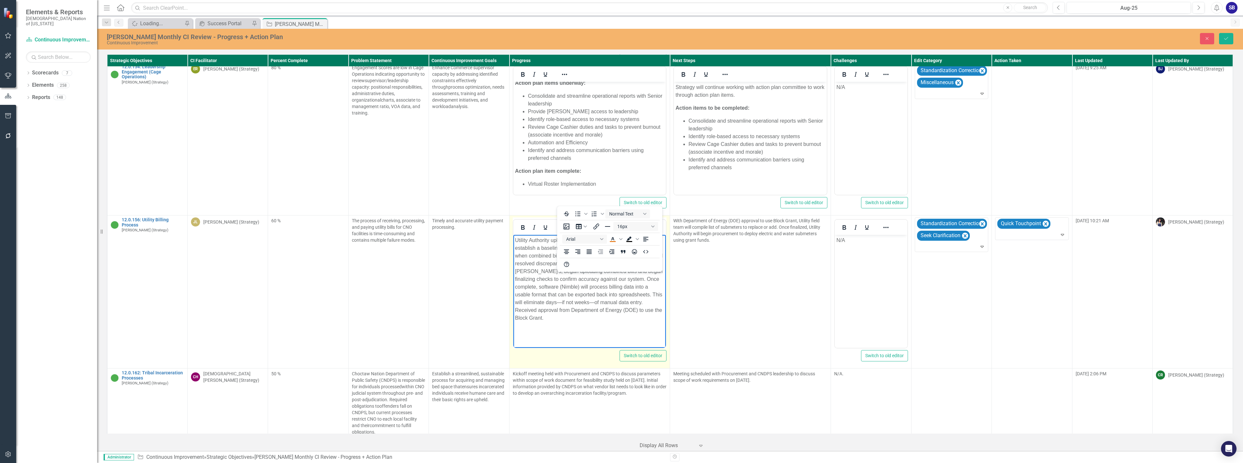
click at [562, 223] on button "Reveal or hide additional toolbar items" at bounding box center [564, 227] width 11 height 9
click at [611, 269] on p "Utility Authority uploaded three years of data into Nimble to establish a basel…" at bounding box center [589, 279] width 149 height 85
click at [539, 247] on p "Utility Authority uploaded three years of data into Nimble to establish a basel…" at bounding box center [589, 279] width 149 height 85
click at [655, 265] on p "Utility Authority uploaded three years of data into Nimble to establish baselin…" at bounding box center [589, 279] width 149 height 85
click at [577, 279] on p "Utility Authority uploaded three years of data into Nimble to establish baselin…" at bounding box center [589, 279] width 149 height 85
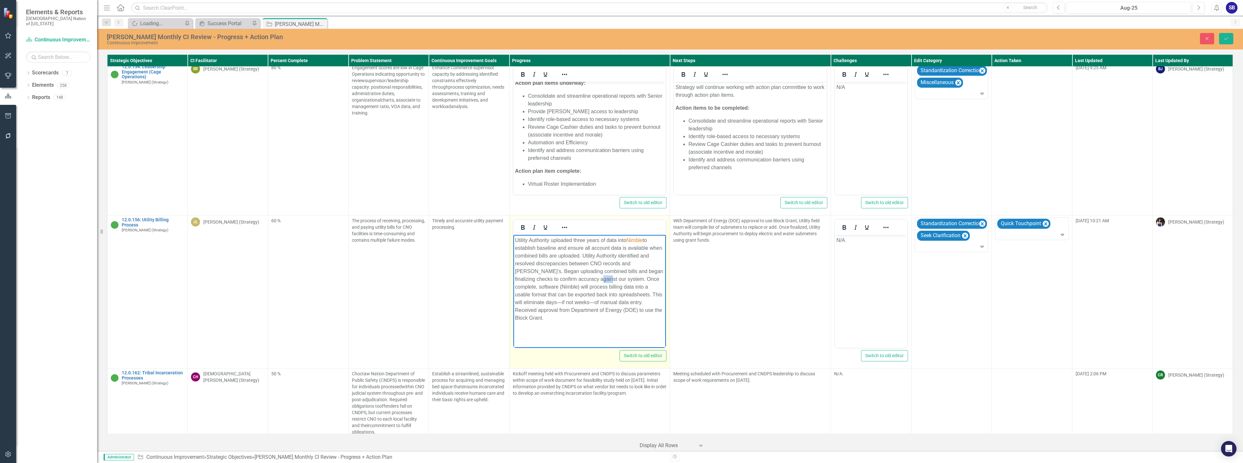
click at [577, 279] on p "Utility Authority uploaded three years of data into Nimble to establish baselin…" at bounding box center [589, 279] width 149 height 85
click at [627, 238] on span "Nimble" at bounding box center [634, 241] width 16 height 6
drag, startPoint x: 536, startPoint y: 250, endPoint x: 515, endPoint y: 249, distance: 20.4
click at [515, 249] on p "Utility Authority uploaded three years of data into software ( Nimble) to estab…" at bounding box center [589, 279] width 149 height 85
click at [564, 224] on icon "Reveal or hide additional toolbar items" at bounding box center [564, 228] width 8 height 8
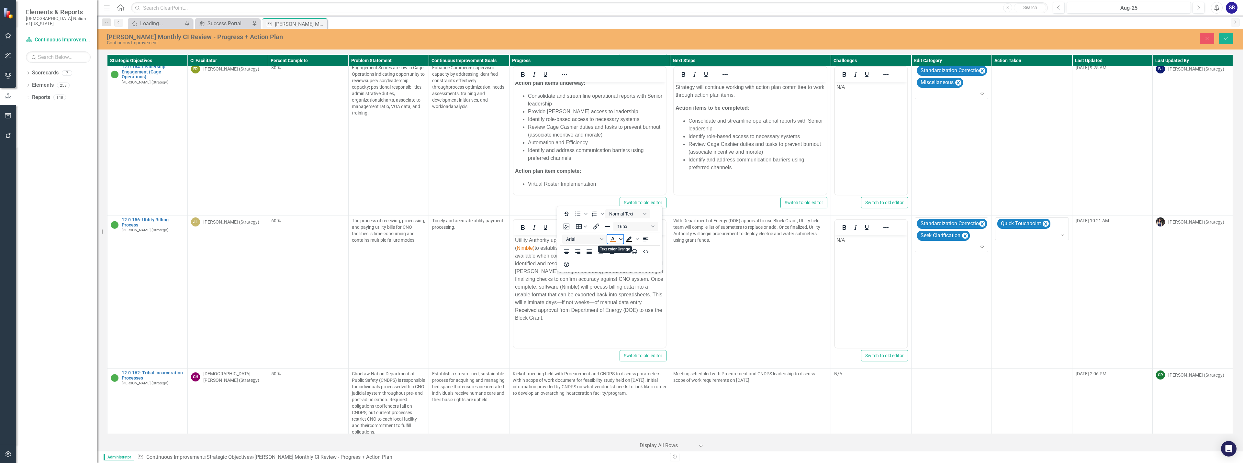
click at [622, 239] on icon "Text color Orange" at bounding box center [620, 239] width 3 height 3
click at [633, 286] on icon "Remove color" at bounding box center [632, 288] width 6 height 6
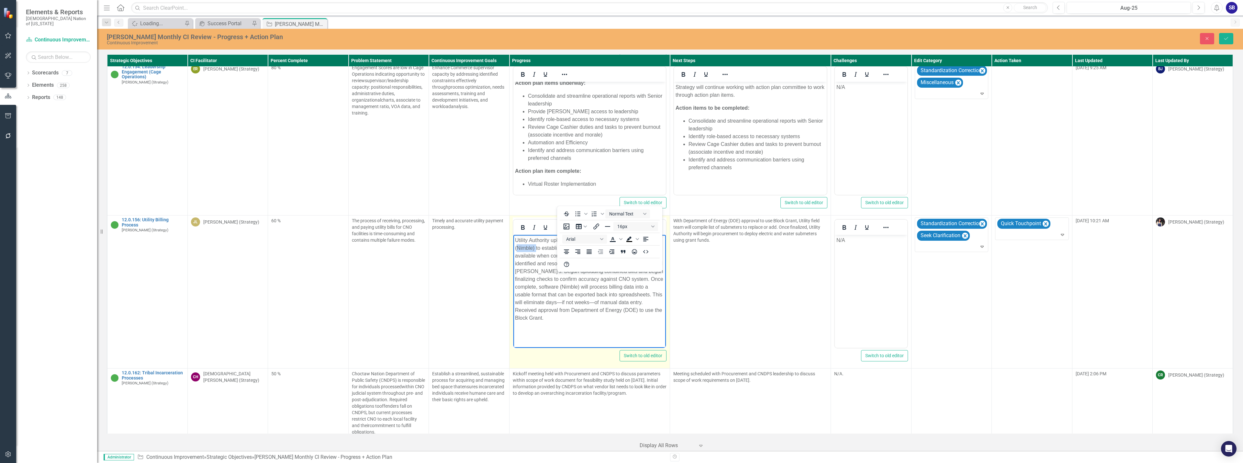
click at [567, 223] on button "Reveal or hide additional toolbar items" at bounding box center [564, 227] width 11 height 9
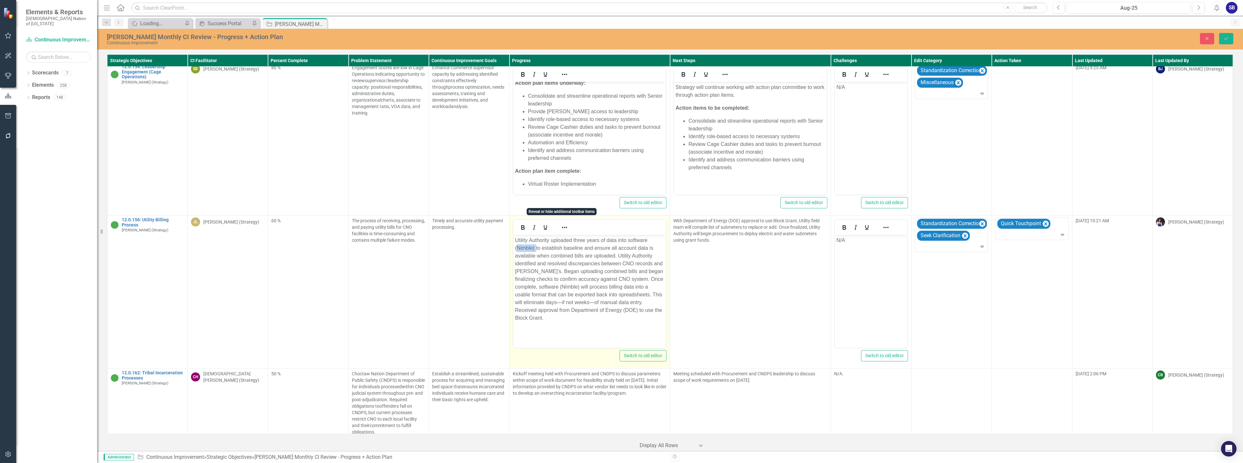
click at [565, 267] on p "Utility Authority uploaded three years of data into software (Nimble) to establ…" at bounding box center [589, 279] width 149 height 85
drag, startPoint x: 561, startPoint y: 288, endPoint x: 538, endPoint y: 288, distance: 22.3
click at [538, 288] on p "Utility Authority uploaded three years of data into software (Nimble) to establ…" at bounding box center [589, 279] width 149 height 85
click at [553, 287] on p "Utility Authority uploaded three years of data into software (Nimble) to establ…" at bounding box center [589, 276] width 149 height 78
click at [619, 288] on p "Utility Authority uploaded three years of data into software (Nimble) to establ…" at bounding box center [589, 276] width 149 height 78
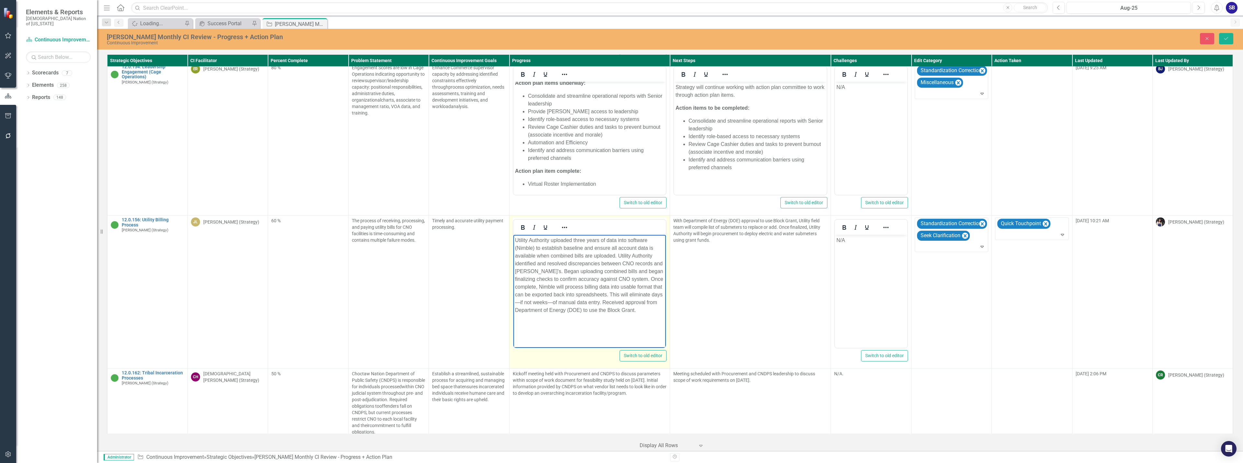
click at [519, 304] on p "Utility Authority uploaded three years of data into software (Nimble) to establ…" at bounding box center [589, 276] width 149 height 78
click at [562, 305] on p "Utility Authority uploaded three years of data into software (Nimble) to establ…" at bounding box center [589, 276] width 149 height 78
click at [572, 309] on p "Utility Authority uploaded three years of data into software (Nimble) to establ…" at bounding box center [589, 276] width 149 height 78
click at [586, 312] on p "Utility Authority uploaded three years of data into software (Nimble) to establ…" at bounding box center [589, 276] width 149 height 78
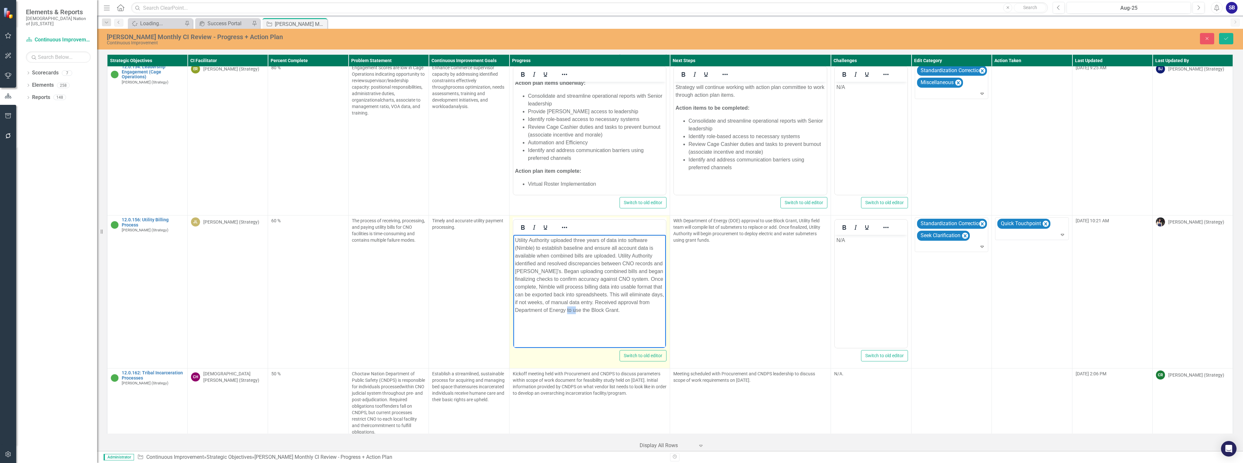
click at [586, 312] on p "Utility Authority uploaded three years of data into software (Nimble) to establ…" at bounding box center [589, 276] width 149 height 78
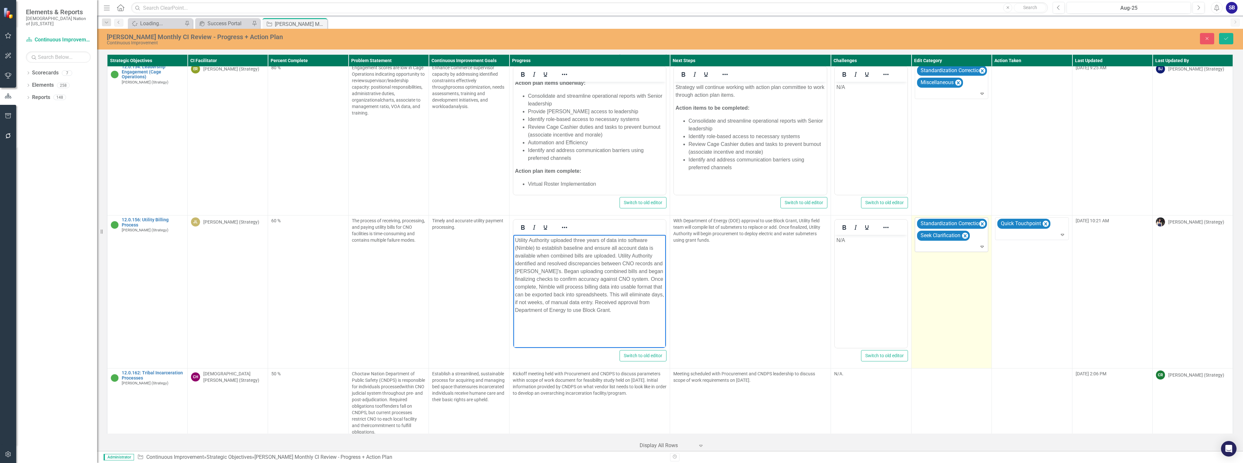
click at [979, 244] on icon "Expand" at bounding box center [982, 246] width 6 height 5
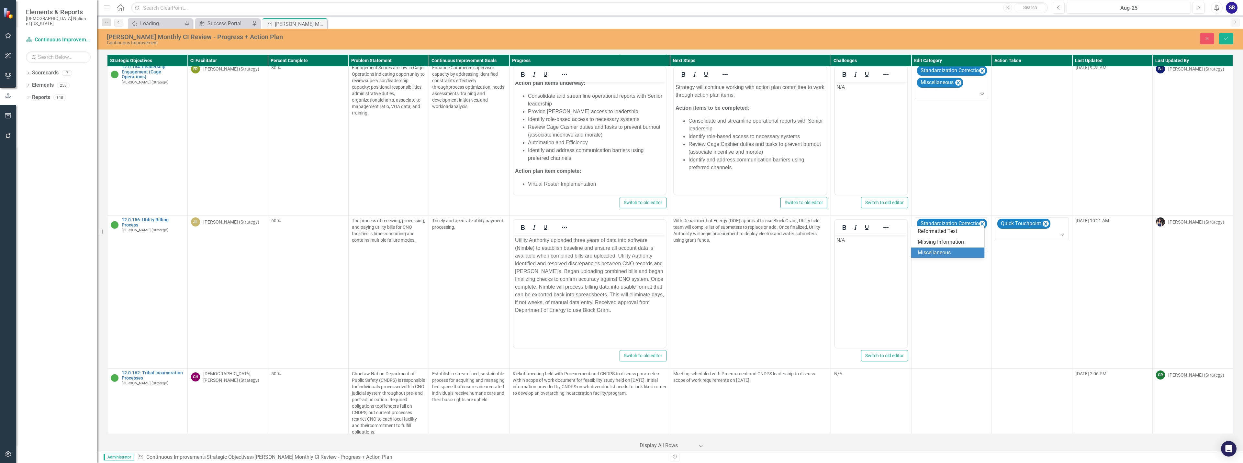
click at [969, 252] on div "Miscellaneous" at bounding box center [948, 252] width 63 height 7
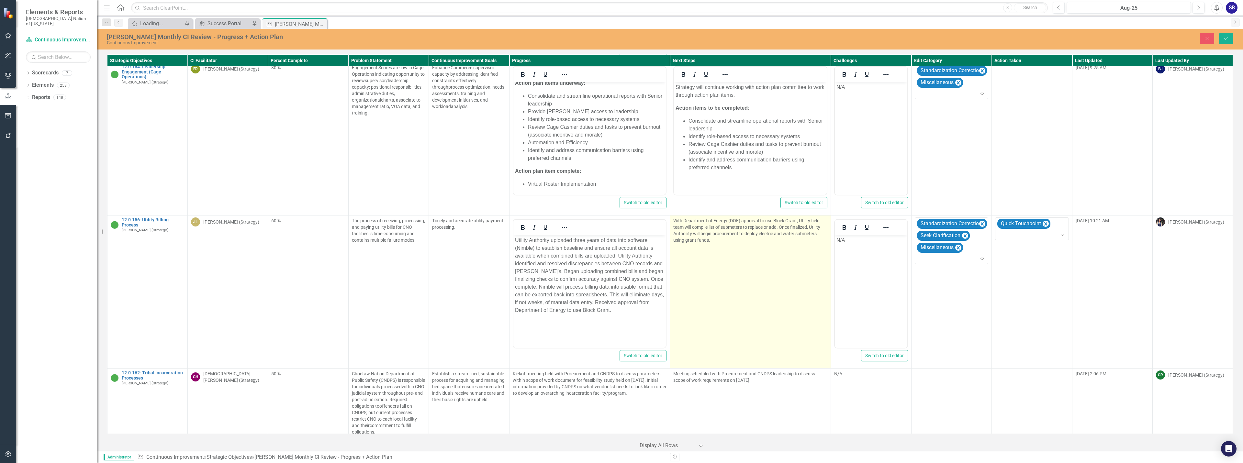
click at [743, 272] on td "With Department of Energy (DOE) approval to use Block Grant, Utility field team…" at bounding box center [750, 292] width 161 height 153
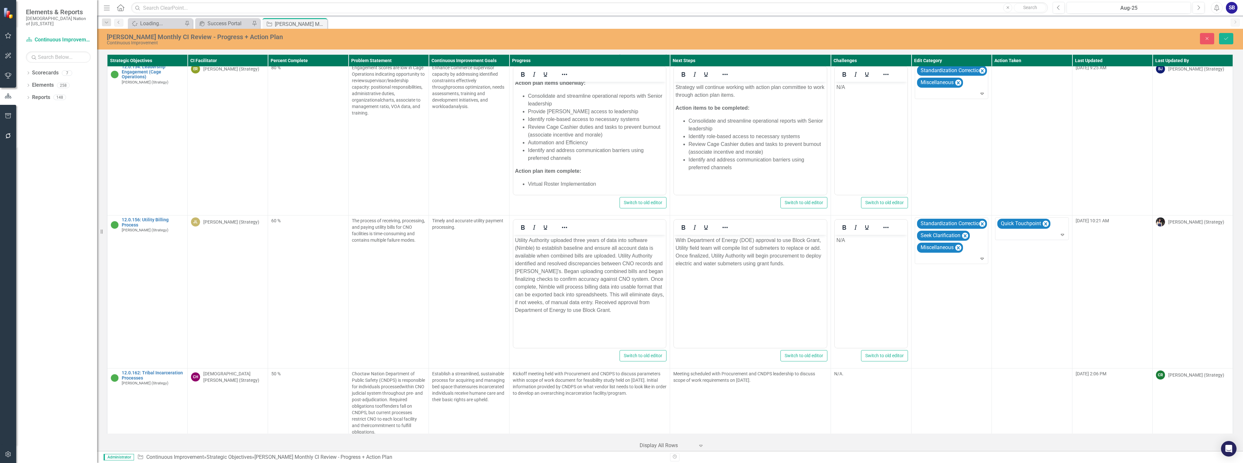
click at [748, 241] on p "With Department of Energy (DOE) approval to use Block Grant, Utility field team…" at bounding box center [749, 252] width 149 height 31
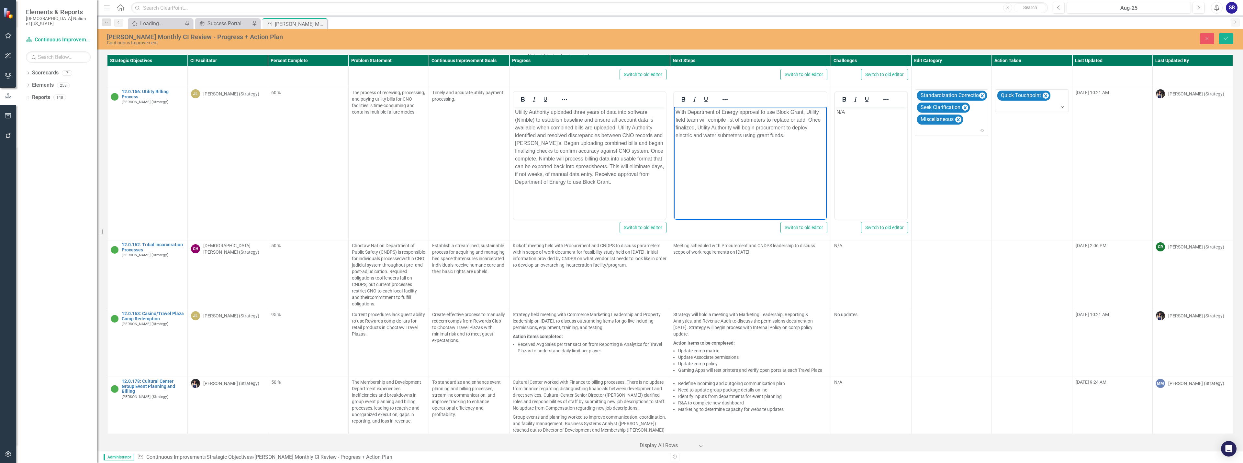
scroll to position [3870, 0]
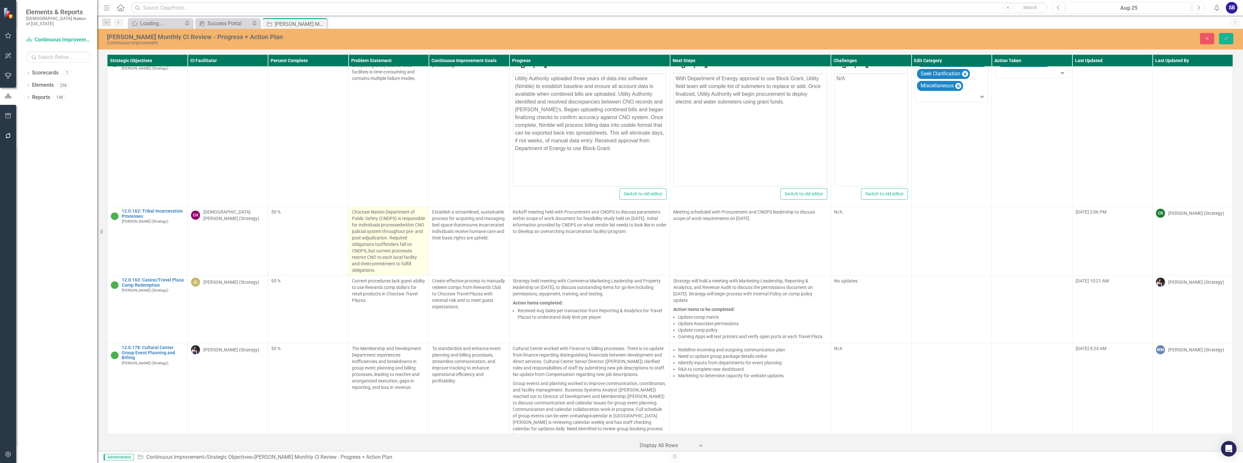
click at [406, 221] on p "Choctaw Nation Department of Public Safety (CNDPS) is responsible for individua…" at bounding box center [388, 241] width 73 height 65
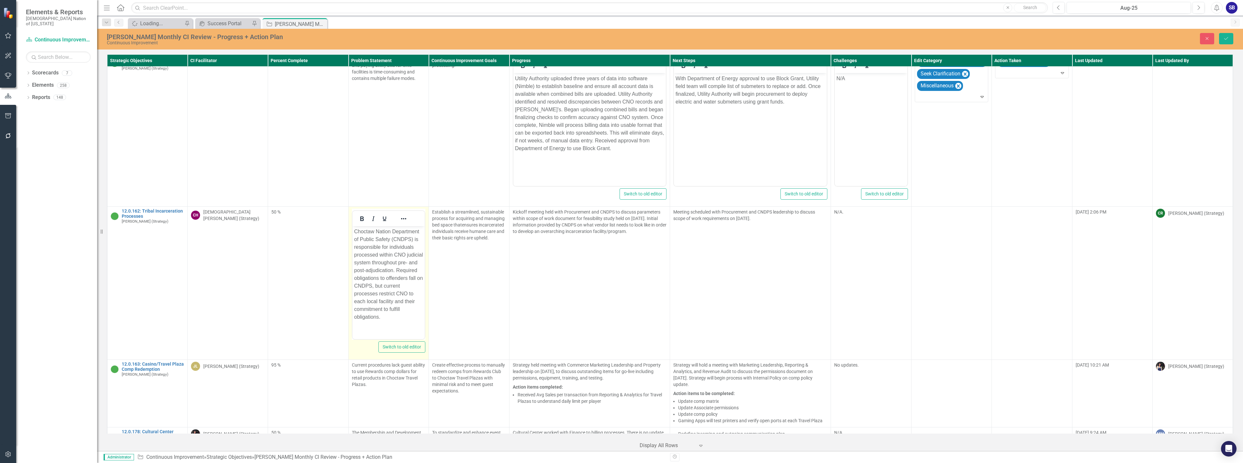
scroll to position [0, 0]
drag, startPoint x: 353, startPoint y: 230, endPoint x: 391, endPoint y: 251, distance: 43.6
click at [391, 251] on body "Choctaw Nation Department of Public Safety (CNDPS) is responsible for individua…" at bounding box center [388, 277] width 72 height 102
copy p "Choctaw Nation Department of Public Safety (CNDPS)"
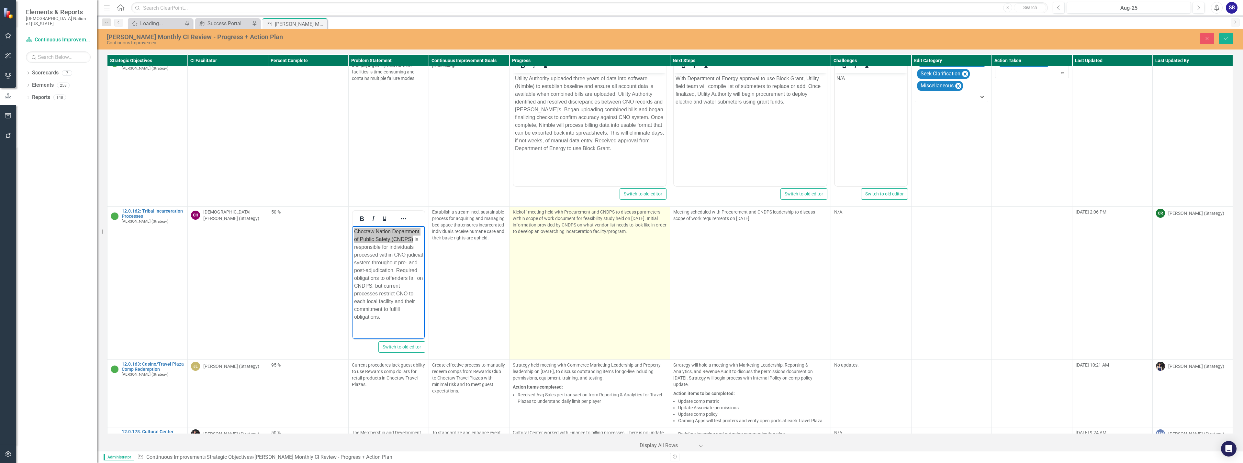
click at [571, 209] on p "Kickoff meeting held with Procurement and CNDPS to discuss parameters within sc…" at bounding box center [590, 222] width 154 height 26
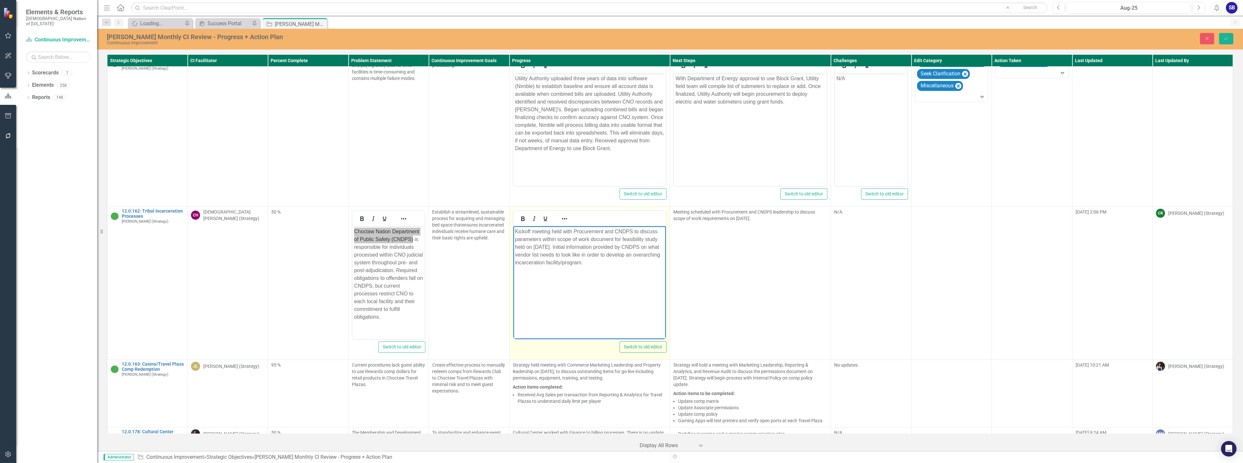
click at [622, 231] on p "Kickoff meeting held with Procurement and CNDPS to discuss parameters within sc…" at bounding box center [589, 247] width 149 height 39
paste body "Rich Text Area. Press ALT-0 for help."
click at [628, 264] on p "Kickoff meeting held with Procurement and Choctaw Nation Department of Public S…" at bounding box center [589, 251] width 149 height 47
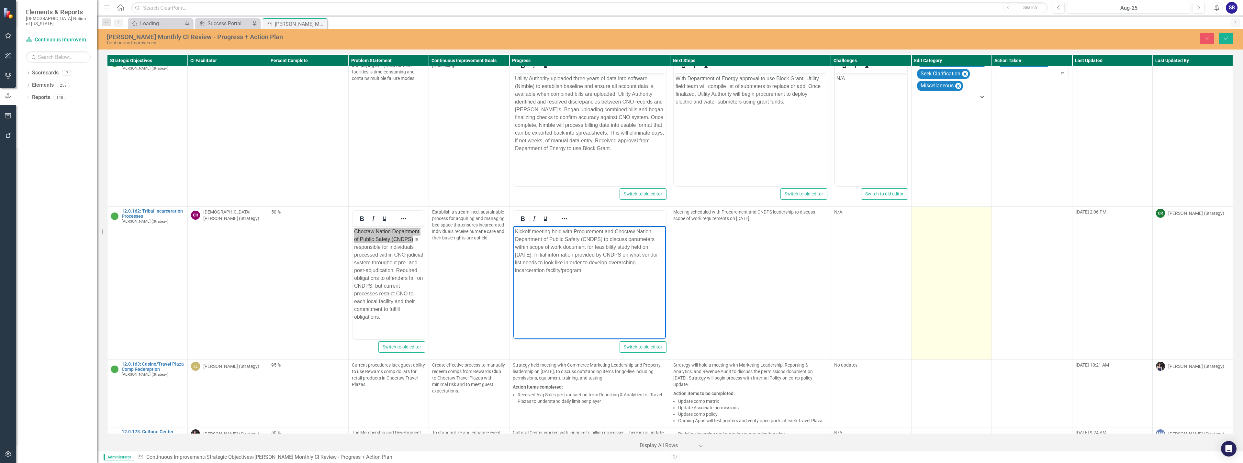
click at [952, 248] on td at bounding box center [951, 283] width 80 height 153
click at [952, 244] on td at bounding box center [951, 283] width 80 height 153
click at [929, 207] on td at bounding box center [951, 283] width 80 height 153
click at [929, 210] on div at bounding box center [946, 214] width 60 height 9
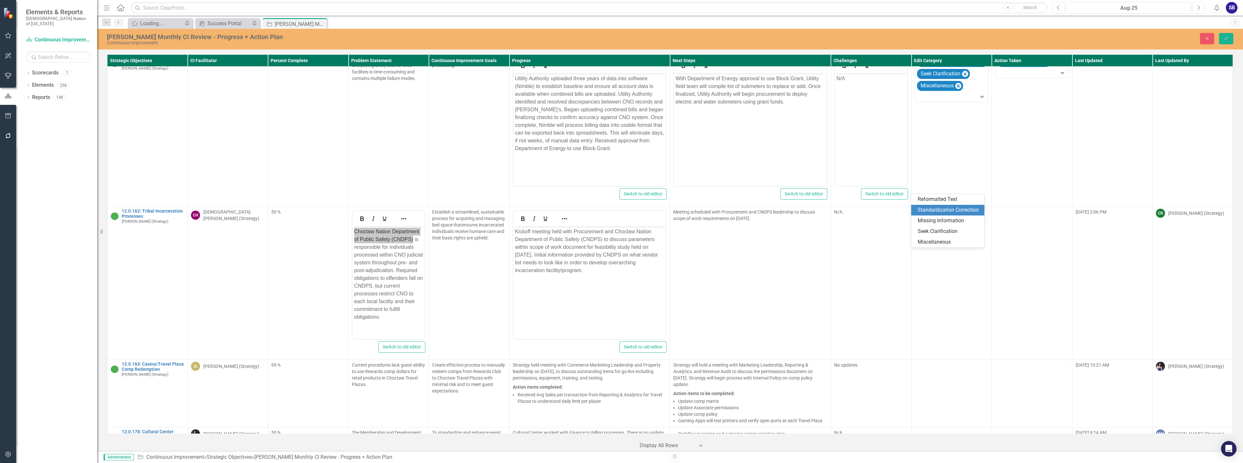
click at [929, 209] on div "Standardization Correction" at bounding box center [948, 209] width 63 height 7
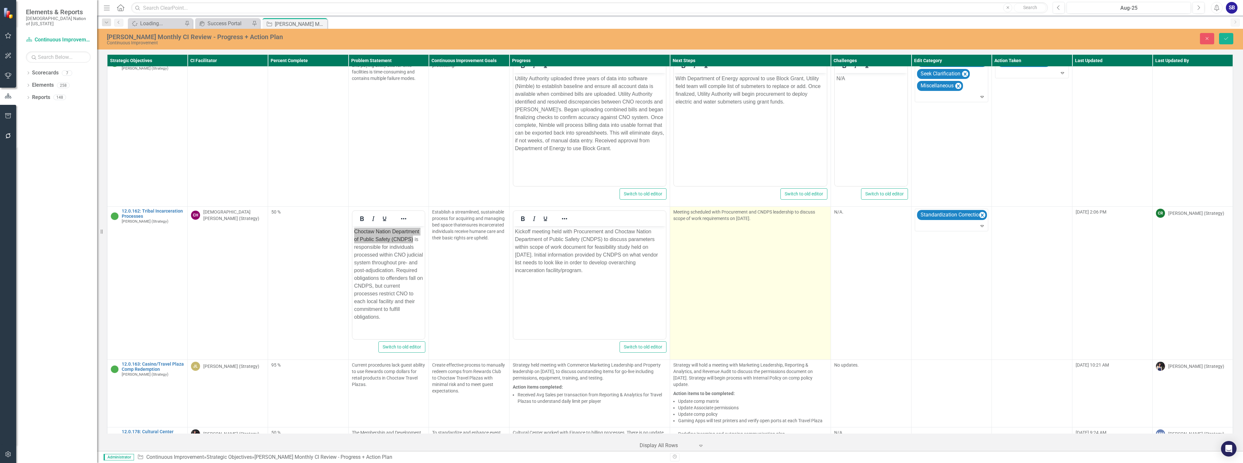
click at [756, 233] on td "Meeting scheduled with Procurement and CNDPS leadership to discuss scope of wor…" at bounding box center [750, 283] width 161 height 153
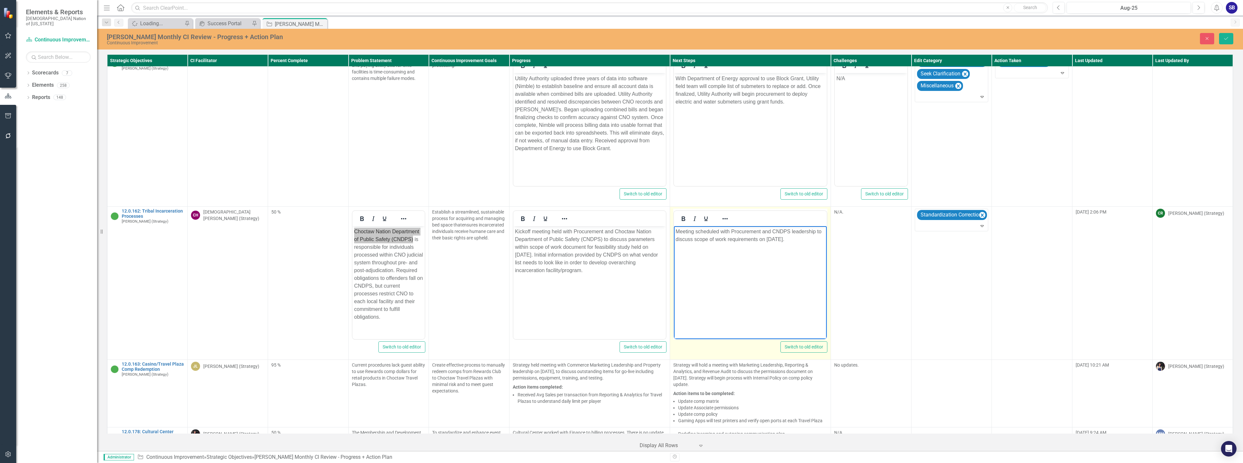
click at [776, 230] on p "Meeting scheduled with Procurement and CNDPS leadership to discuss scope of wor…" at bounding box center [749, 236] width 149 height 16
paste body "Rich Text Area. Press ALT-0 for help."
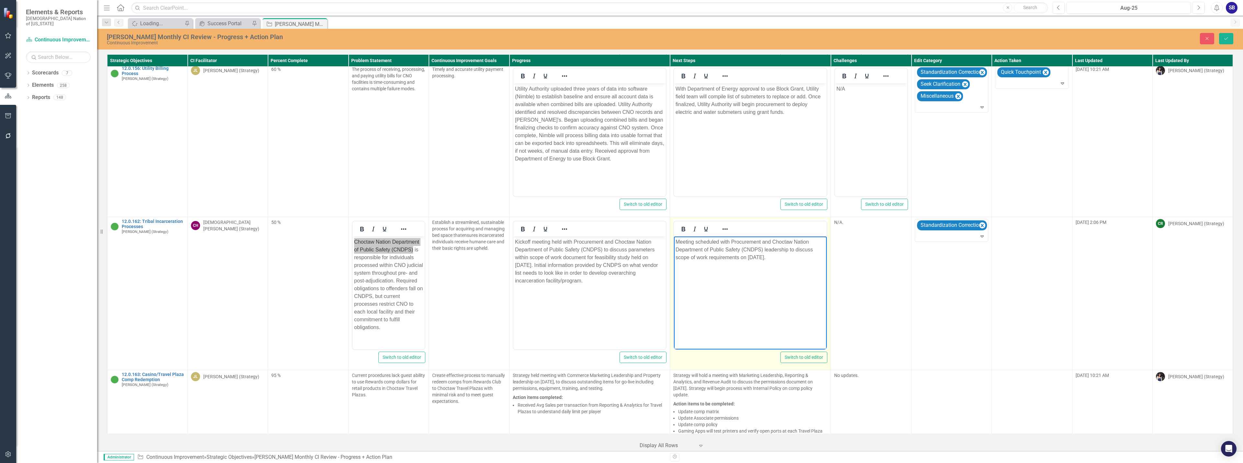
scroll to position [3967, 0]
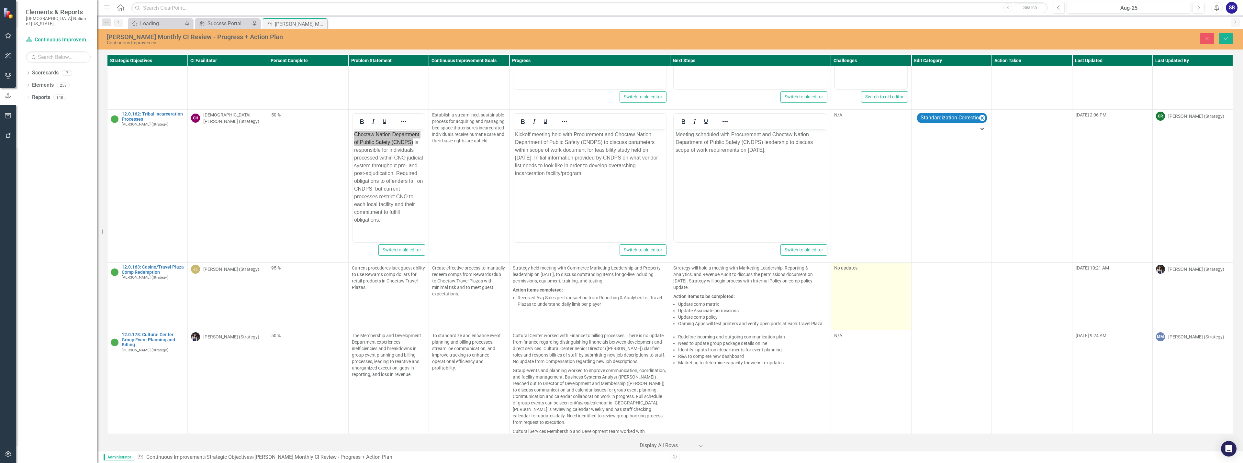
click at [853, 275] on td "No updates." at bounding box center [871, 297] width 80 height 68
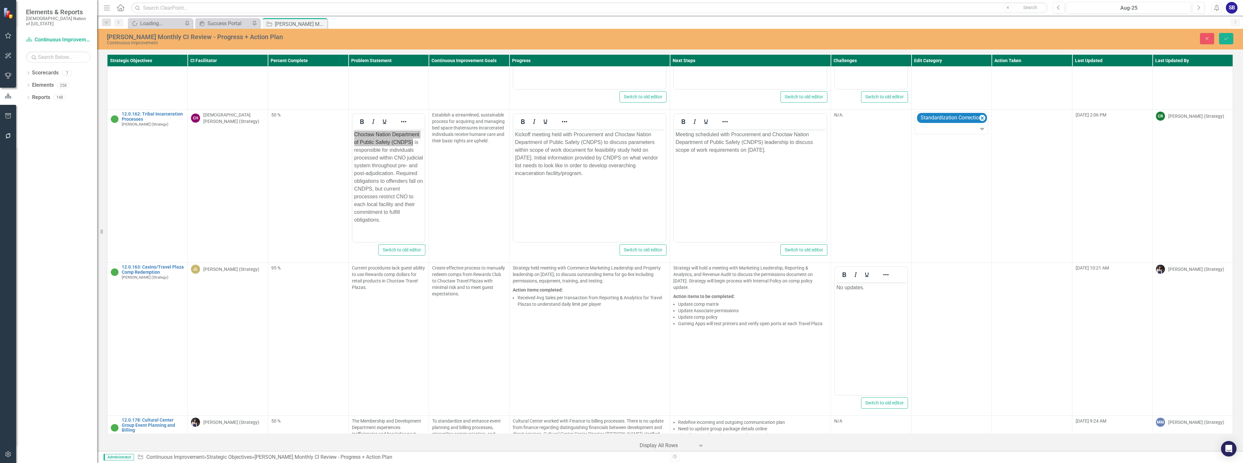
scroll to position [0, 0]
drag, startPoint x: 871, startPoint y: 289, endPoint x: 783, endPoint y: 289, distance: 88.0
click at [835, 289] on html "No updates." at bounding box center [871, 330] width 72 height 97
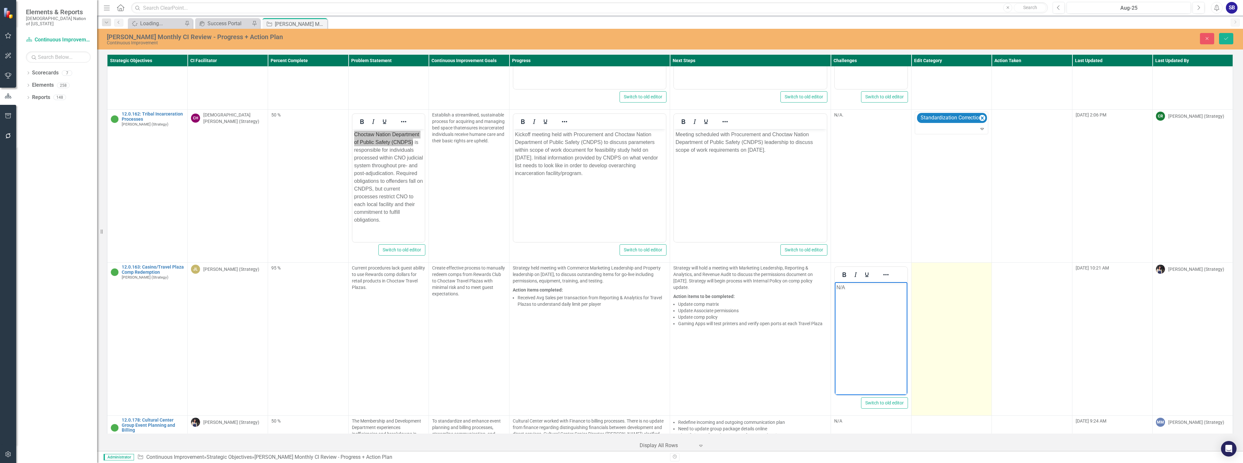
click at [948, 279] on td at bounding box center [951, 339] width 80 height 153
click at [949, 266] on div at bounding box center [946, 270] width 60 height 9
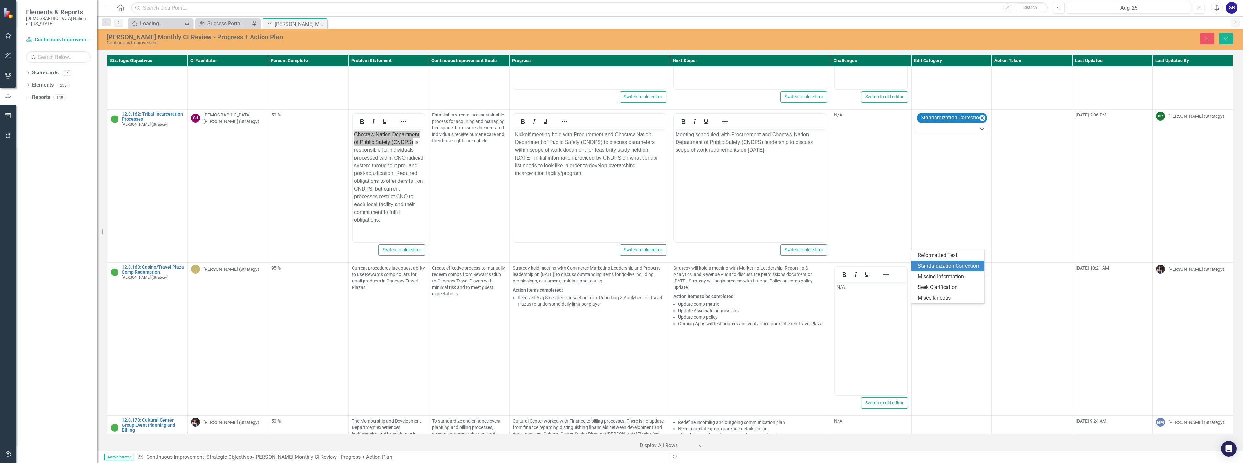
click at [948, 265] on div "Standardization Correction" at bounding box center [948, 265] width 63 height 7
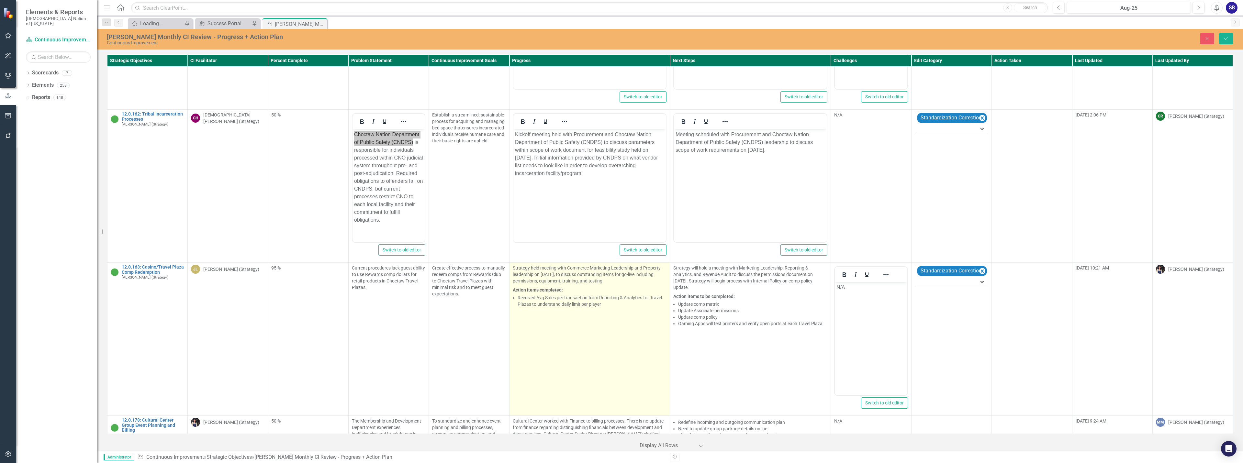
click at [606, 324] on td "Strategy held meeting with Commerce Marketing Leadership and Property leadershi…" at bounding box center [589, 339] width 161 height 153
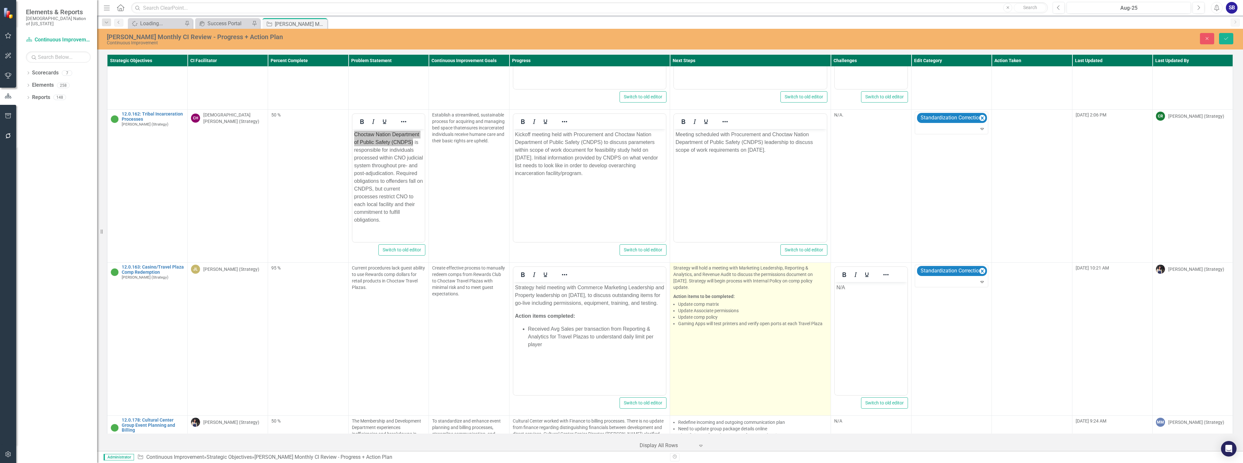
click at [742, 320] on li "Gaming Apps will test printers and verify open ports at each Travel Plaza" at bounding box center [752, 323] width 149 height 6
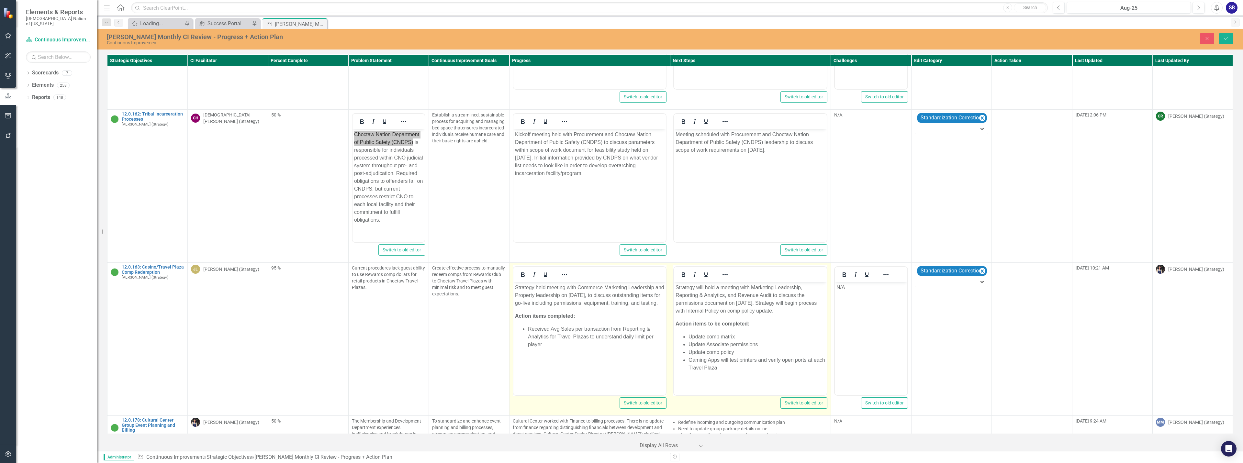
click at [635, 289] on p "Strategy held meeting with Commerce Marketing Leadership and Property leadershi…" at bounding box center [589, 295] width 149 height 23
click at [630, 290] on p "Strategy held meeting with Commerce Marketing Leadership and Property leadershi…" at bounding box center [589, 295] width 149 height 23
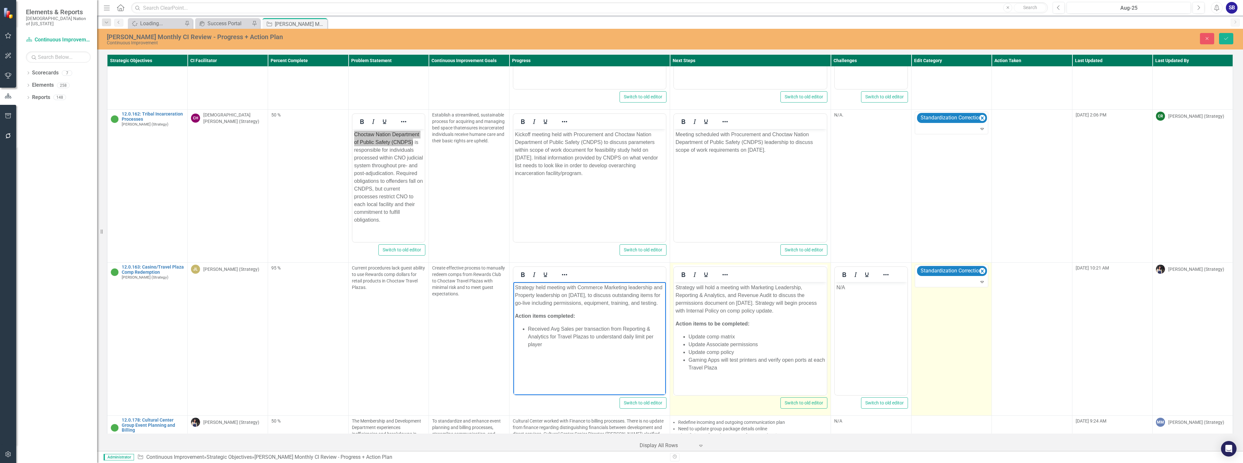
click at [942, 263] on td "Standardization Correction Expand" at bounding box center [951, 339] width 80 height 153
click at [940, 265] on div "Standardization Correction" at bounding box center [952, 276] width 72 height 22
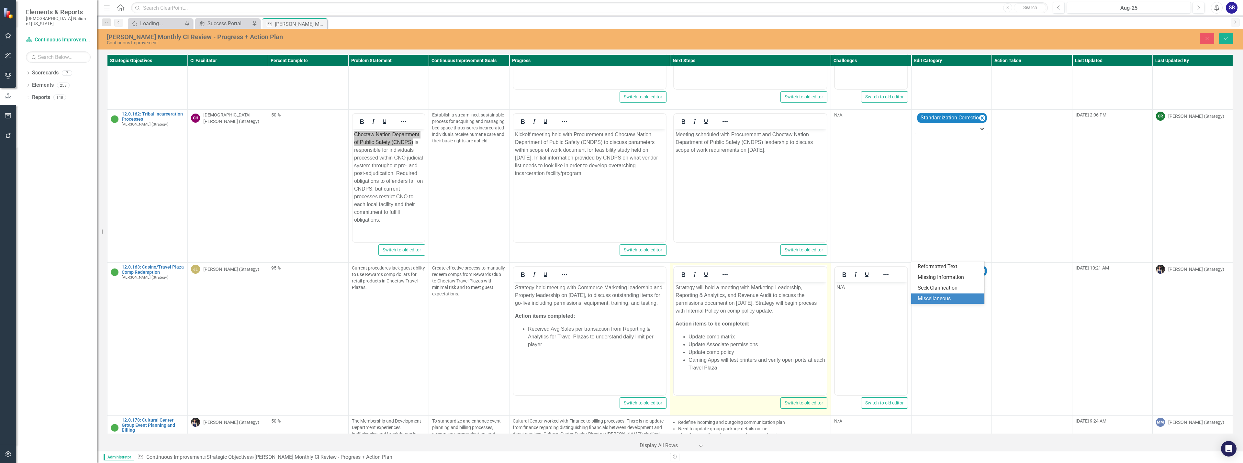
click at [940, 299] on div "Miscellaneous" at bounding box center [948, 298] width 63 height 7
click at [559, 339] on p "Received Avg Sales per transaction from Reporting & Analytics for Travel Plazas…" at bounding box center [595, 336] width 137 height 23
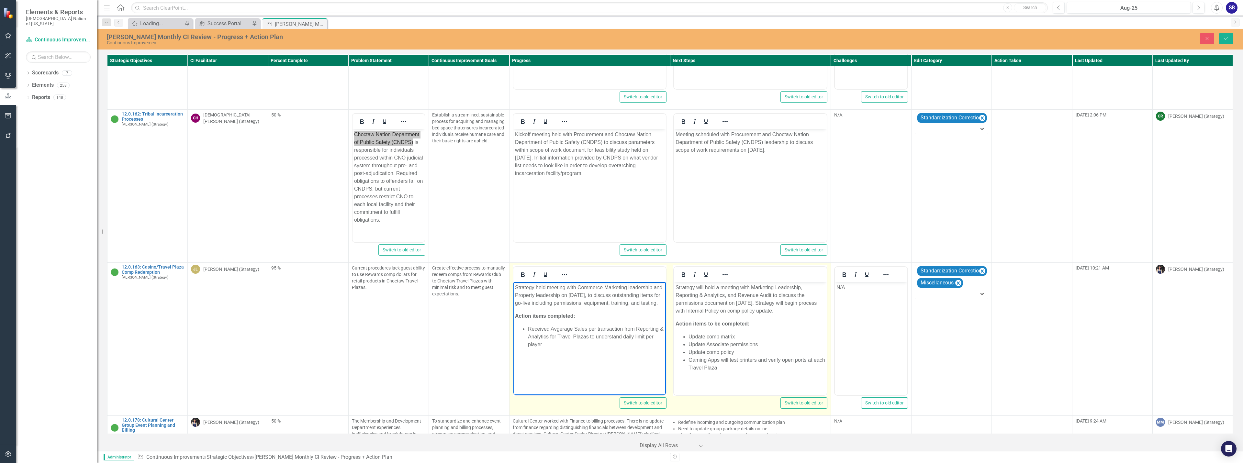
click at [551, 337] on p "Received Avgerage Sales per transaction from Reporting & Analytics for Travel P…" at bounding box center [595, 336] width 137 height 23
click at [558, 358] on body "Strategy held meeting with Commerce Marketing leadership and Property leadershi…" at bounding box center [589, 330] width 153 height 97
click at [577, 336] on p "Received avgerage Sales per transaction from Reporting & Analytics for Travel P…" at bounding box center [595, 336] width 137 height 23
click at [583, 356] on body "Strategy held meeting with Commerce Marketing leadership and Property leadershi…" at bounding box center [589, 330] width 153 height 97
click at [719, 289] on p "Strategy will hold a meeting with Marketing Leadership, Reporting & Analytics, …" at bounding box center [749, 299] width 149 height 31
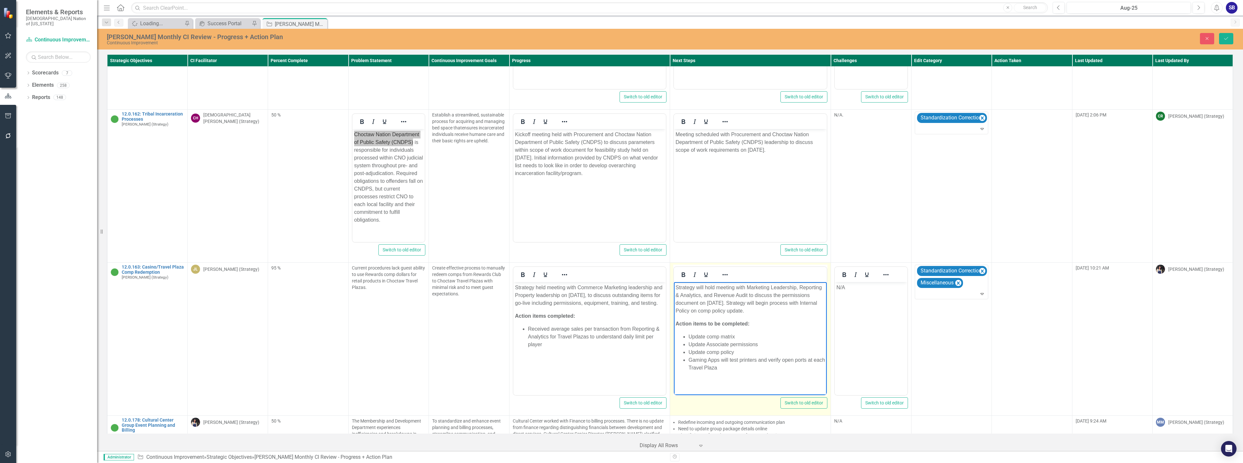
click at [773, 290] on p "Strategy will hold meeting with Marketing Leadership, Reporting & Analytics, an…" at bounding box center [749, 299] width 149 height 31
click at [776, 297] on p "Strategy will hold meeting with Marketing leadership, Reporting & Analytics, an…" at bounding box center [749, 299] width 149 height 31
click at [710, 346] on li "Update Associate permissions" at bounding box center [756, 345] width 137 height 8
click at [711, 361] on li "Gaming Apps will test printers and verify open ports at each Travel Plaza" at bounding box center [756, 364] width 137 height 16
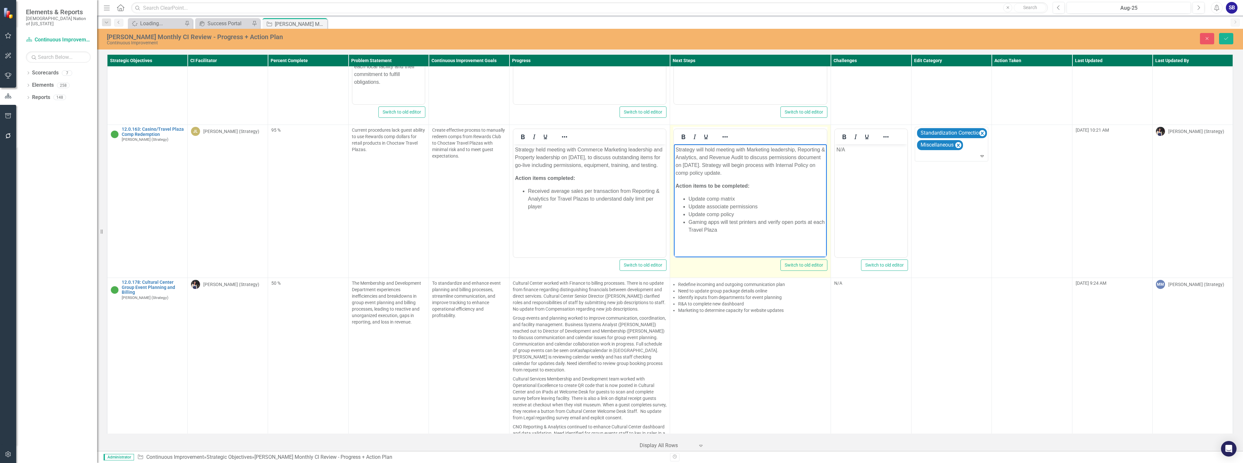
scroll to position [4128, 0]
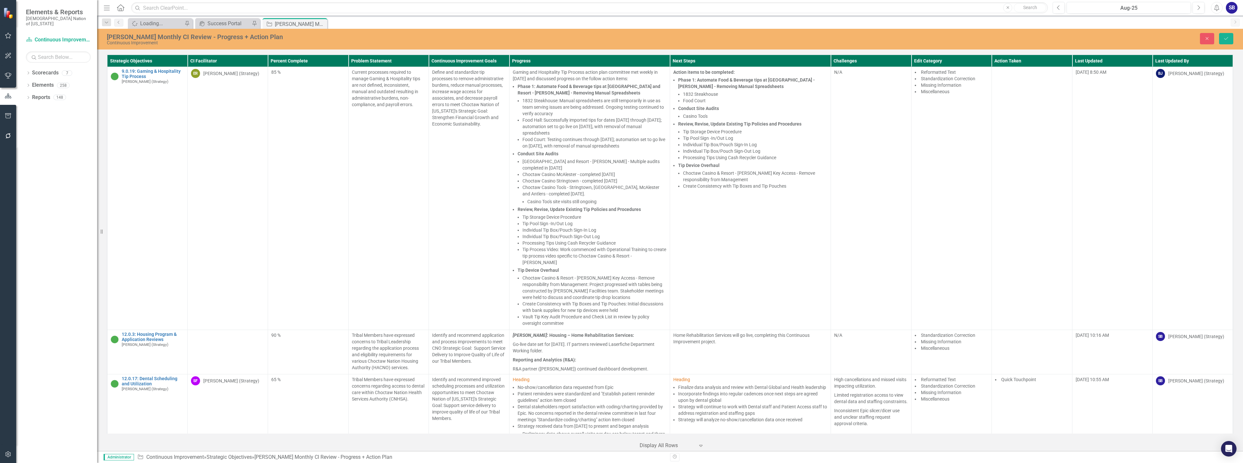
scroll to position [4128, 0]
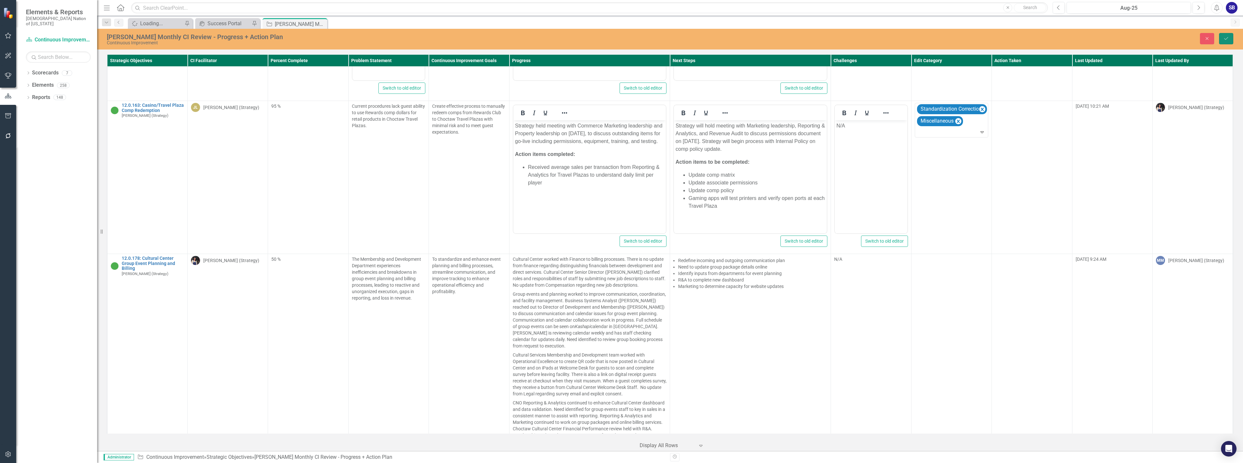
drag, startPoint x: 1228, startPoint y: 41, endPoint x: 1148, endPoint y: 25, distance: 81.2
click at [1228, 40] on button "Save" at bounding box center [1226, 38] width 14 height 11
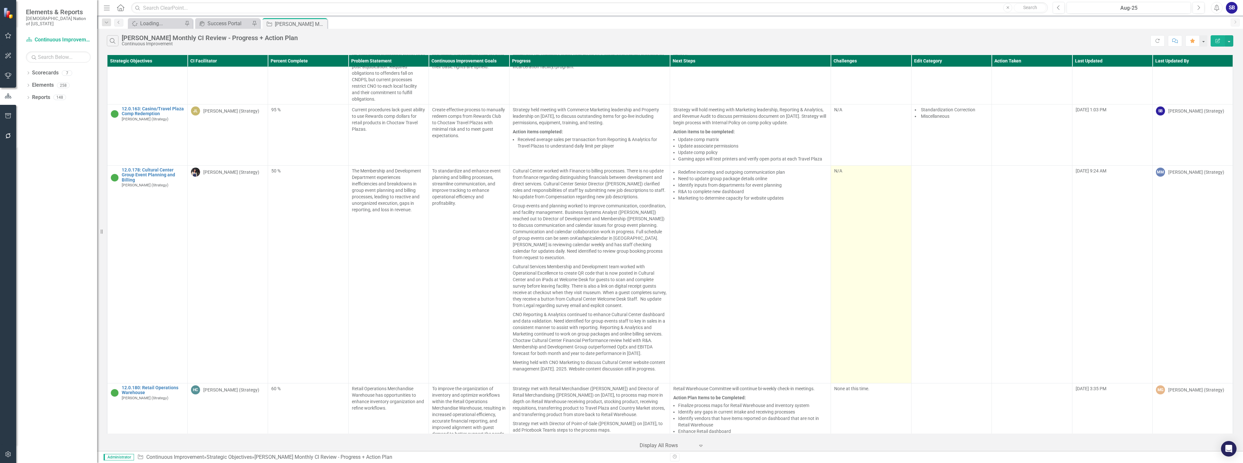
scroll to position [3818, 0]
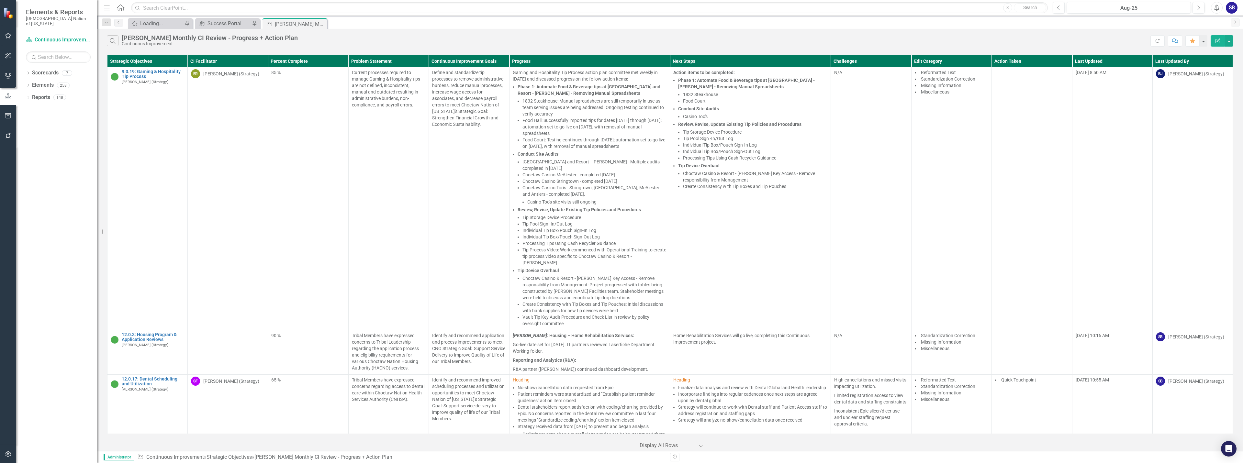
scroll to position [3818, 0]
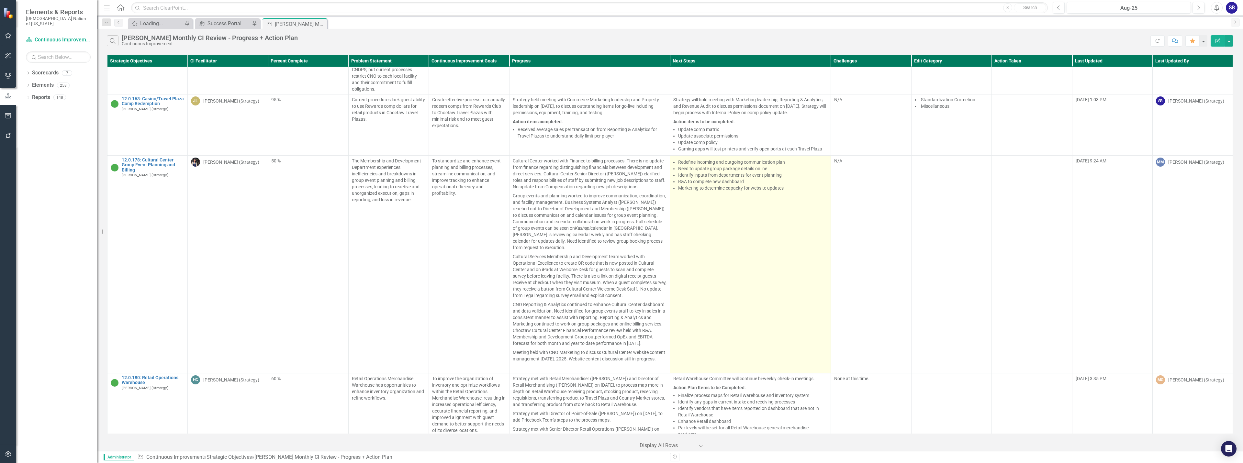
click at [763, 231] on td "Redefine incoming and outgoing communication plan Need to update group package …" at bounding box center [750, 265] width 161 height 218
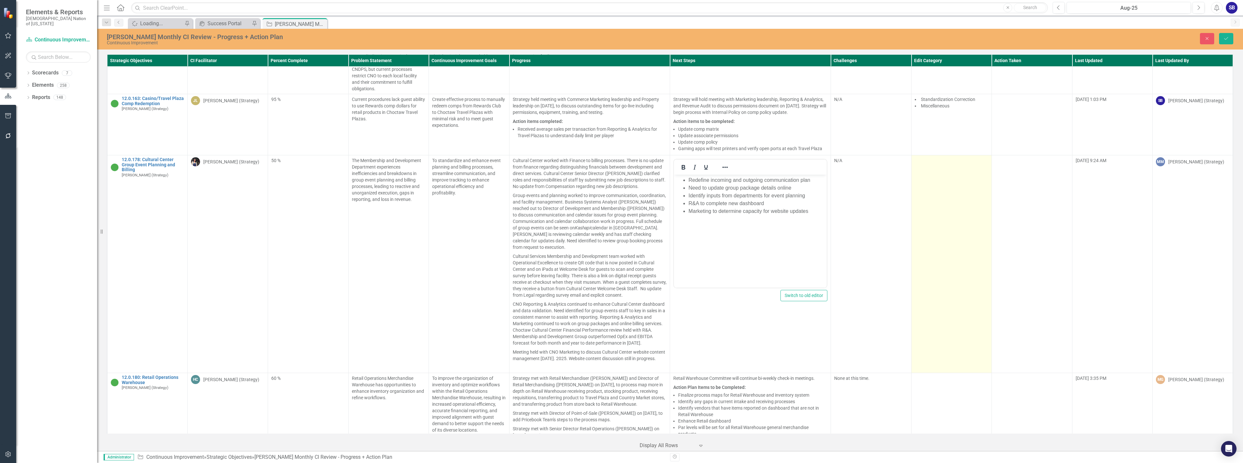
scroll to position [0, 0]
click at [951, 196] on td at bounding box center [951, 264] width 80 height 218
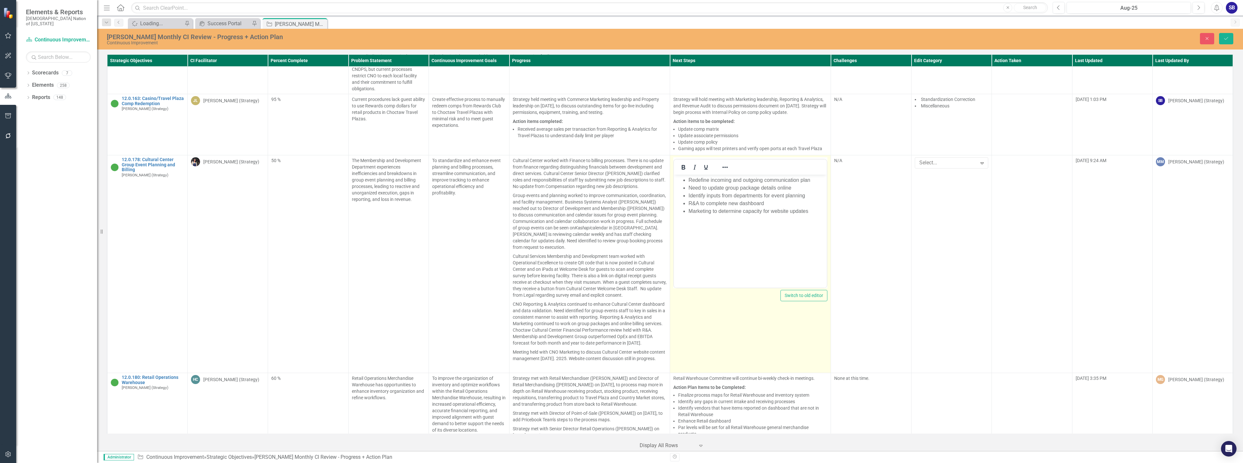
click at [689, 180] on li "Redefine incoming and outgoing communication plan" at bounding box center [756, 180] width 137 height 8
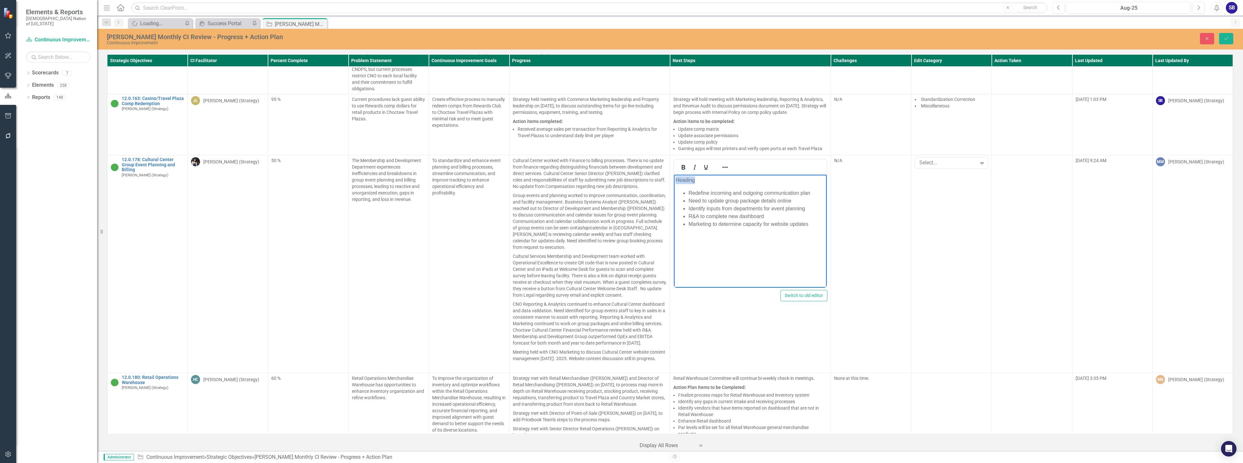
drag, startPoint x: 702, startPoint y: 180, endPoint x: 666, endPoint y: 180, distance: 36.2
click at [674, 180] on html "Heading Redefine incoming and outgoing communication plan Need to update group …" at bounding box center [750, 223] width 153 height 97
click at [721, 163] on icon "Reveal or hide additional toolbar items" at bounding box center [725, 167] width 8 height 8
click at [782, 191] on icon "Text color Black" at bounding box center [780, 191] width 3 height 3
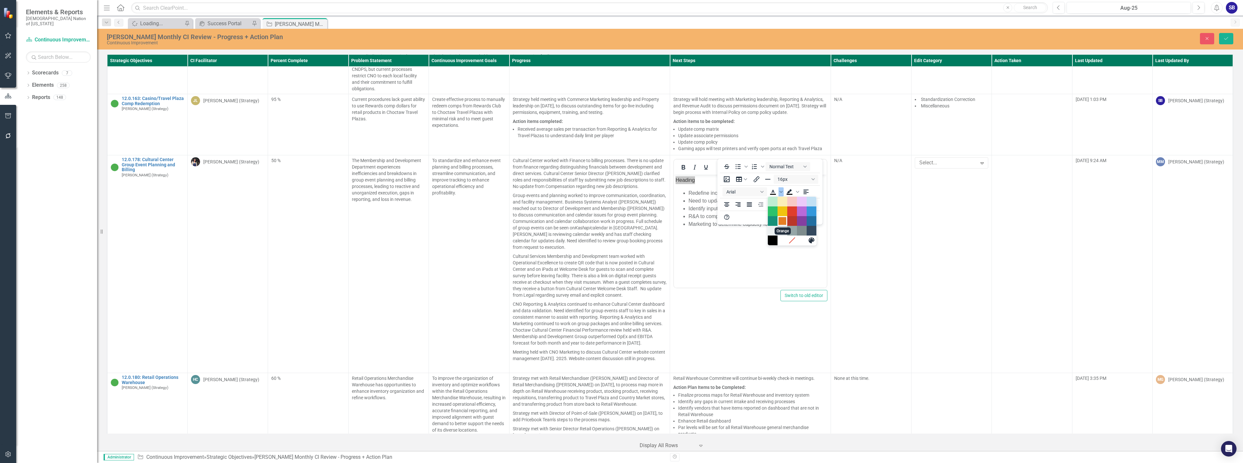
click at [784, 220] on div "Orange" at bounding box center [782, 221] width 8 height 8
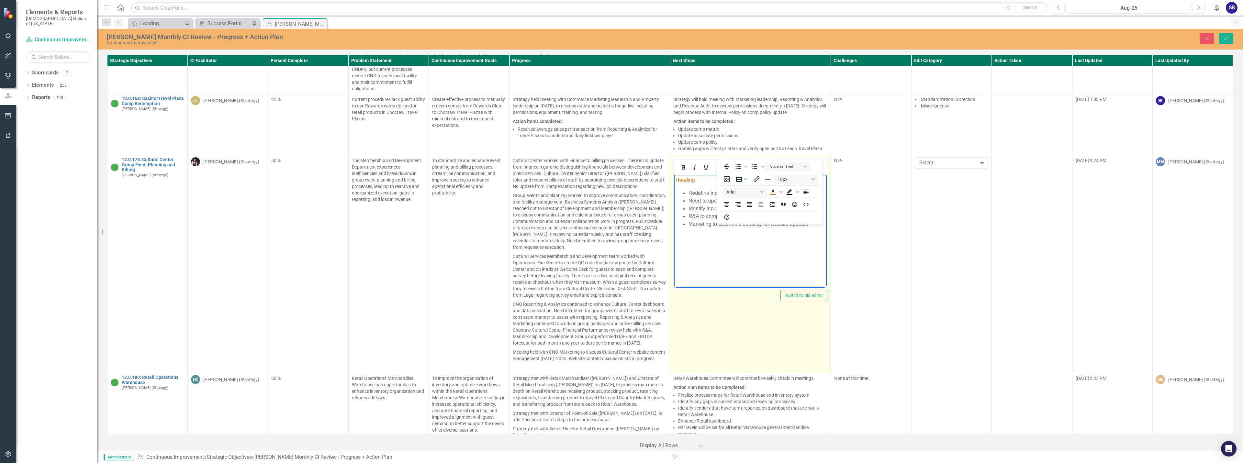
click at [722, 167] on icon "Reveal or hide additional toolbar items" at bounding box center [724, 167] width 5 height 1
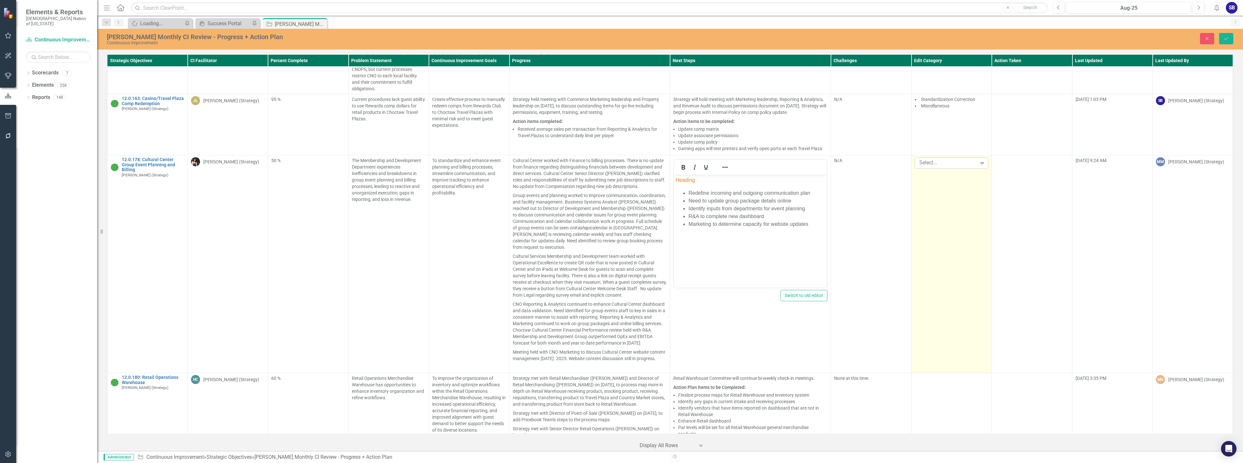
click at [967, 159] on div at bounding box center [946, 163] width 60 height 9
drag, startPoint x: 952, startPoint y: 181, endPoint x: 985, endPoint y: 180, distance: 33.4
click at [952, 181] on div "Missing Information" at bounding box center [948, 182] width 63 height 7
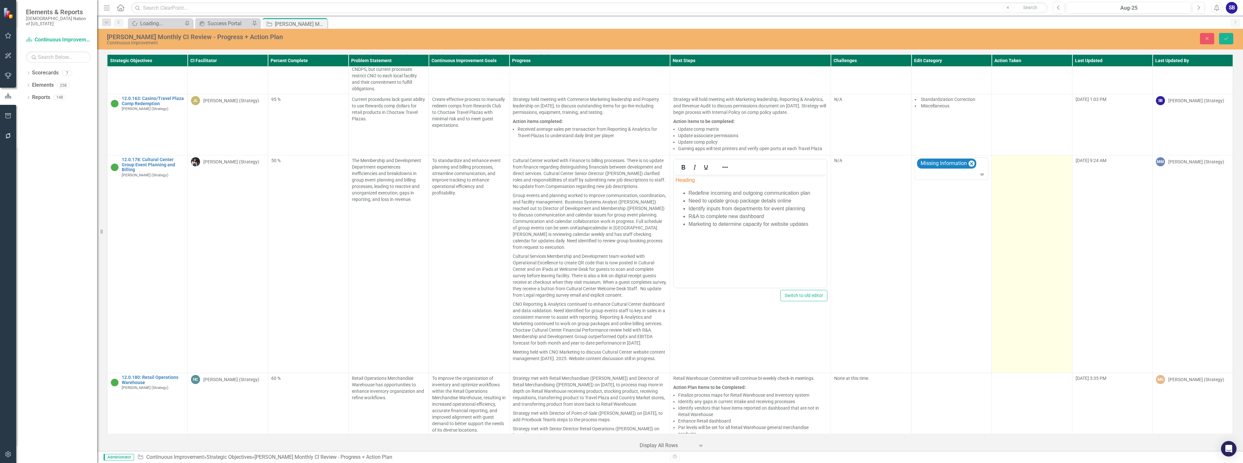
click at [1003, 174] on td at bounding box center [1031, 264] width 80 height 218
drag, startPoint x: 1003, startPoint y: 174, endPoint x: 1005, endPoint y: 169, distance: 5.5
click at [1003, 174] on td at bounding box center [1031, 264] width 80 height 218
click at [1003, 159] on div at bounding box center [1027, 163] width 60 height 9
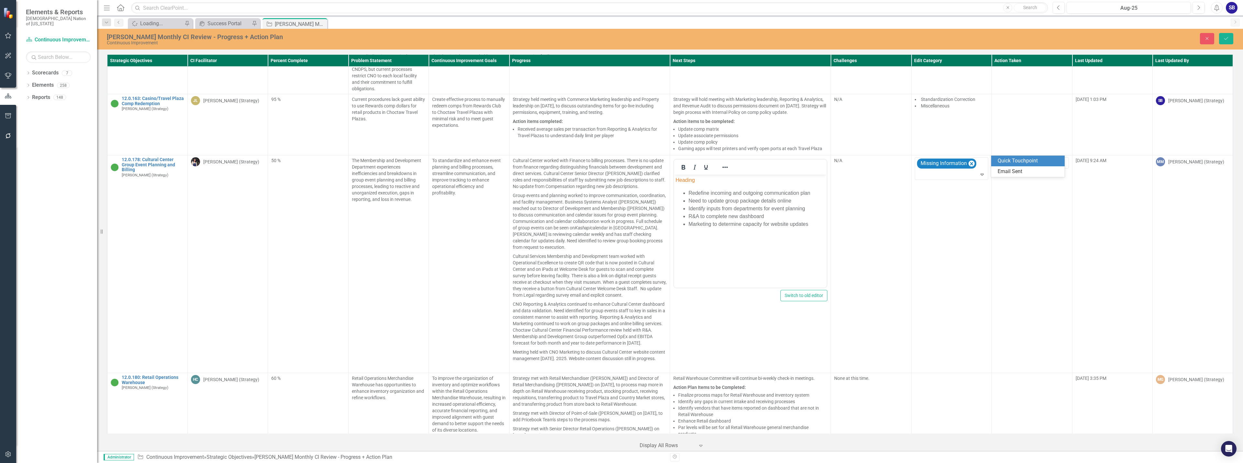
click at [1009, 161] on div "Quick Touchpoint" at bounding box center [1028, 160] width 63 height 7
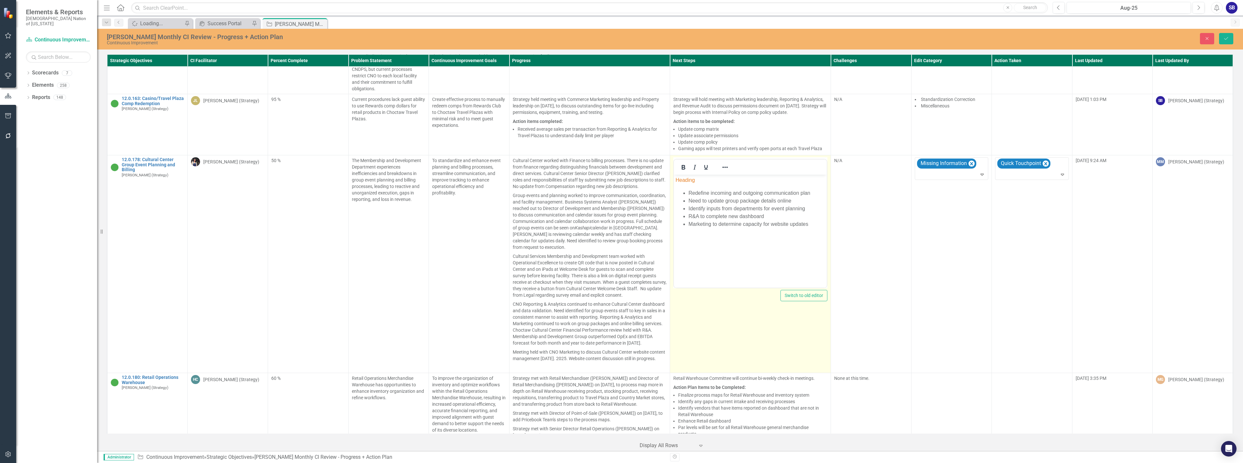
click at [758, 247] on body "Heading Redefine incoming and outgoing communication plan Need to update group …" at bounding box center [750, 223] width 153 height 97
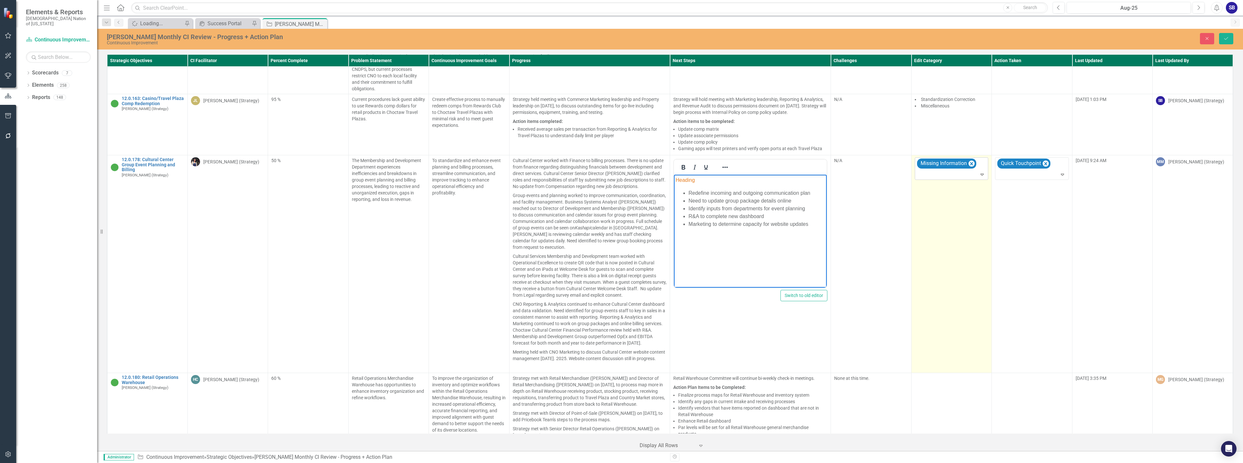
click at [967, 170] on div at bounding box center [951, 174] width 71 height 9
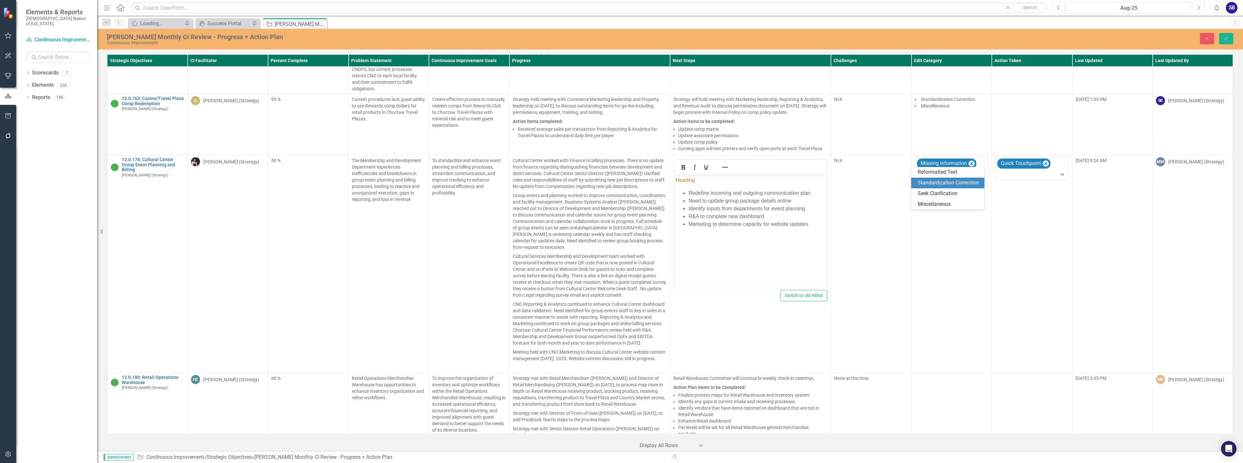
click at [961, 183] on div "Standardization Correction" at bounding box center [948, 182] width 63 height 7
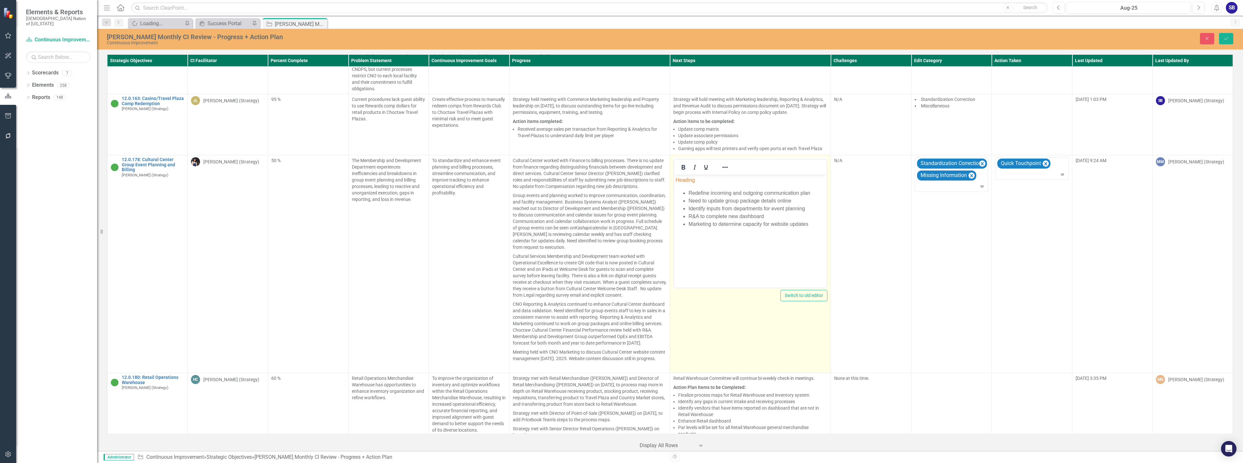
click at [693, 218] on li "R&A to complete new dashboard" at bounding box center [756, 217] width 137 height 8
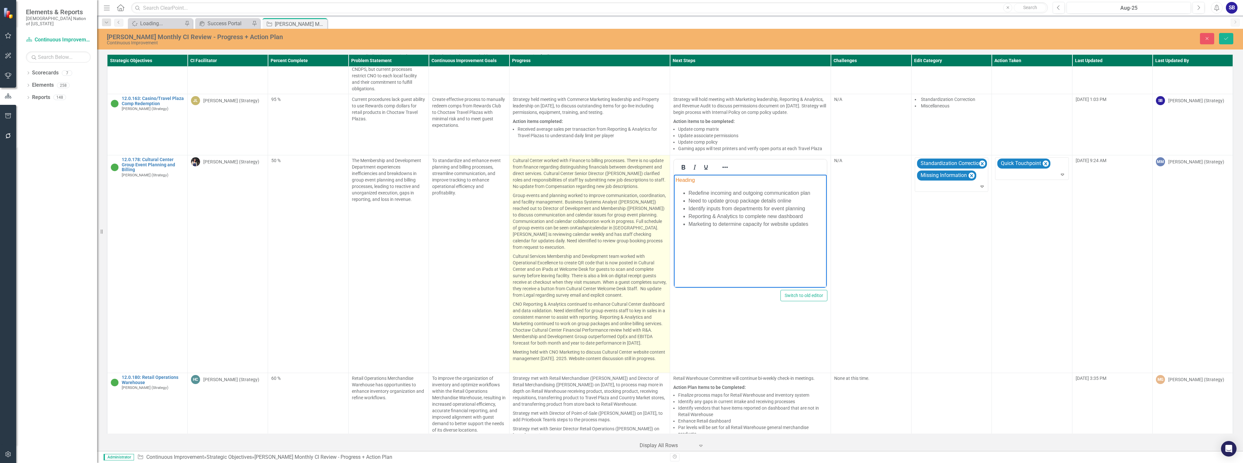
click at [561, 192] on p "Group events and planning worked to improve communication, coordination, and fa…" at bounding box center [590, 221] width 154 height 61
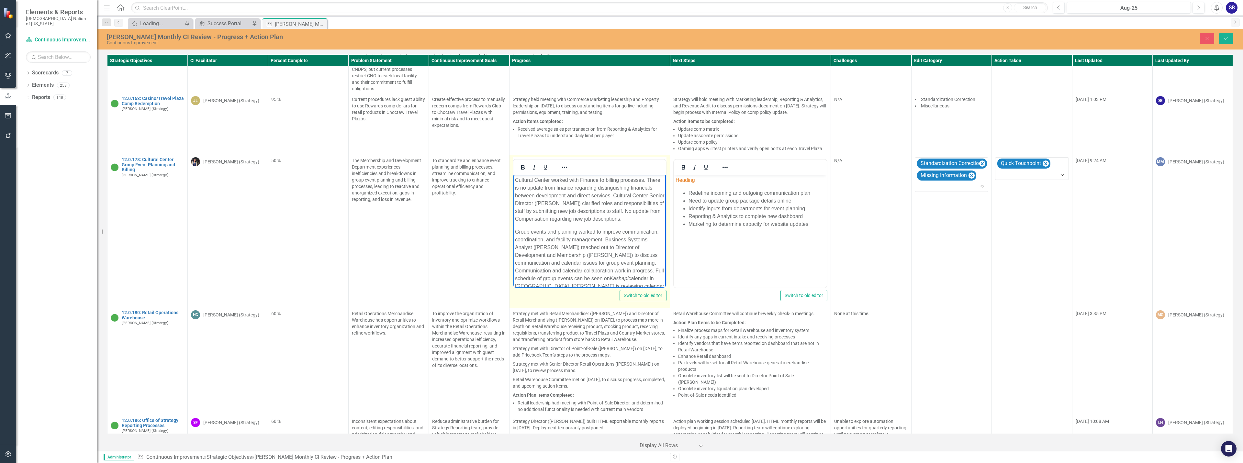
click at [571, 188] on p "Cultural Center worked with Finance to billing processes. There is no update fr…" at bounding box center [589, 199] width 149 height 47
click at [637, 197] on p "Cultural Center worked with Finance to billing processes. There is no update fr…" at bounding box center [589, 199] width 149 height 47
click at [533, 241] on p "Group events and planning worked to improve communication, coordination, and fa…" at bounding box center [589, 270] width 149 height 85
click at [561, 241] on p "Group Events and planning worked to improve communication, coordination, and fa…" at bounding box center [589, 270] width 149 height 85
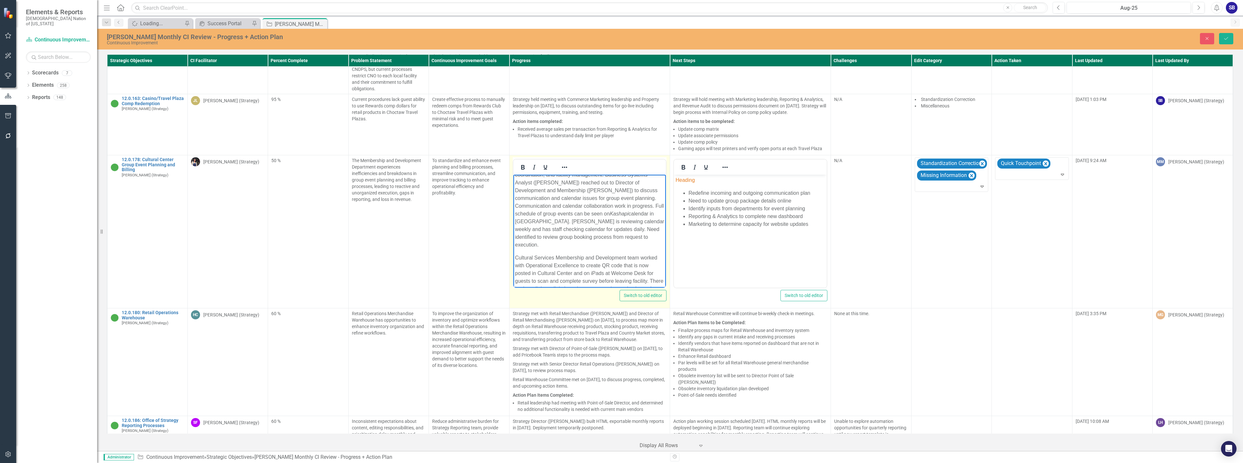
click at [614, 230] on p "Group Events and Planning worked to improve communication, coordination, and fa…" at bounding box center [589, 205] width 149 height 85
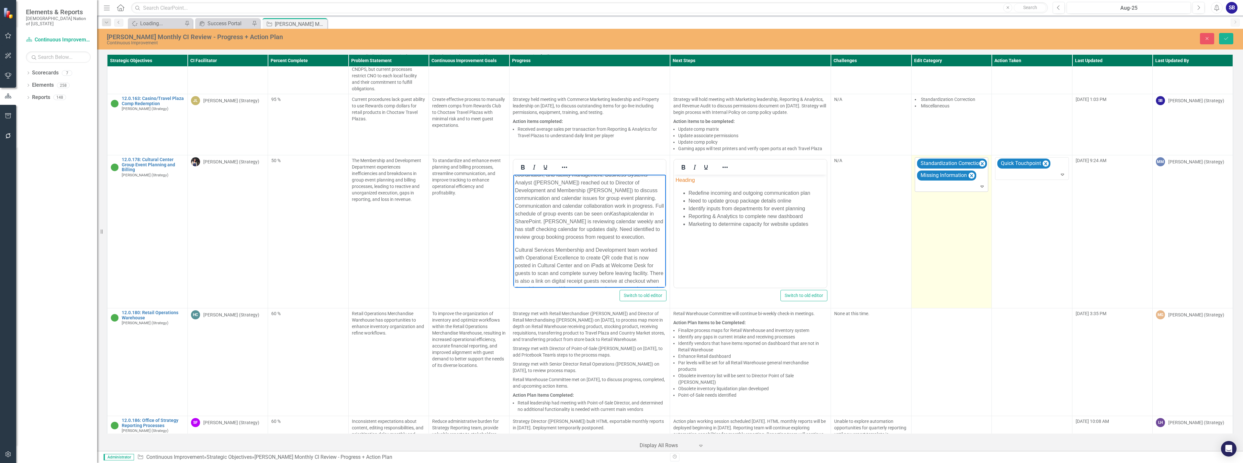
click at [955, 182] on div at bounding box center [951, 186] width 71 height 9
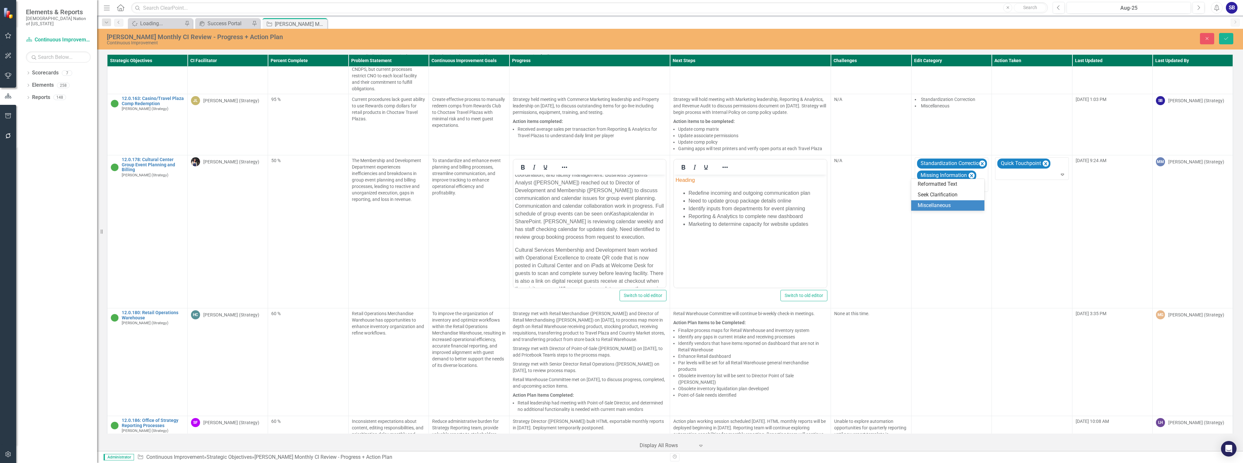
click at [950, 203] on div "Miscellaneous" at bounding box center [948, 205] width 63 height 7
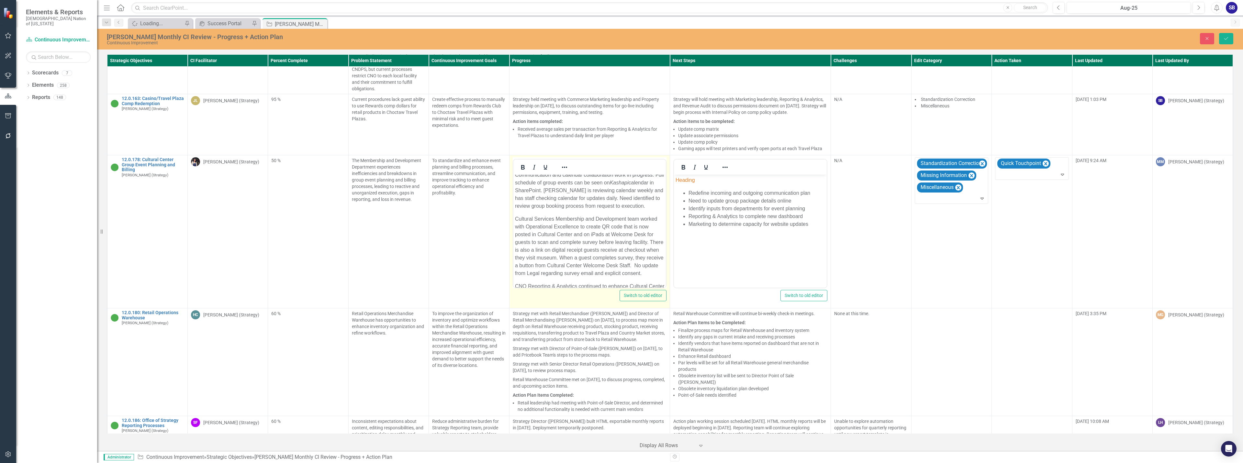
scroll to position [97, 0]
click at [642, 196] on p "Group Events and Planning worked to improve communication, coordination, and fa…" at bounding box center [589, 170] width 149 height 78
click at [536, 206] on p "Group Events and Planning worked to improve communication, coordination, and fa…" at bounding box center [589, 170] width 149 height 78
drag, startPoint x: 547, startPoint y: 264, endPoint x: 556, endPoint y: 270, distance: 10.7
click at [547, 264] on p "Cultural Services Membership and Development team worked with Operational Excel…" at bounding box center [589, 245] width 149 height 62
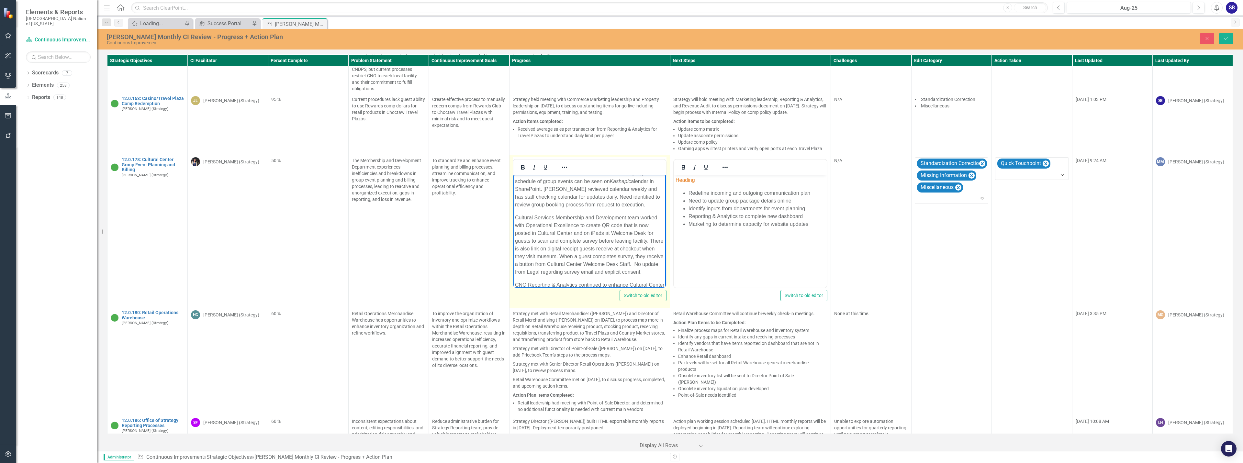
drag, startPoint x: 591, startPoint y: 272, endPoint x: 1101, endPoint y: 453, distance: 541.3
click at [591, 272] on p "Cultural Services Membership and Development team worked with Operational Excel…" at bounding box center [589, 245] width 149 height 62
click at [536, 276] on p "Cultural Services Membership and Development team worked with Operational Excel…" at bounding box center [589, 245] width 149 height 62
drag, startPoint x: 647, startPoint y: 248, endPoint x: 648, endPoint y: 253, distance: 4.6
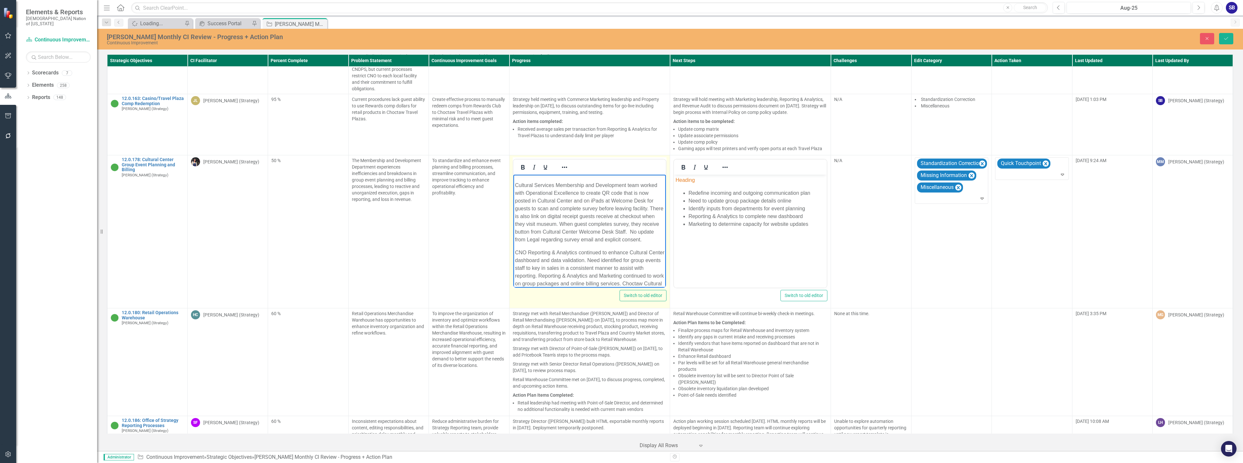
click at [647, 244] on p "Cultural Services Membership and Development team worked with Operational Excel…" at bounding box center [589, 213] width 149 height 62
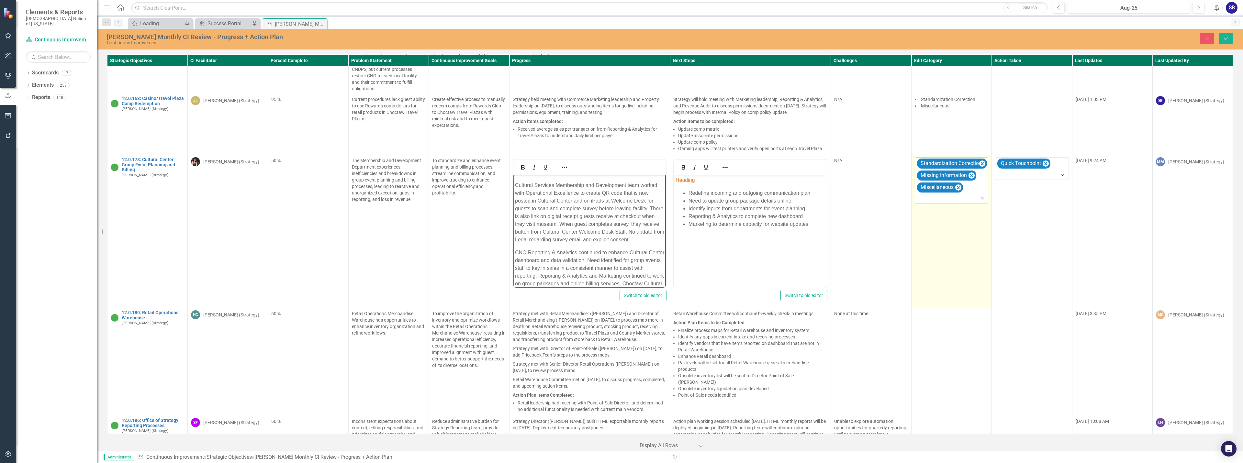
click at [979, 196] on icon "Expand" at bounding box center [982, 198] width 6 height 5
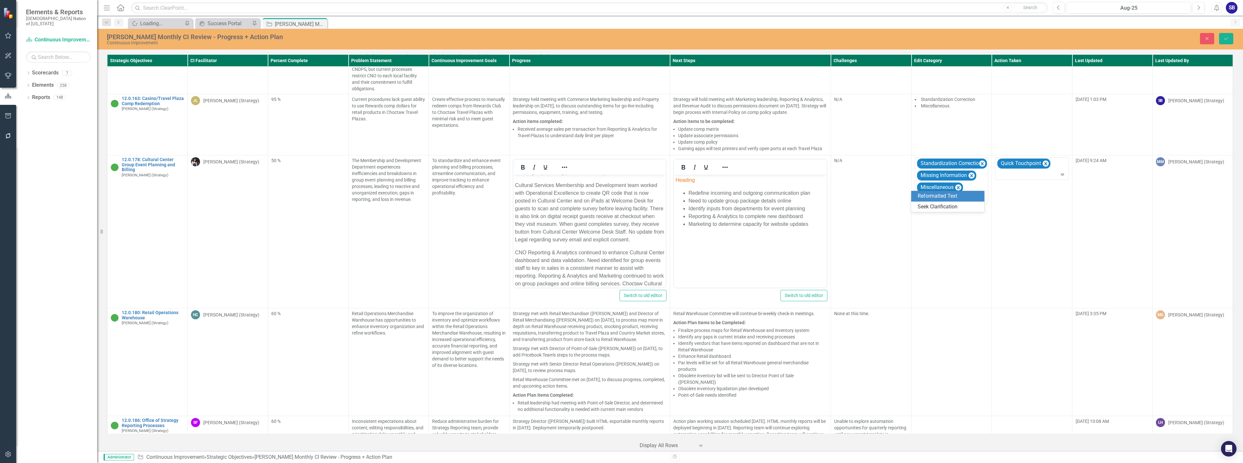
click at [969, 194] on div "Reformatted Text" at bounding box center [948, 196] width 63 height 7
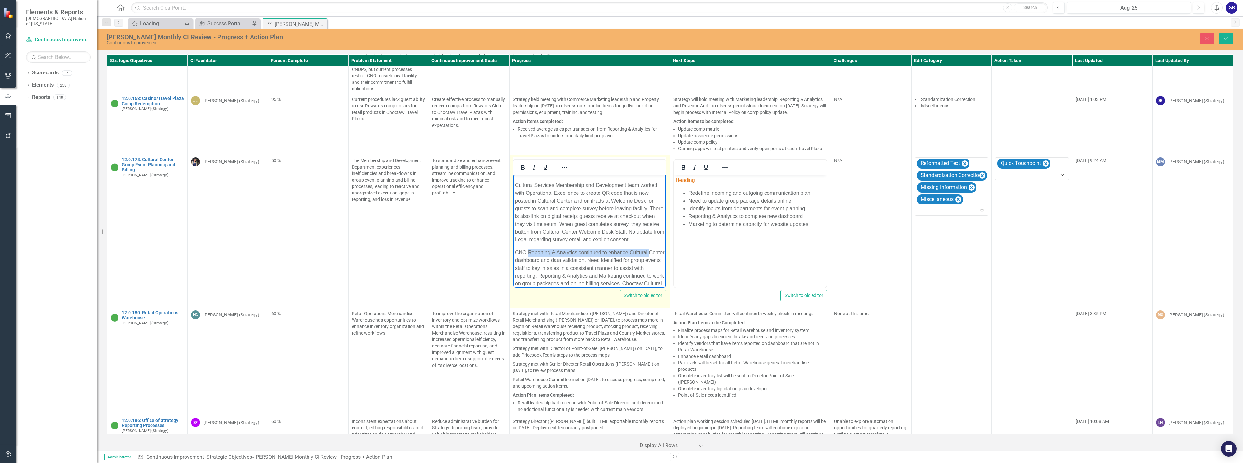
drag, startPoint x: 526, startPoint y: 275, endPoint x: 1012, endPoint y: 442, distance: 512.9
click at [513, 280] on html "Cultural Center worked with Finance to billing processes. There is no update fr…" at bounding box center [589, 206] width 153 height 322
click at [518, 277] on p "CNO Reporting & Analytics continued to enhance Cultural Center dashboard and da…" at bounding box center [589, 284] width 149 height 70
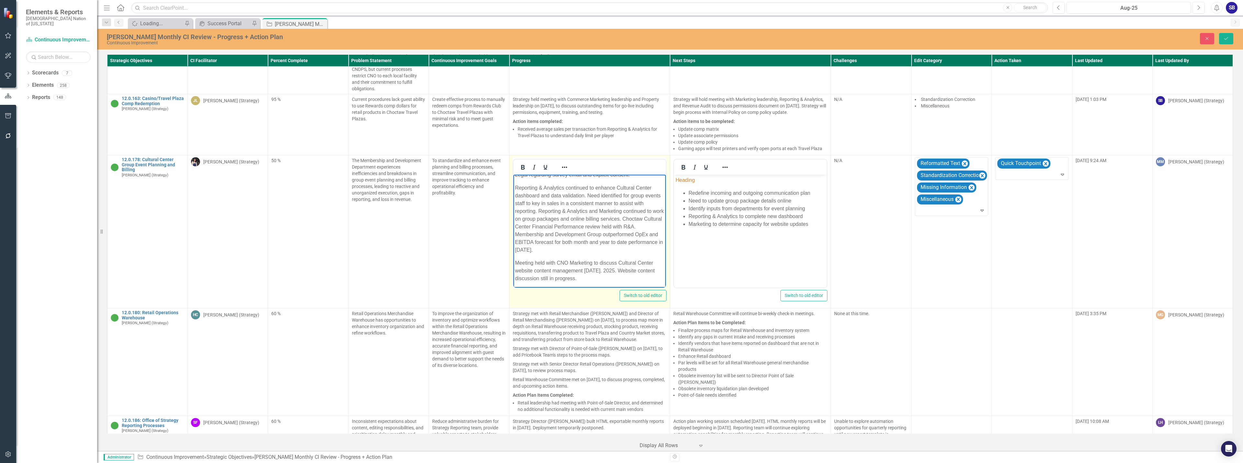
click at [583, 227] on p "Reporting & Analytics continued to enhance Cultural Center dashboard and data v…" at bounding box center [589, 219] width 149 height 70
click at [640, 246] on p "Reporting & Analytics continued to enhance Cultural Center dashboard and data v…" at bounding box center [589, 215] width 149 height 62
click at [564, 252] on p "Meeting held with CNO Marketing to discuss Cultural Center website content mana…" at bounding box center [589, 256] width 149 height 23
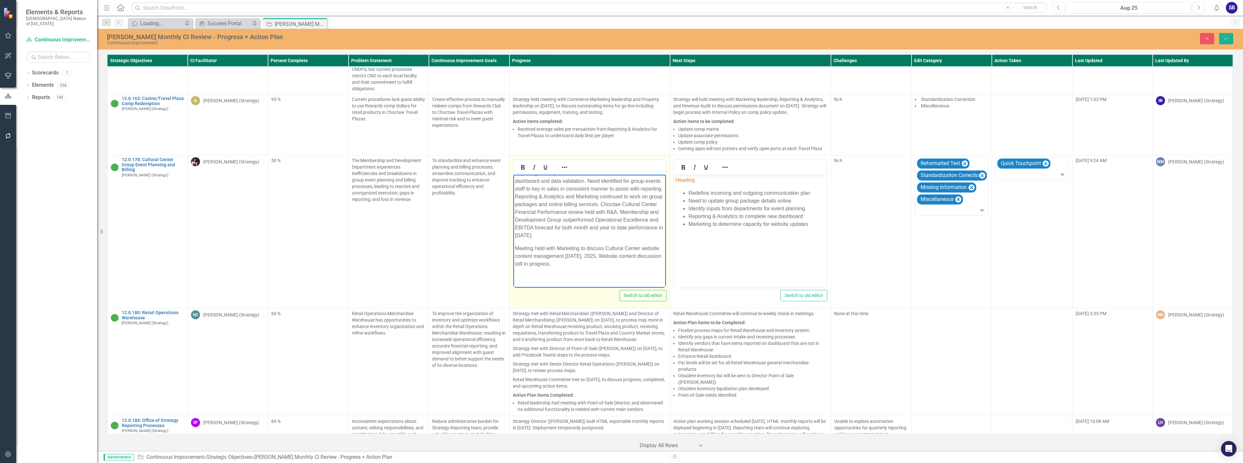
click at [599, 274] on body "Cultural Center worked with Finance to billing processes. There is no update fr…" at bounding box center [589, 127] width 153 height 322
click at [604, 269] on p "Meeting held with Marketing to discuss Cultural Center website content manageme…" at bounding box center [589, 269] width 149 height 23
click at [580, 275] on p "Meeting held with Marketing to discuss Cultural Center website content manageme…" at bounding box center [589, 269] width 149 height 23
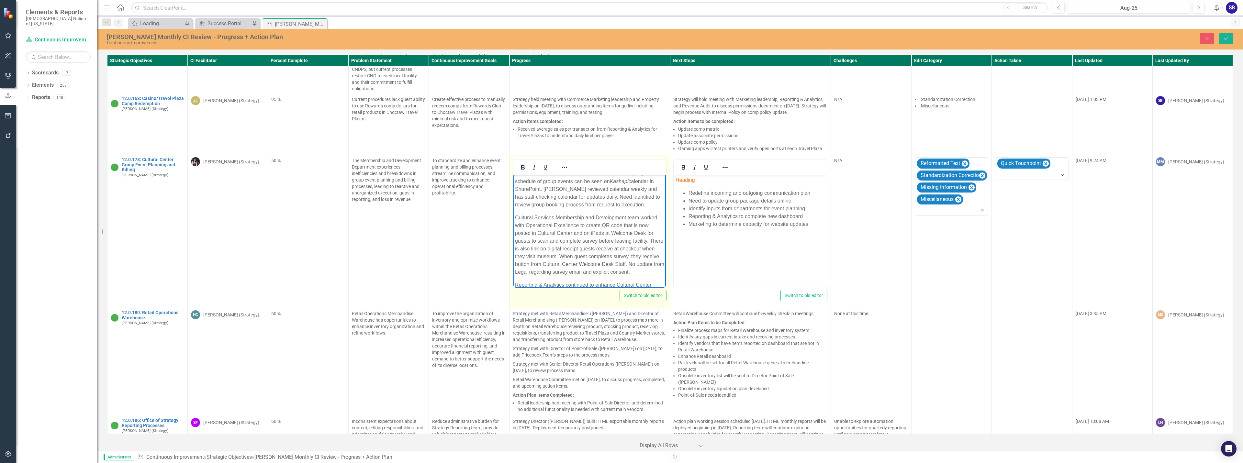
scroll to position [129, 0]
drag, startPoint x: 564, startPoint y: 276, endPoint x: 569, endPoint y: 278, distance: 5.1
click at [564, 276] on p "Reporting & Analytics continued to enhance Cultural Center dashboard and data v…" at bounding box center [589, 284] width 149 height 70
drag, startPoint x: 612, startPoint y: 234, endPoint x: 566, endPoint y: 231, distance: 45.4
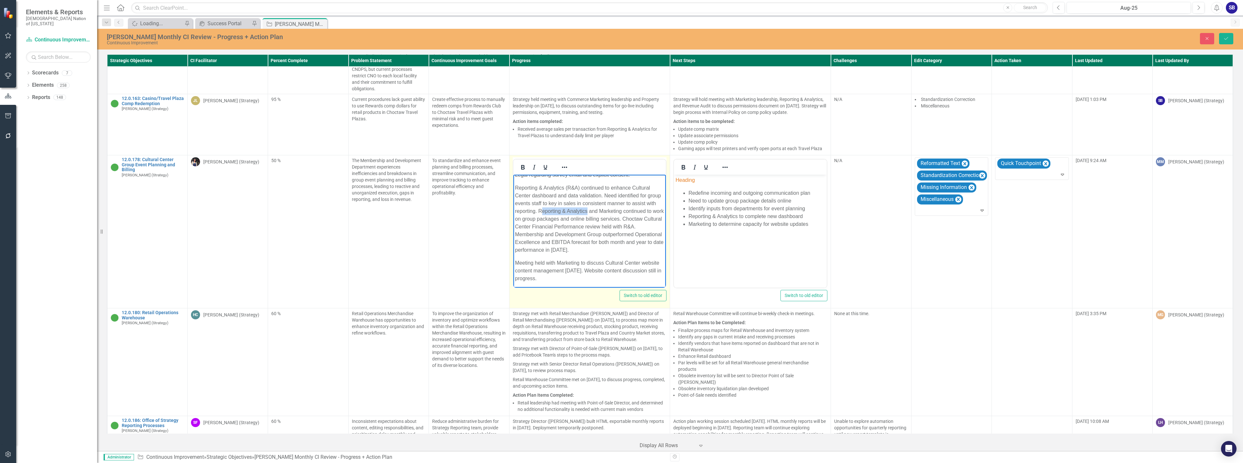
click at [566, 231] on p "Reporting & Analytics (R&A) continued to enhance Cultural Center dashboard and …" at bounding box center [589, 219] width 149 height 70
click at [1228, 36] on icon "Save" at bounding box center [1226, 38] width 6 height 5
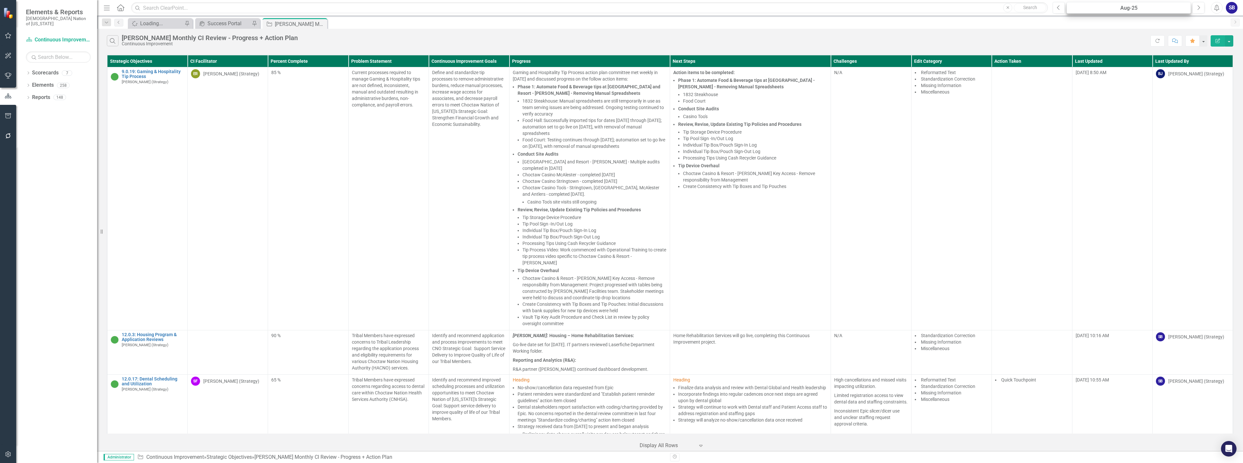
scroll to position [3923, 0]
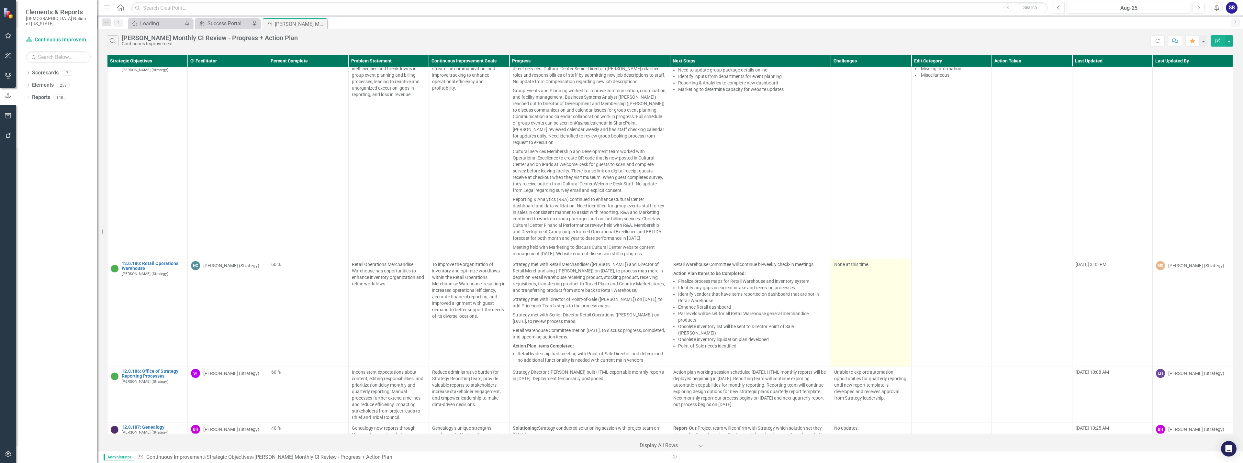
click at [868, 280] on td "None at this time." at bounding box center [871, 313] width 80 height 108
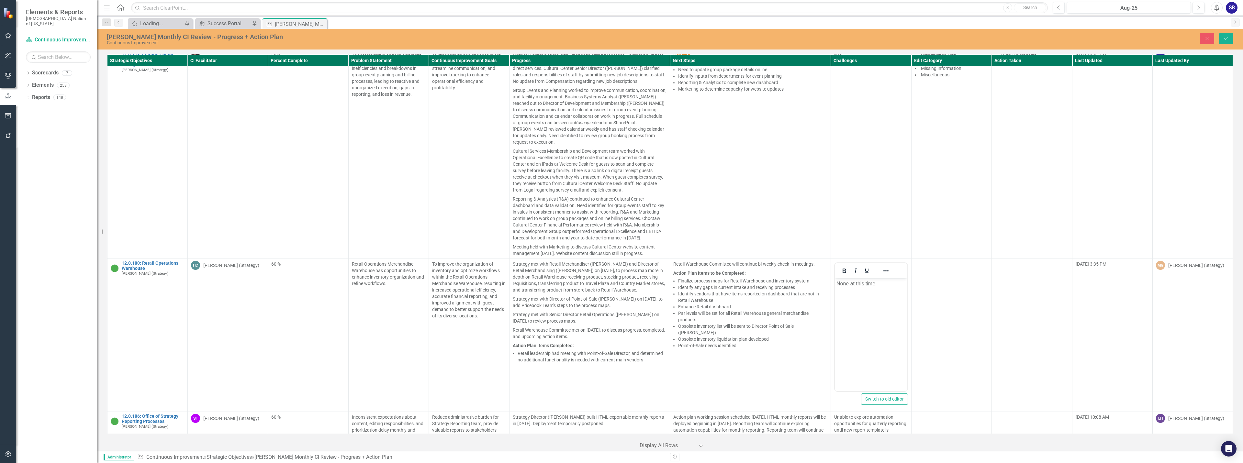
scroll to position [0, 0]
drag, startPoint x: 879, startPoint y: 286, endPoint x: 825, endPoint y: 282, distance: 53.2
click at [835, 282] on html "None at this time." at bounding box center [871, 326] width 72 height 97
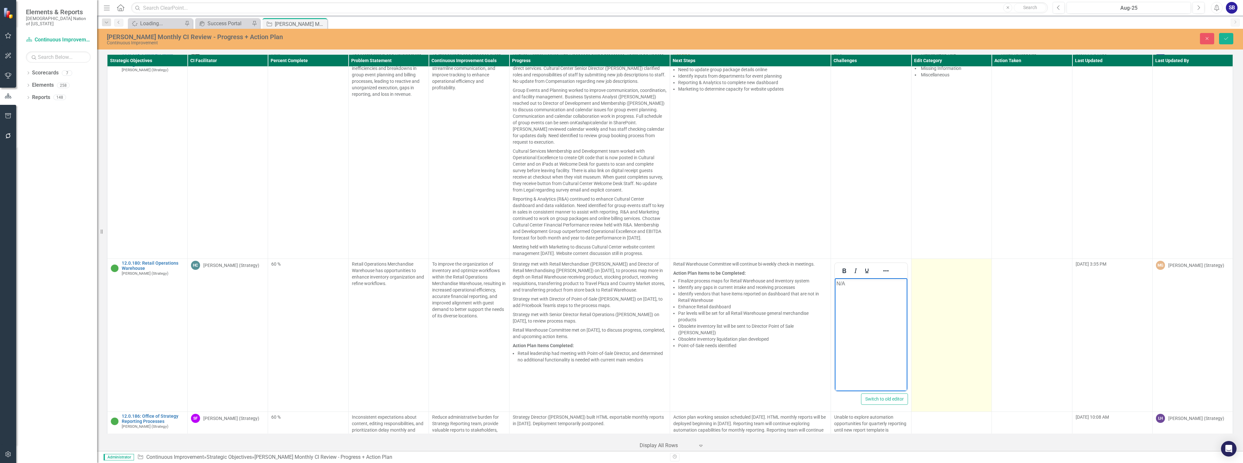
click at [931, 260] on td at bounding box center [951, 335] width 80 height 153
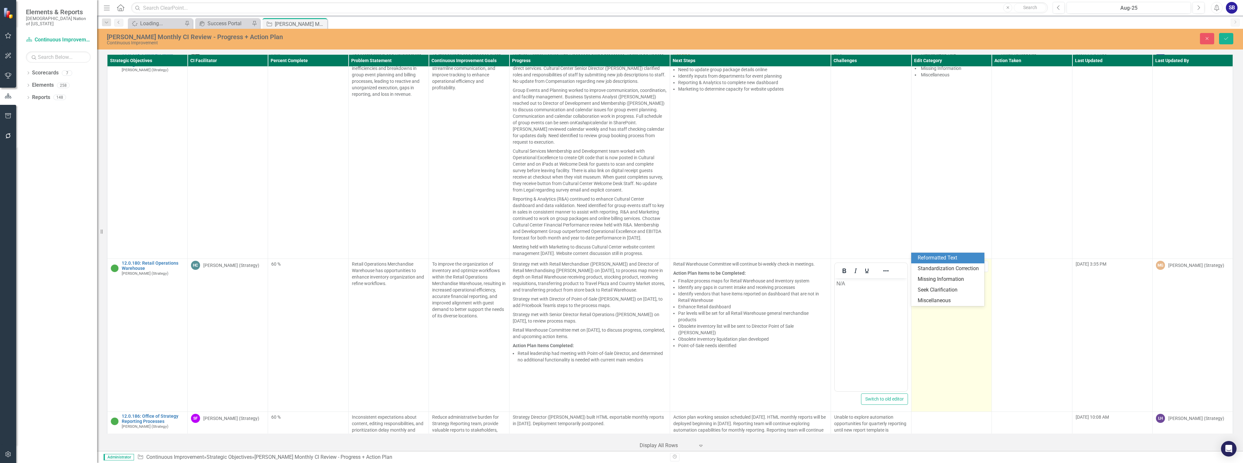
click at [932, 262] on div at bounding box center [946, 266] width 60 height 9
click at [931, 265] on div "Standardization Correction" at bounding box center [948, 268] width 63 height 7
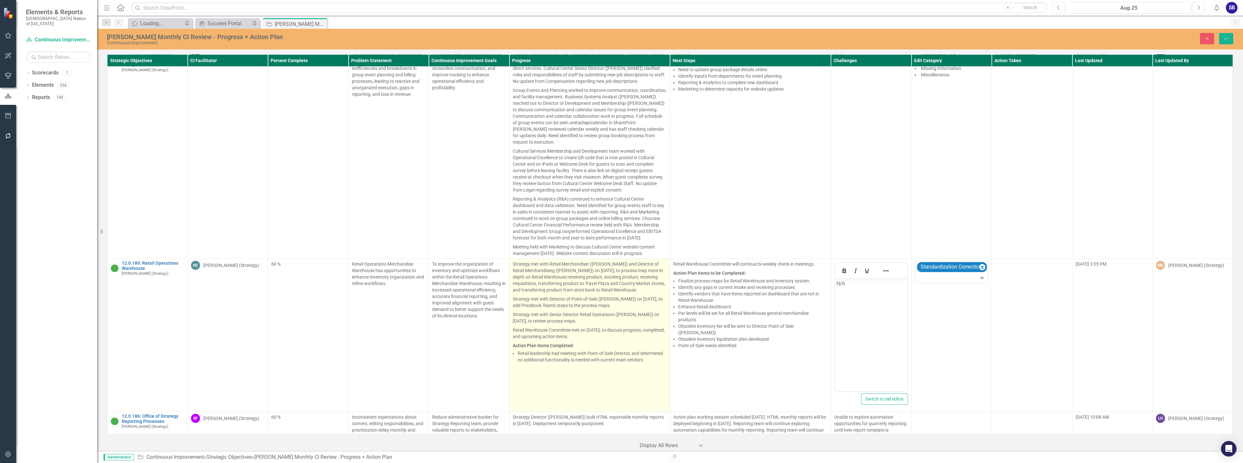
click at [608, 310] on p "Strategy met with Senior Director Retail Operations ([PERSON_NAME]) on [DATE], …" at bounding box center [590, 318] width 154 height 16
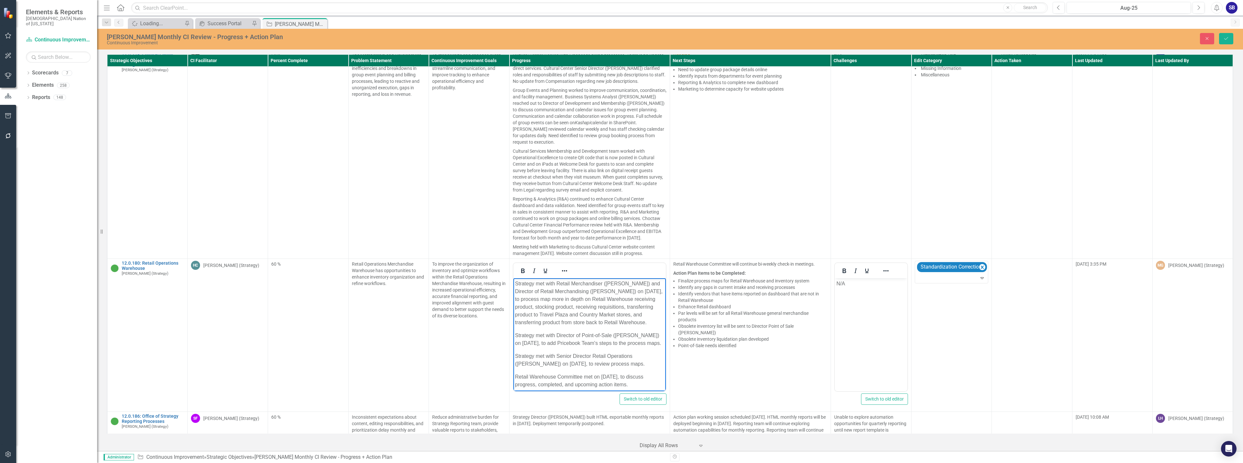
click at [636, 347] on p "Strategy met with Director of Point-of-Sale (Christie Fryer) on August 14, 2025…" at bounding box center [589, 340] width 149 height 16
click at [554, 327] on p "Strategy met with Retail Merchandiser ([PERSON_NAME]) and Director of Retail Me…" at bounding box center [589, 303] width 149 height 47
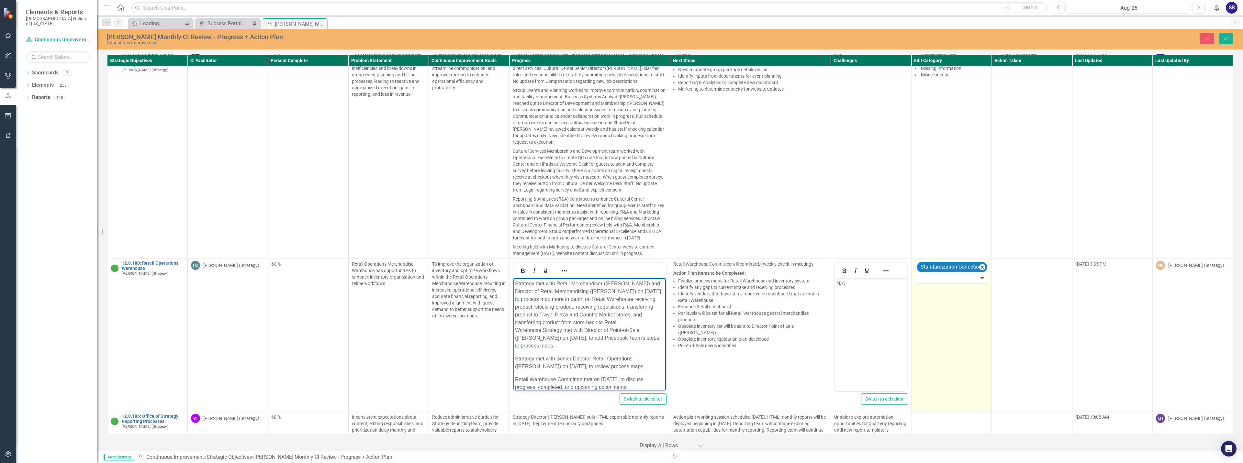
click at [936, 274] on div at bounding box center [951, 278] width 71 height 9
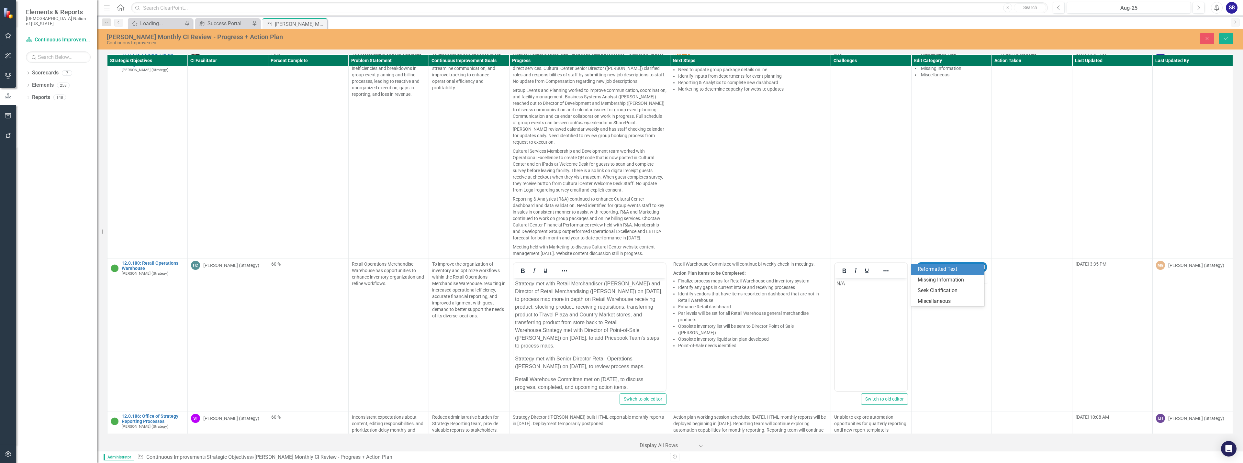
click at [936, 270] on div "Reformatted Text" at bounding box center [948, 269] width 63 height 7
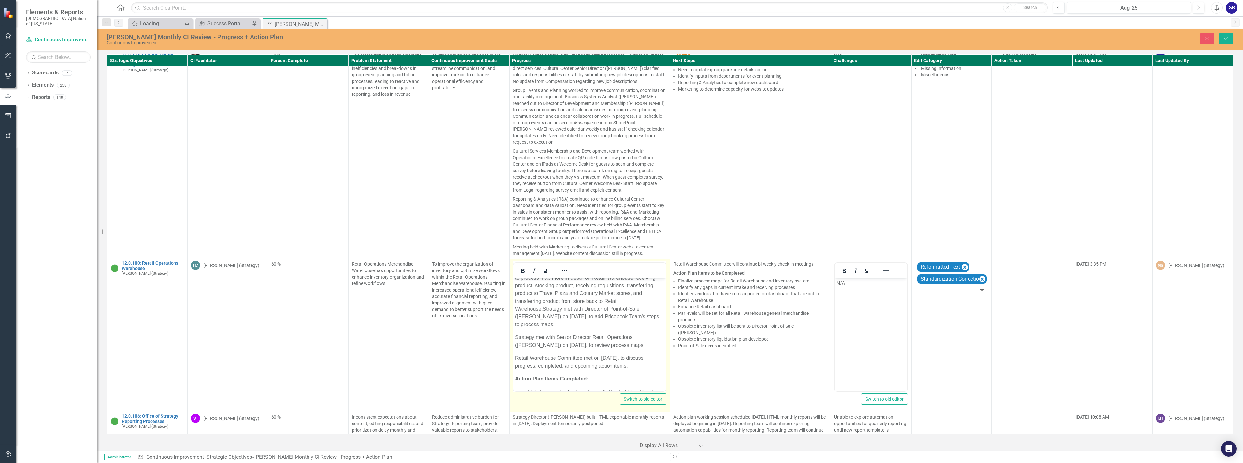
scroll to position [32, 0]
click at [647, 336] on p "Strategy met with Senior Director Retail Operations ([PERSON_NAME]) on [DATE], …" at bounding box center [589, 331] width 149 height 16
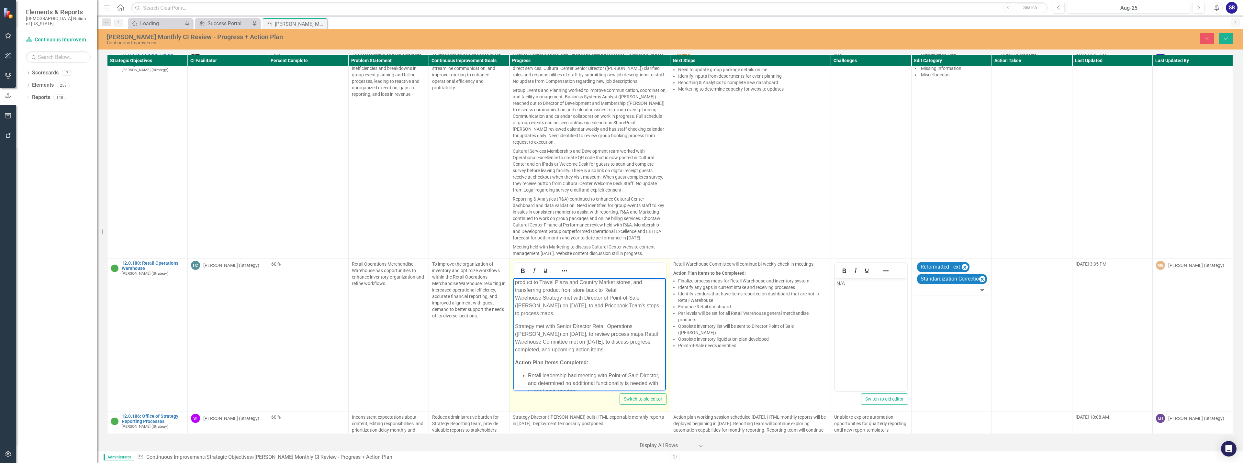
click at [597, 315] on p "Strategy met with Retail Merchandiser (Jennifer Cronin) and Director of Retail …" at bounding box center [589, 283] width 149 height 70
drag, startPoint x: 595, startPoint y: 366, endPoint x: 567, endPoint y: 364, distance: 28.5
click at [567, 364] on li "Retail leadership had meeting with Point-of-Sale Director, and determined no ad…" at bounding box center [595, 372] width 137 height 23
click at [639, 366] on li "Retail leadership met with Point-of-Sale Director, and determined no additional…" at bounding box center [595, 372] width 137 height 23
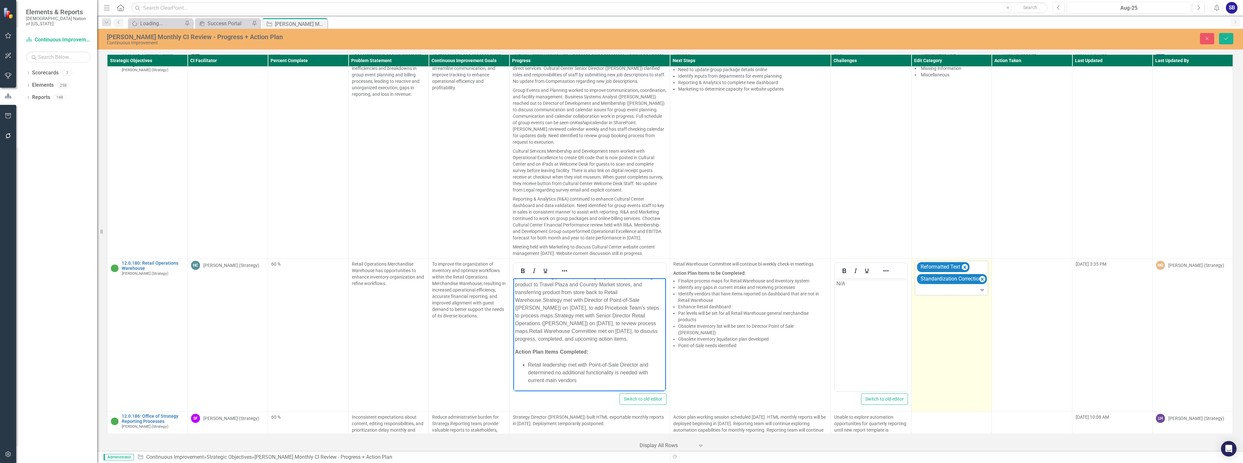
click at [979, 287] on icon "Expand" at bounding box center [982, 289] width 6 height 5
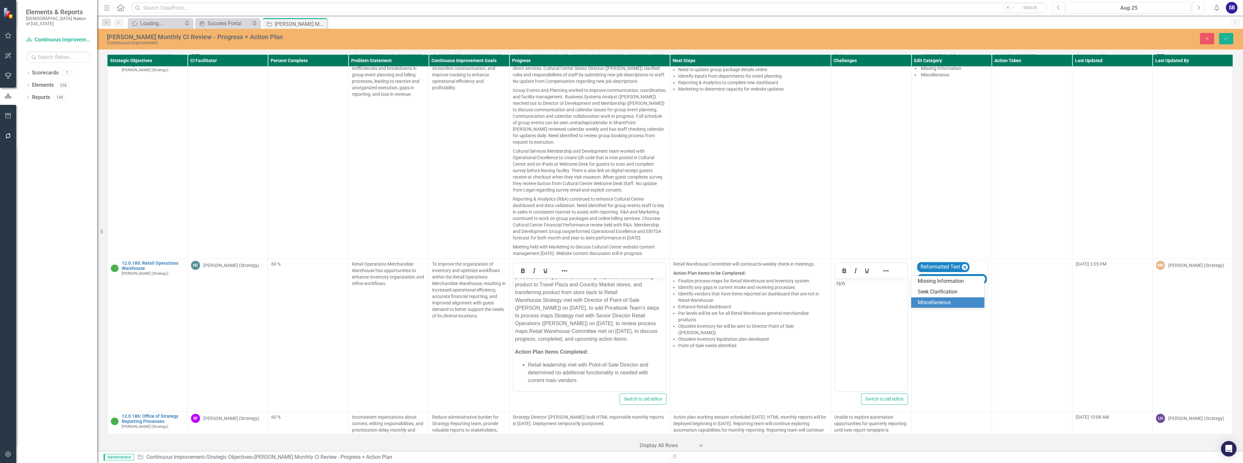
click at [937, 301] on div "Miscellaneous" at bounding box center [948, 302] width 63 height 7
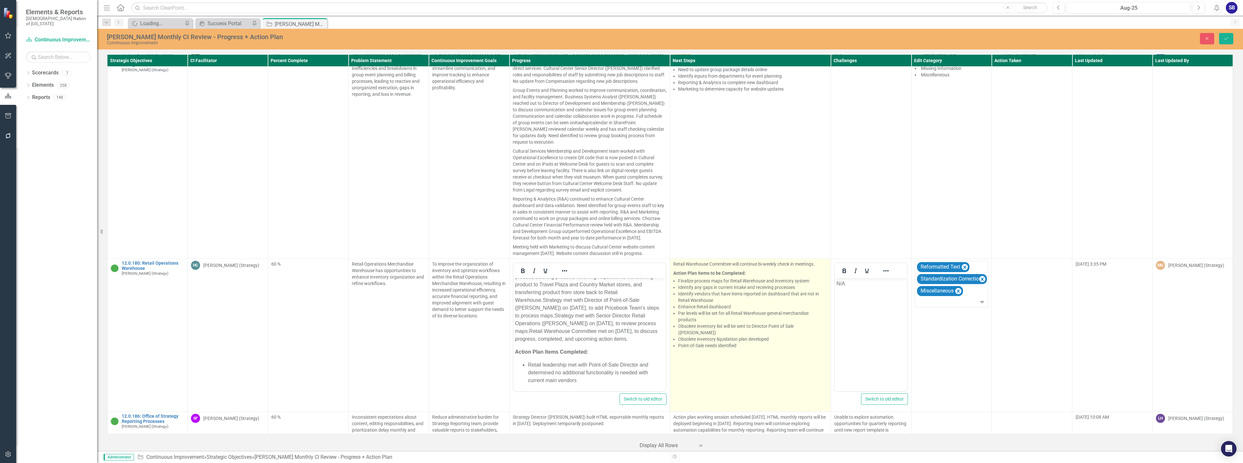
click at [793, 338] on td "Retail Warehouse Committee will continue bi-weekly check-in meetings. Action Pl…" at bounding box center [750, 335] width 161 height 153
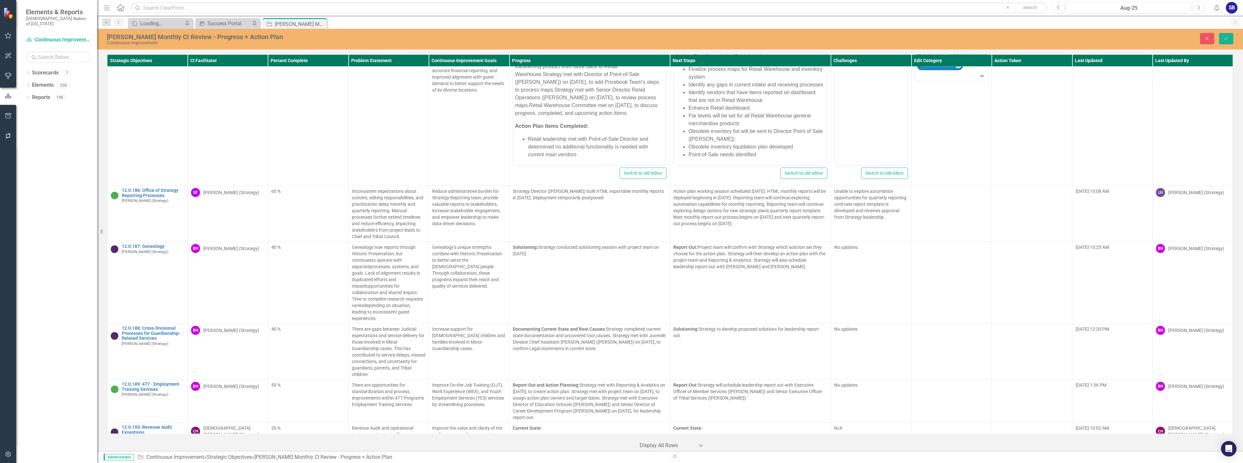
scroll to position [4150, 0]
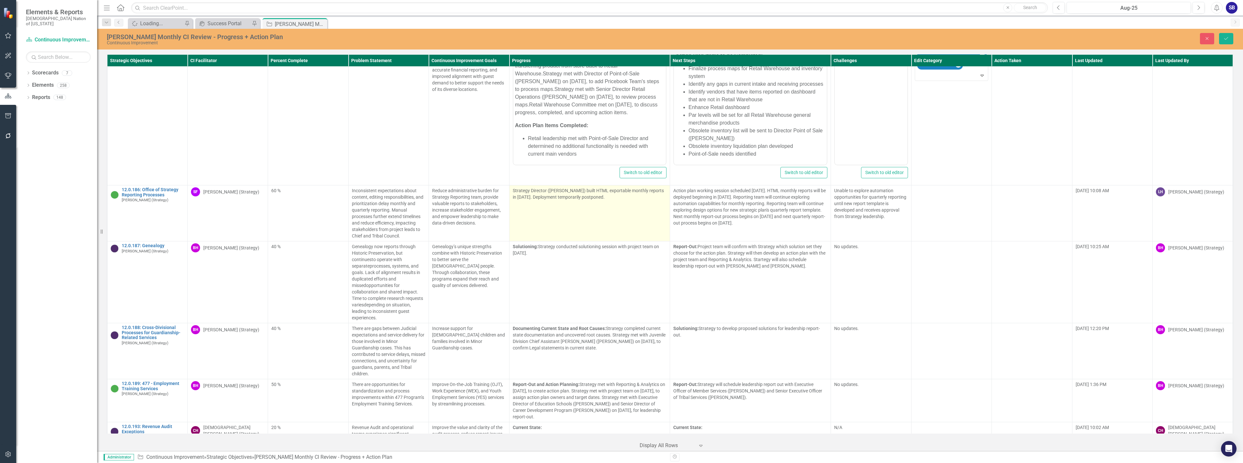
click at [593, 198] on td "Strategy Director (Sheriden Franks) built HTML exportable monthly reports in Au…" at bounding box center [589, 213] width 161 height 56
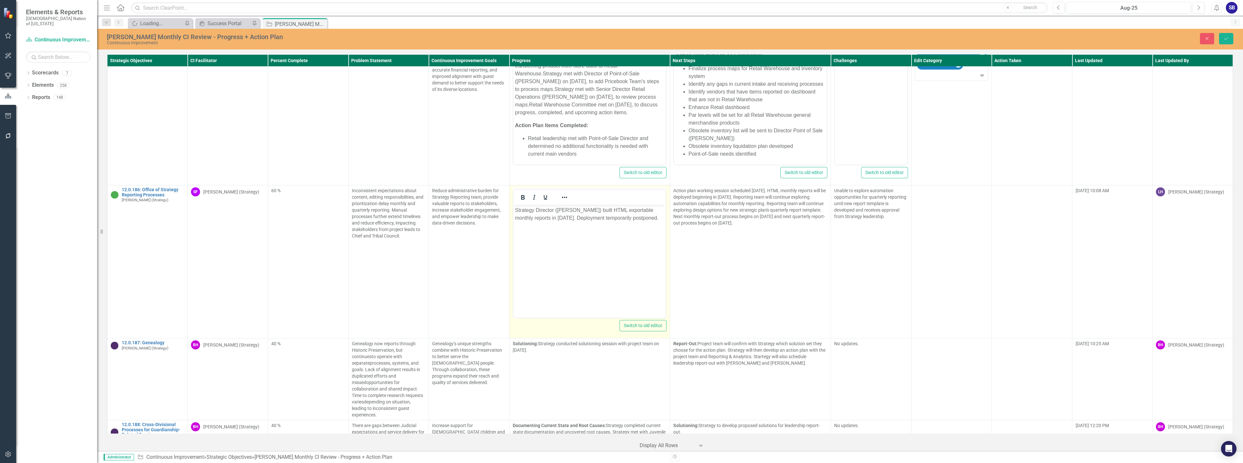
scroll to position [0, 0]
drag, startPoint x: 596, startPoint y: 211, endPoint x: 554, endPoint y: 211, distance: 42.7
click at [554, 211] on p "Strategy Director (Sheriden Franks) built HTML exportable monthly reports in Au…" at bounding box center [589, 214] width 149 height 16
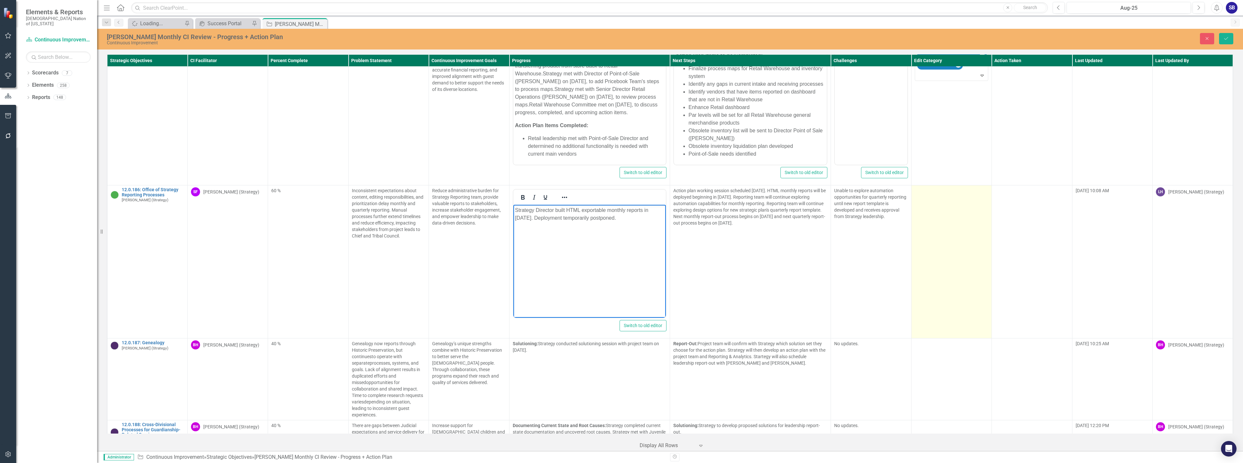
click at [916, 209] on td at bounding box center [951, 261] width 80 height 153
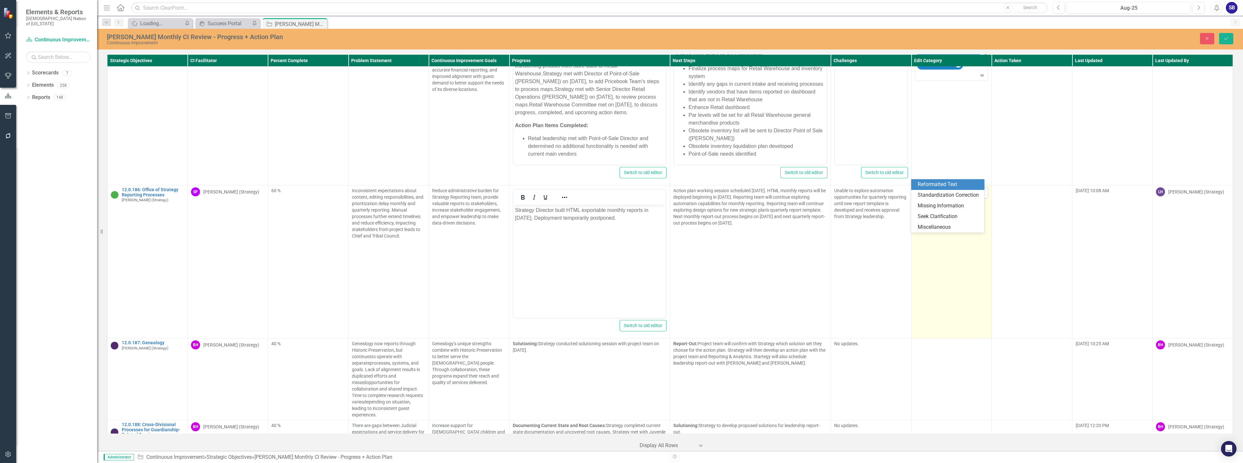
click at [919, 189] on div at bounding box center [946, 193] width 60 height 9
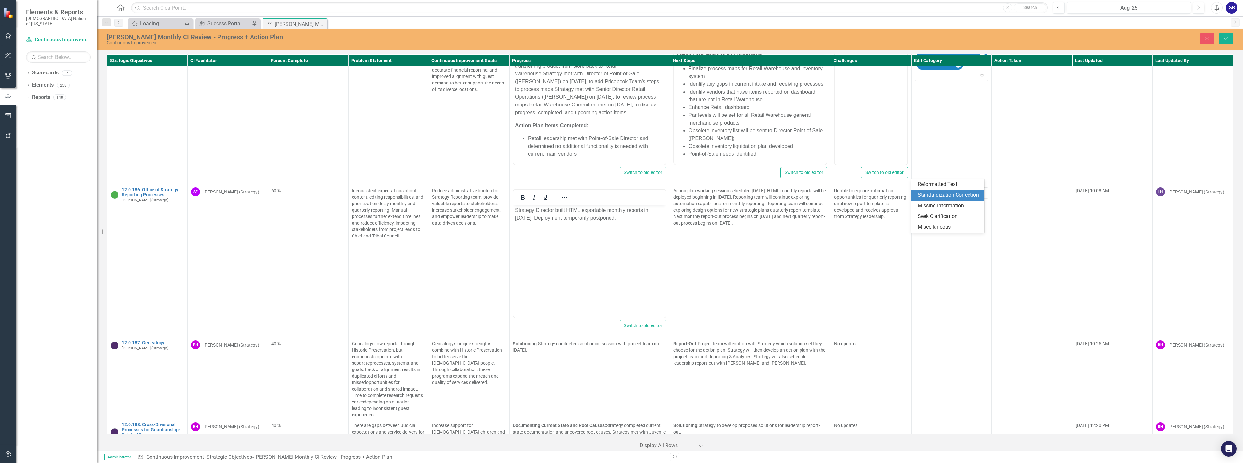
click at [936, 194] on div "Standardization Correction" at bounding box center [948, 195] width 63 height 7
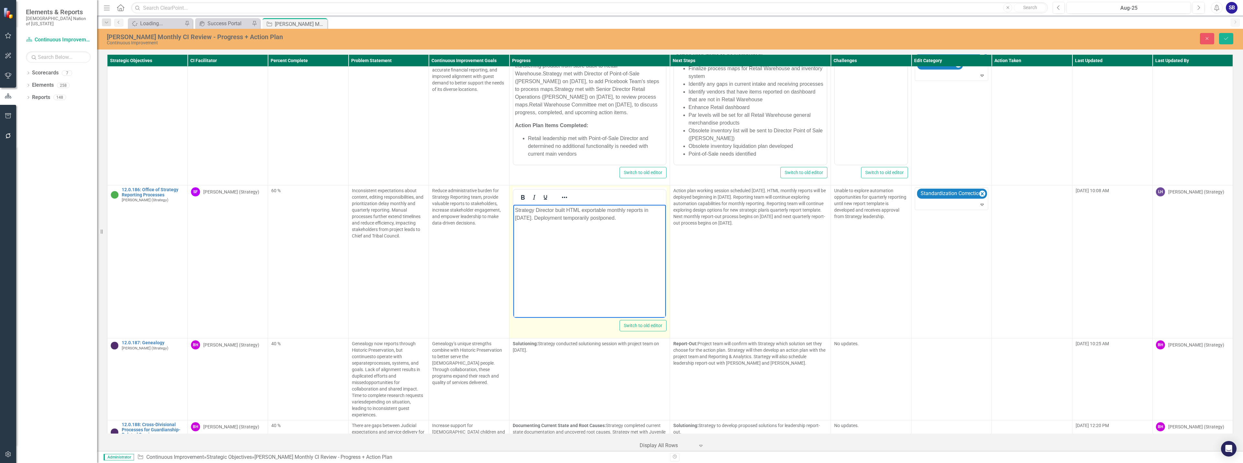
click at [602, 229] on body "Strategy Director built HTML exportable monthly reports in [DATE]. Deployment t…" at bounding box center [589, 253] width 153 height 97
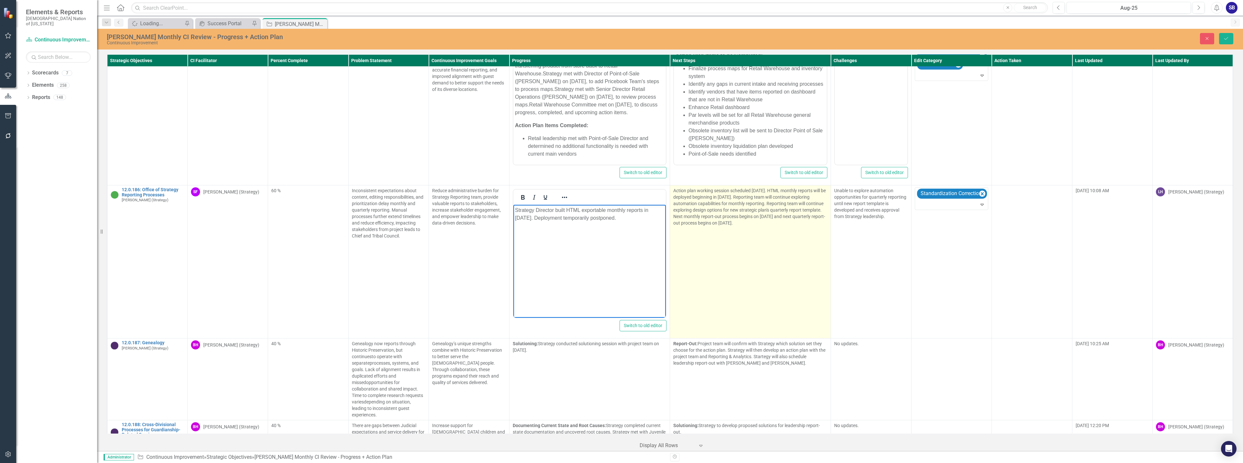
click at [736, 227] on td "Action plan working session scheduled September 3, 2025. HTML monthly reports w…" at bounding box center [750, 261] width 161 height 153
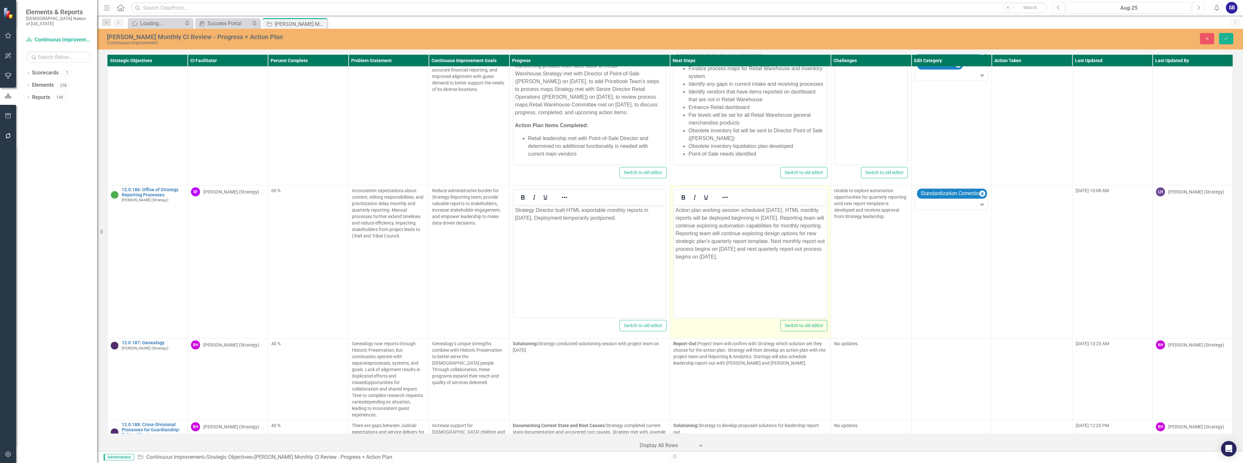
click at [692, 254] on p "Action plan working session scheduled September 3, 2025. HTML monthly reports w…" at bounding box center [749, 233] width 149 height 54
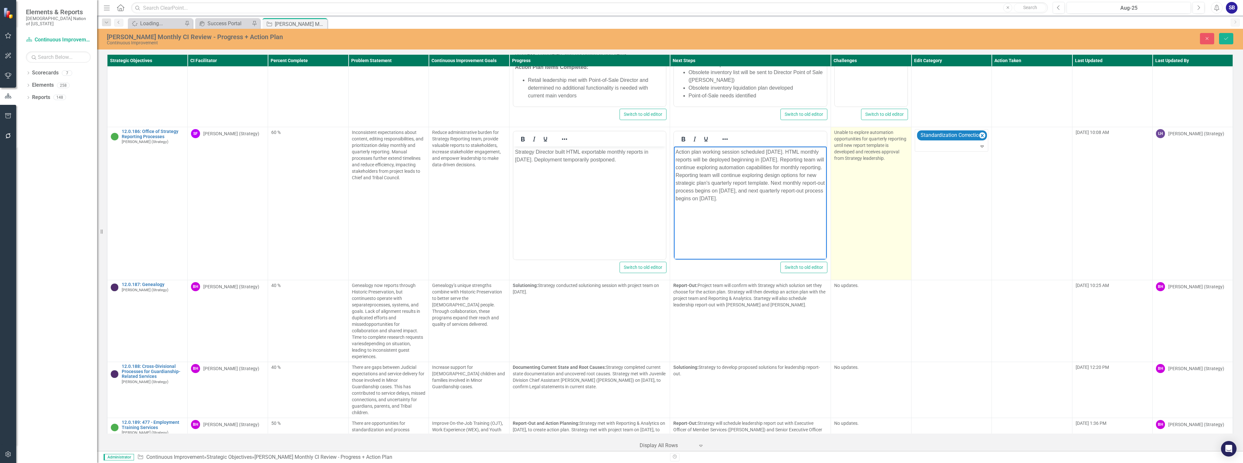
scroll to position [4247, 0]
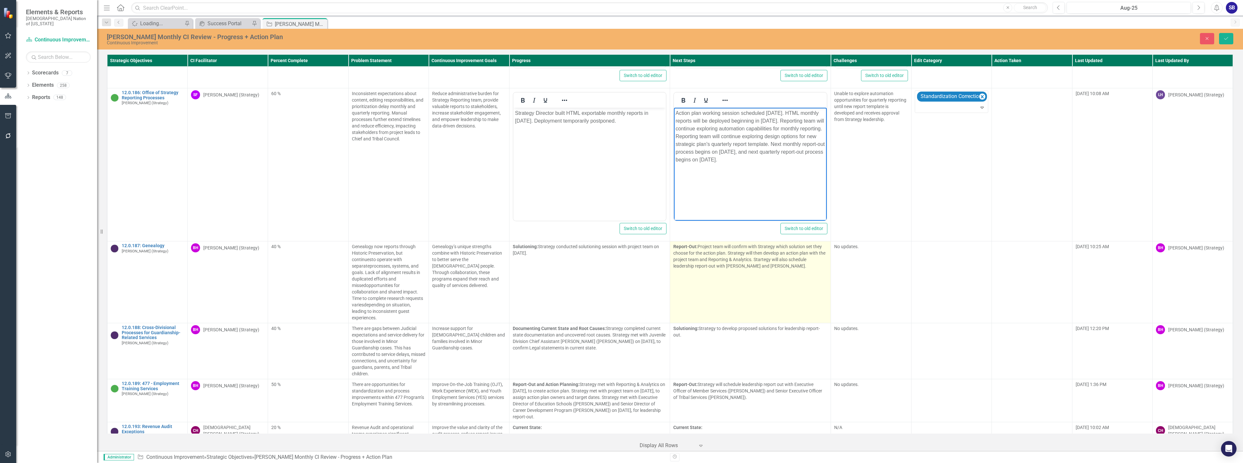
click at [745, 243] on p "Report-Out: Project team will confirm with Strategy which solution set they cho…" at bounding box center [750, 256] width 154 height 26
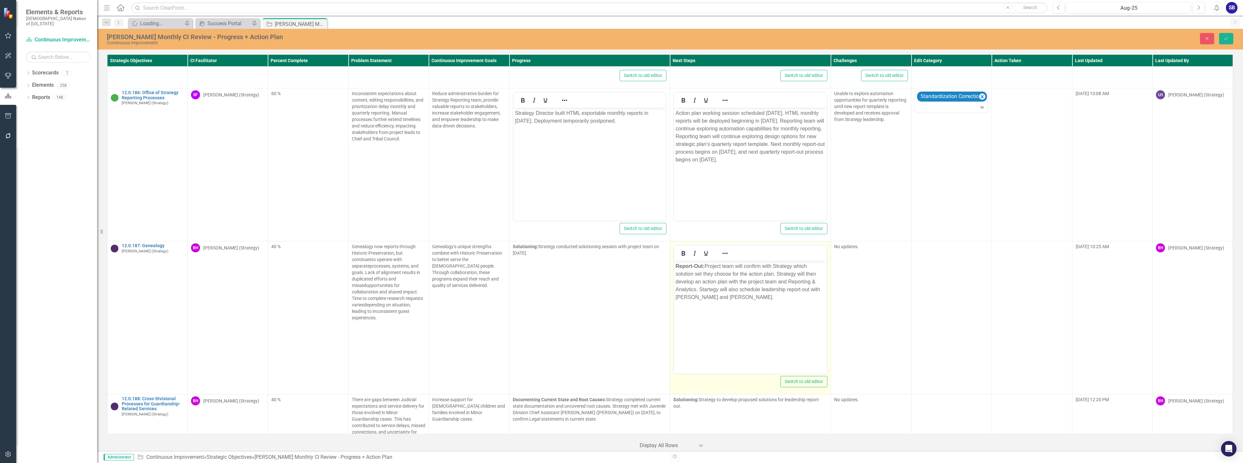
scroll to position [0, 0]
click at [708, 274] on p "Report-Out: Project team will confirm with Strategy which solution set they cho…" at bounding box center [749, 281] width 149 height 39
click at [789, 315] on body "Report-Out: Project team will confirm with Strategy which solution set they cho…" at bounding box center [750, 309] width 153 height 97
click at [744, 273] on p "Report-Out: Project team will confirm with Strategy which solution set they cho…" at bounding box center [749, 281] width 149 height 39
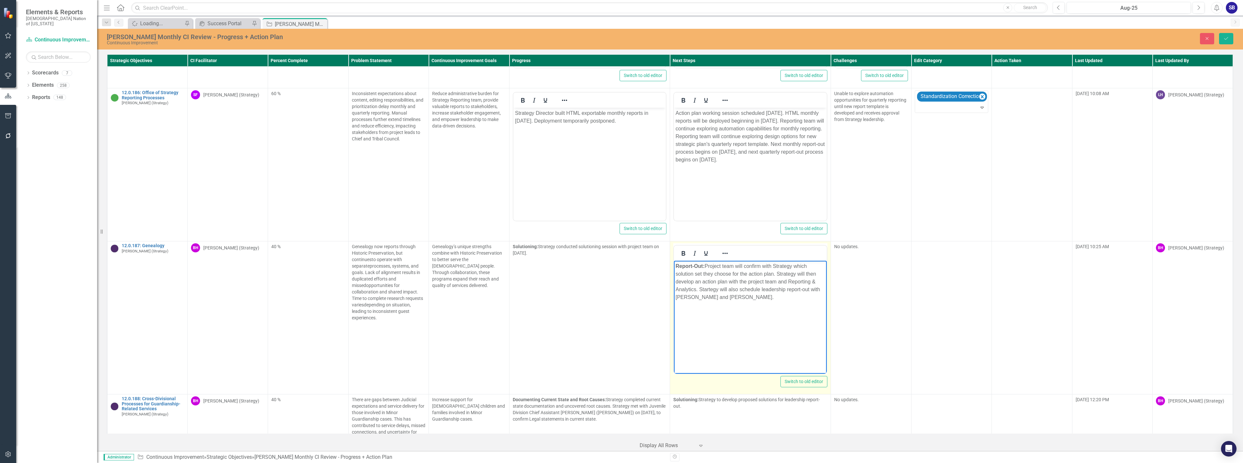
click at [744, 273] on p "Report-Out: Project team will confirm with Strategy which solution set they cho…" at bounding box center [749, 281] width 149 height 39
click at [700, 281] on p "Report-Out: Project team will confirm with Strategy which solution set they cho…" at bounding box center [749, 281] width 149 height 39
click at [735, 283] on p "Report-Out: Project team will confirm with Strategy which solution set they cho…" at bounding box center [749, 281] width 149 height 39
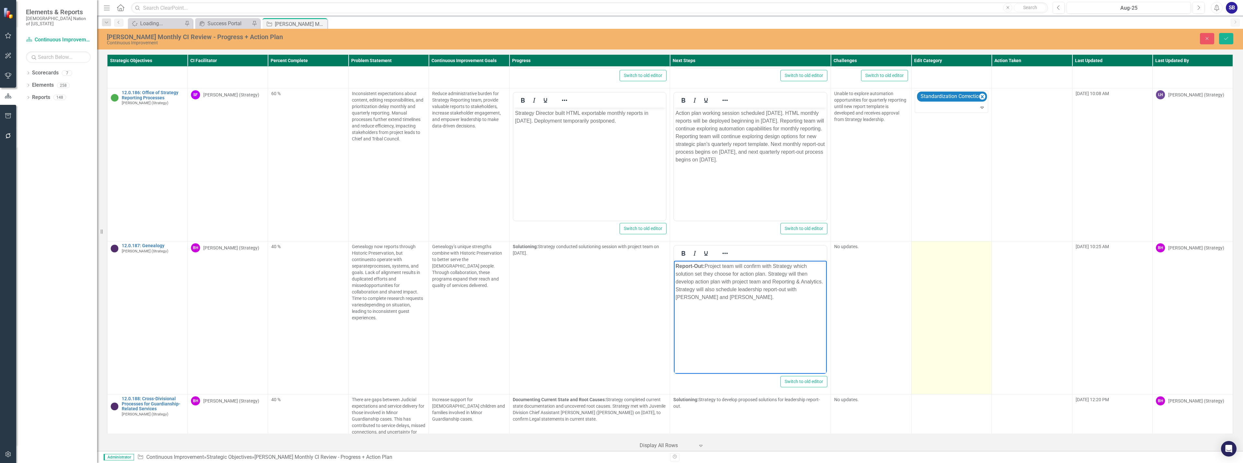
click at [929, 263] on td at bounding box center [951, 317] width 80 height 153
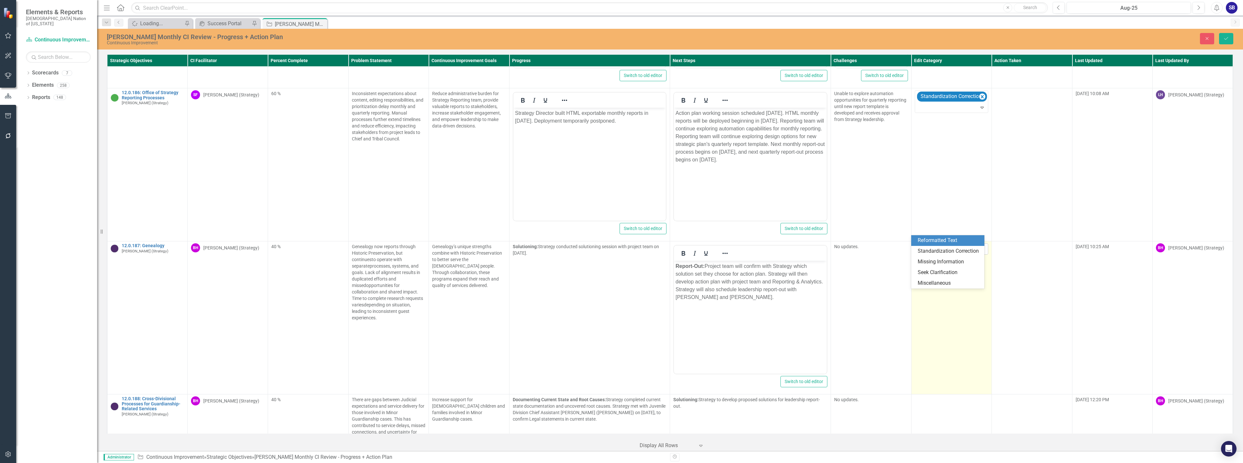
click at [938, 245] on div at bounding box center [946, 249] width 60 height 9
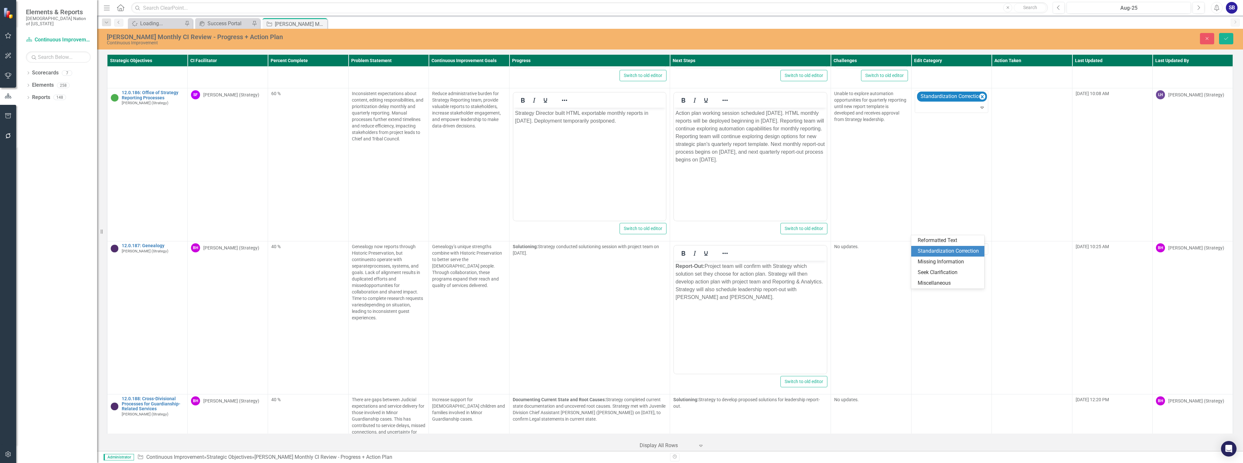
click at [933, 250] on div "Standardization Correction" at bounding box center [948, 251] width 63 height 7
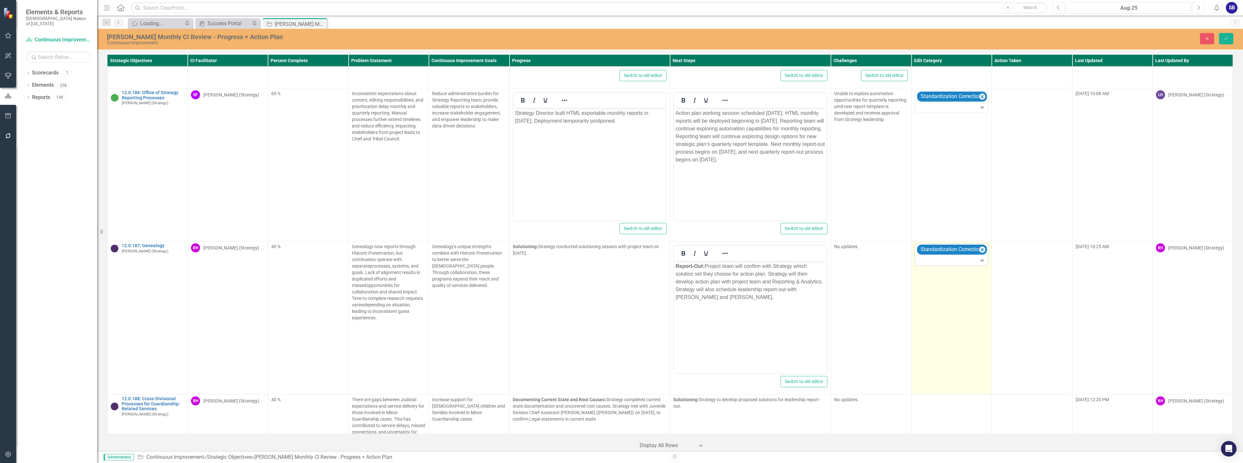
click at [939, 256] on div at bounding box center [951, 260] width 71 height 9
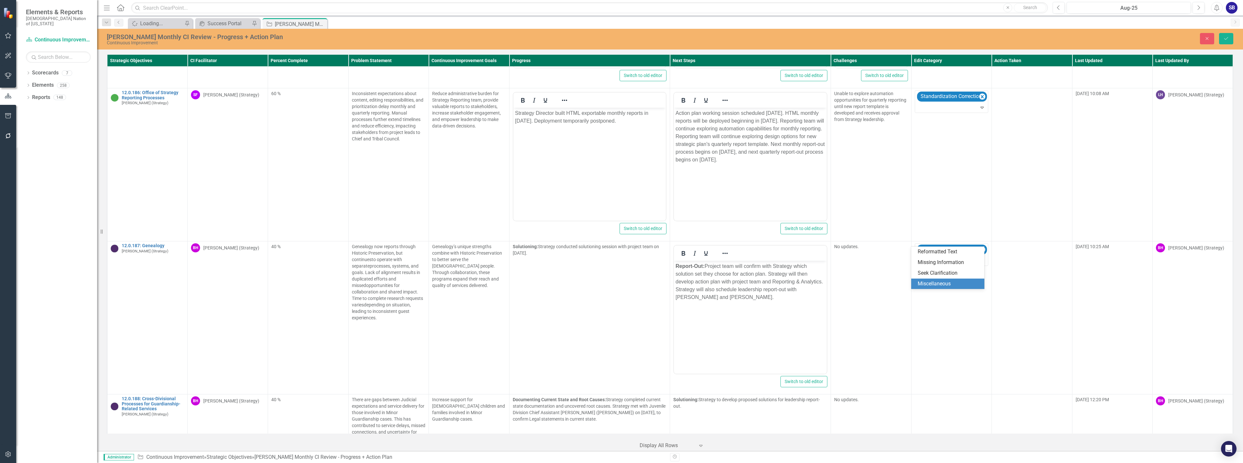
click at [934, 281] on div "Miscellaneous" at bounding box center [948, 283] width 63 height 7
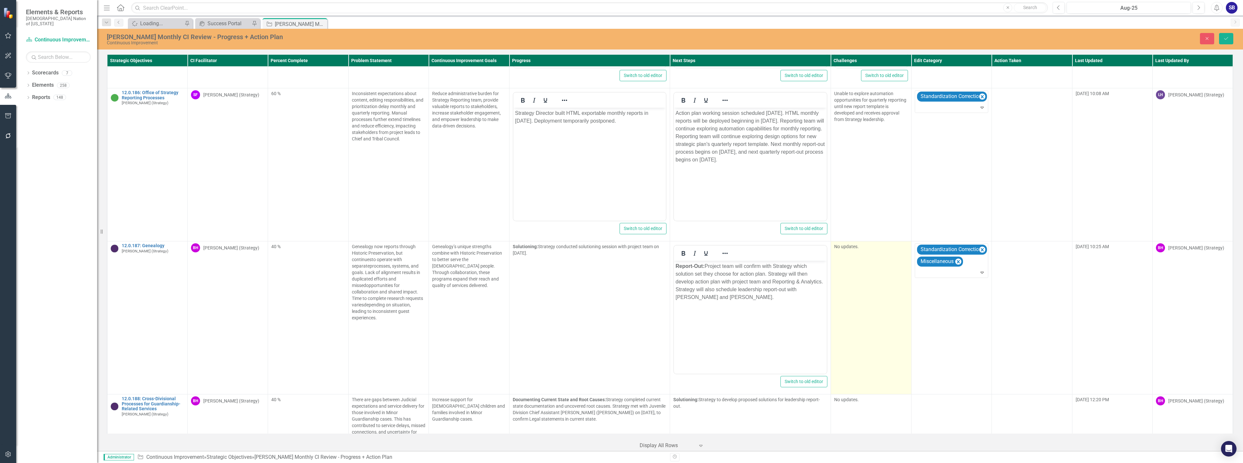
click at [861, 241] on td "No updates." at bounding box center [871, 317] width 80 height 153
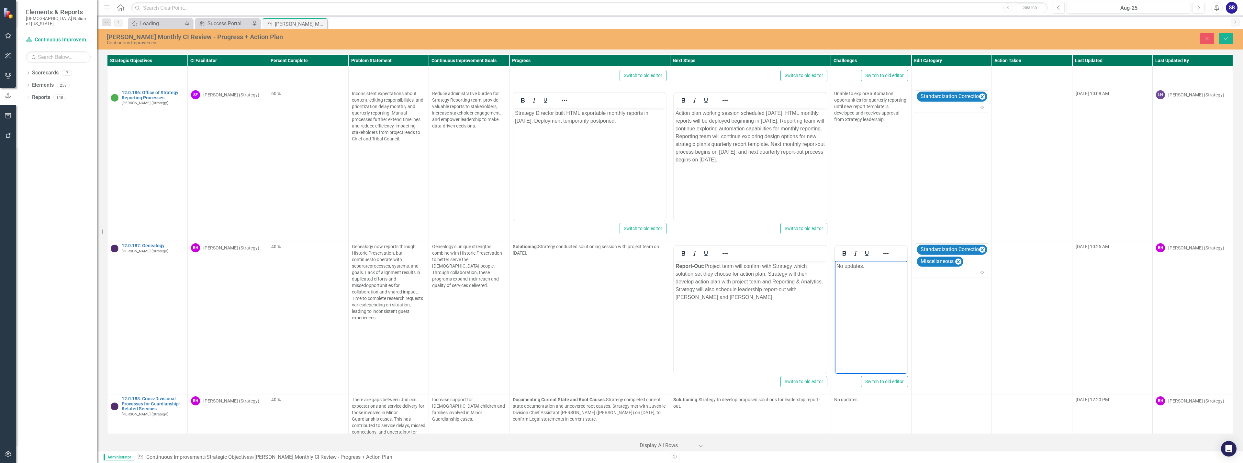
drag, startPoint x: 865, startPoint y: 269, endPoint x: 820, endPoint y: 266, distance: 45.1
click at [835, 266] on html "No updates." at bounding box center [871, 309] width 72 height 97
click at [790, 302] on body "Report-Out: Project team will confirm with Strategy which solution set they cho…" at bounding box center [750, 309] width 153 height 97
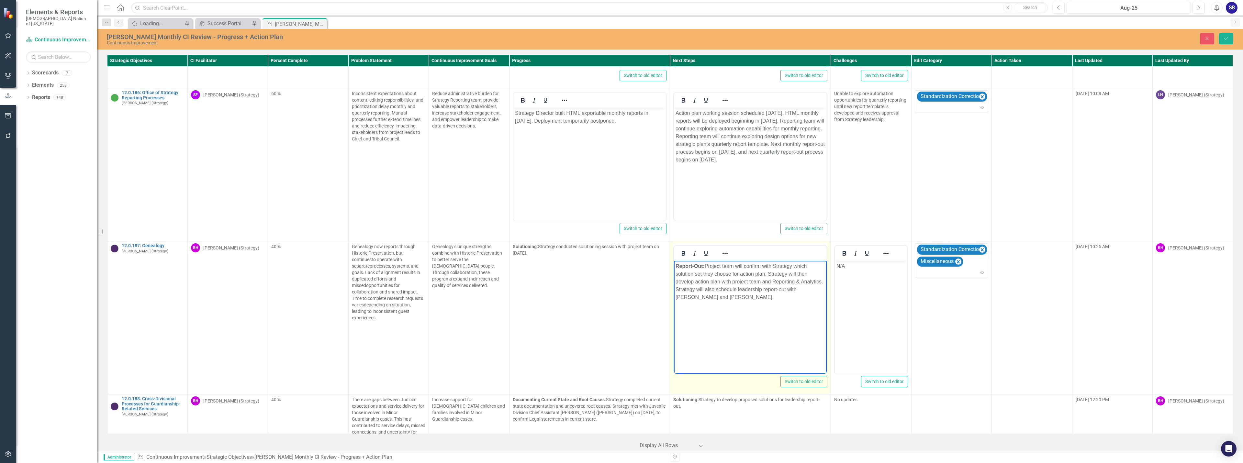
drag, startPoint x: 798, startPoint y: 288, endPoint x: 801, endPoint y: 301, distance: 12.9
click at [801, 301] on p "Report-Out: Project team will confirm with Strategy which solution set they cho…" at bounding box center [749, 281] width 149 height 39
click at [726, 249] on icon "Reveal or hide additional toolbar items" at bounding box center [725, 253] width 8 height 8
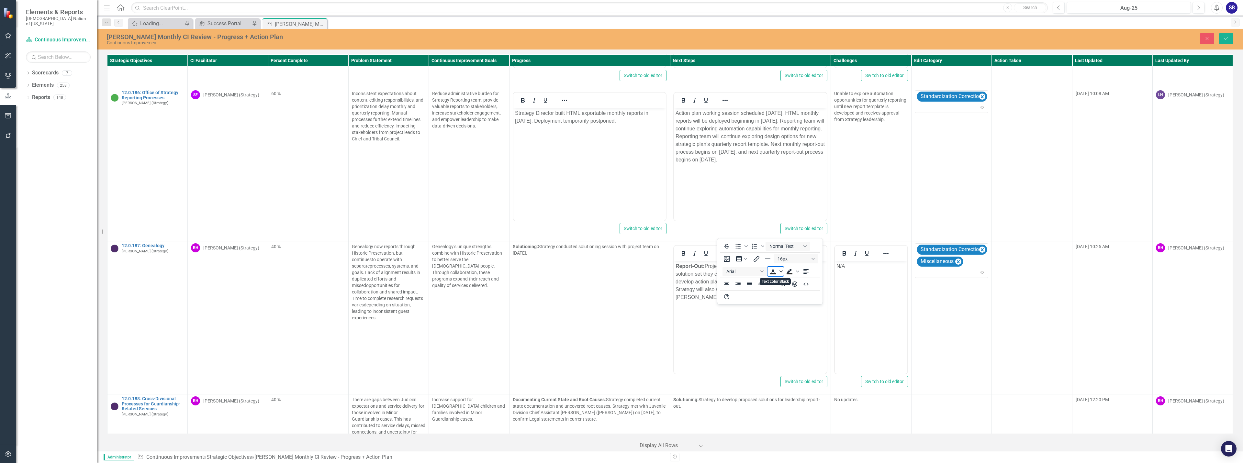
click at [782, 273] on span "Text color Black" at bounding box center [780, 271] width 5 height 9
click at [784, 301] on div "Orange" at bounding box center [782, 301] width 8 height 8
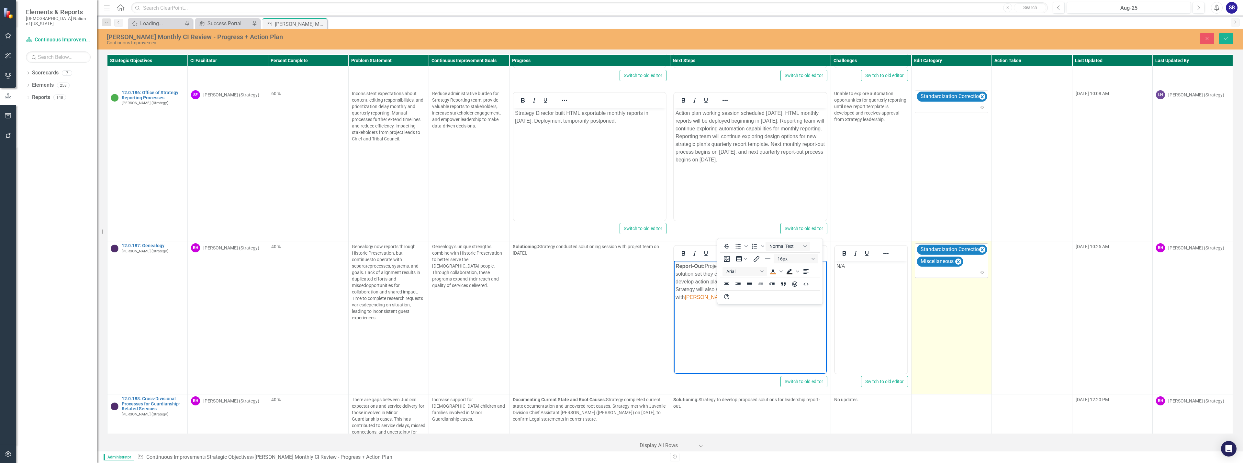
click at [936, 268] on div at bounding box center [951, 272] width 71 height 9
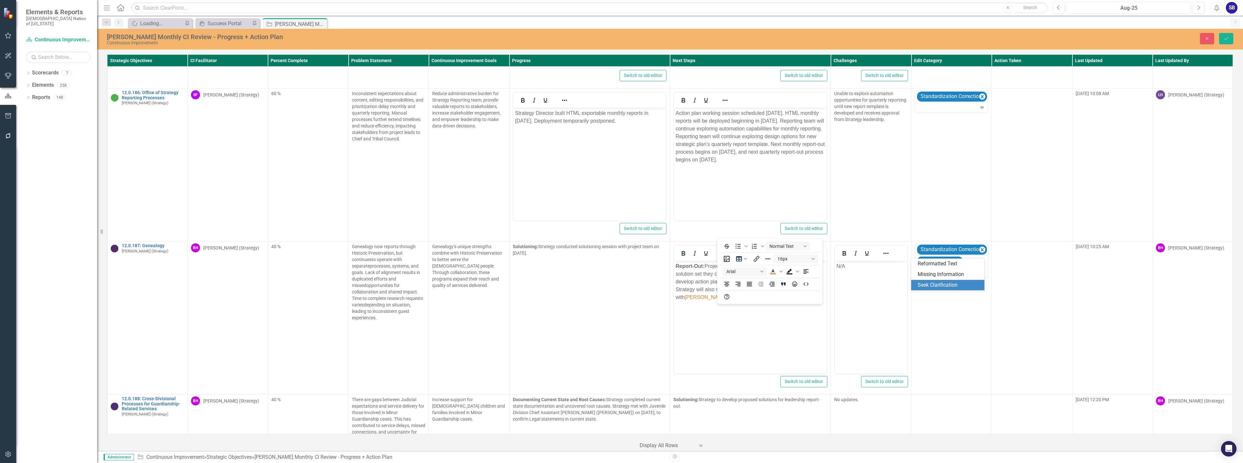
click at [938, 286] on div "Seek Clarification" at bounding box center [948, 285] width 63 height 7
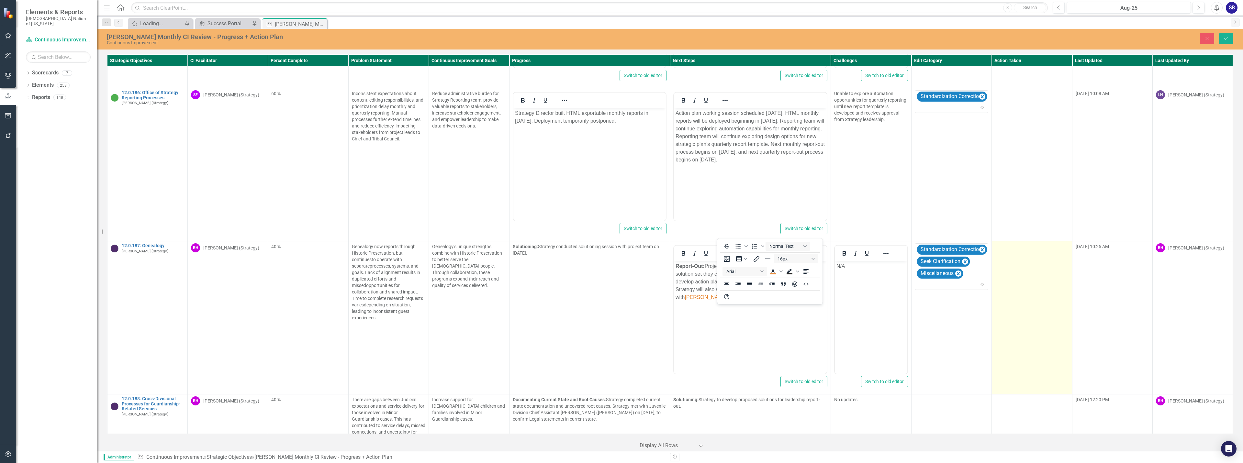
click at [1014, 262] on td at bounding box center [1031, 317] width 80 height 153
click at [1026, 245] on div at bounding box center [1027, 249] width 60 height 9
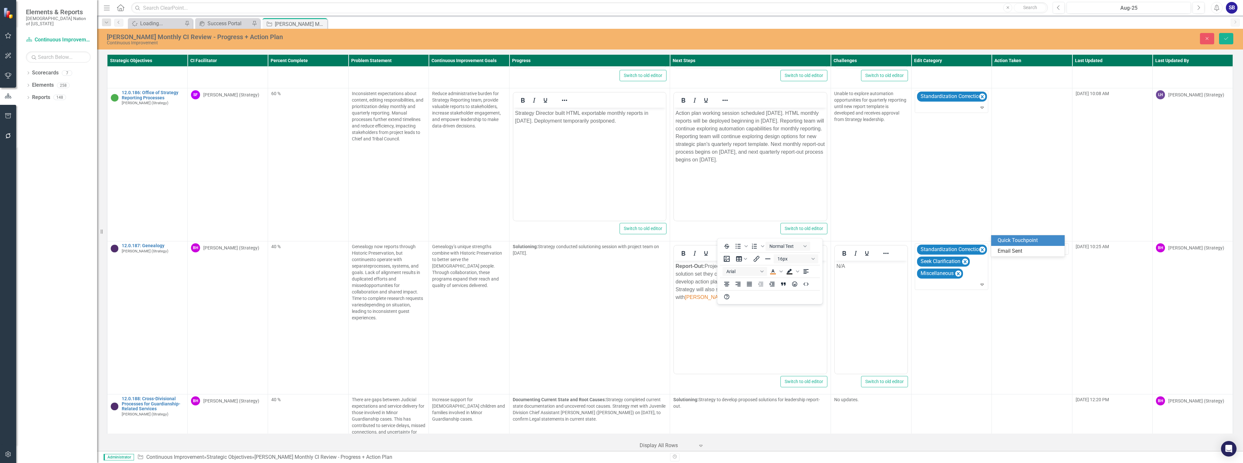
click at [1023, 238] on div "Quick Touchpoint" at bounding box center [1028, 240] width 63 height 7
click at [722, 249] on icon "Reveal or hide additional toolbar items" at bounding box center [725, 253] width 8 height 8
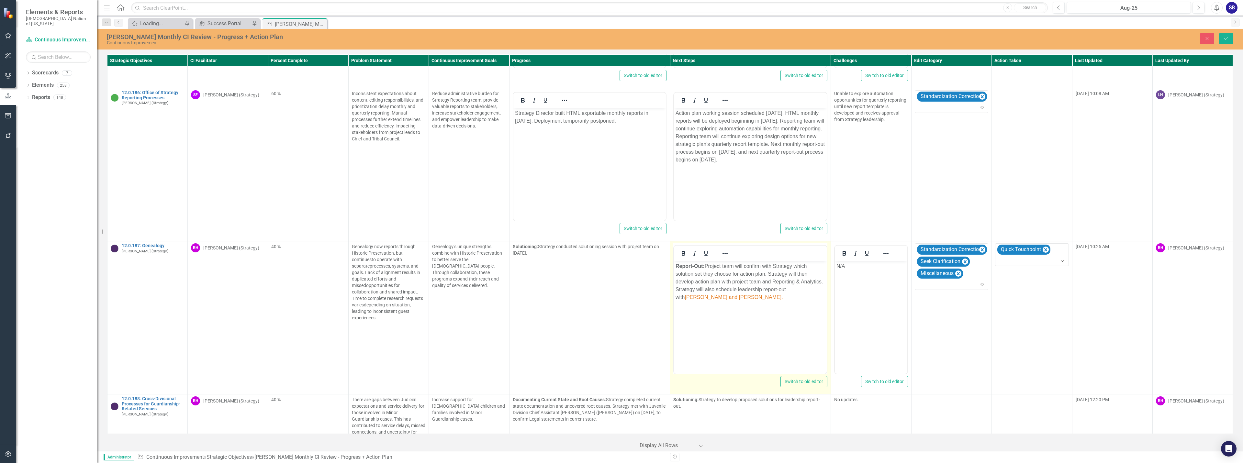
click at [735, 331] on body "Report-Out: Project team will confirm with Strategy which solution set they cho…" at bounding box center [750, 309] width 153 height 97
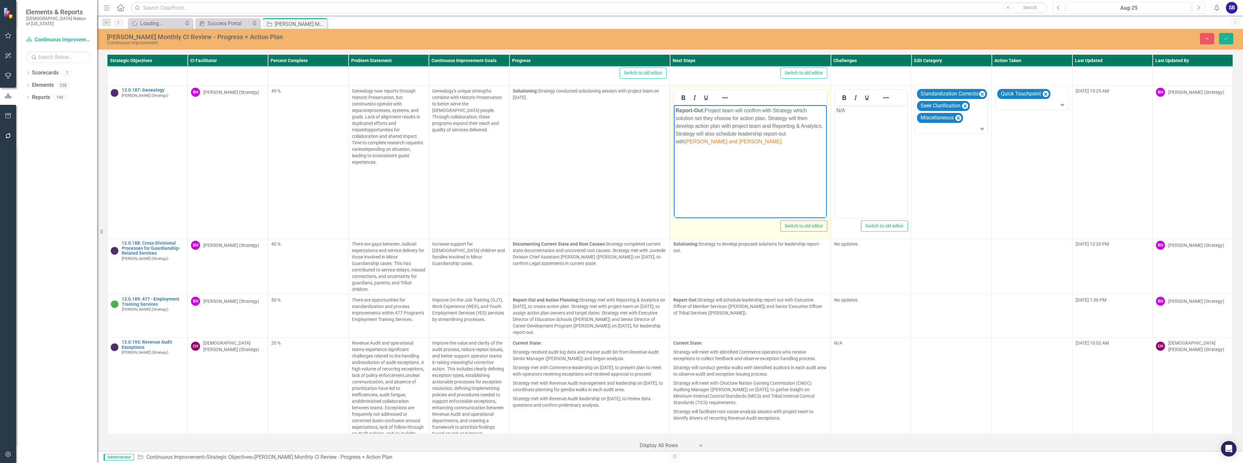
scroll to position [4409, 0]
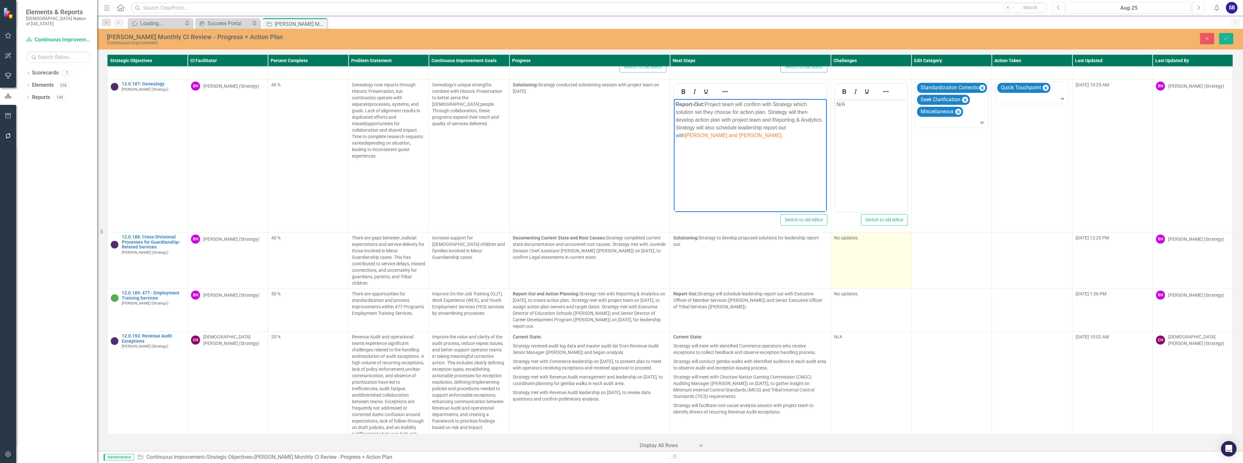
click at [872, 246] on td "No updates." at bounding box center [871, 261] width 80 height 56
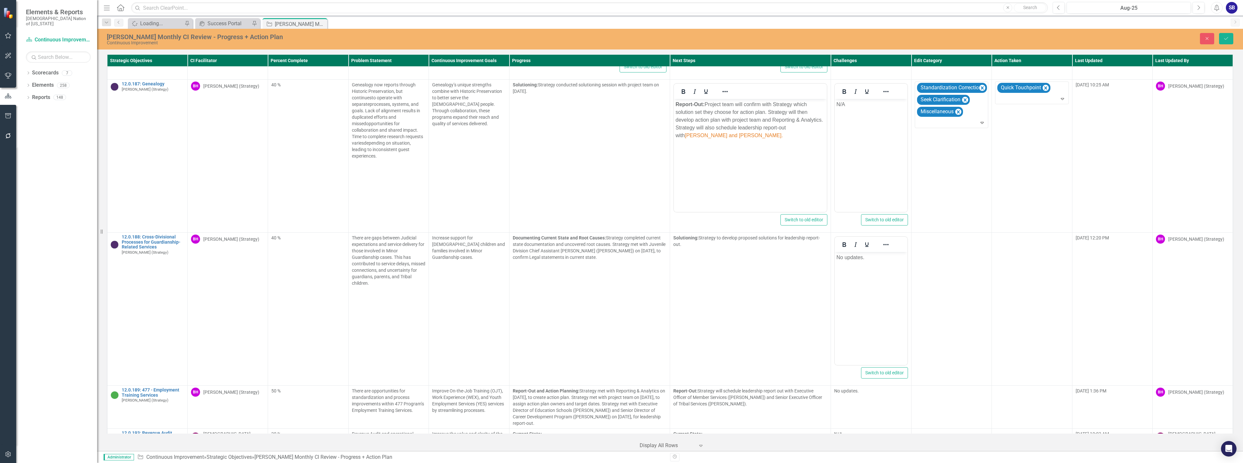
scroll to position [0, 0]
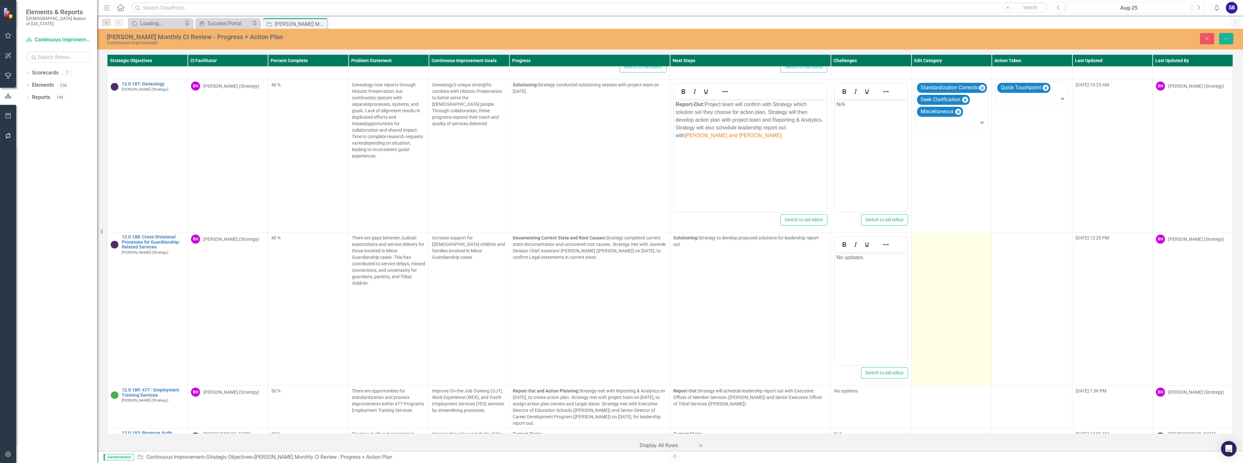
click at [956, 280] on td at bounding box center [951, 309] width 80 height 153
click at [956, 279] on td at bounding box center [951, 309] width 80 height 153
click at [949, 236] on div at bounding box center [946, 240] width 60 height 9
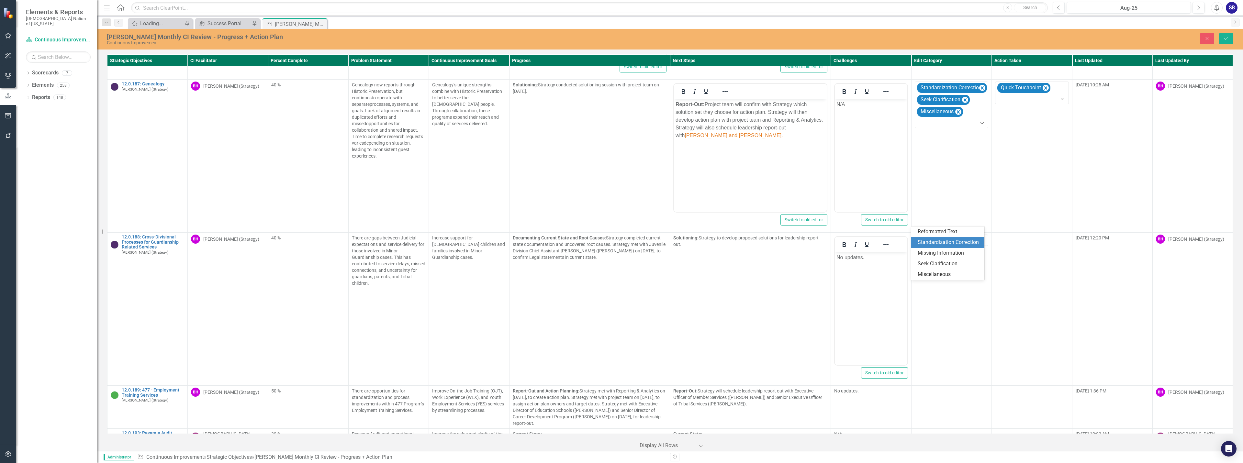
click at [948, 241] on div "Standardization Correction" at bounding box center [948, 242] width 63 height 7
drag, startPoint x: 875, startPoint y: 256, endPoint x: 819, endPoint y: 257, distance: 55.3
click at [835, 257] on html "No updates." at bounding box center [871, 300] width 72 height 97
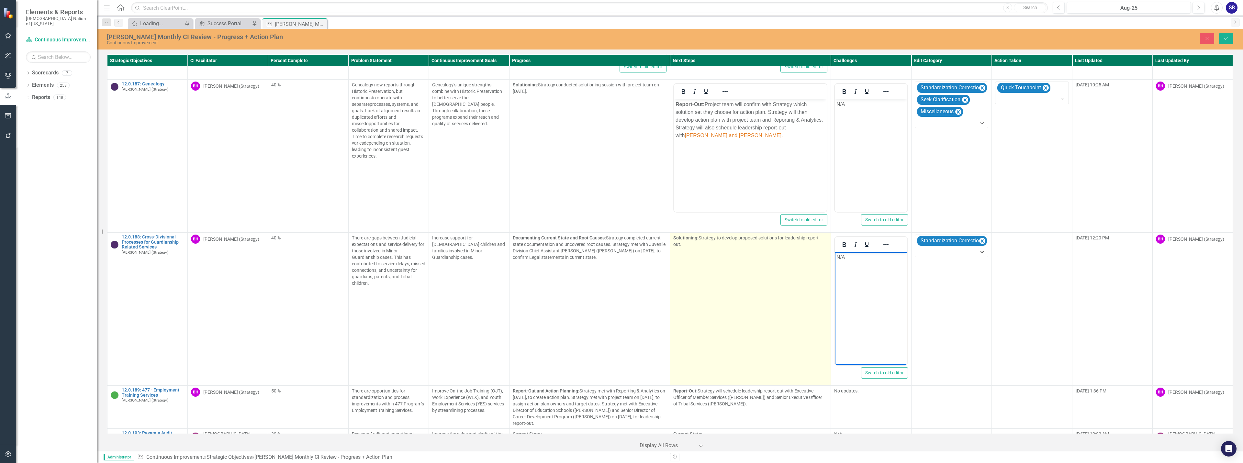
click at [748, 292] on td "Solutioning: Strategy to develop proposed solutions for leadership report-out." at bounding box center [750, 309] width 161 height 153
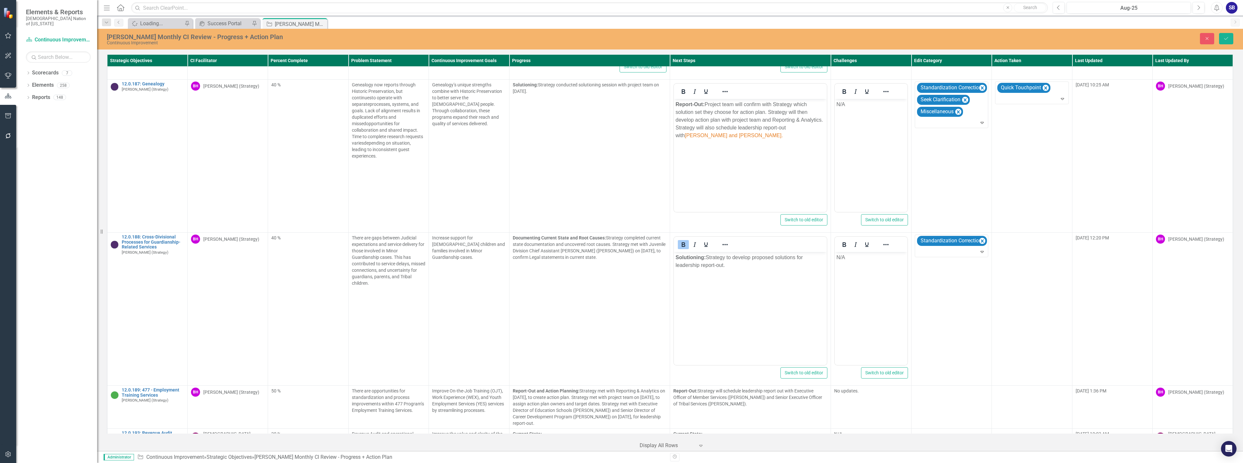
click at [730, 258] on p "Solutioning: Strategy to develop proposed solutions for leadership report-out." at bounding box center [749, 262] width 149 height 16
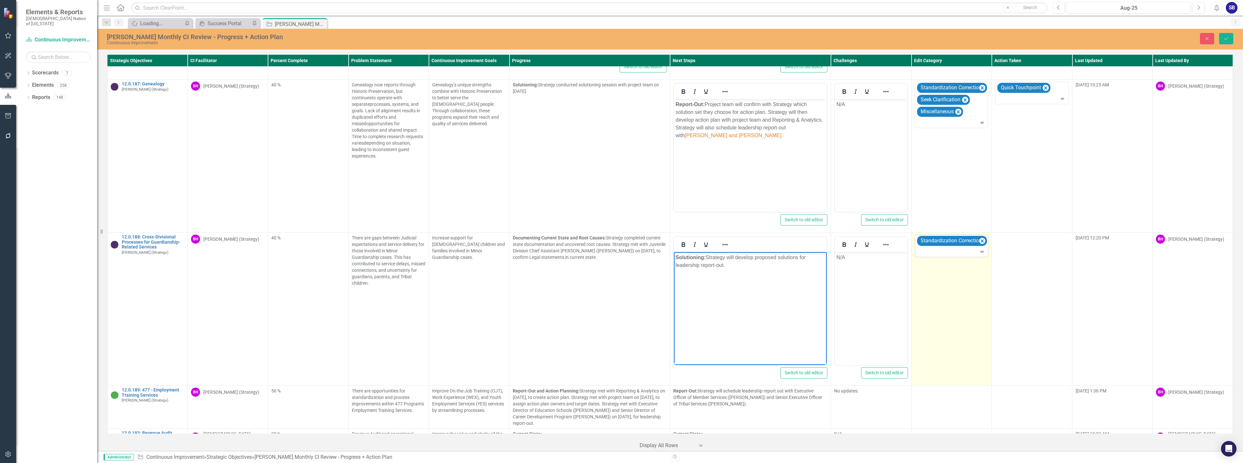
click at [960, 248] on div at bounding box center [951, 252] width 71 height 9
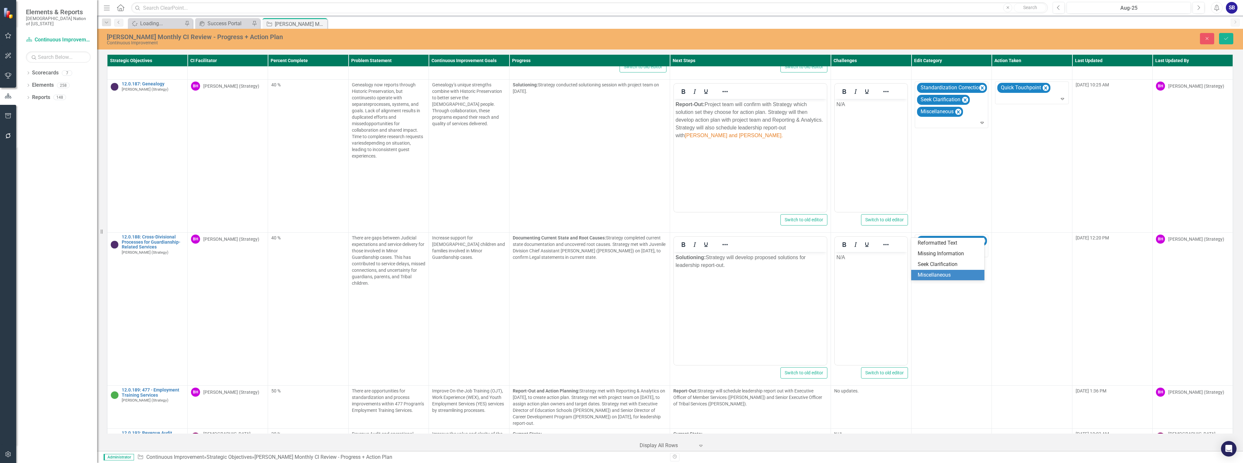
click at [952, 274] on div "Miscellaneous" at bounding box center [948, 274] width 63 height 7
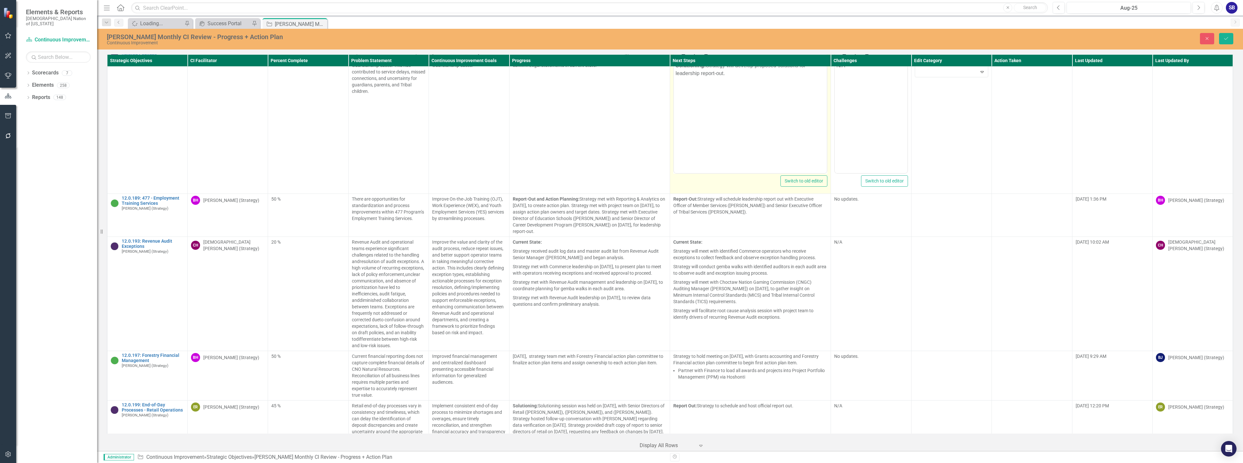
scroll to position [4603, 0]
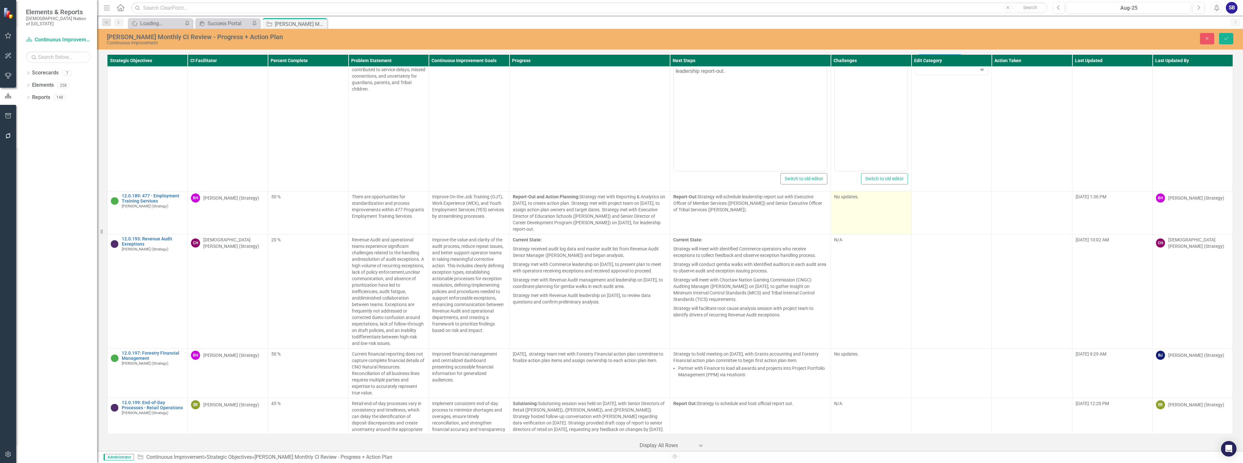
click at [851, 195] on td "No updates." at bounding box center [871, 213] width 80 height 43
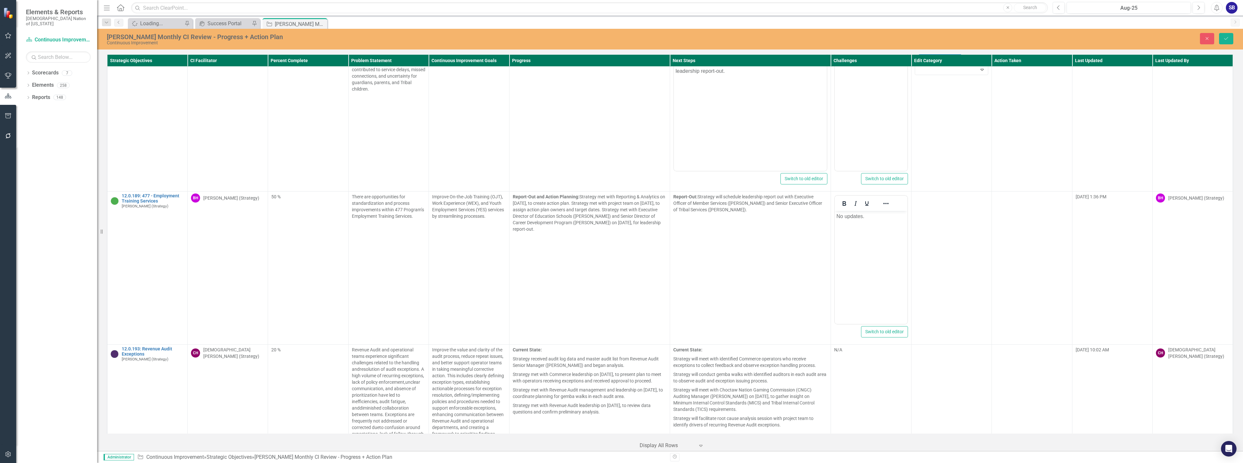
scroll to position [0, 0]
drag, startPoint x: 847, startPoint y: 218, endPoint x: 811, endPoint y: 218, distance: 36.2
click at [835, 218] on html "No updates." at bounding box center [871, 259] width 72 height 97
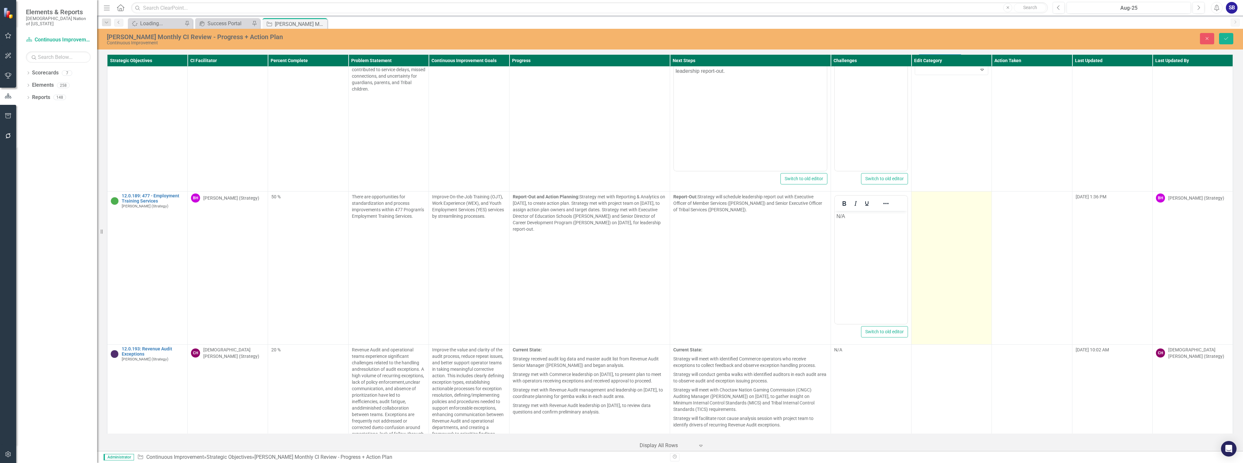
click at [942, 203] on td at bounding box center [951, 268] width 80 height 153
click at [943, 195] on div at bounding box center [946, 199] width 60 height 9
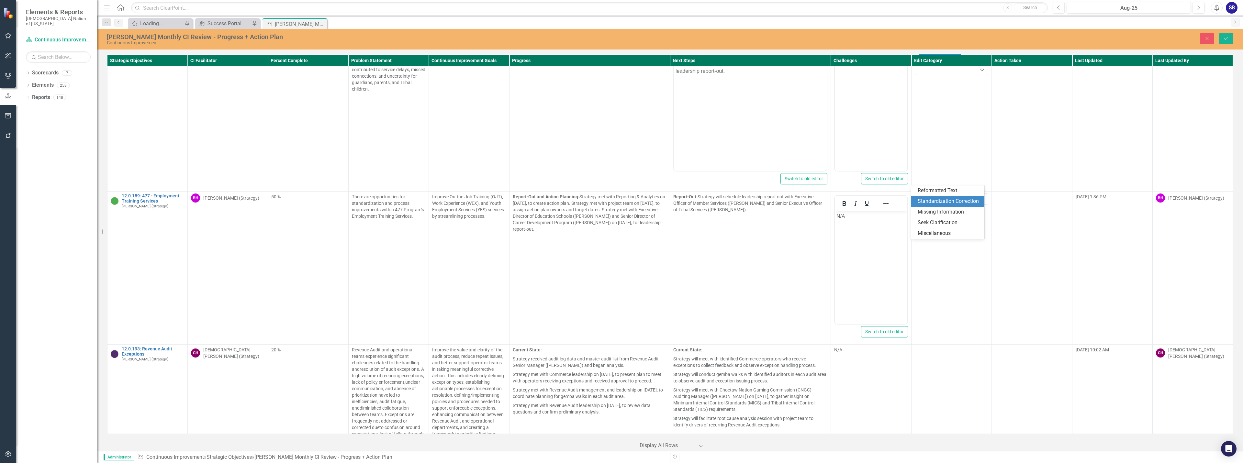
click at [938, 198] on div "Standardization Correction" at bounding box center [948, 201] width 63 height 7
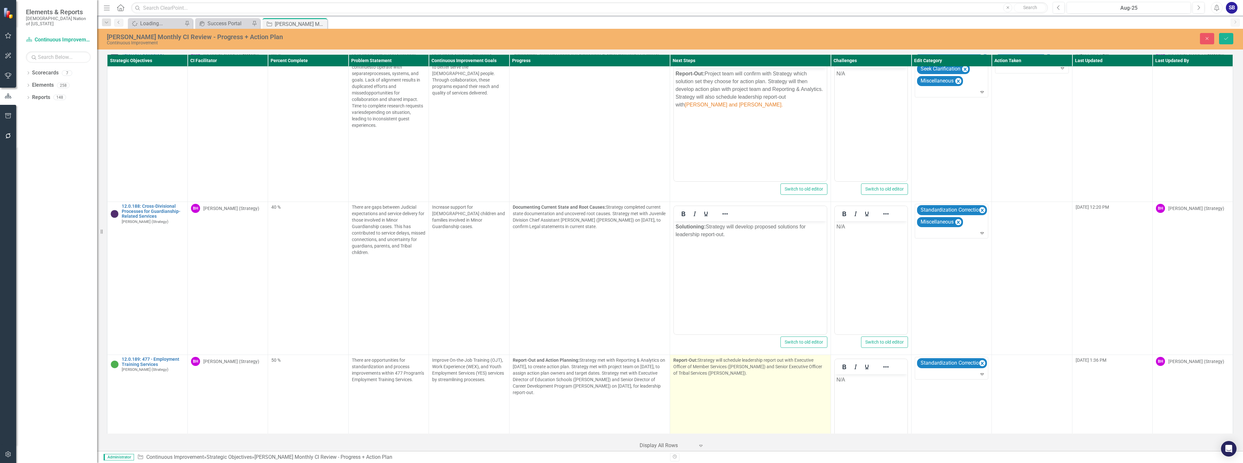
scroll to position [4409, 0]
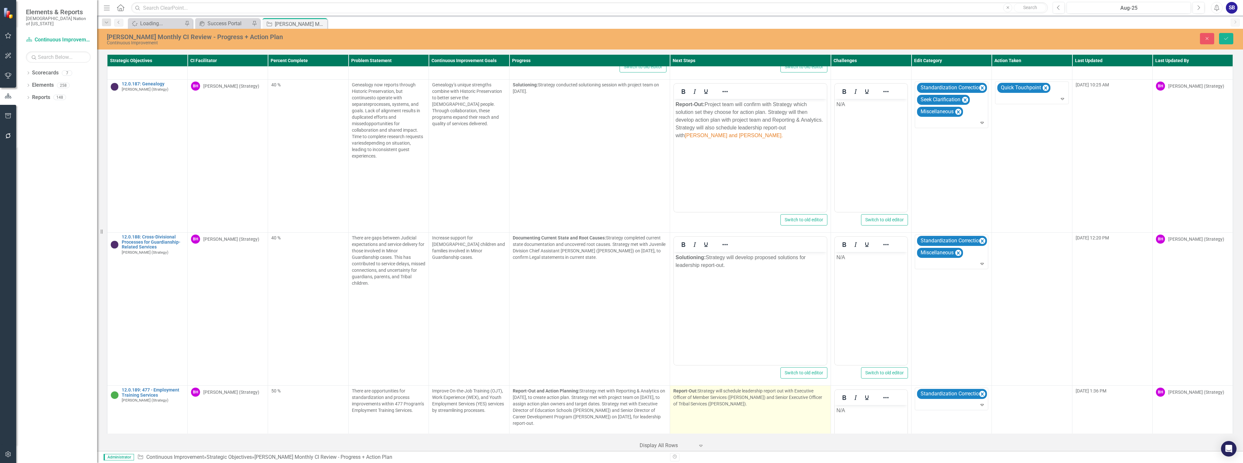
click at [781, 395] on td "Report-Out: Strategy will schedule leadership report out with Executive Officer…" at bounding box center [750, 462] width 161 height 153
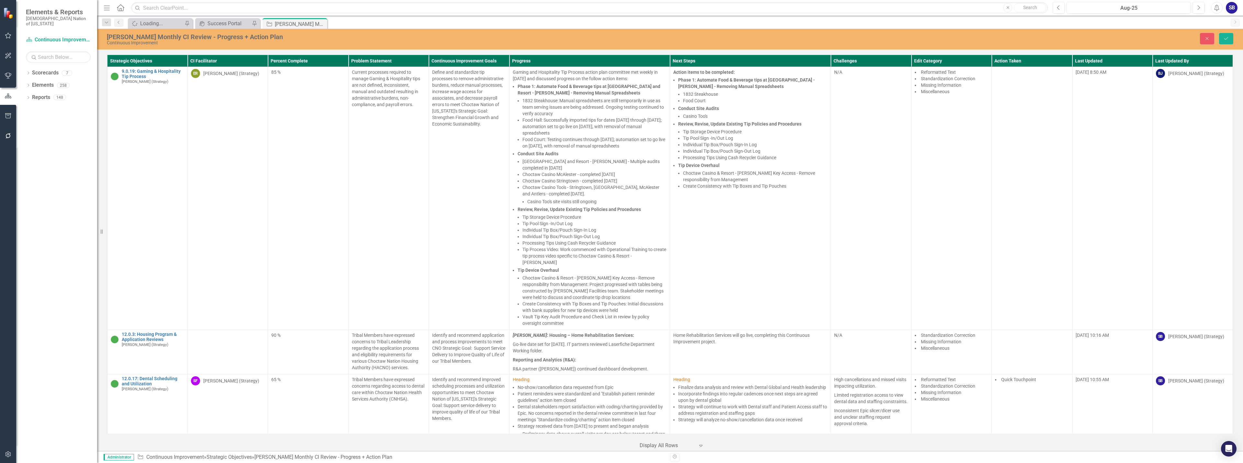
scroll to position [4409, 0]
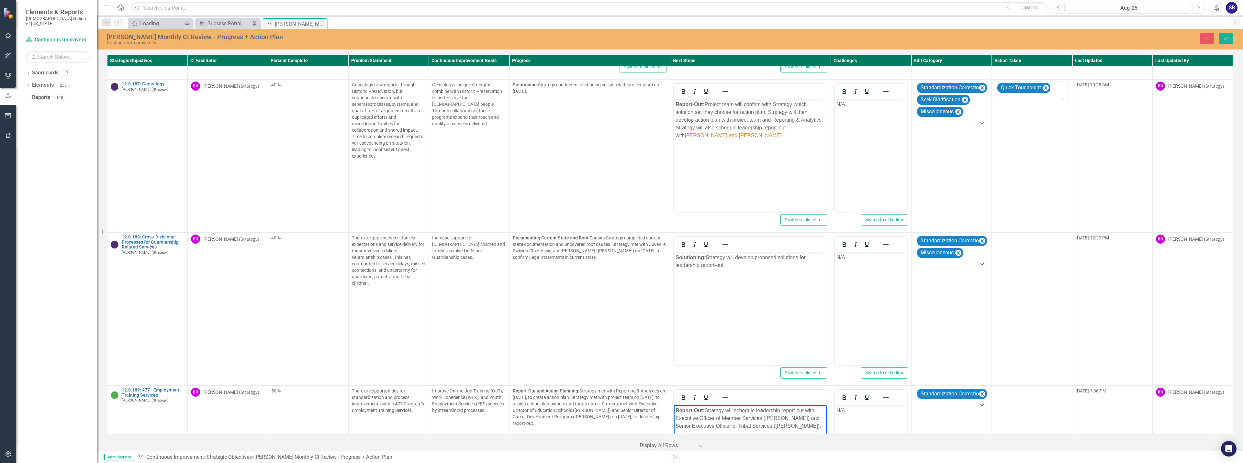
drag, startPoint x: 675, startPoint y: 417, endPoint x: 824, endPoint y: 429, distance: 149.3
click at [824, 429] on body "Report-Out: Strategy will schedule leadership report out with Executive Officer…" at bounding box center [750, 453] width 153 height 97
copy p "Executive Officer of Member Services ([PERSON_NAME]) and Senior Executive Offic…"
click at [772, 166] on body "Report-Out: Project team will confirm with Strategy which solution set they cho…" at bounding box center [750, 147] width 153 height 97
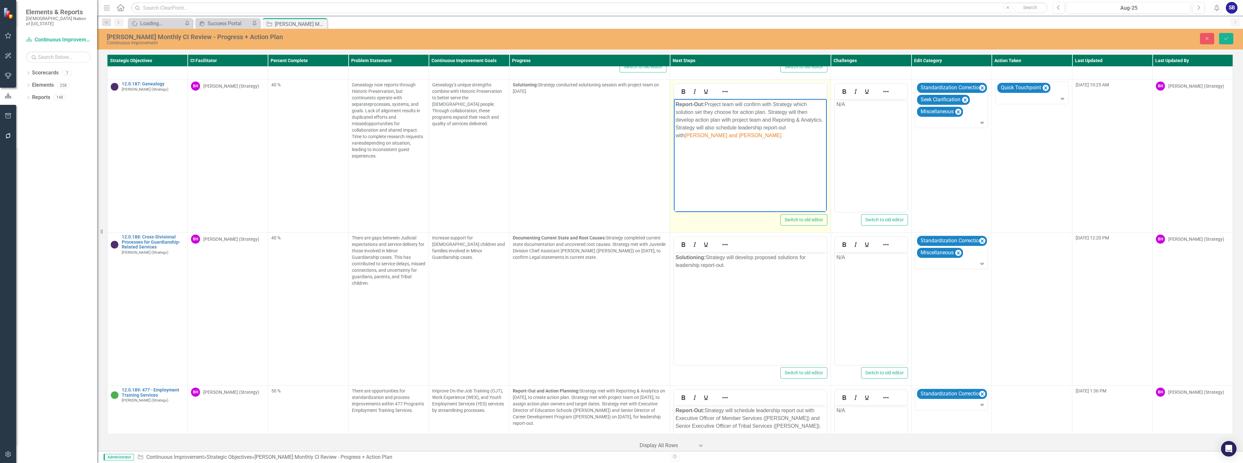
drag, startPoint x: 798, startPoint y: 128, endPoint x: 802, endPoint y: 137, distance: 9.6
click at [802, 137] on p "Report-Out: Project team will confirm with Strategy which solution set they cho…" at bounding box center [749, 120] width 149 height 39
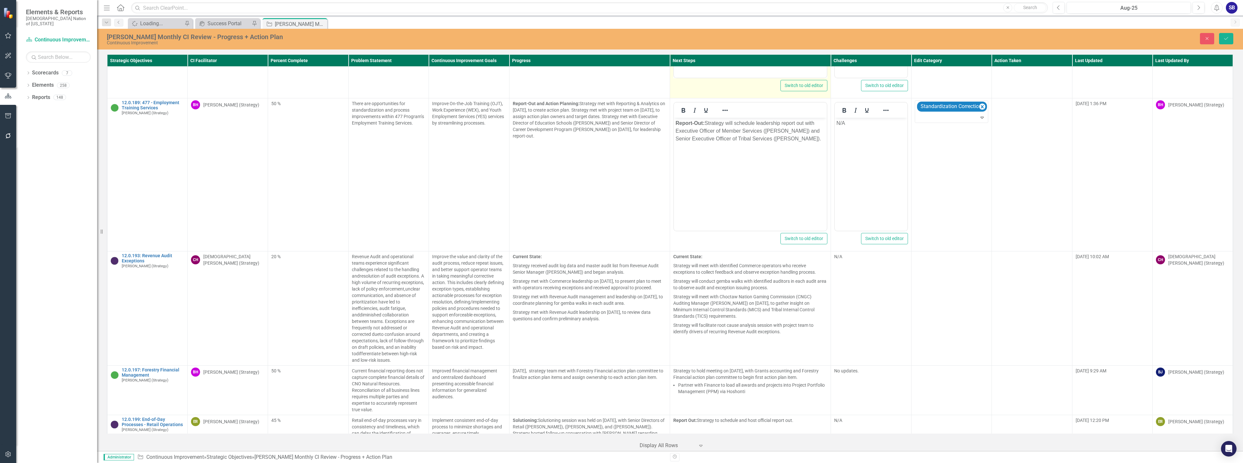
scroll to position [4700, 0]
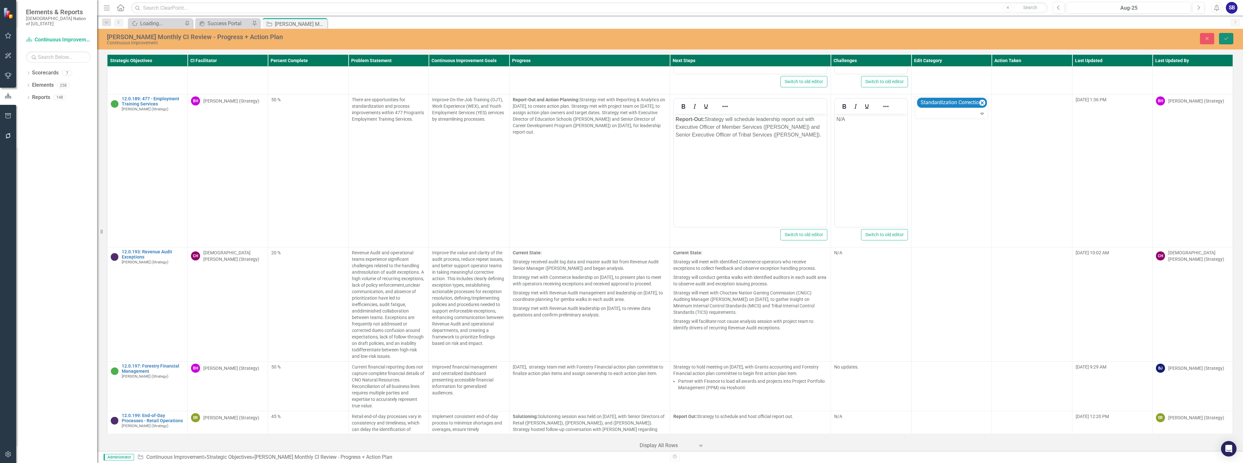
click at [1226, 38] on icon "Save" at bounding box center [1226, 38] width 6 height 5
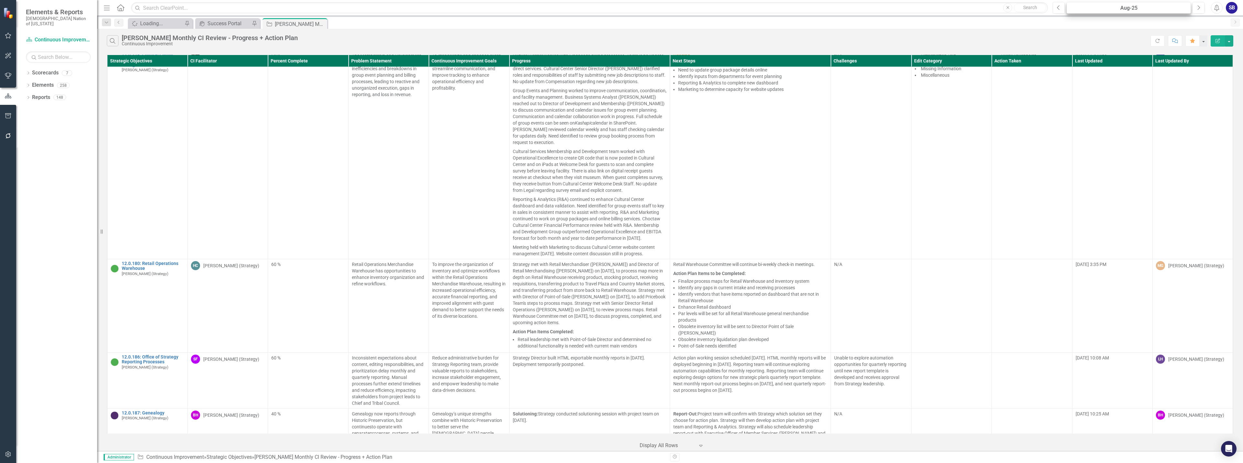
scroll to position [4247, 0]
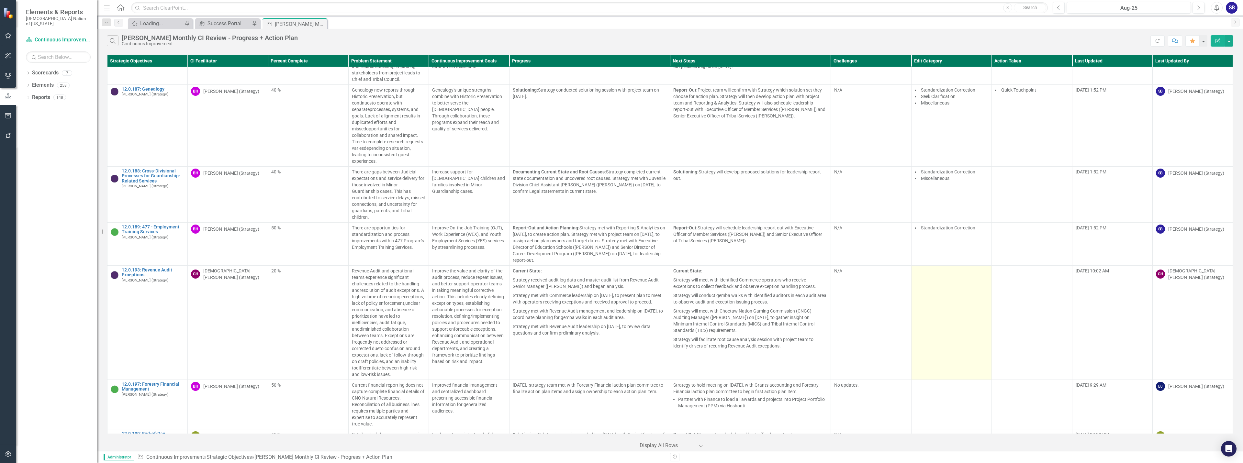
click at [913, 302] on td at bounding box center [951, 323] width 80 height 114
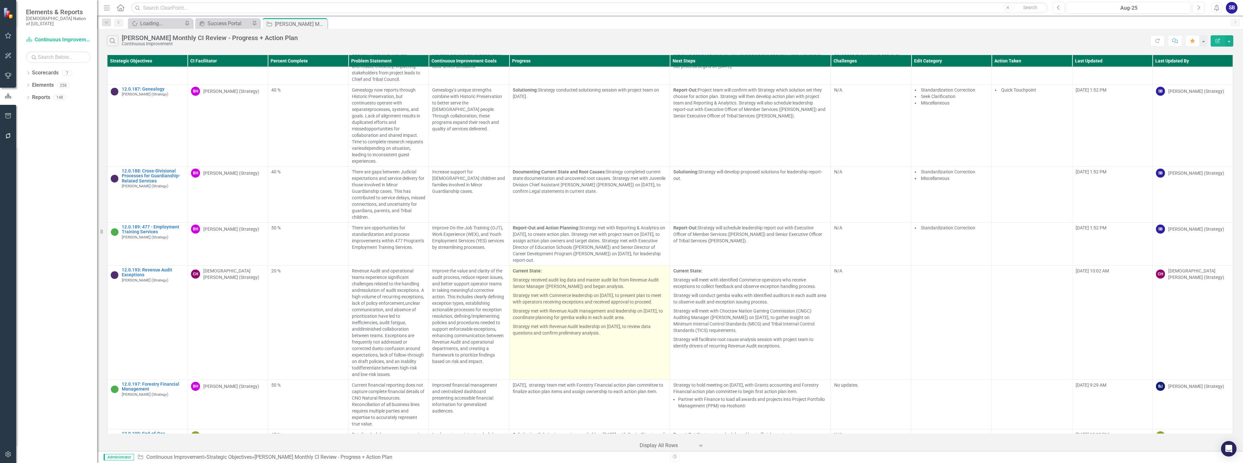
click at [603, 327] on td "Current State: Strategy received audit log data and master audit list from Reve…" at bounding box center [589, 323] width 161 height 114
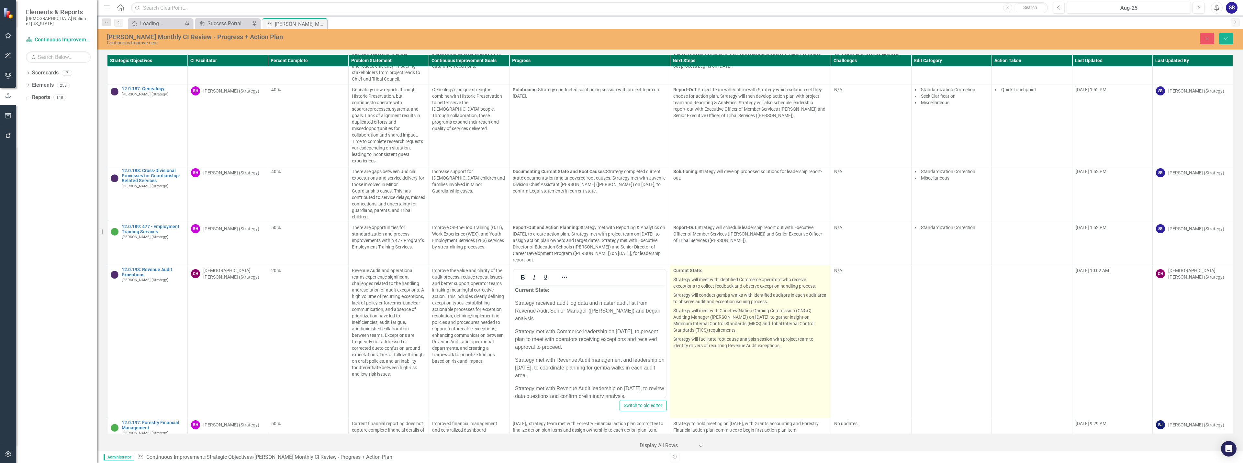
scroll to position [0, 0]
click at [798, 331] on td "Current State: Strategy will meet with identified Commerce operators who receiv…" at bounding box center [750, 341] width 161 height 153
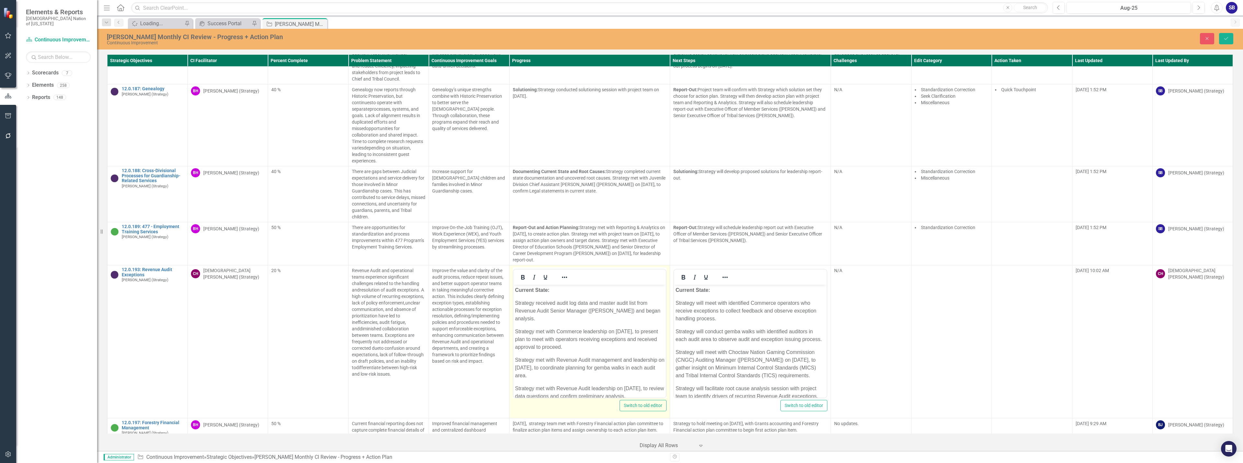
click at [562, 287] on p "Current State:" at bounding box center [589, 290] width 149 height 8
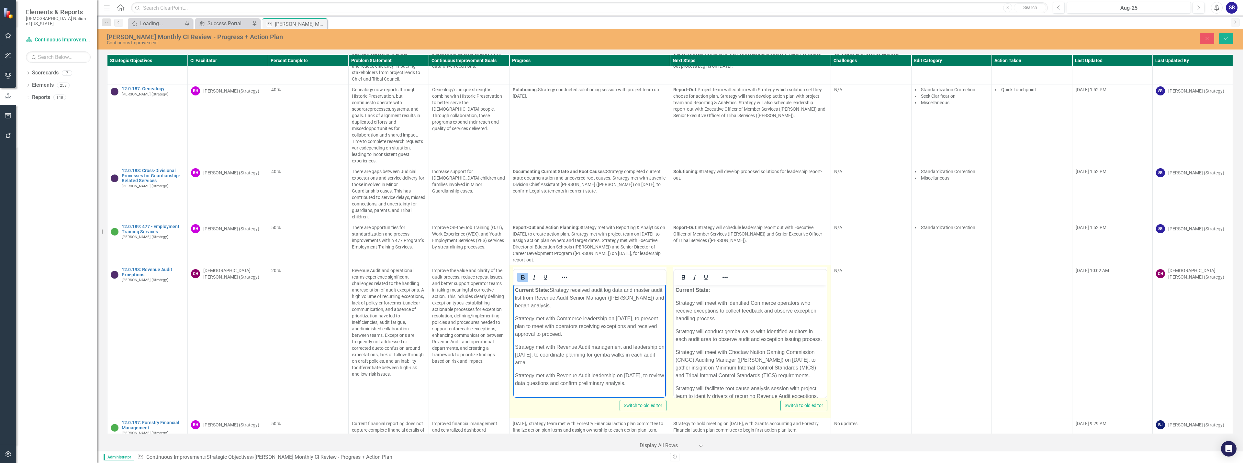
click at [727, 292] on p "Current State:" at bounding box center [749, 290] width 149 height 8
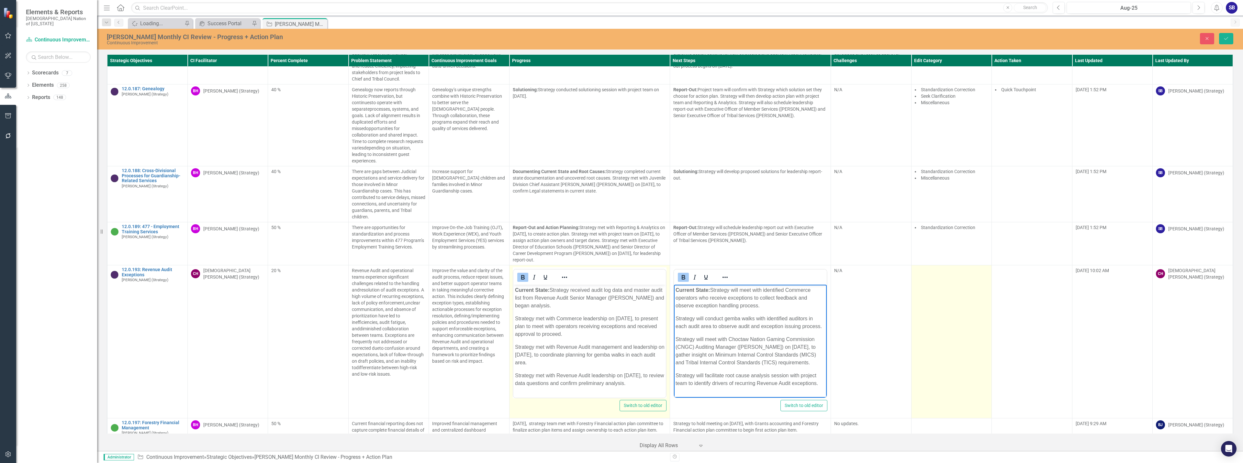
click at [934, 285] on td at bounding box center [951, 341] width 80 height 153
click at [938, 269] on div at bounding box center [946, 273] width 60 height 9
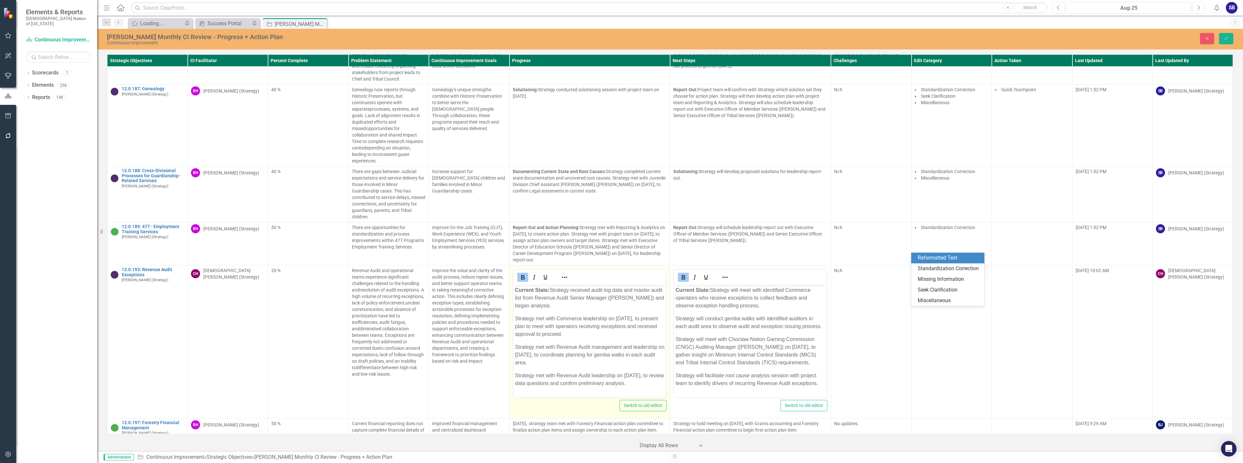
click at [936, 259] on div "Reformatted Text" at bounding box center [948, 257] width 63 height 7
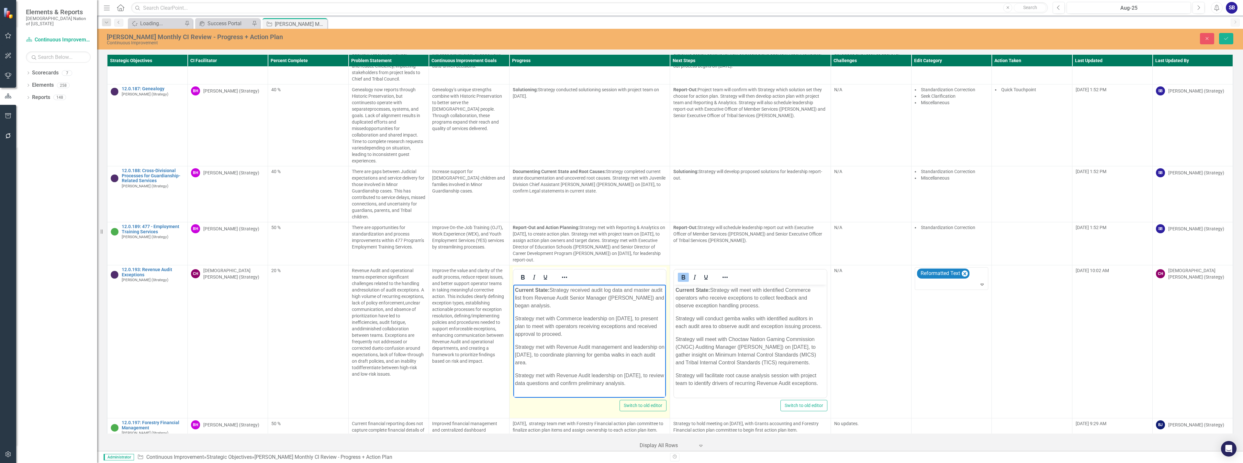
click at [583, 307] on p "Current State: Strategy received audit log data and master audit list from Reve…" at bounding box center [589, 297] width 149 height 23
click at [652, 320] on p "Current State: Strategy received audit log data and master audit list from Reve…" at bounding box center [589, 305] width 149 height 39
click at [544, 340] on p "Current State: Strategy received audit log data and master audit list from Reve…" at bounding box center [589, 313] width 149 height 54
click at [537, 341] on p "Current State: Strategy received audit log data and master audit list from Reve…" at bounding box center [589, 313] width 149 height 54
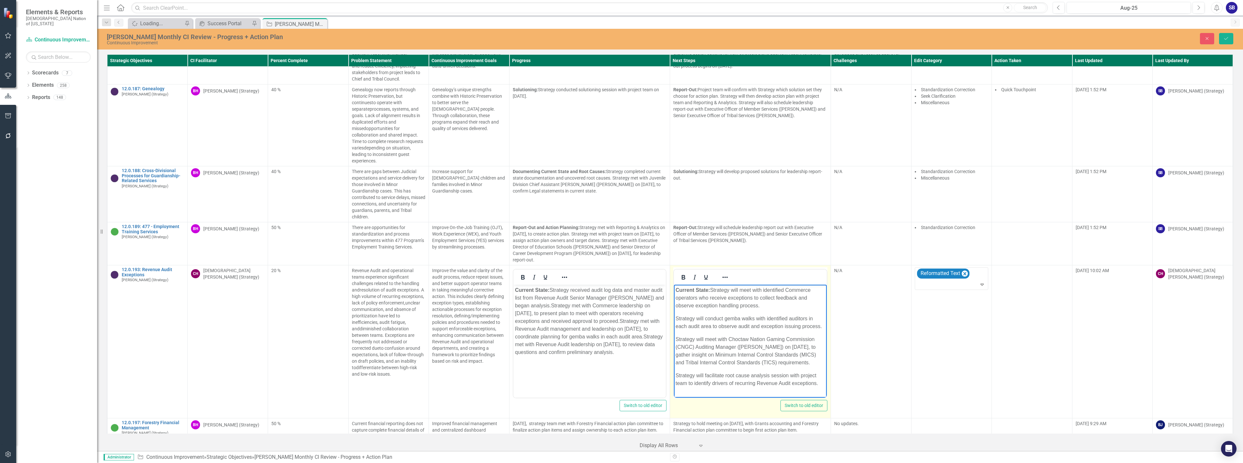
click at [774, 306] on p "Current State: Strategy will meet with identified Commerce operators who receiv…" at bounding box center [749, 297] width 149 height 23
click at [784, 324] on p "Current State: Strategy will meet with identified Commerce operators who receiv…" at bounding box center [749, 305] width 149 height 39
click at [775, 352] on p "Current State: Strategy will meet with identified Commerce operators who receiv…" at bounding box center [749, 321] width 149 height 70
click at [769, 370] on p "Current State: Strategy will meet with identified Commerce operators who receiv…" at bounding box center [749, 328] width 149 height 85
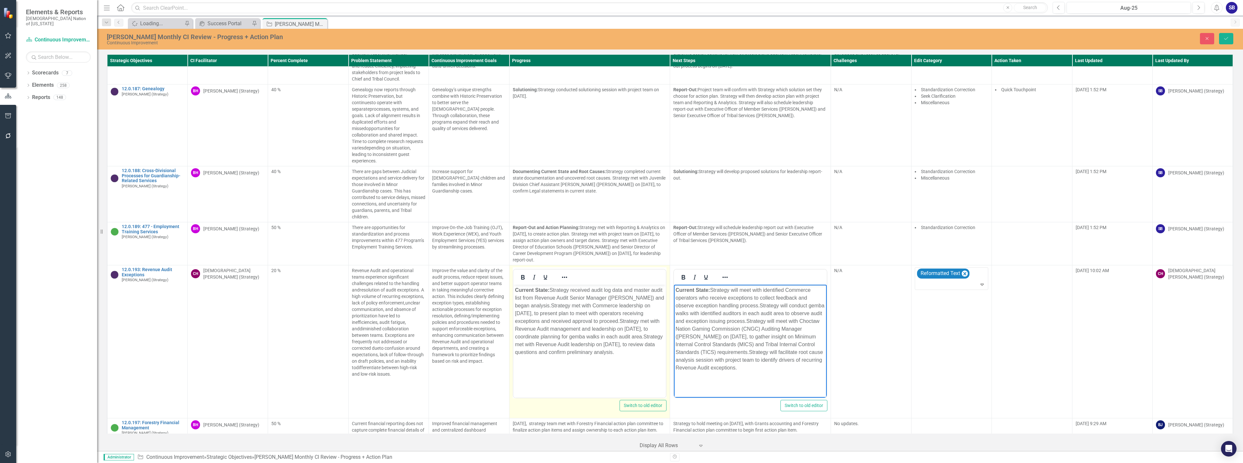
click at [601, 339] on p "Current State: Strategy received audit log data and master audit list from Reve…" at bounding box center [589, 321] width 149 height 70
click at [678, 314] on p "Current State: Strategy will meet with identified Commerce operators who receiv…" at bounding box center [749, 328] width 149 height 85
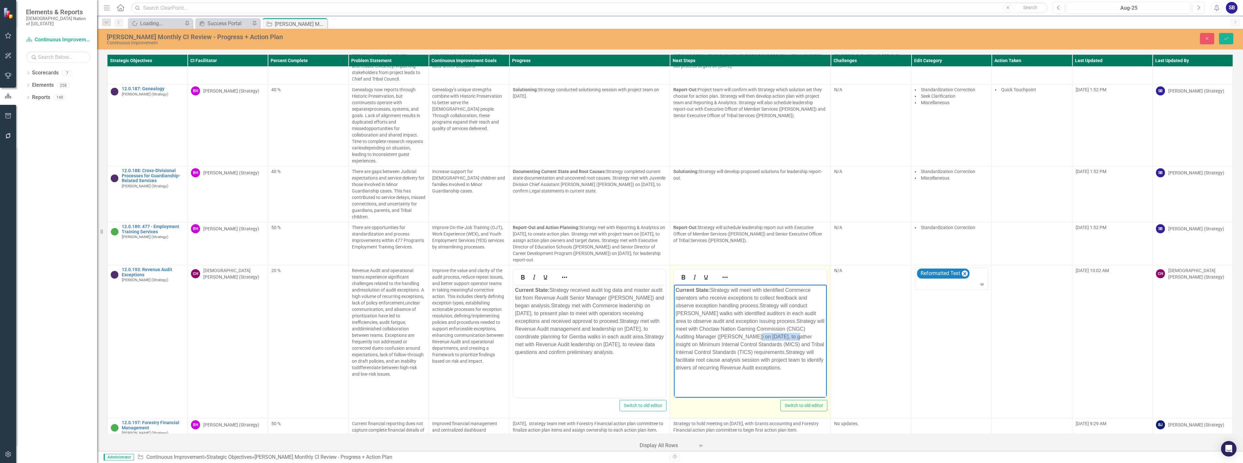
drag, startPoint x: 771, startPoint y: 337, endPoint x: 729, endPoint y: 333, distance: 42.5
click at [729, 333] on p "Current State: Strategy will meet with identified Commerce operators who receiv…" at bounding box center [749, 328] width 149 height 85
click at [727, 273] on button "Reveal or hide additional toolbar items" at bounding box center [724, 277] width 11 height 9
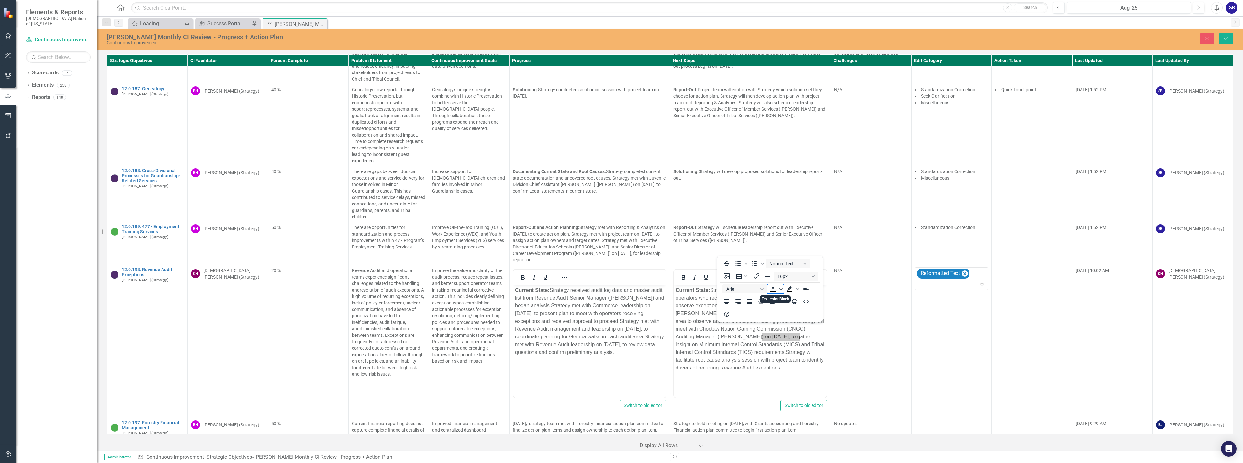
click at [780, 289] on icon "Text color Black" at bounding box center [780, 289] width 3 height 2
click at [780, 316] on div "Orange" at bounding box center [782, 318] width 8 height 8
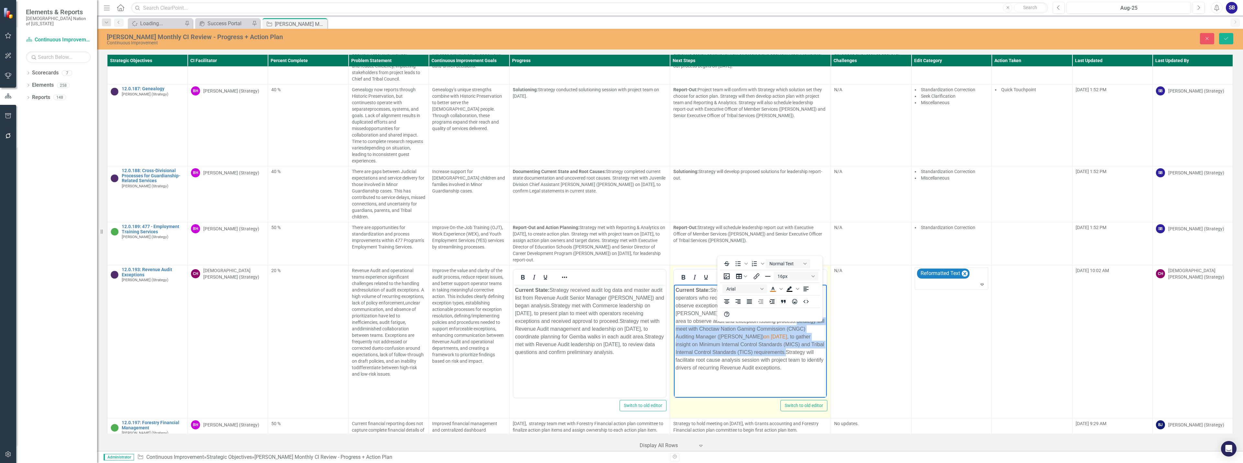
click at [725, 277] on icon "Reveal or hide additional toolbar items" at bounding box center [724, 277] width 5 height 1
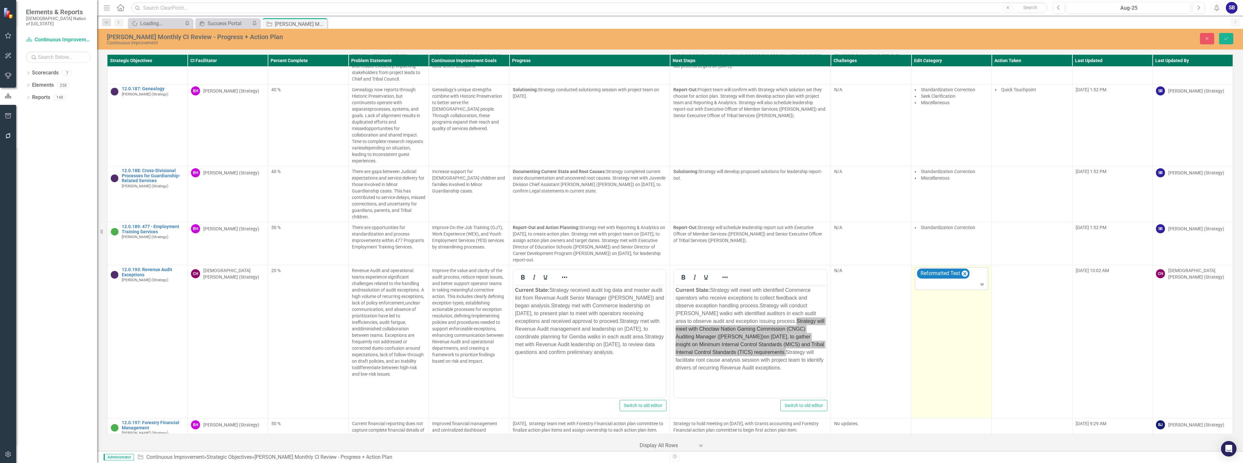
click at [934, 280] on div at bounding box center [951, 284] width 71 height 9
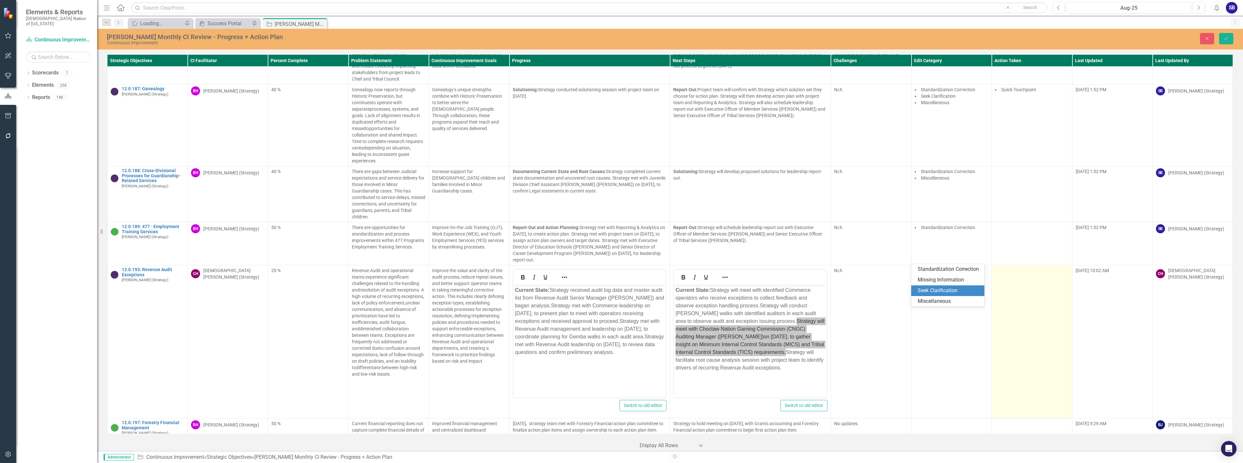
drag, startPoint x: 938, startPoint y: 292, endPoint x: 993, endPoint y: 282, distance: 56.0
click at [938, 292] on div "Seek Clarification" at bounding box center [948, 290] width 63 height 7
click at [1017, 275] on td at bounding box center [1031, 341] width 80 height 153
drag, startPoint x: 1017, startPoint y: 274, endPoint x: 1021, endPoint y: 267, distance: 7.8
click at [1018, 274] on td at bounding box center [1031, 341] width 80 height 153
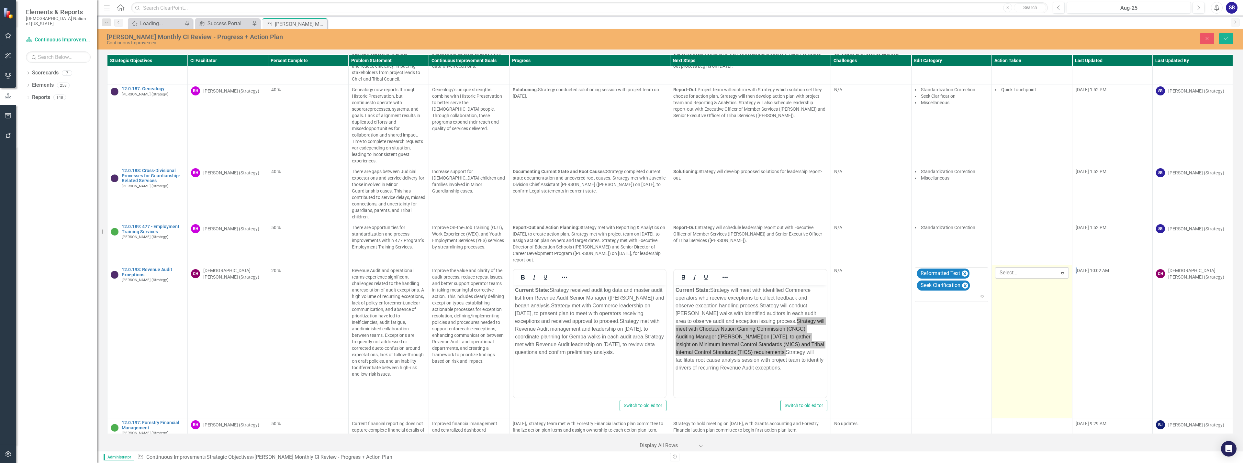
click at [1018, 269] on div at bounding box center [1027, 273] width 60 height 9
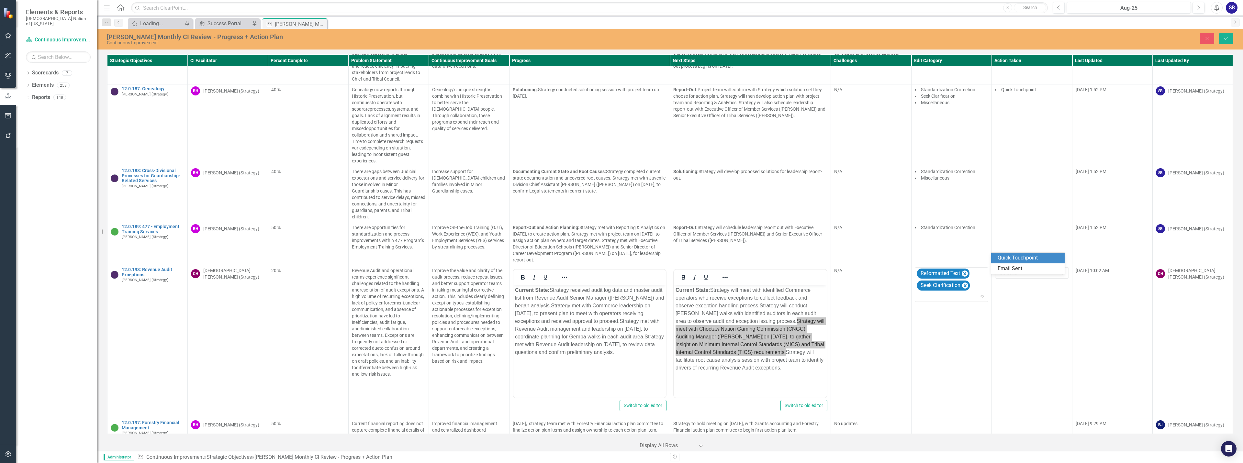
click at [1015, 258] on div "Quick Touchpoint" at bounding box center [1028, 257] width 63 height 7
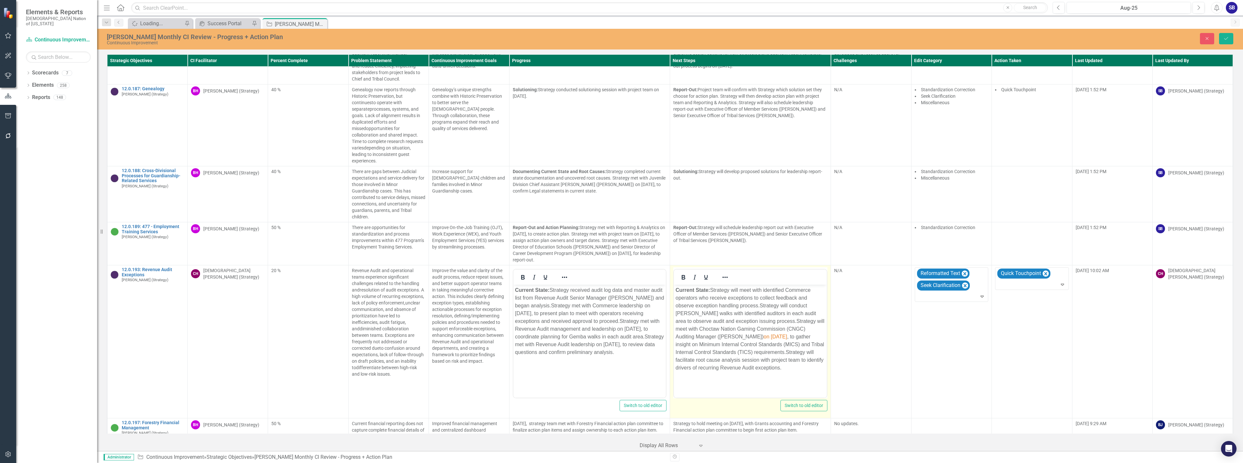
click at [784, 374] on body "Current State: Strategy will meet with identified Commerce operators who receiv…" at bounding box center [750, 333] width 153 height 97
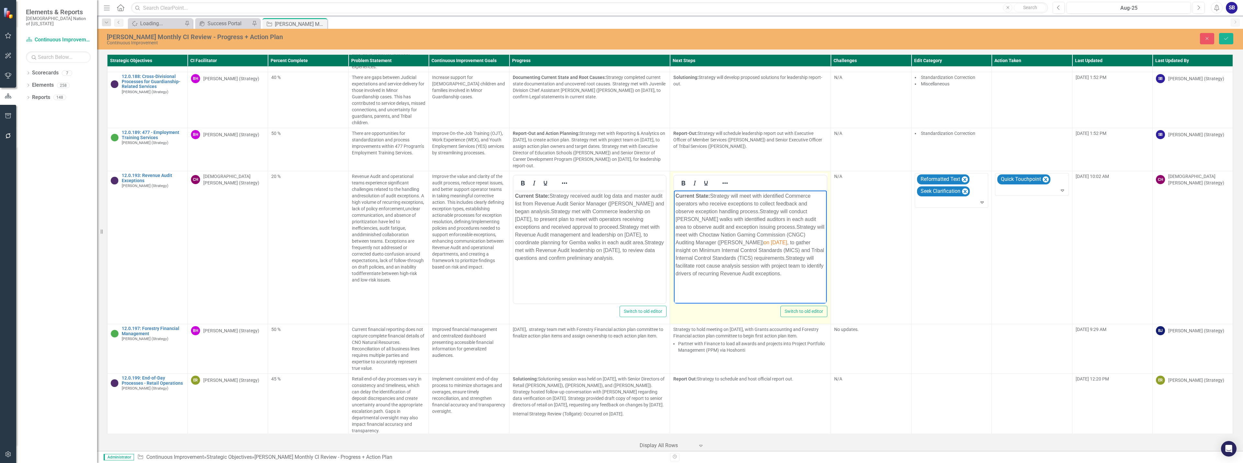
scroll to position [4344, 0]
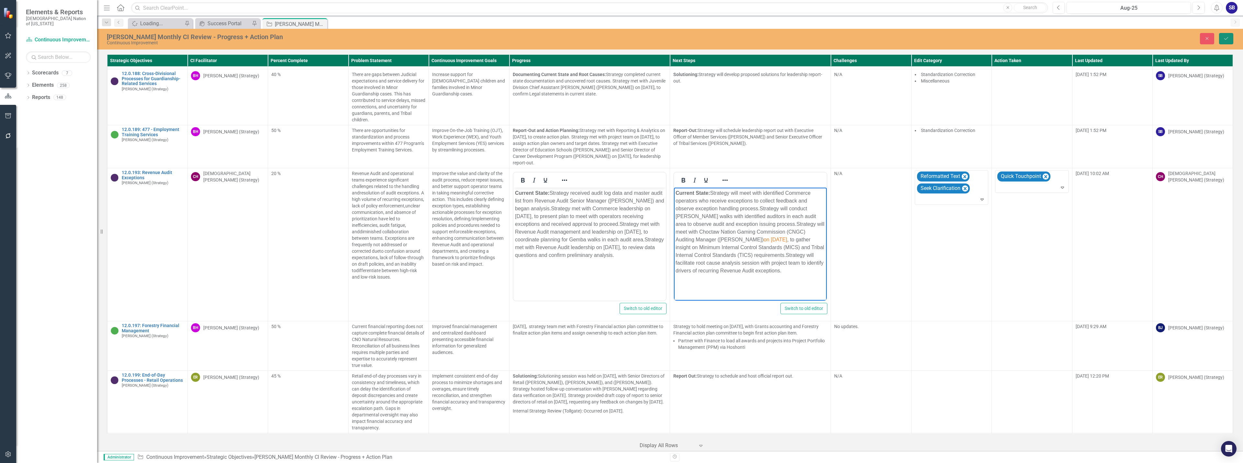
click at [1222, 38] on button "Save" at bounding box center [1226, 38] width 14 height 11
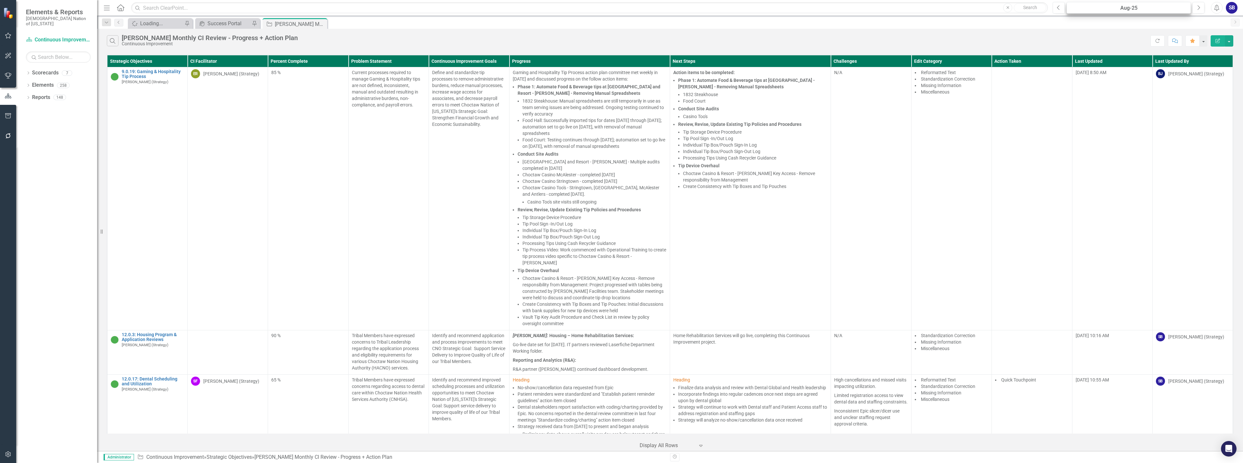
scroll to position [4247, 0]
